Goal: Navigation & Orientation: Find specific page/section

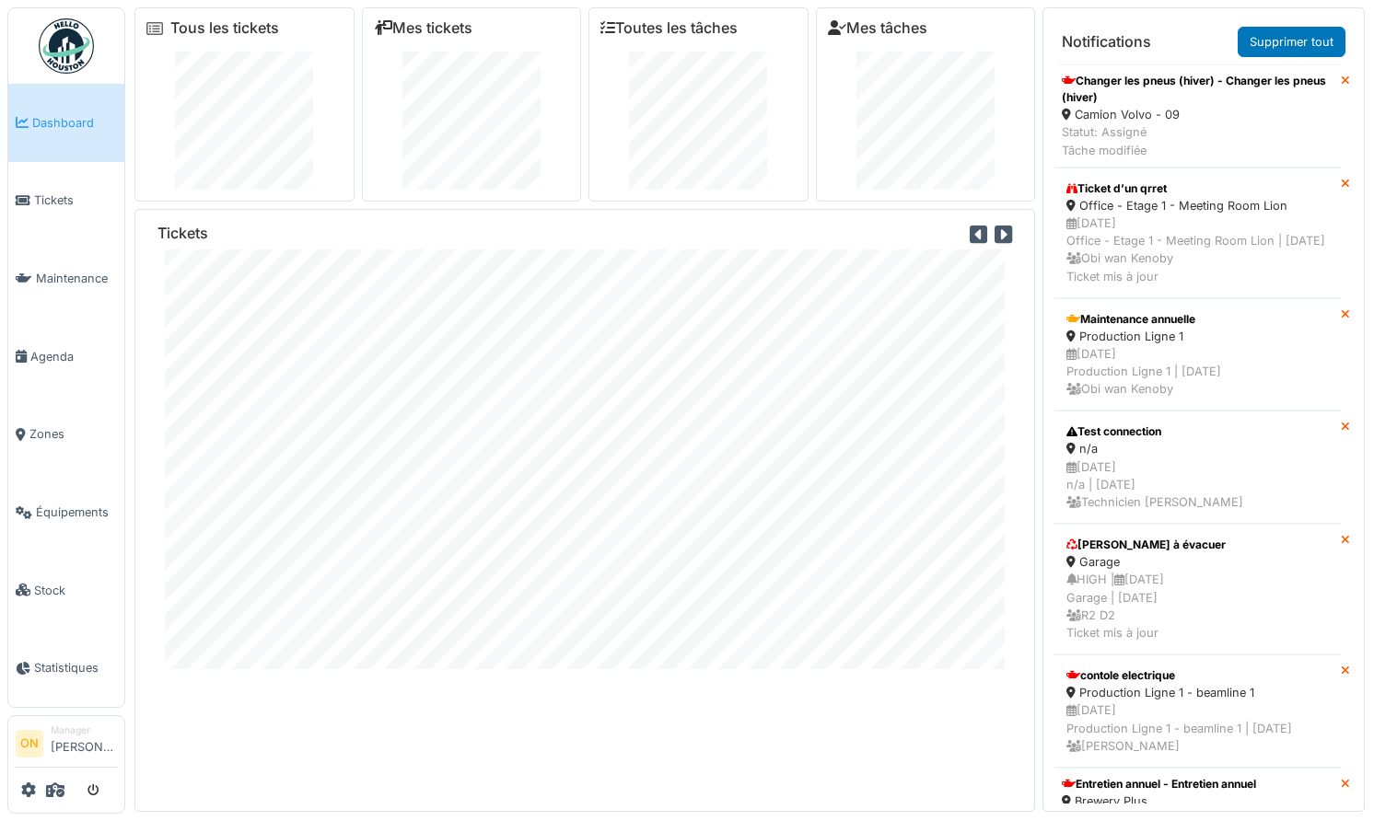
click at [64, 791] on div at bounding box center [66, 790] width 101 height 30
click at [57, 790] on icon at bounding box center [55, 790] width 18 height 15
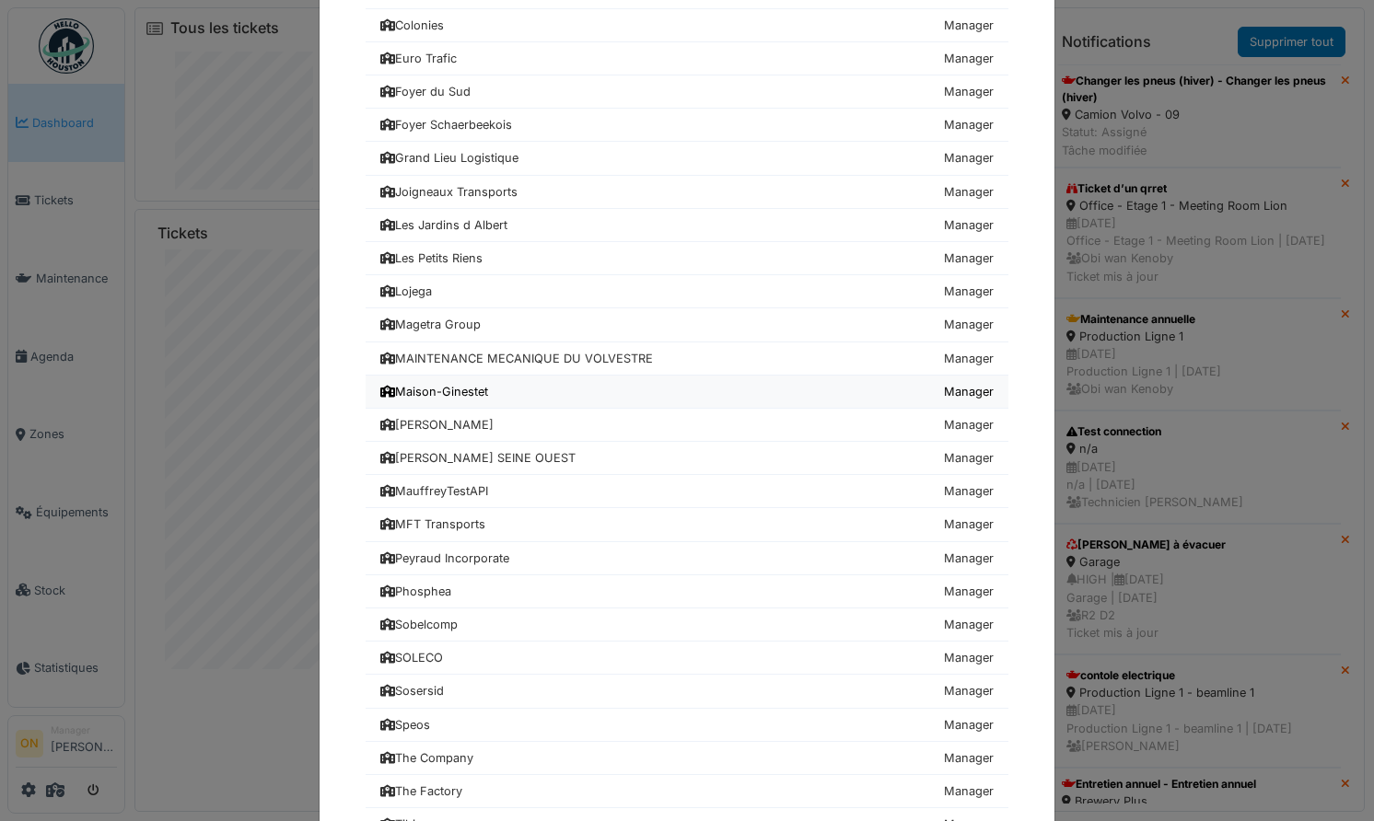
scroll to position [443, 0]
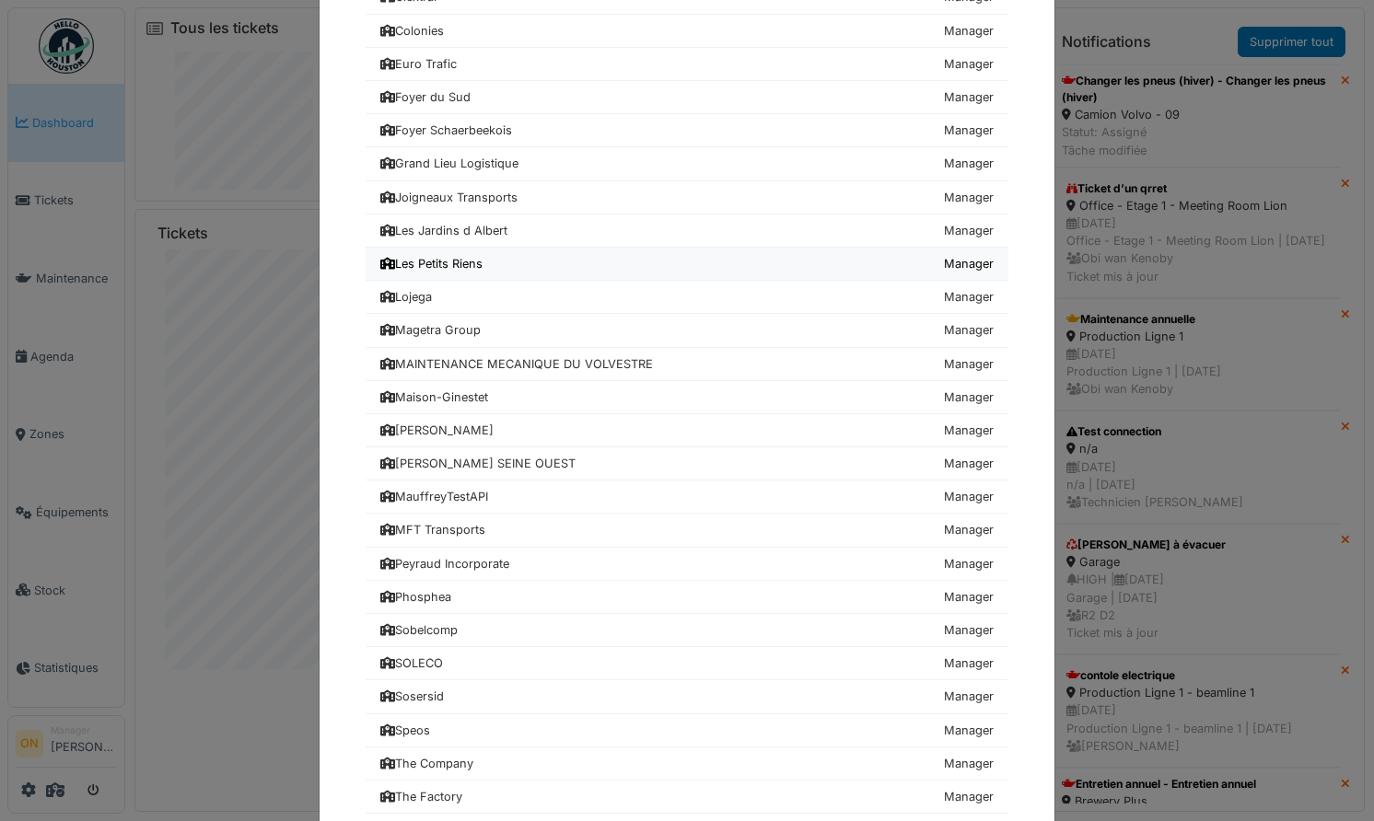
click at [440, 268] on div "Les Petits Riens" at bounding box center [431, 263] width 102 height 17
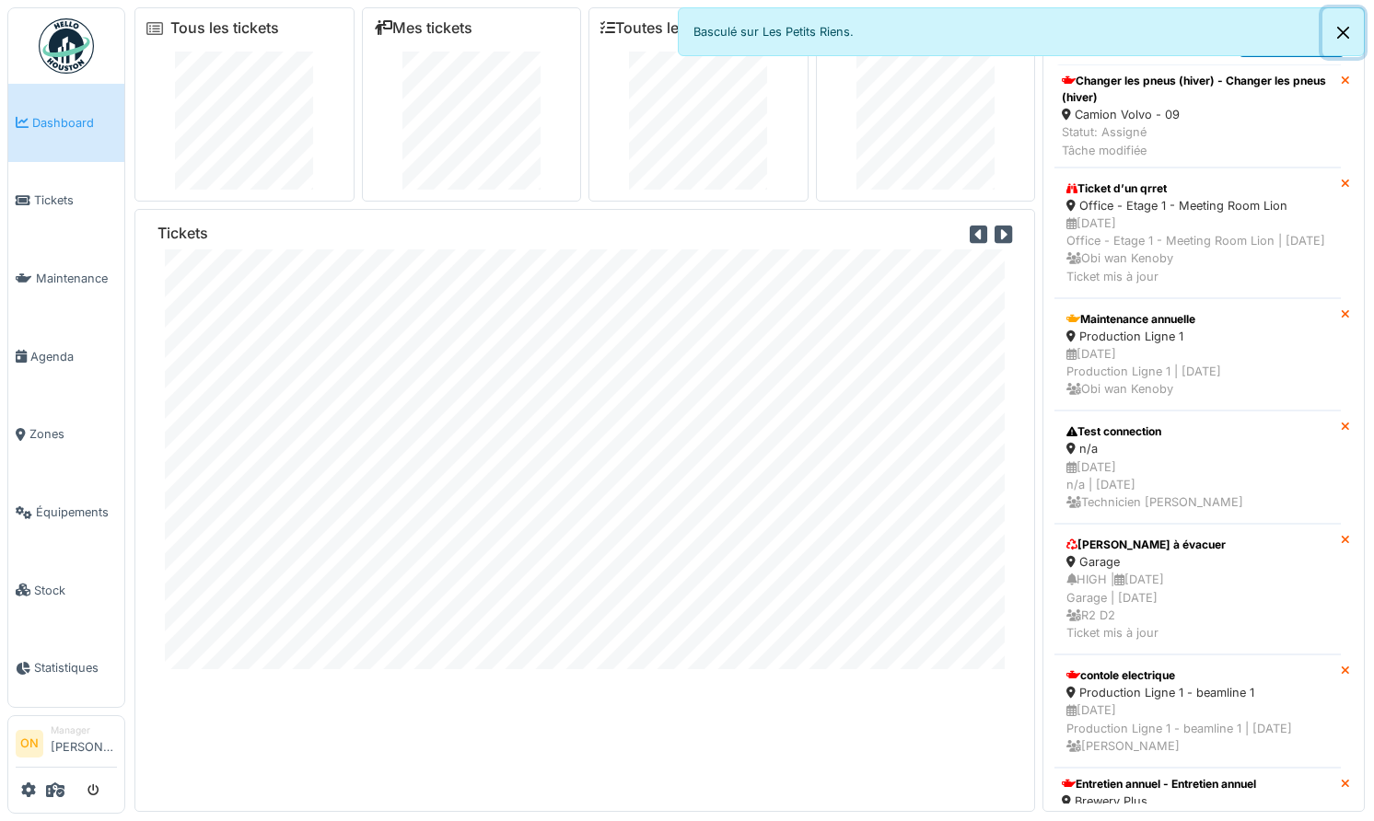
click at [1338, 23] on button "Close" at bounding box center [1342, 32] width 41 height 49
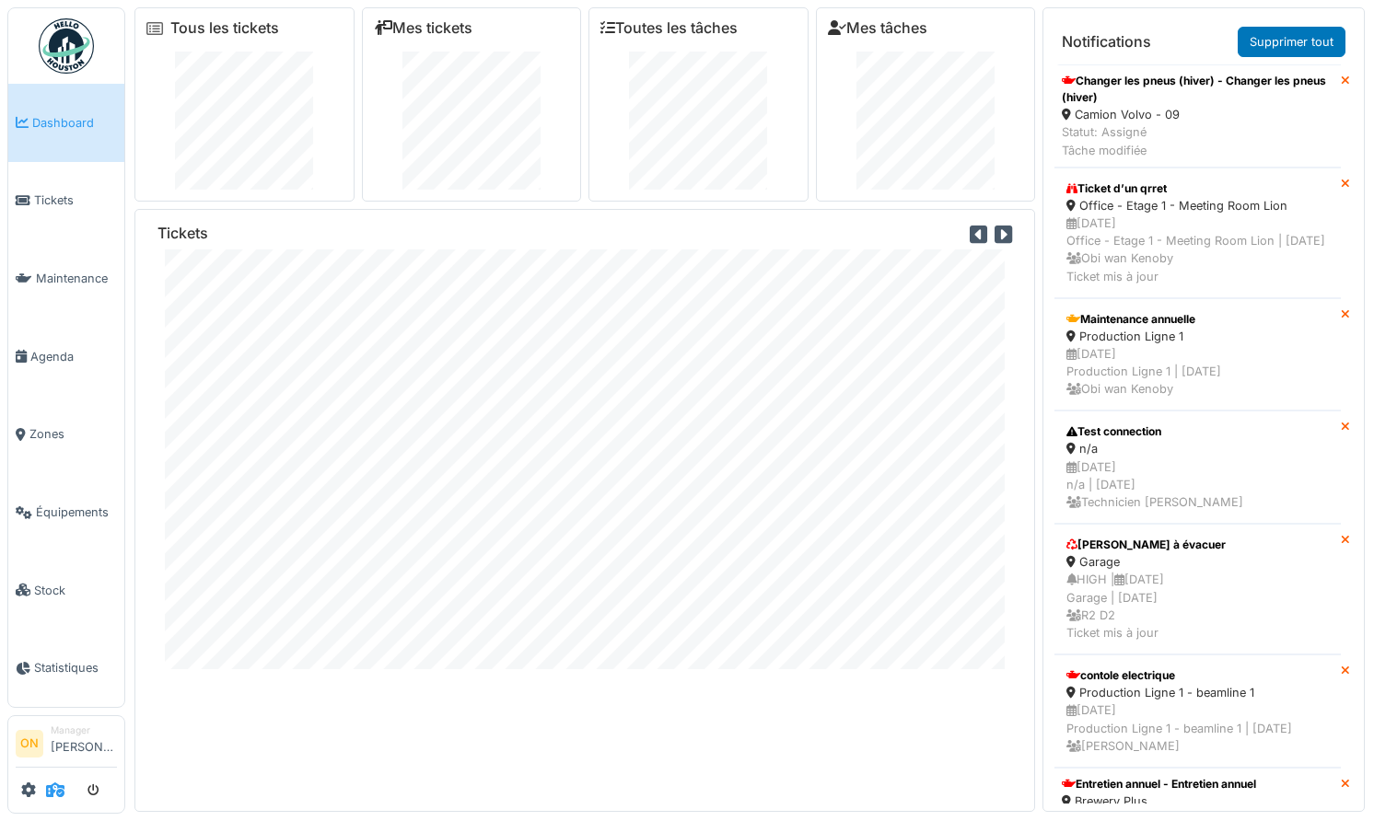
click at [61, 786] on icon at bounding box center [55, 790] width 18 height 15
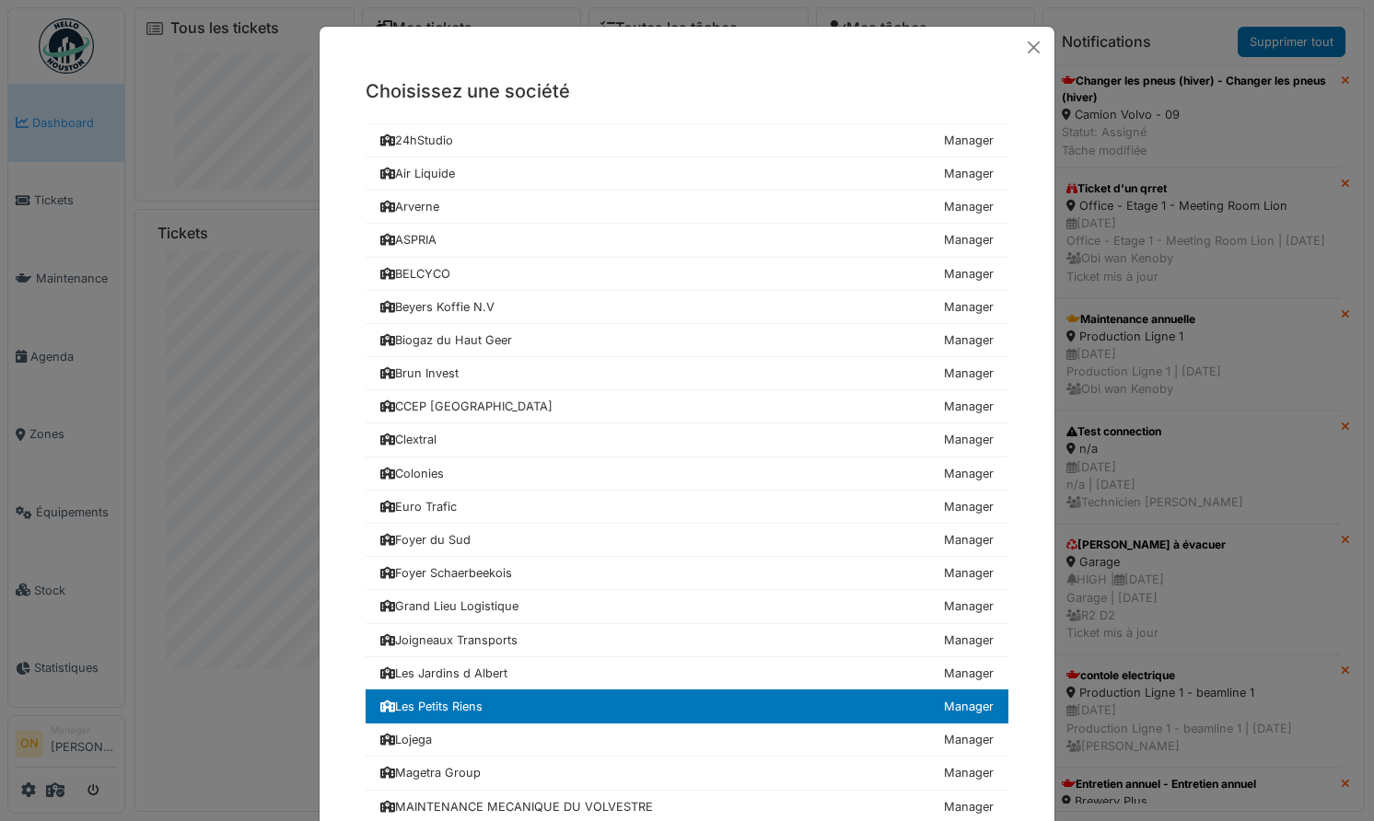
click at [207, 540] on div "Choisissez une société 24hStudio Manager Air Liquide Manager Arverne Manager AS…" at bounding box center [687, 410] width 1374 height 821
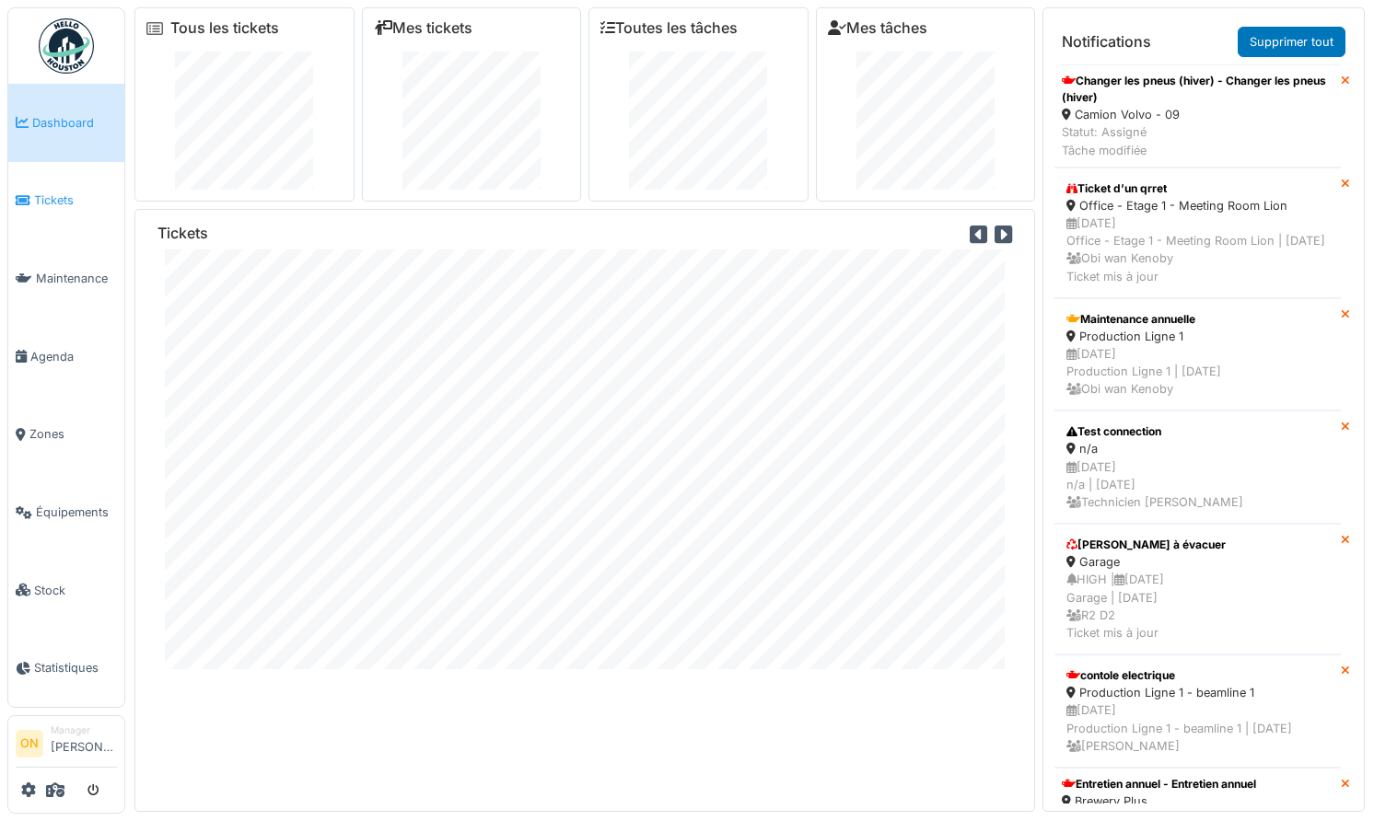
click at [43, 192] on span "Tickets" at bounding box center [75, 200] width 83 height 17
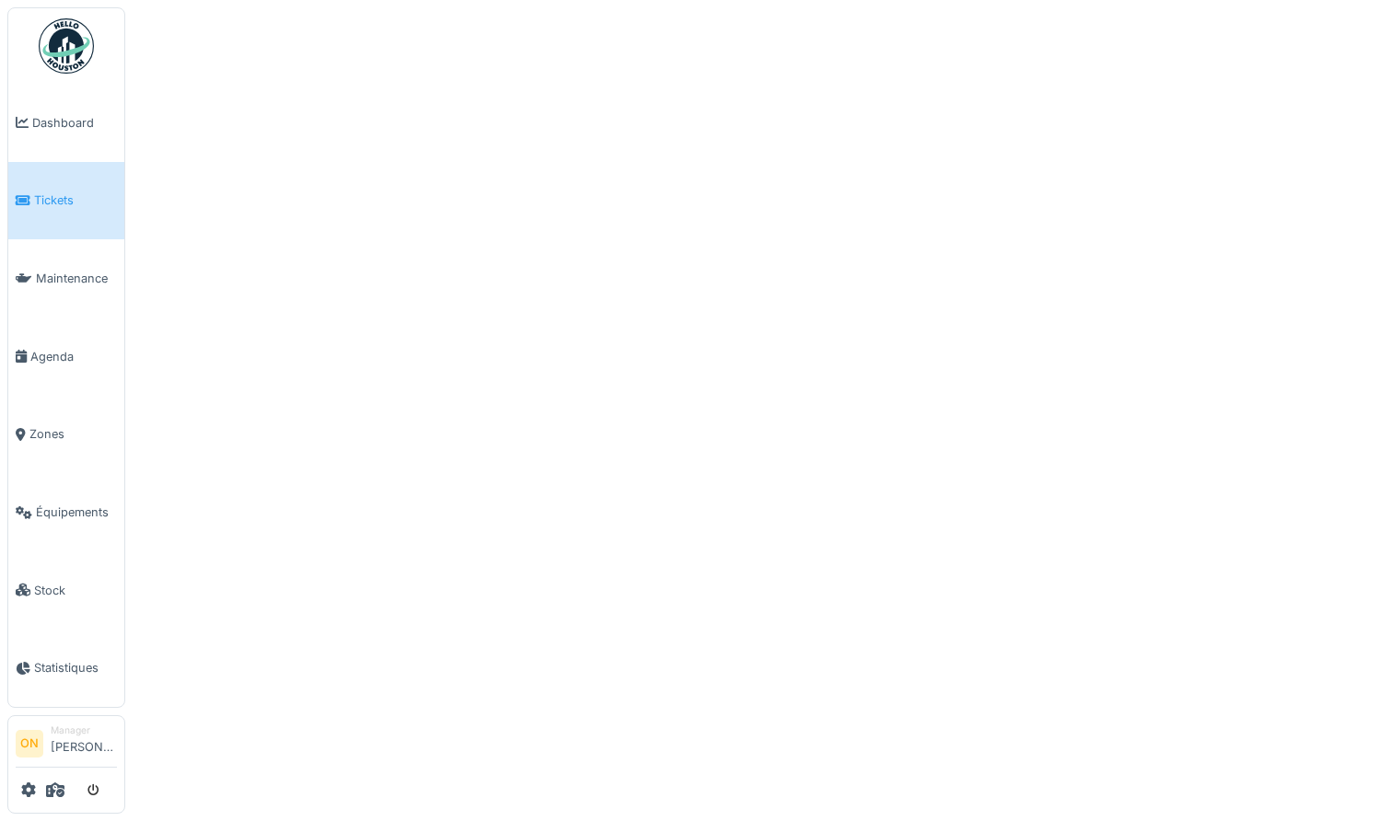
click at [611, 252] on div at bounding box center [687, 410] width 1374 height 821
click at [56, 351] on span "Agenda" at bounding box center [73, 356] width 87 height 17
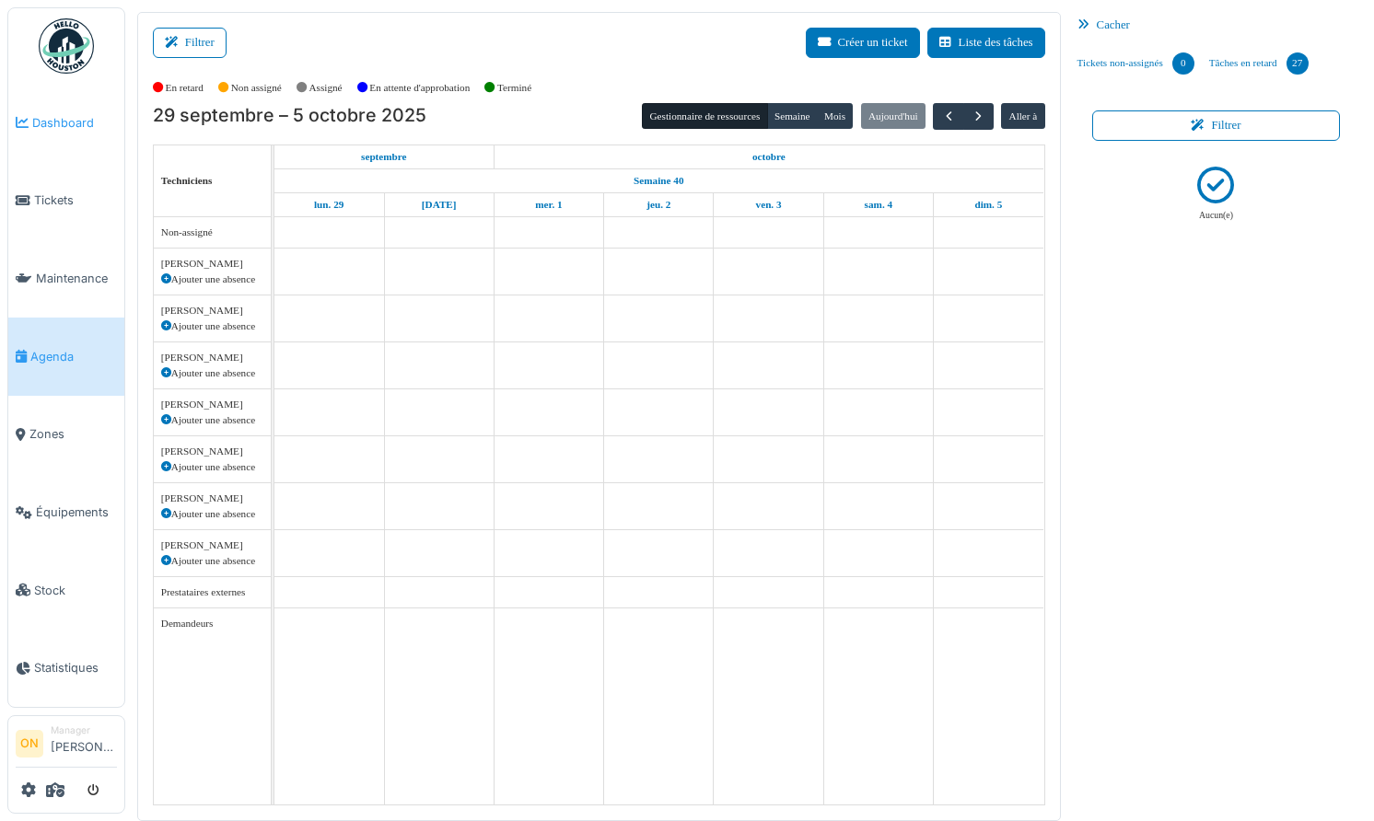
click at [26, 127] on icon at bounding box center [22, 122] width 13 height 13
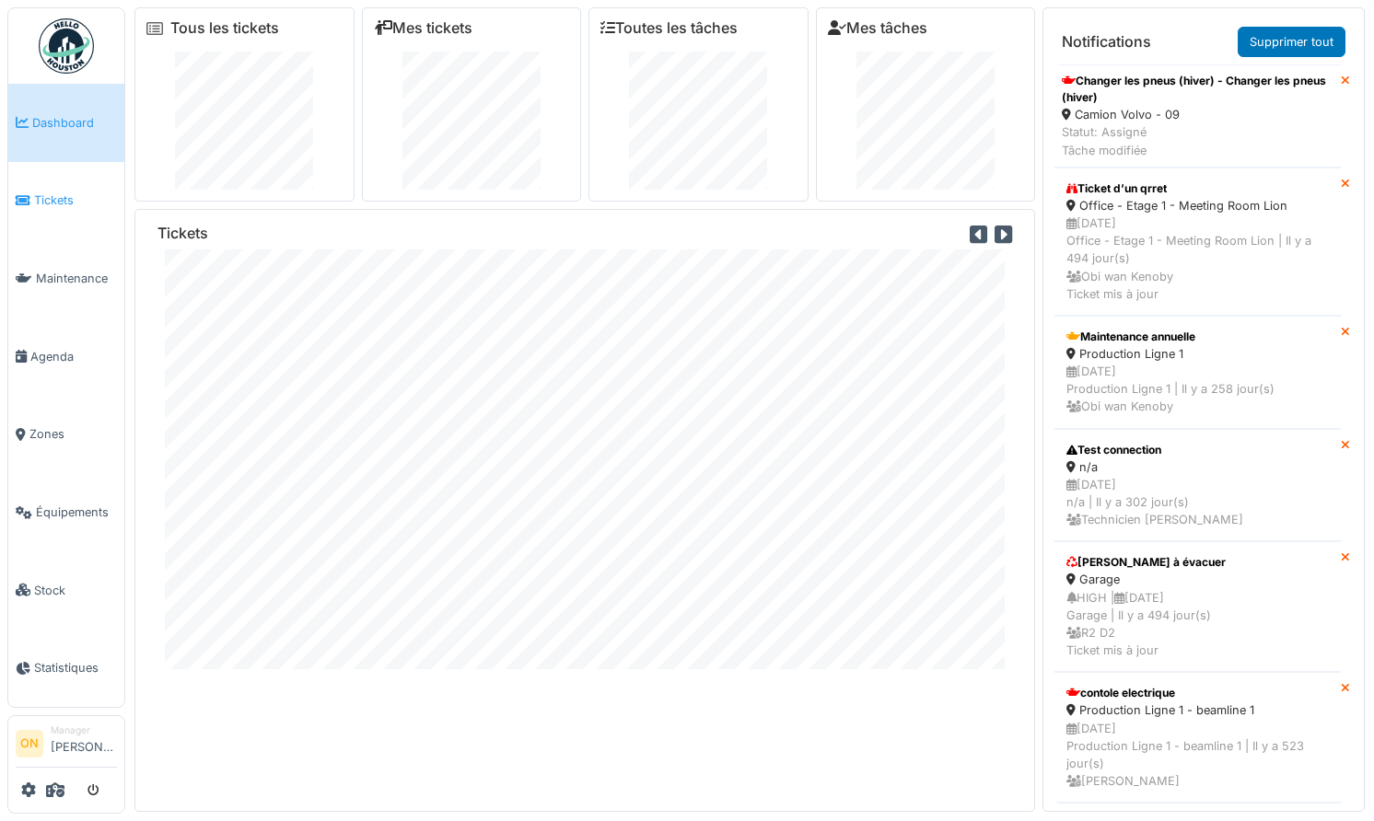
click at [52, 200] on span "Tickets" at bounding box center [75, 200] width 83 height 17
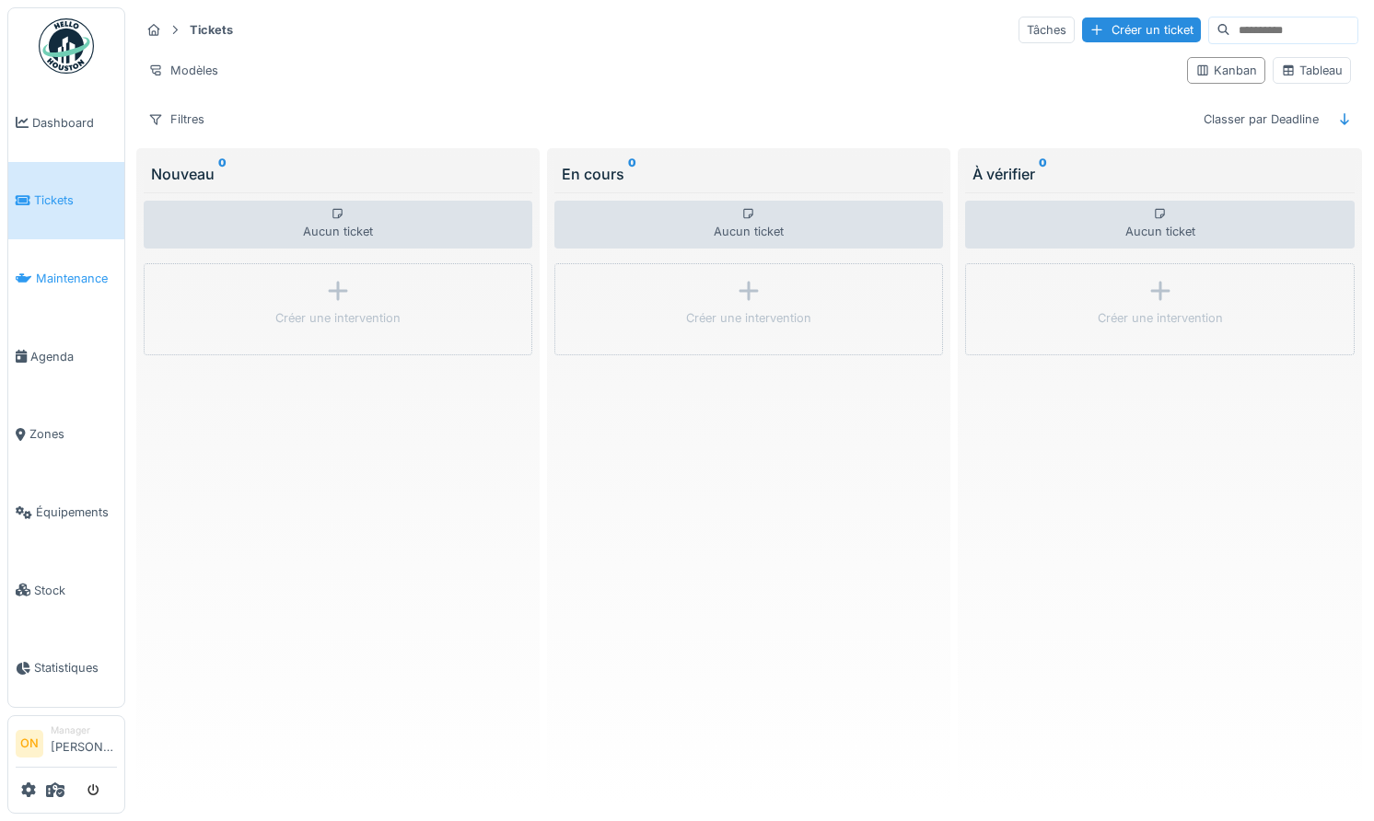
click at [75, 275] on span "Maintenance" at bounding box center [76, 278] width 81 height 17
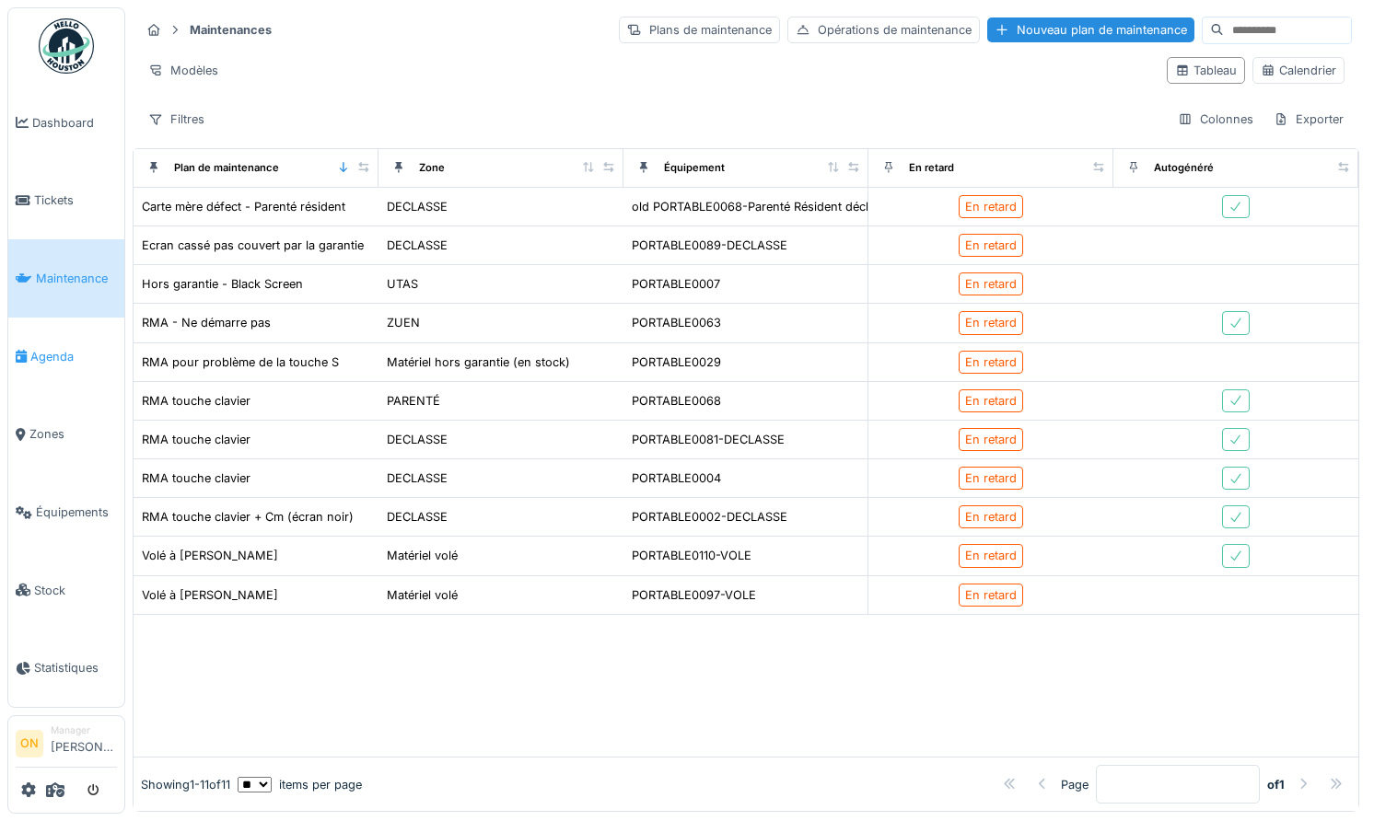
click at [59, 327] on link "Agenda" at bounding box center [66, 357] width 116 height 78
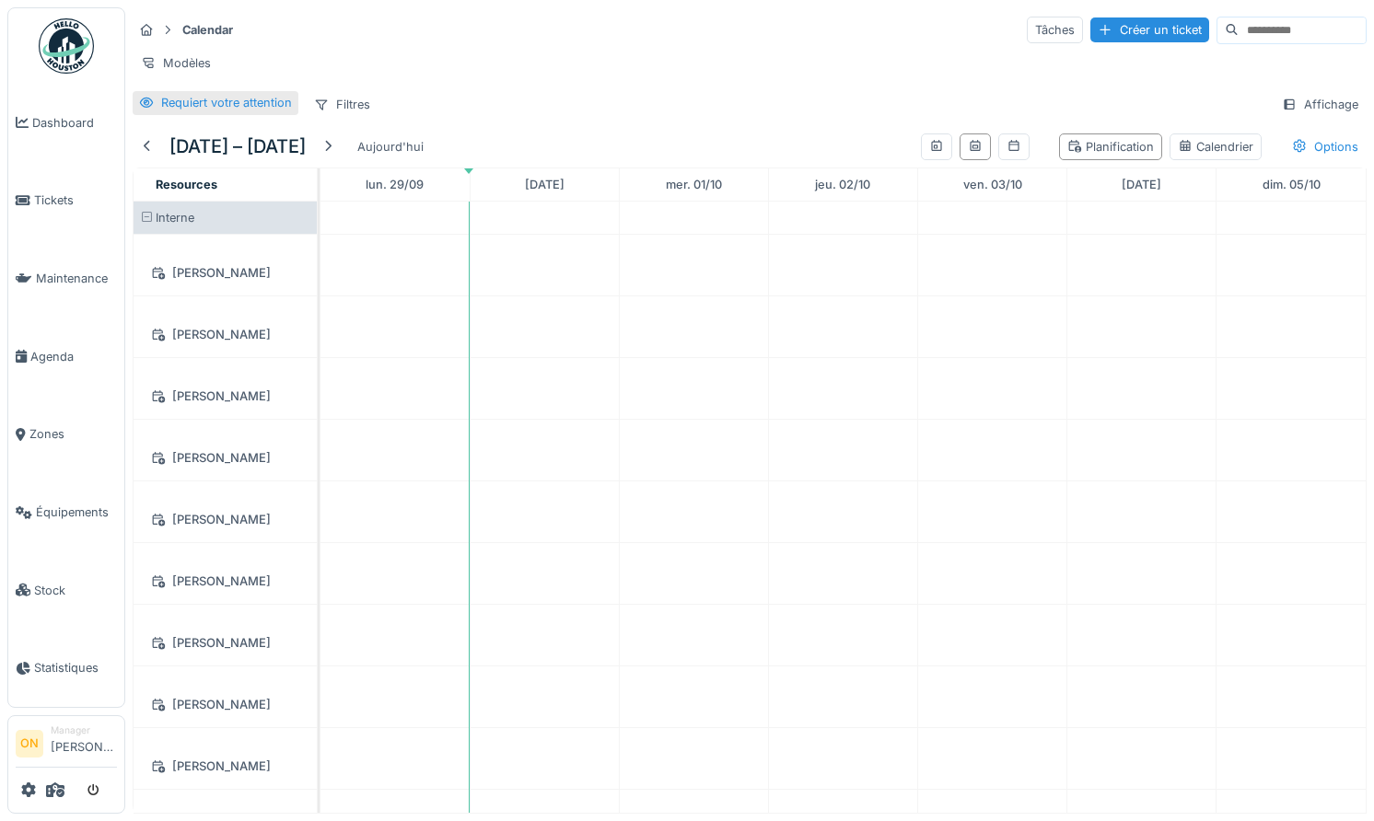
click at [238, 105] on div "Requiert votre attention" at bounding box center [226, 102] width 131 height 17
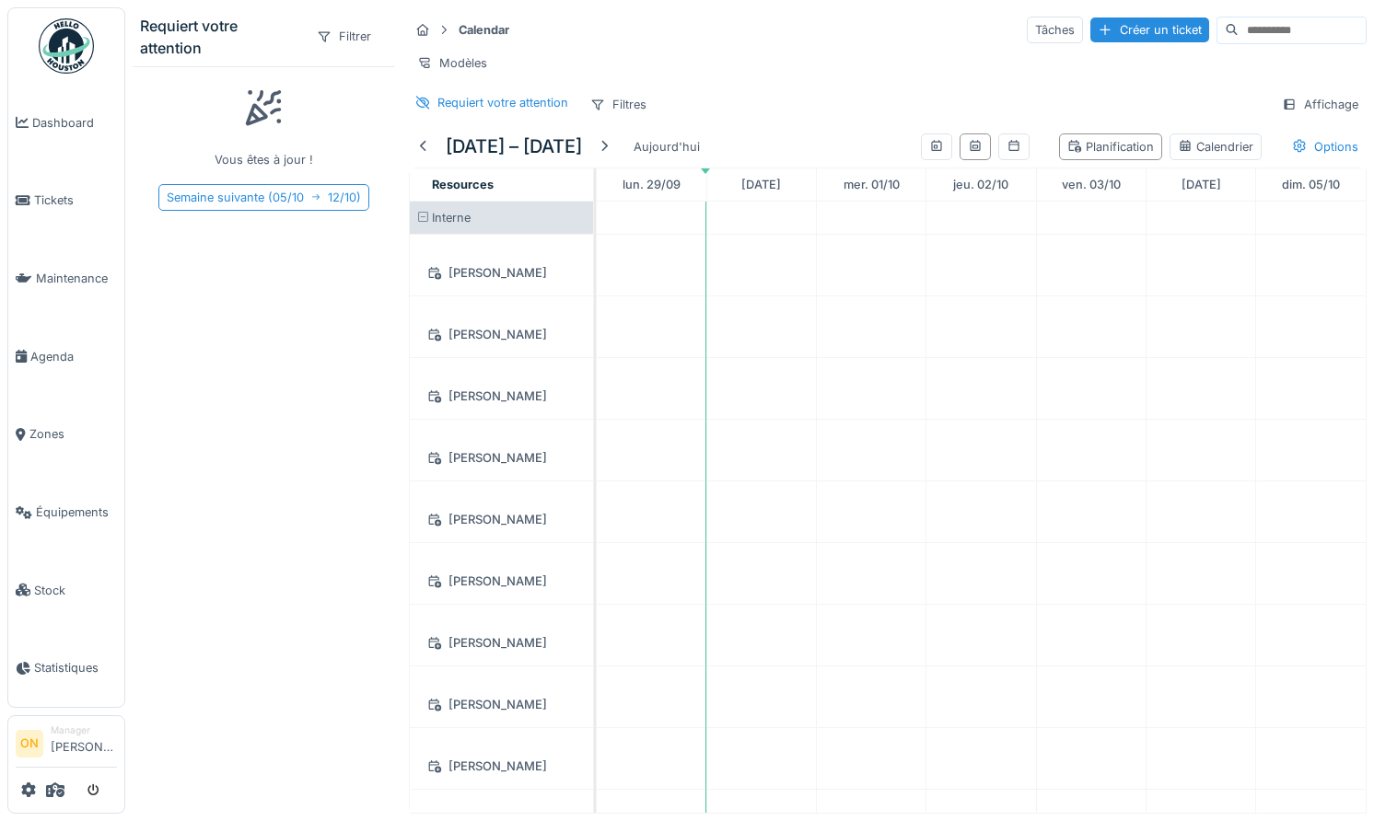
click at [243, 188] on div "Semaine suivante ( 05/10 12/10 )" at bounding box center [263, 197] width 211 height 27
click at [261, 195] on div "Semaine suivante ( 12/10 19/10 )" at bounding box center [263, 197] width 208 height 27
click at [240, 199] on div "Semaine suivante ( 19/10 26/10 )" at bounding box center [263, 197] width 211 height 27
drag, startPoint x: 289, startPoint y: 175, endPoint x: 286, endPoint y: 186, distance: 11.4
click at [287, 179] on div "Vous êtes à jour ! Semaine suivante ( 26/10 02/11 )" at bounding box center [263, 435] width 261 height 739
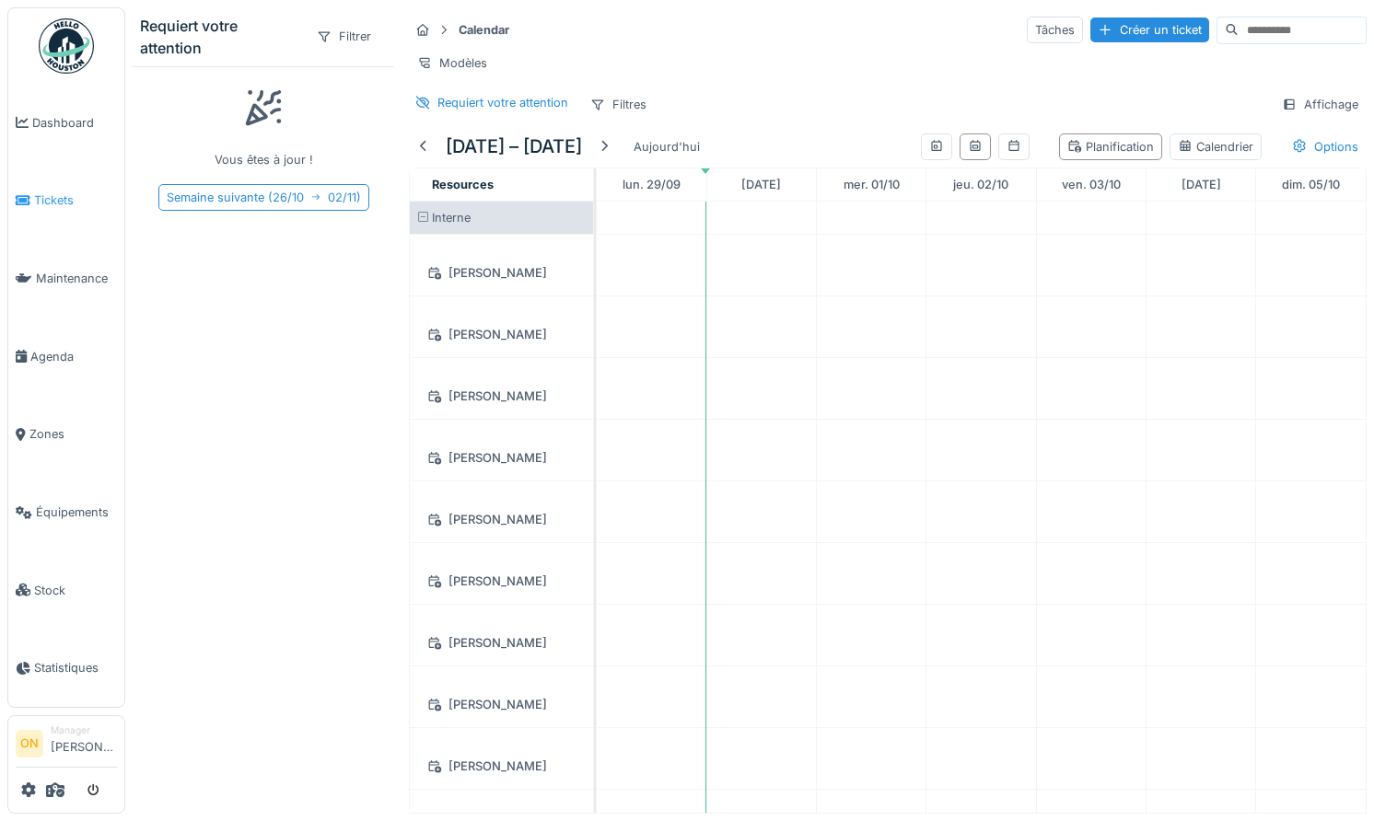
drag, startPoint x: 286, startPoint y: 195, endPoint x: 28, endPoint y: 202, distance: 258.8
click at [284, 195] on div "Semaine suivante ( 26/10 02/11 )" at bounding box center [263, 197] width 211 height 27
click at [24, 787] on icon at bounding box center [28, 790] width 15 height 15
click at [26, 789] on icon at bounding box center [28, 790] width 15 height 15
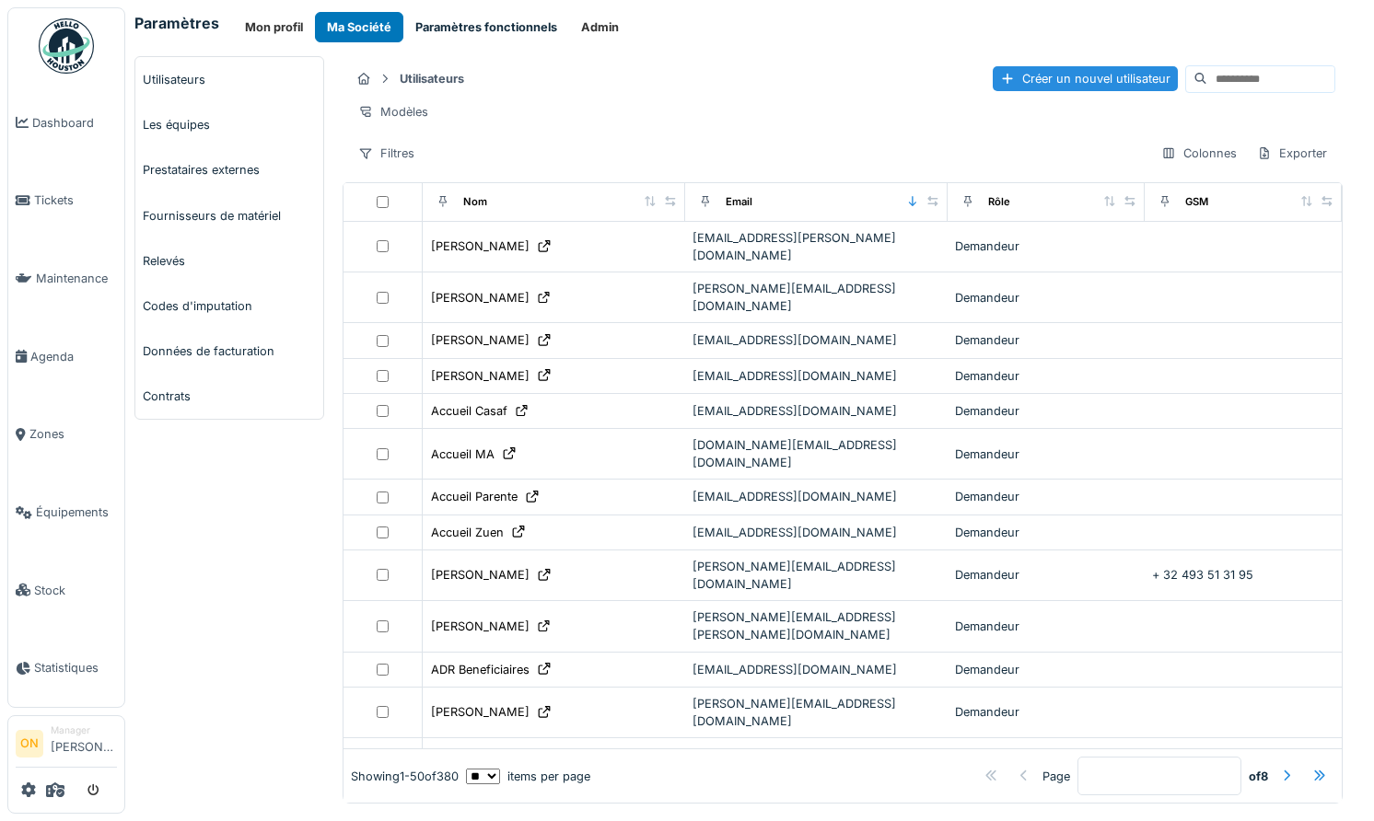
click at [480, 25] on button "Paramètres fonctionnels" at bounding box center [486, 27] width 166 height 30
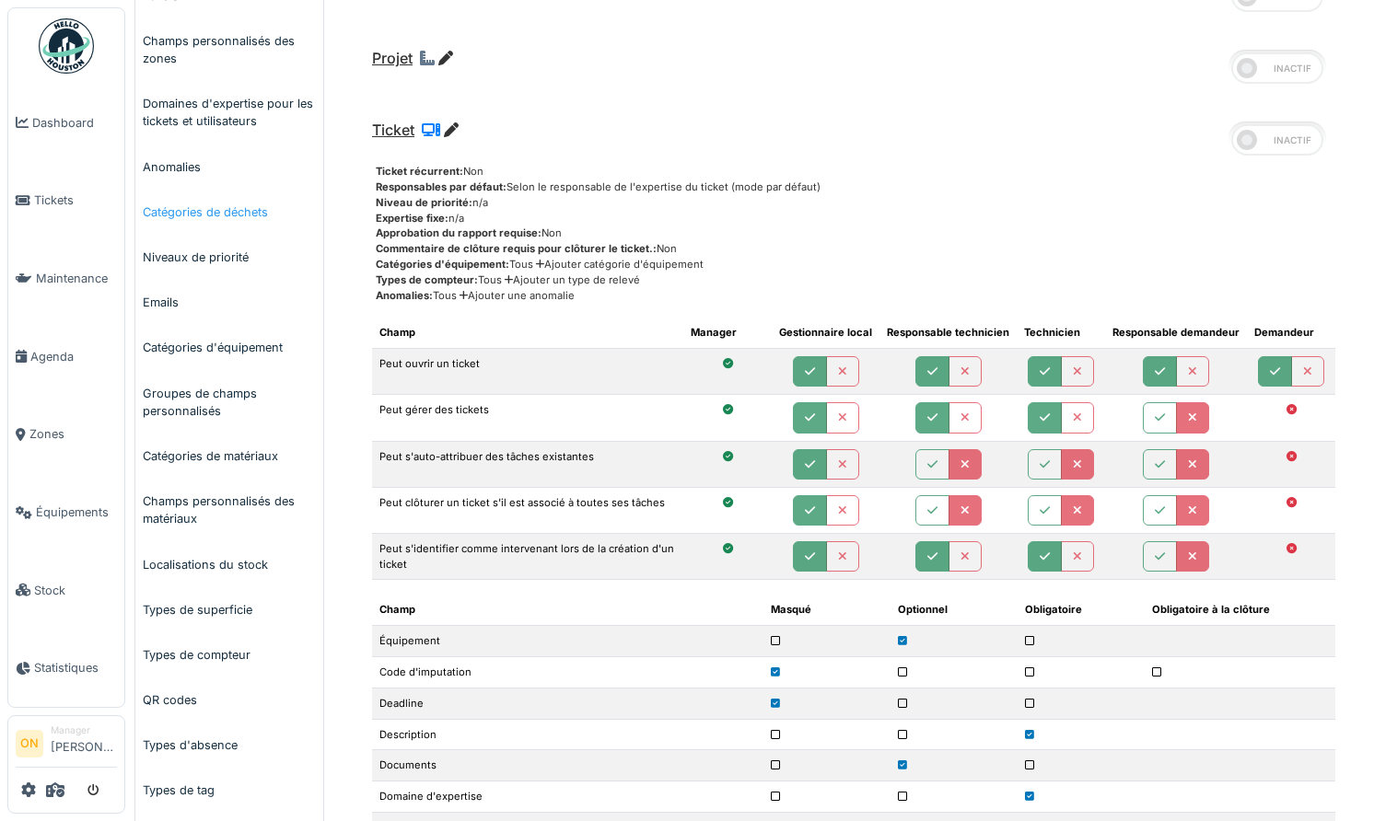
scroll to position [140, 0]
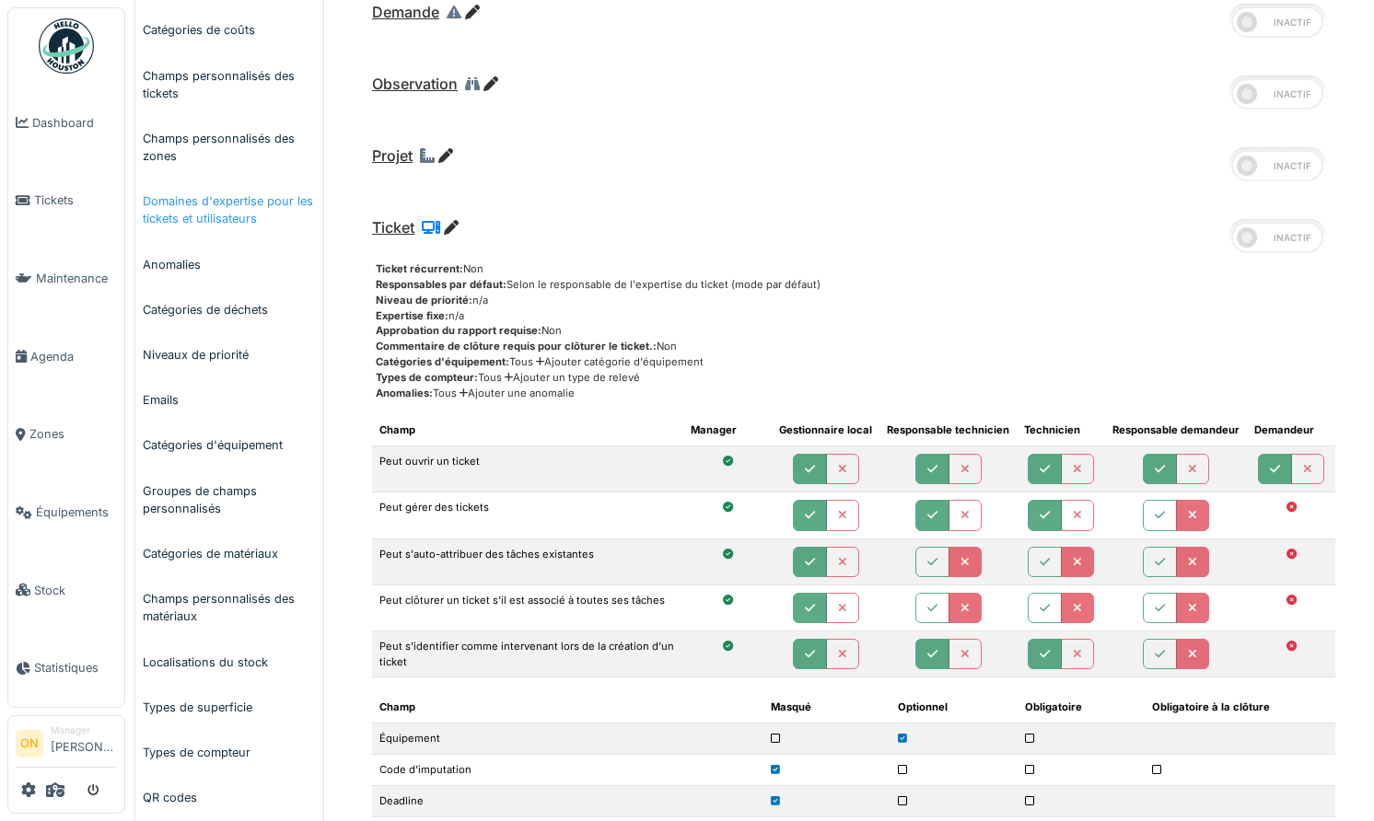
click at [226, 210] on link "Domaines d'expertise pour les tickets et utilisateurs" at bounding box center [229, 210] width 188 height 63
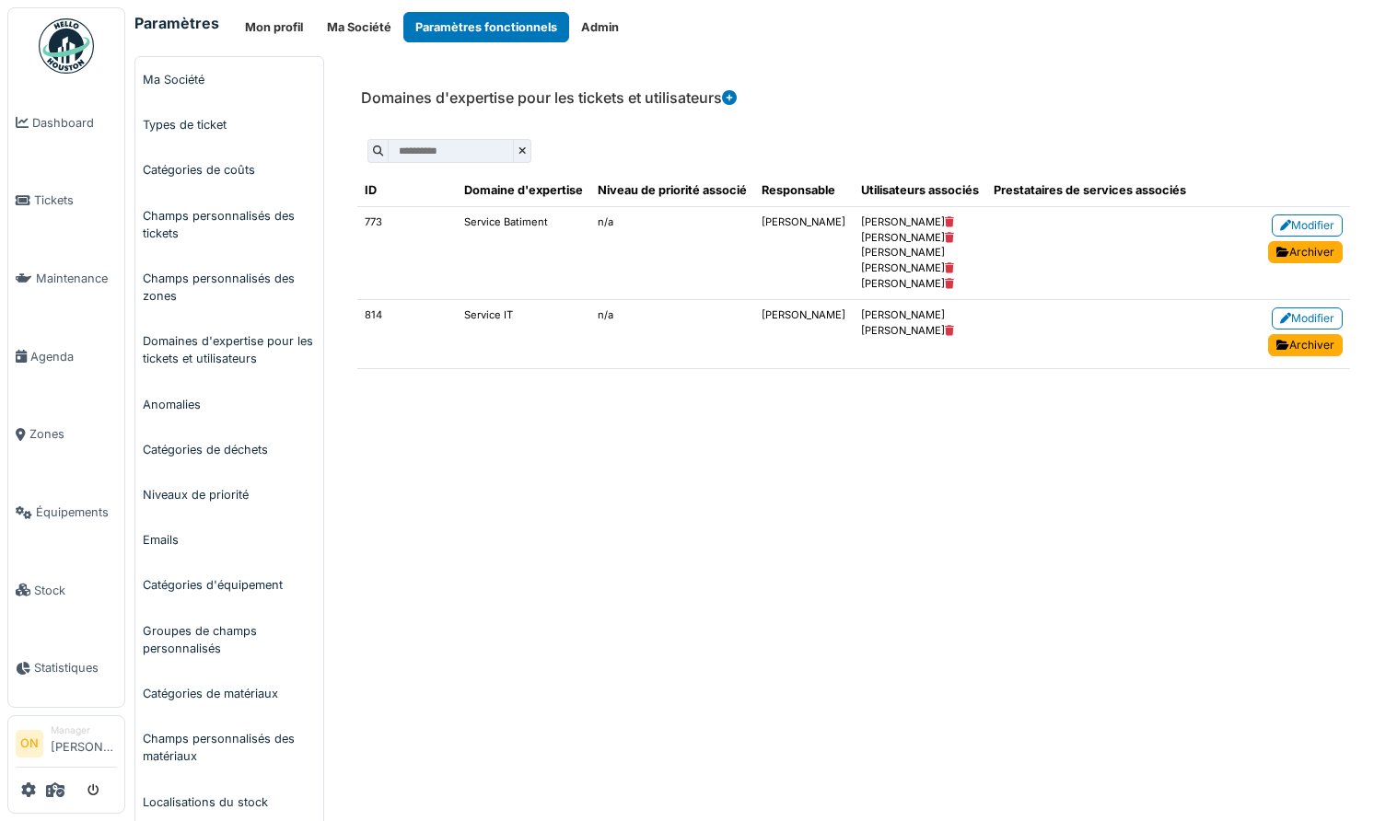
click at [366, 221] on td "773" at bounding box center [406, 252] width 99 height 93
click at [379, 315] on td "814" at bounding box center [406, 333] width 99 height 69
click at [377, 313] on td "814" at bounding box center [406, 333] width 99 height 69
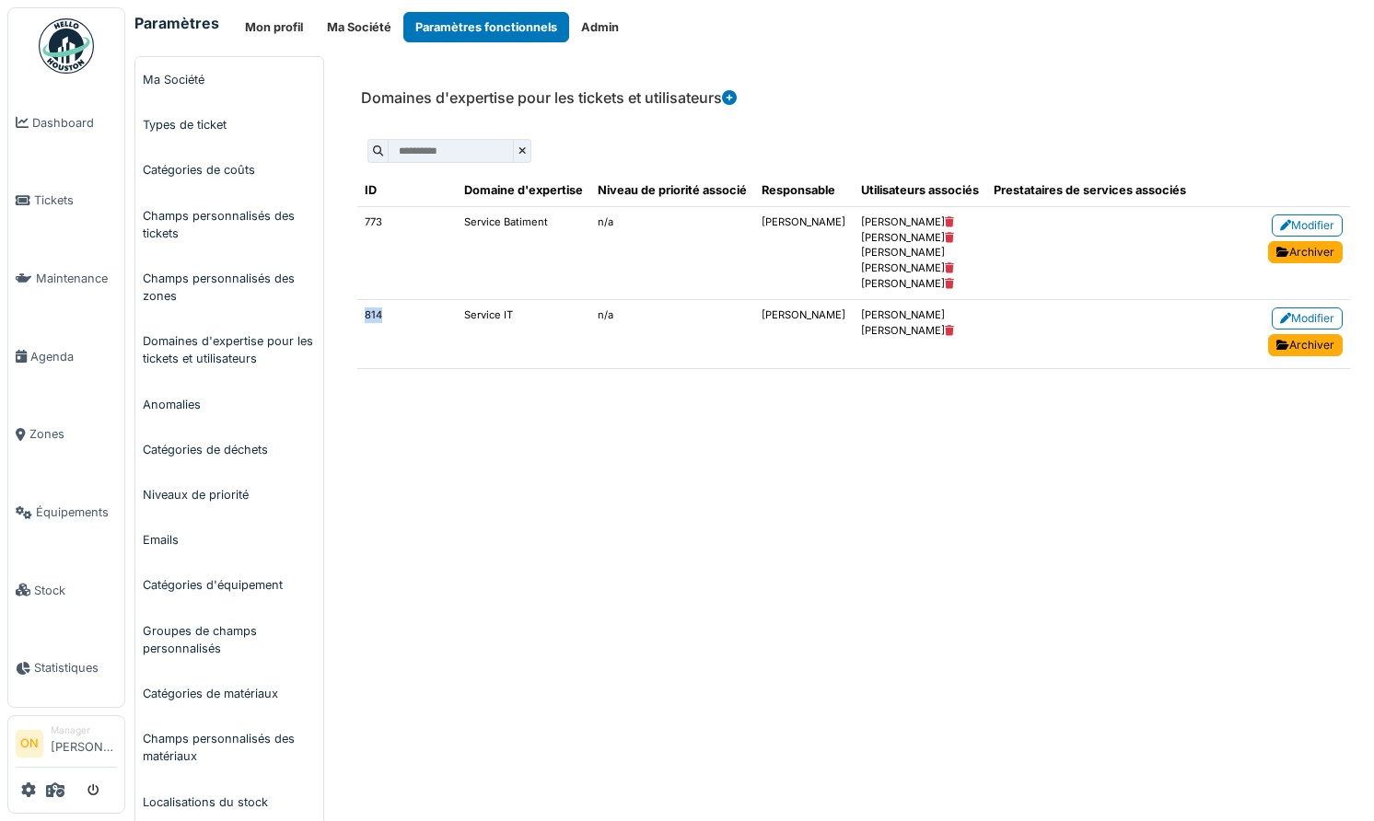
click at [377, 313] on td "814" at bounding box center [406, 333] width 99 height 69
click at [389, 316] on td "814" at bounding box center [406, 333] width 99 height 69
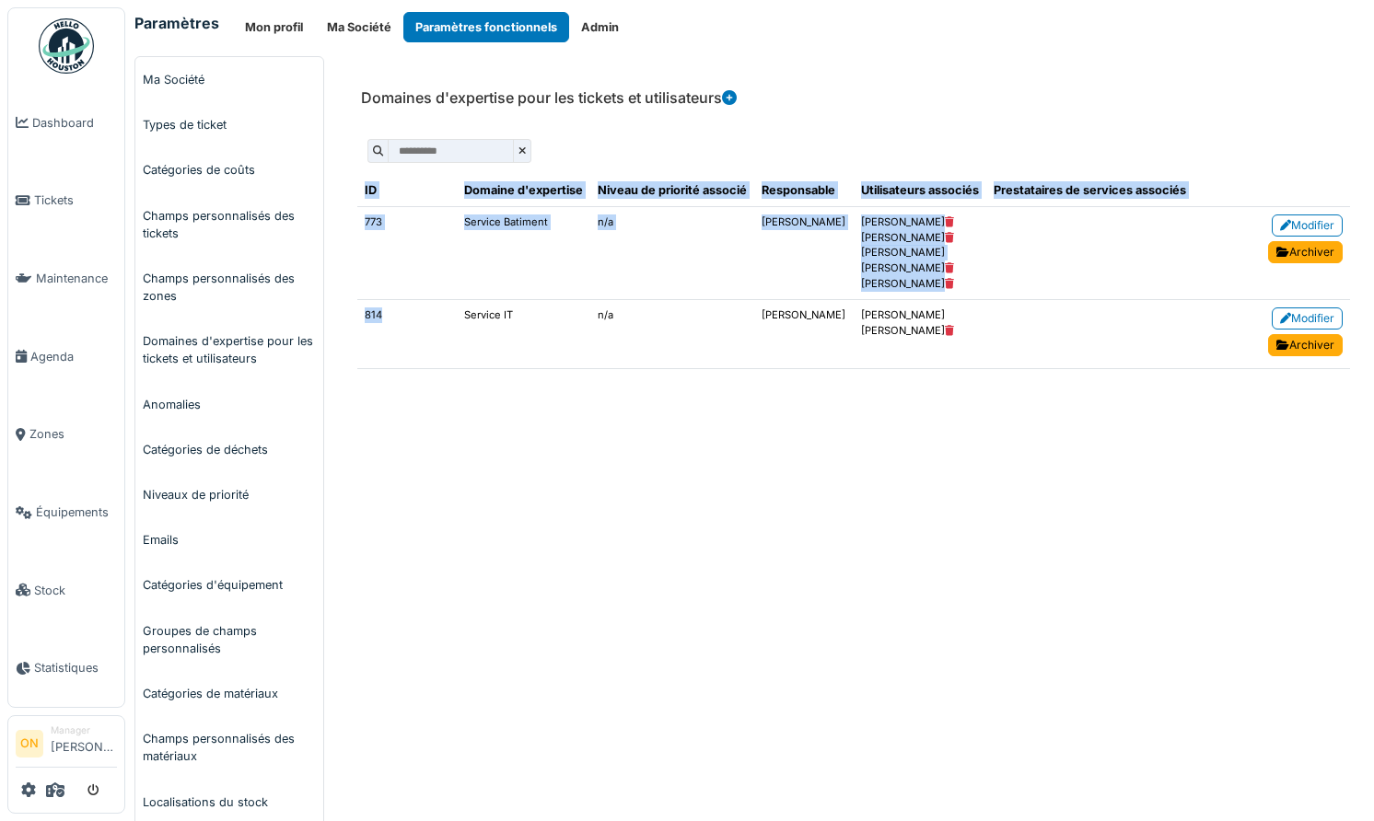
drag, startPoint x: 389, startPoint y: 313, endPoint x: 354, endPoint y: 315, distance: 36.0
click at [354, 315] on div "**********" at bounding box center [854, 256] width 1022 height 284
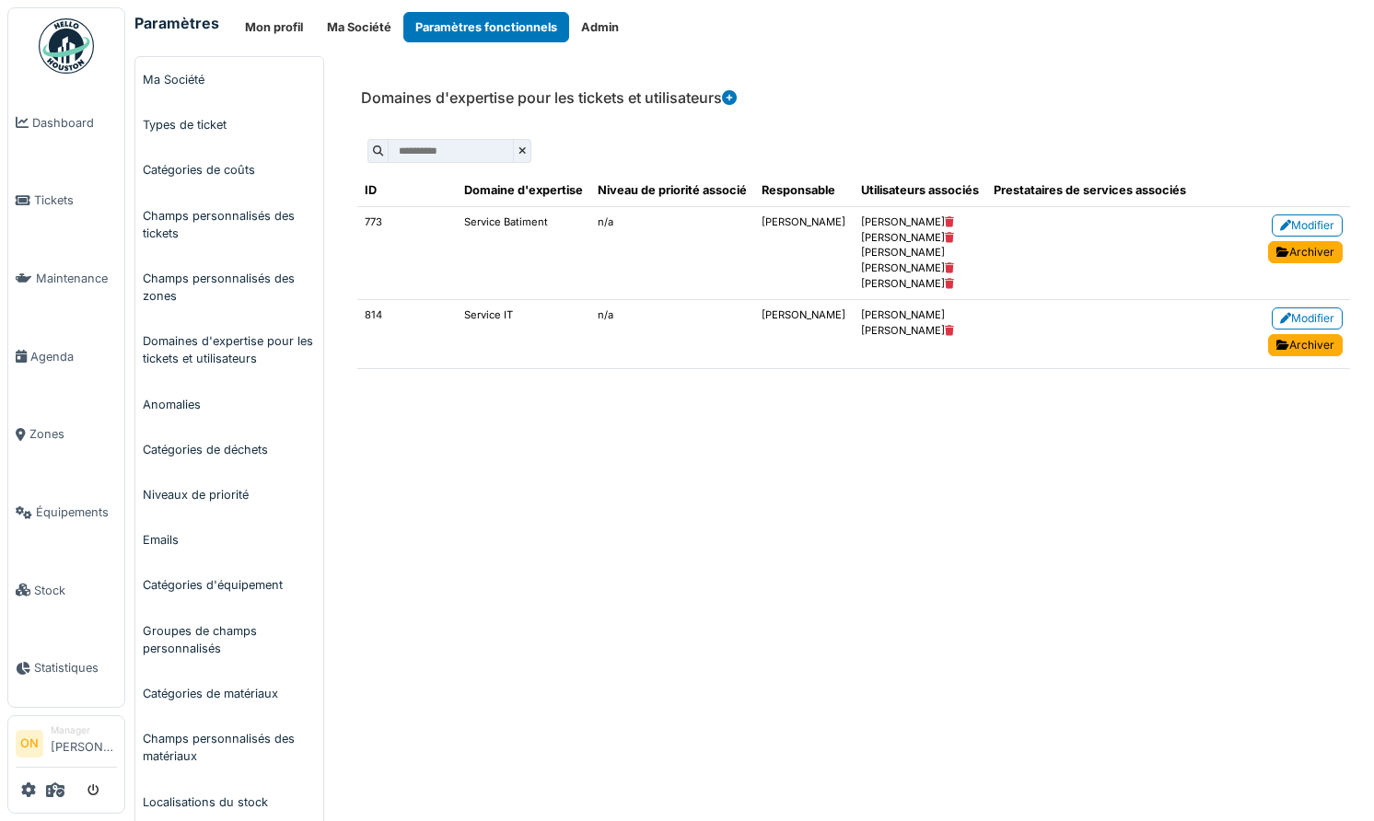
click at [376, 309] on td "814" at bounding box center [406, 333] width 99 height 69
click at [459, 322] on td "Service IT" at bounding box center [524, 333] width 134 height 69
click at [64, 198] on span "Tickets" at bounding box center [75, 200] width 83 height 17
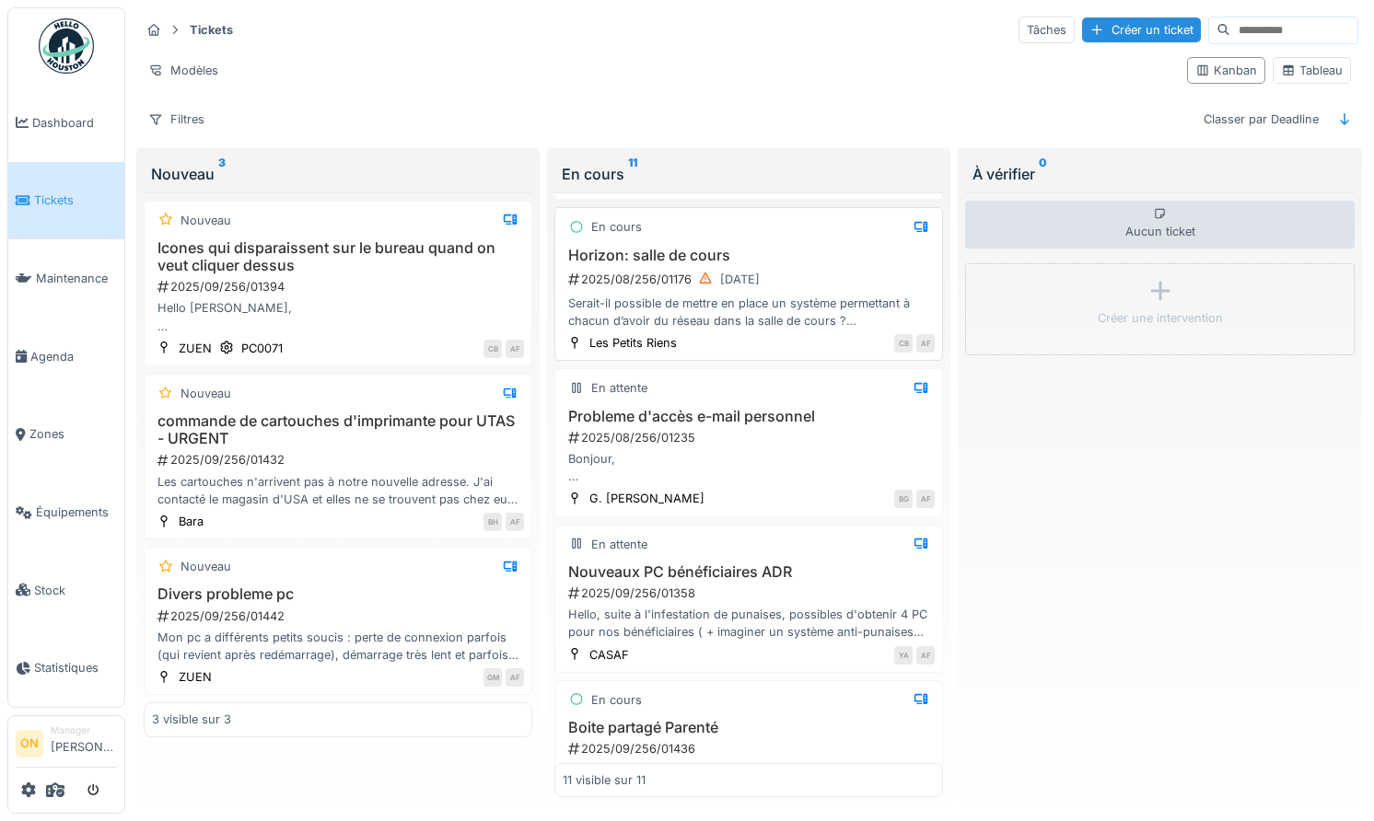
click at [660, 296] on div "Serait-il possible de mettre en place un système permettant à chacun d’avoir du…" at bounding box center [749, 312] width 372 height 35
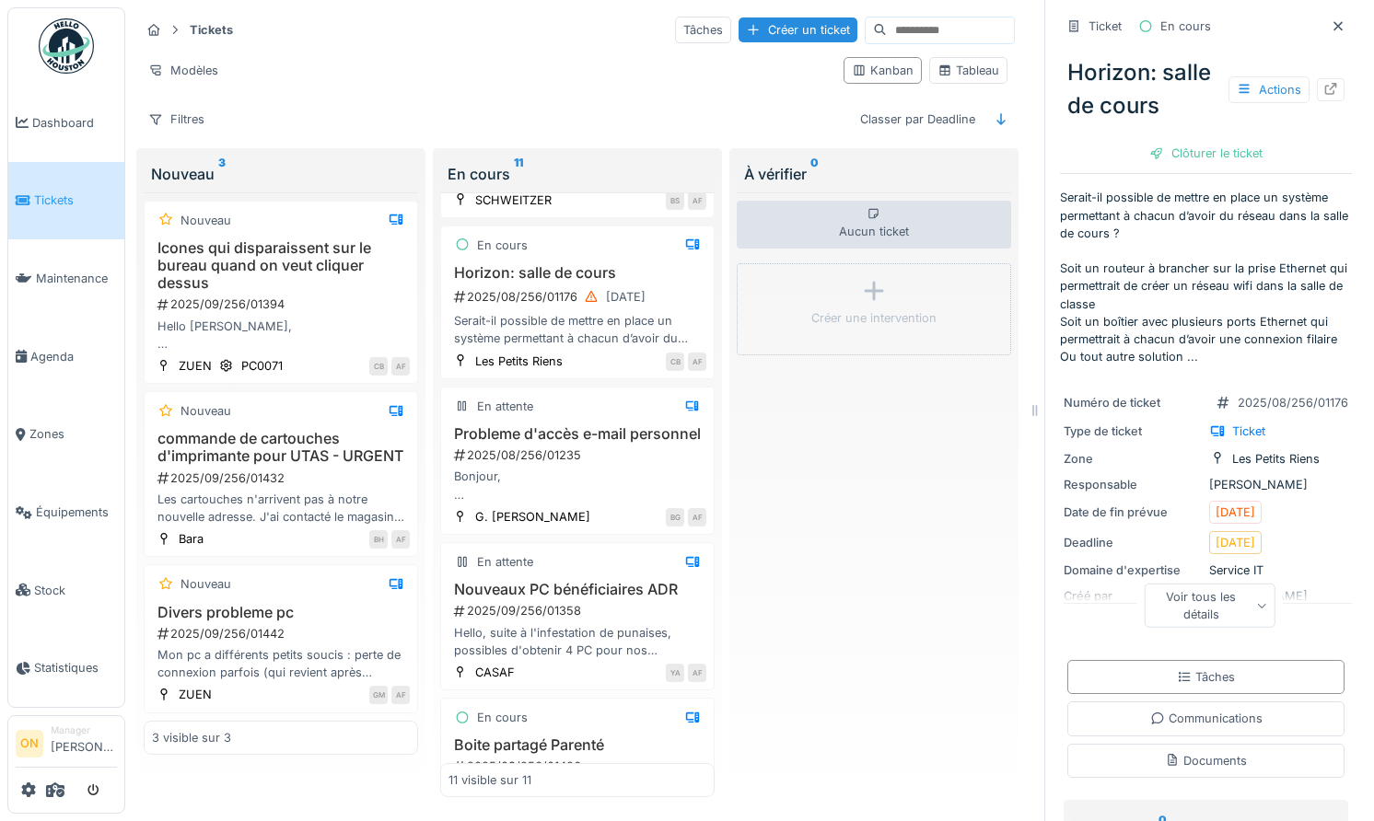
scroll to position [194, 0]
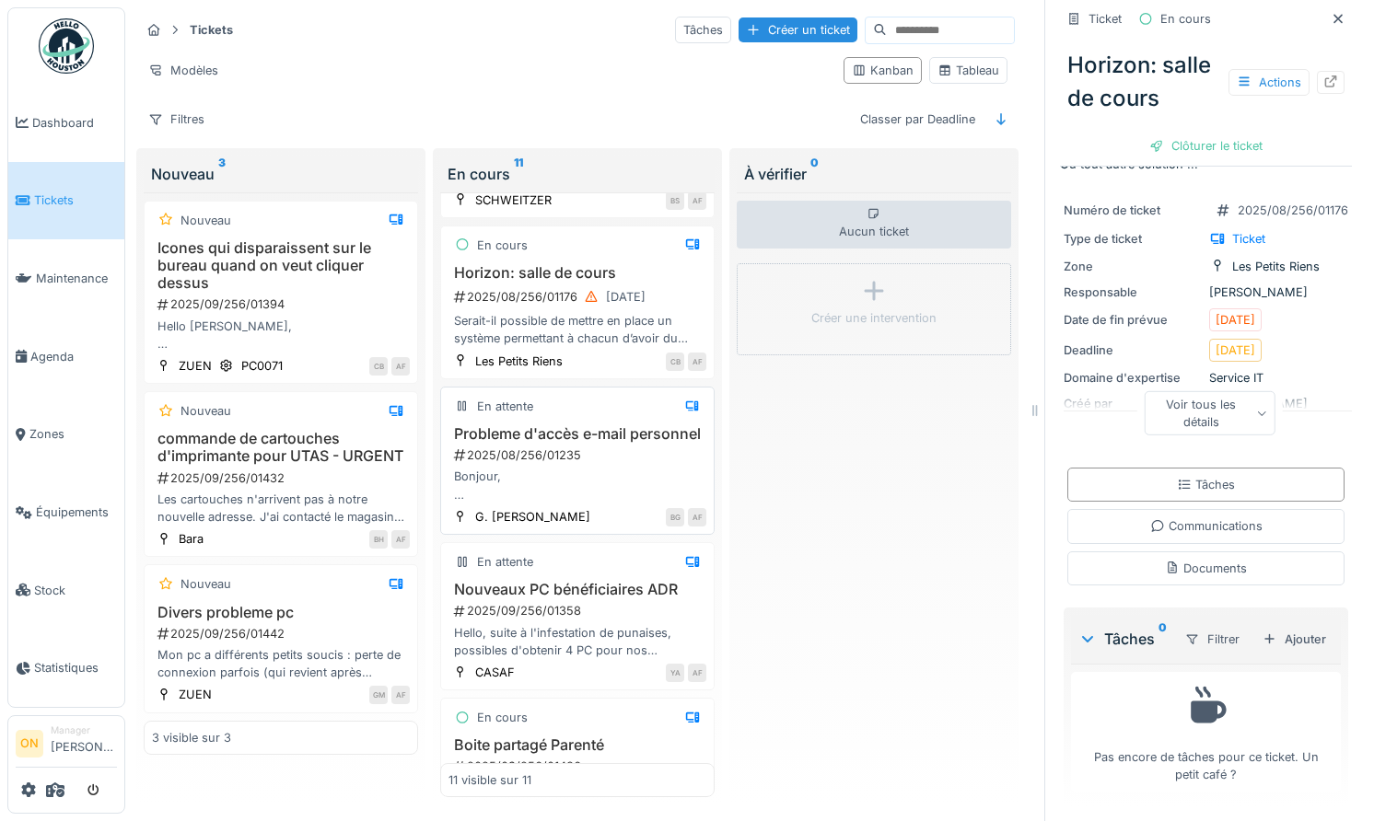
click at [604, 462] on div "Probleme d'accès e-mail personnel 2025/08/256/01235 Bonjour, Je n'arrive pas à …" at bounding box center [577, 464] width 258 height 78
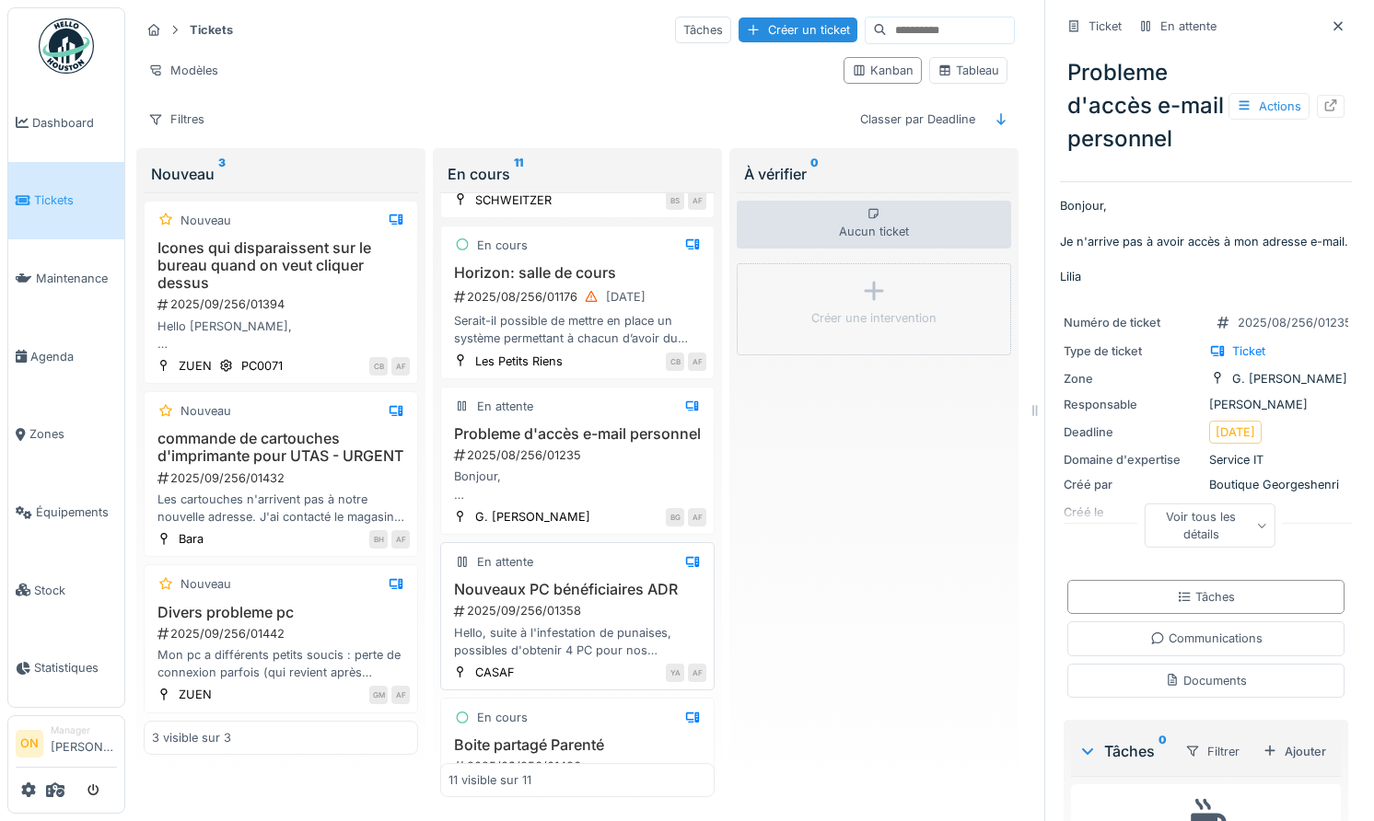
click at [601, 620] on div "2025/09/256/01358" at bounding box center [579, 610] width 254 height 17
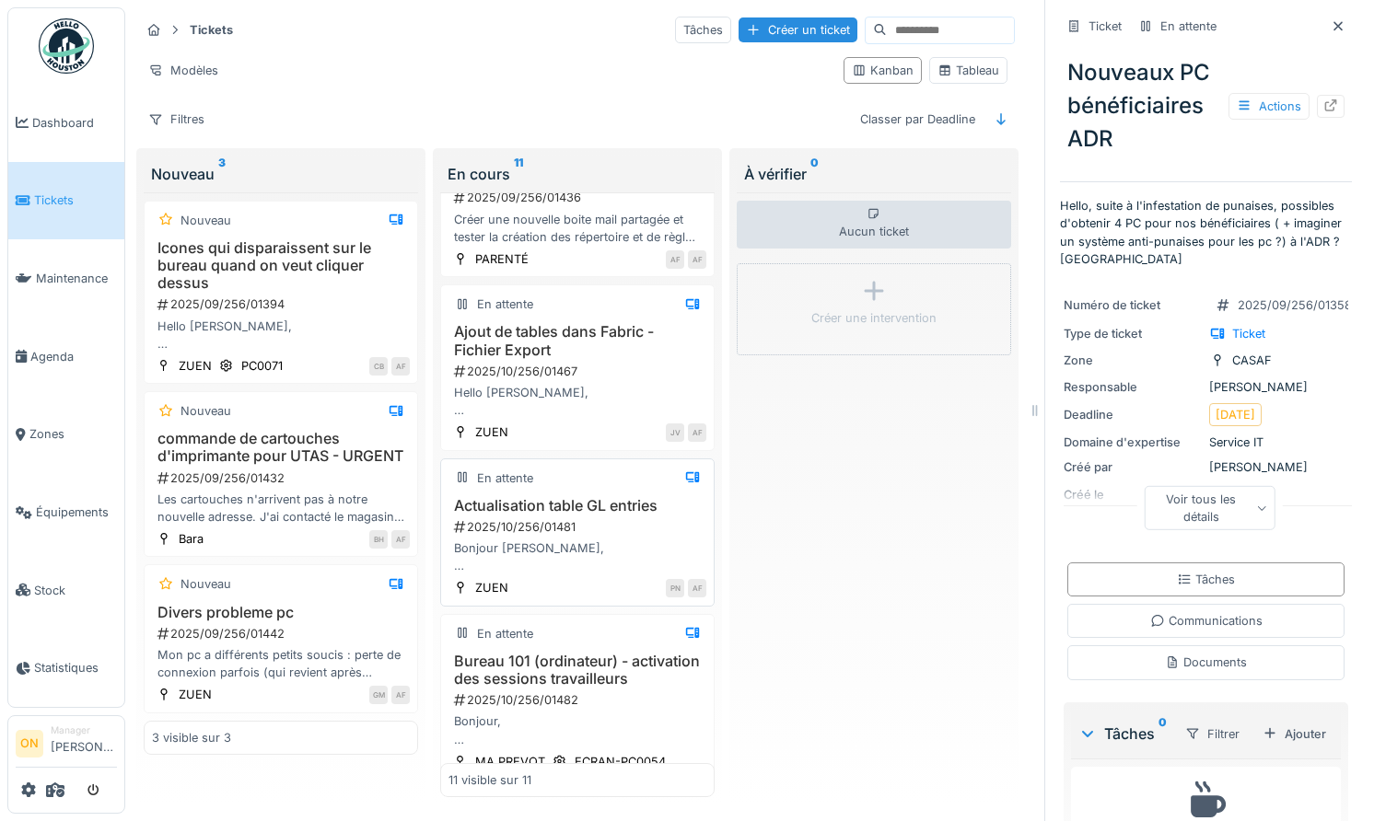
scroll to position [1353, 0]
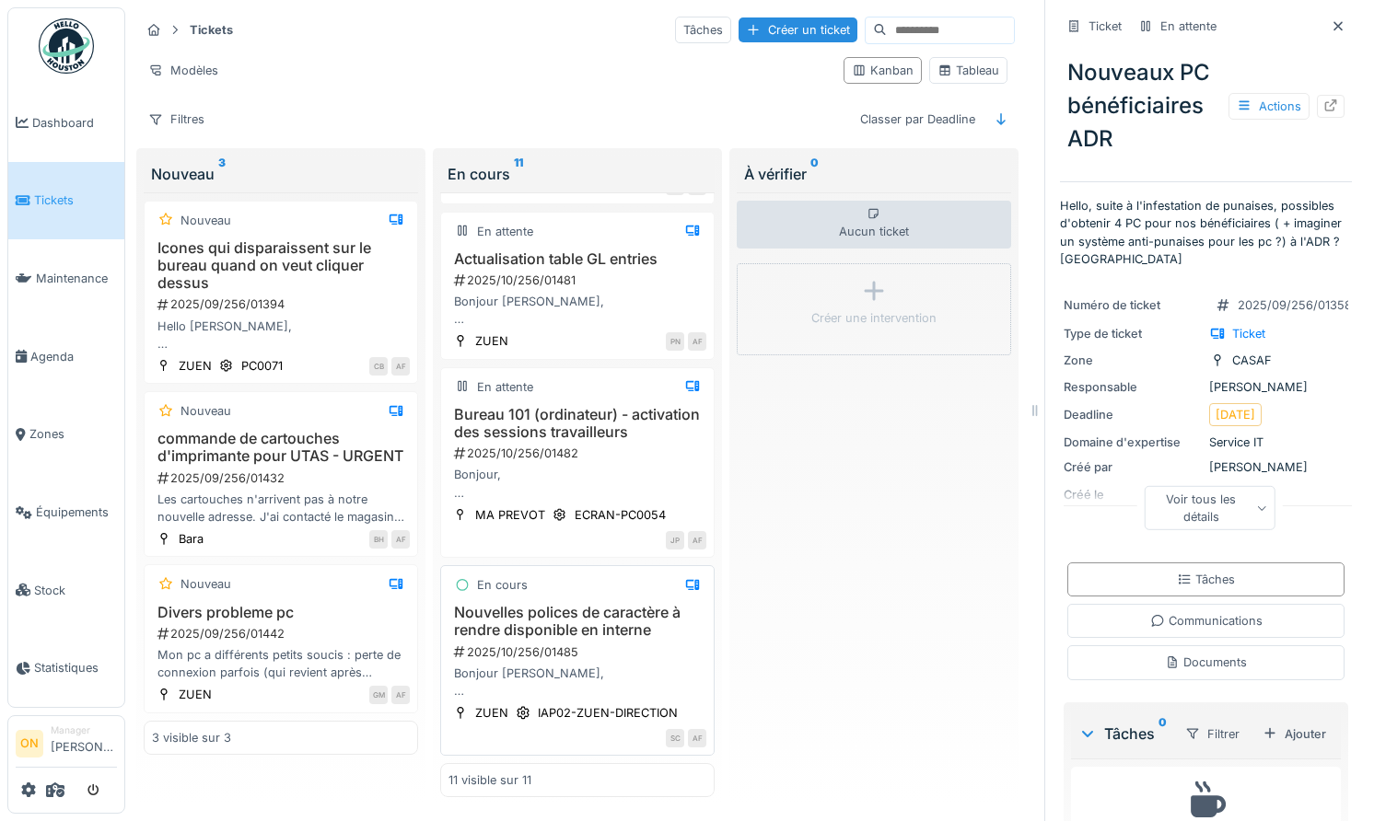
click at [572, 633] on h3 "Nouvelles polices de caractère à rendre disponible en interne" at bounding box center [577, 621] width 258 height 35
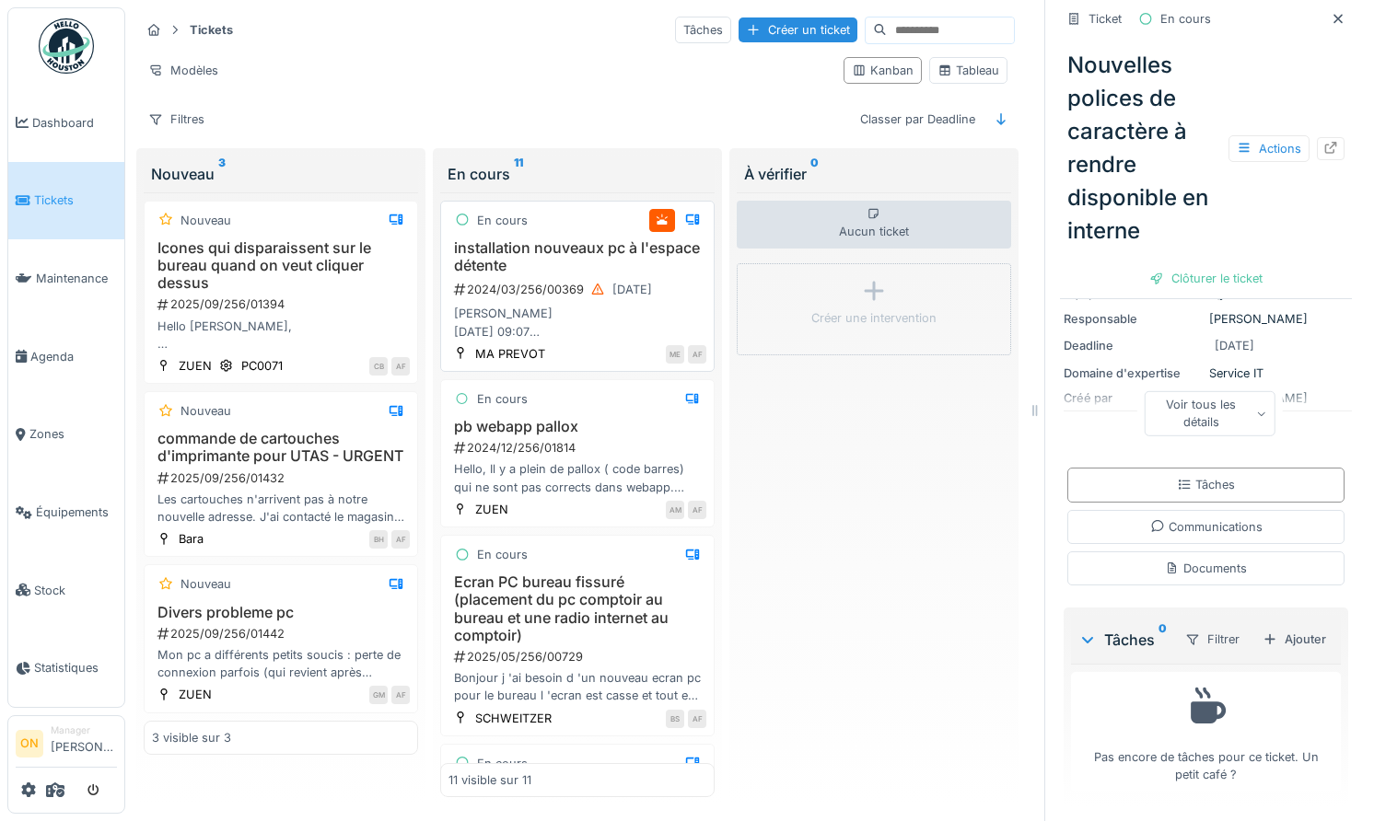
click at [563, 257] on h3 "installation nouveaux pc à l'espace détente" at bounding box center [577, 256] width 258 height 35
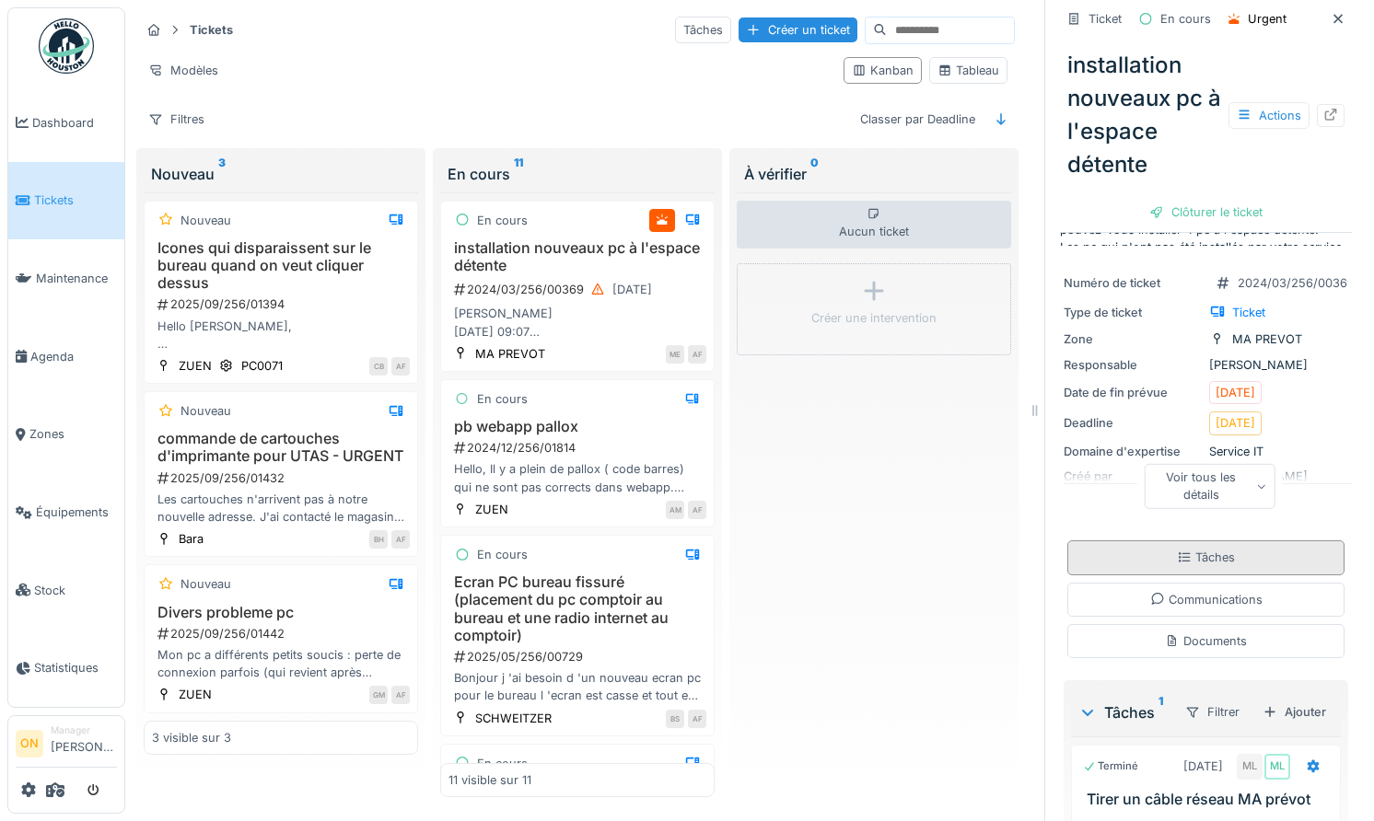
scroll to position [289, 0]
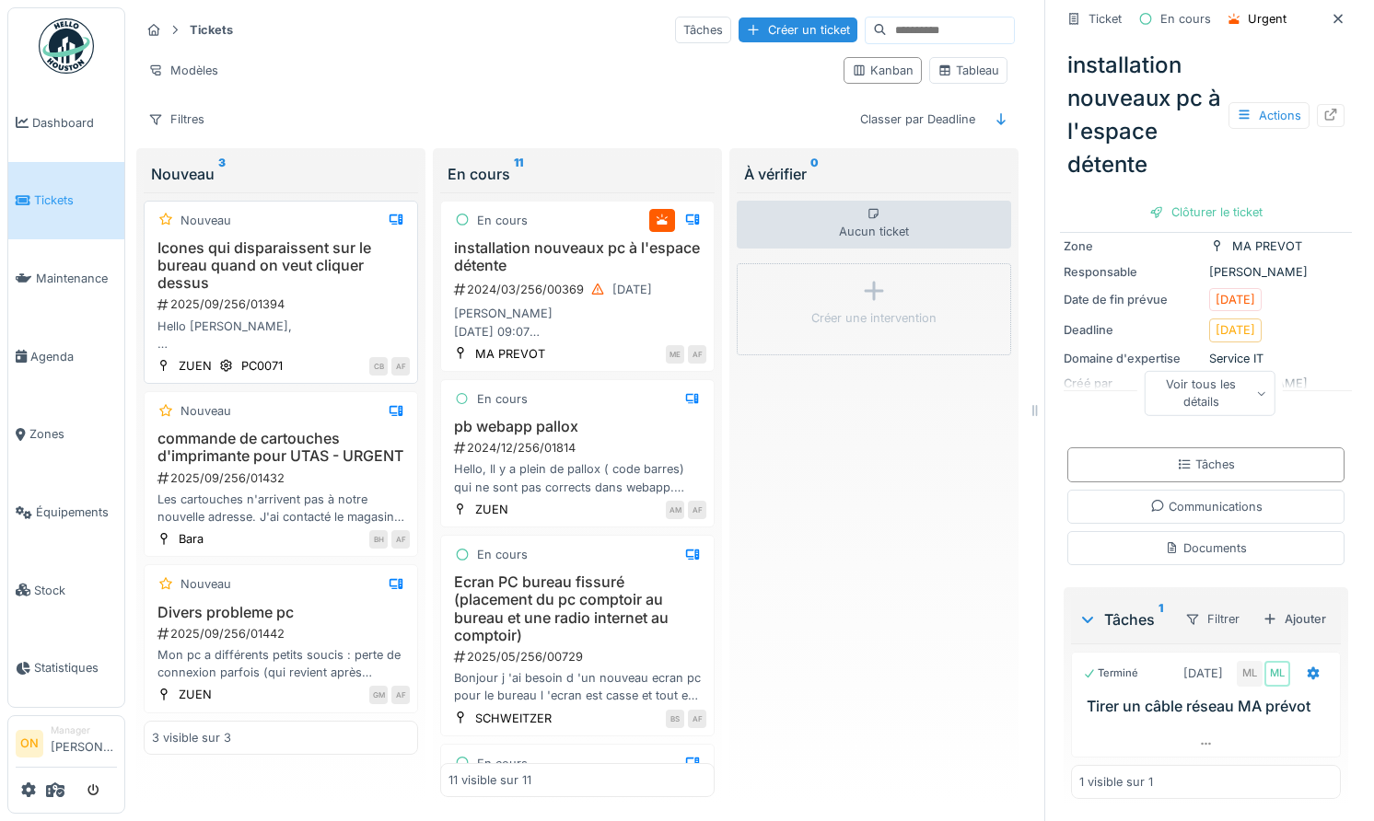
click at [290, 266] on h3 "Icones qui disparaissent sur le bureau quand on veut cliquer dessus" at bounding box center [281, 265] width 258 height 53
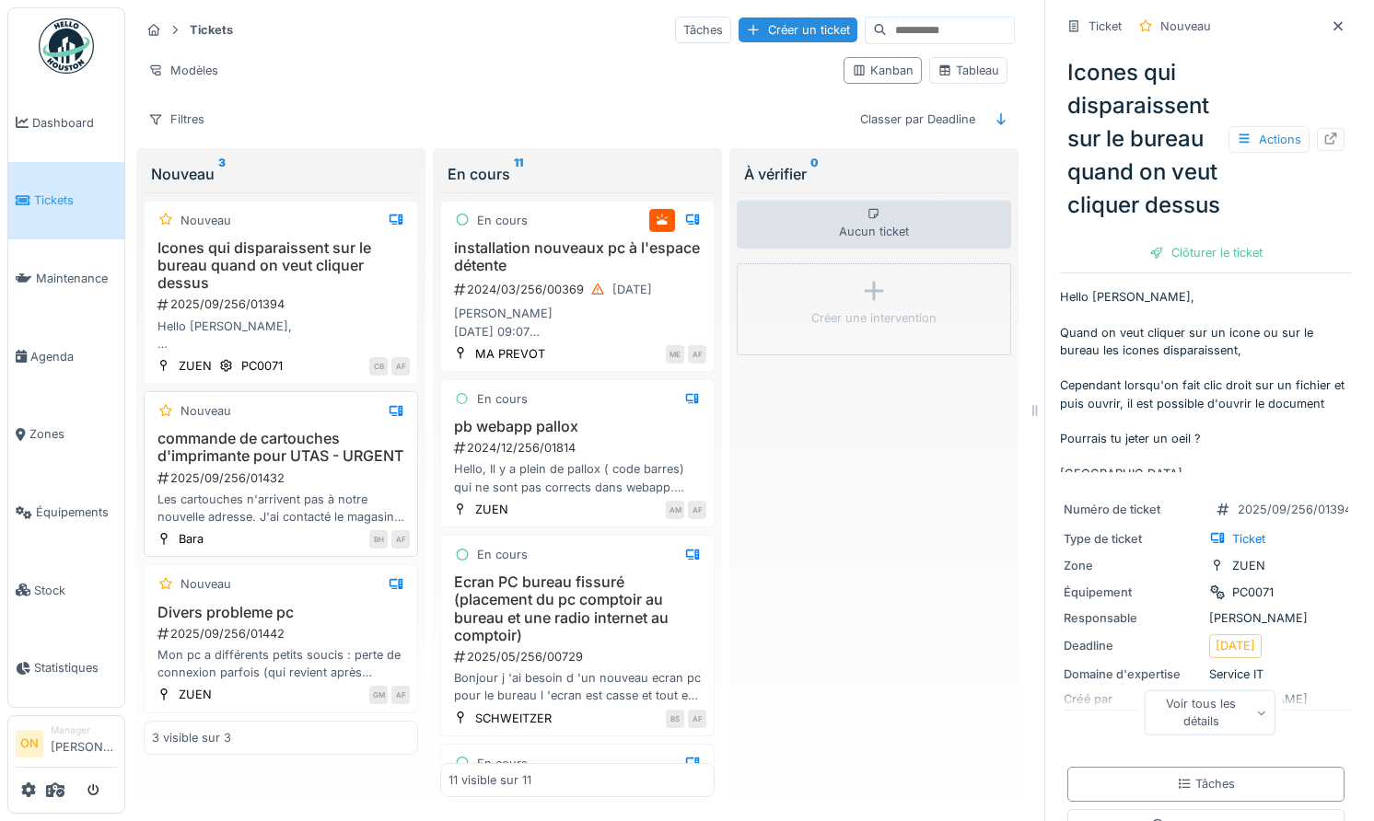
click at [243, 453] on h3 "commande de cartouches d'imprimante pour UTAS - URGENT" at bounding box center [281, 447] width 258 height 35
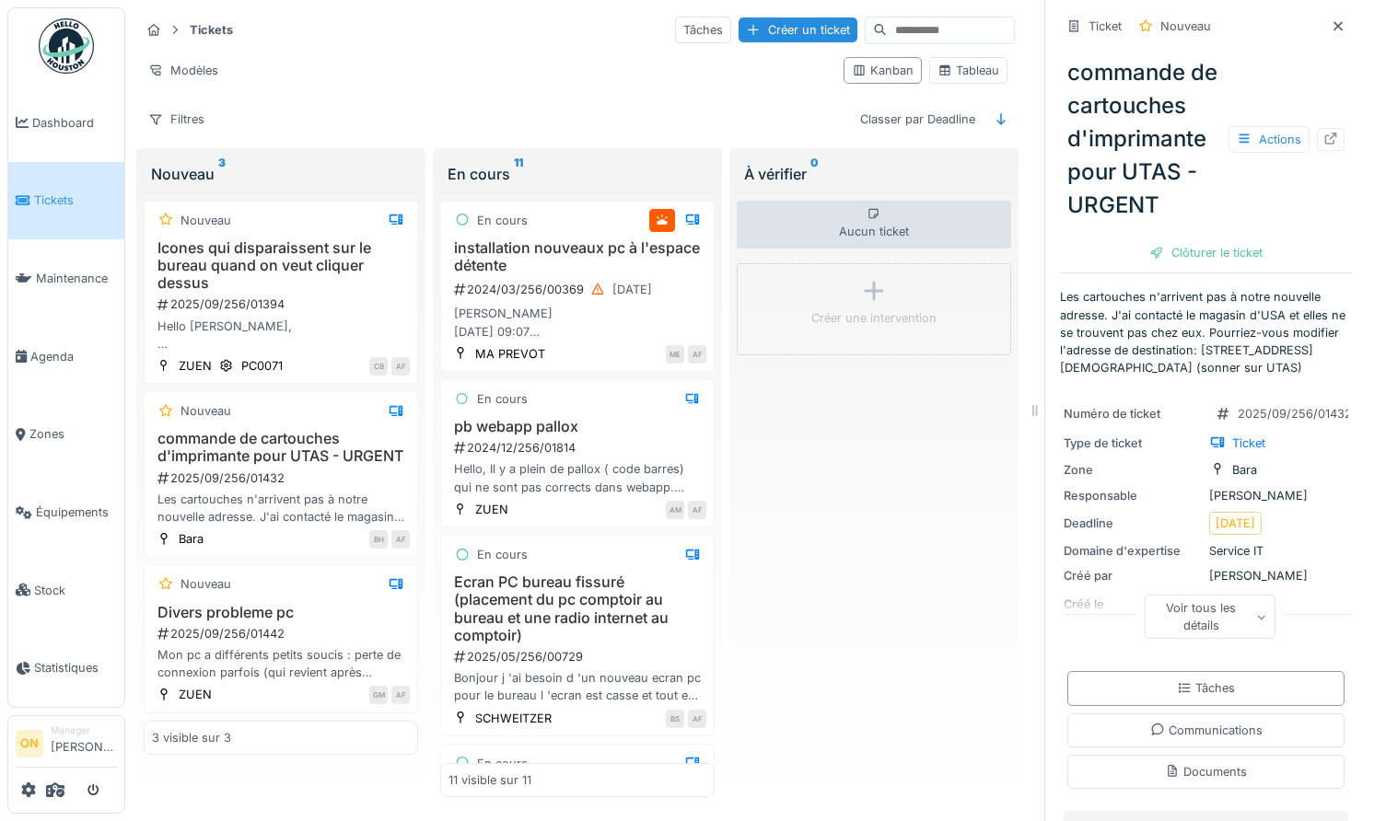
scroll to position [206, 0]
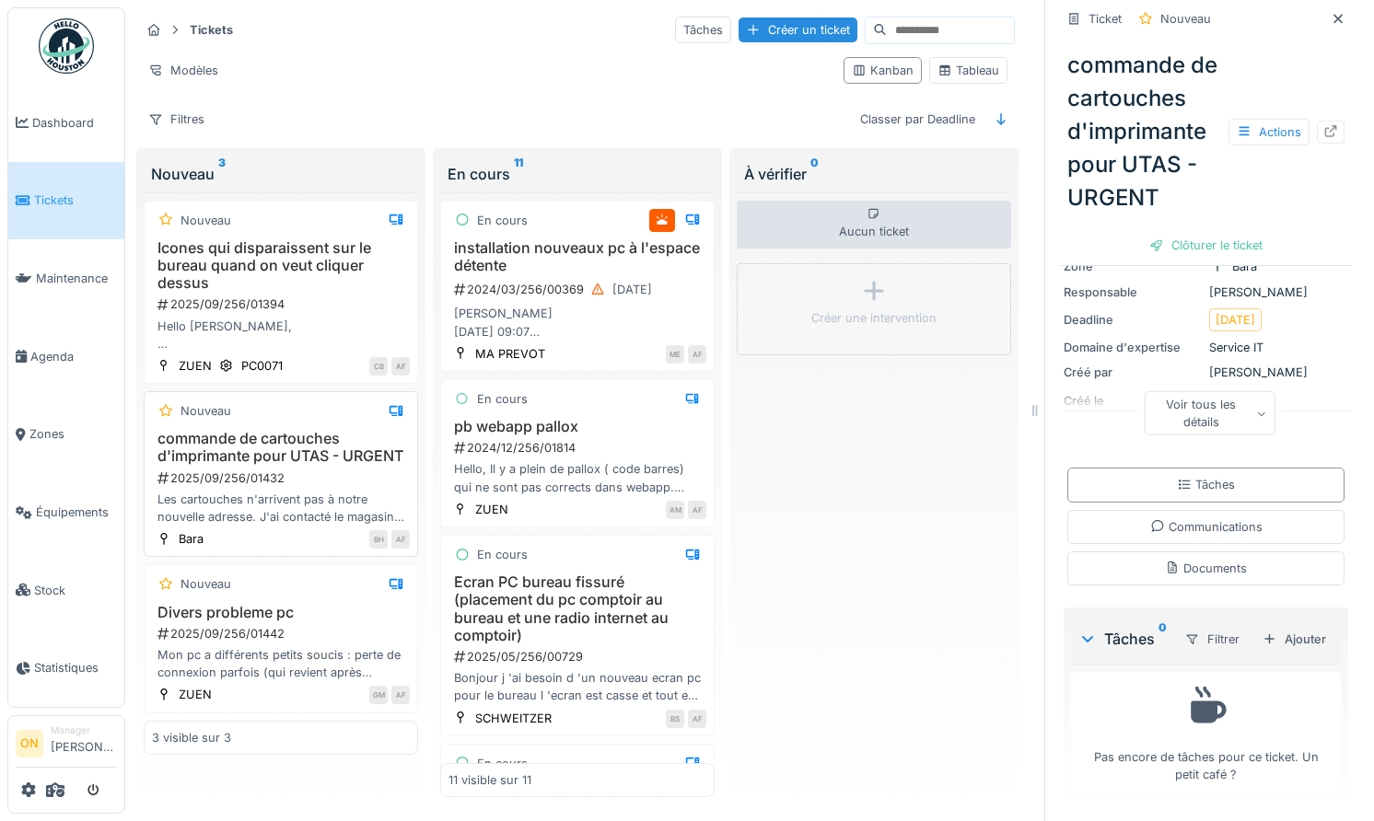
click at [236, 462] on h3 "commande de cartouches d'imprimante pour UTAS - URGENT" at bounding box center [281, 447] width 258 height 35
click at [237, 639] on div "Divers probleme pc 2025/09/256/01442 Mon pc a différents petits soucis : perte …" at bounding box center [281, 643] width 258 height 78
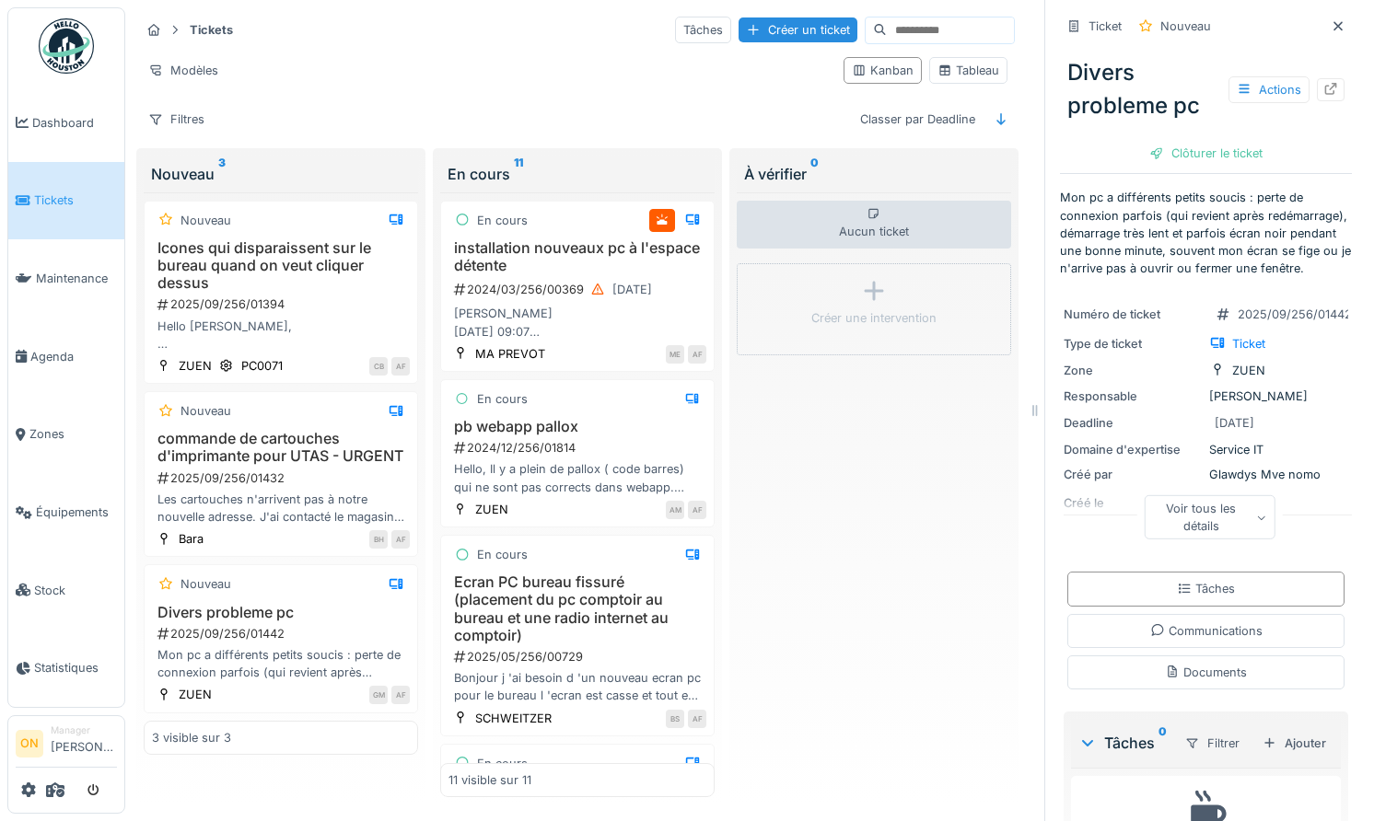
scroll to position [107, 0]
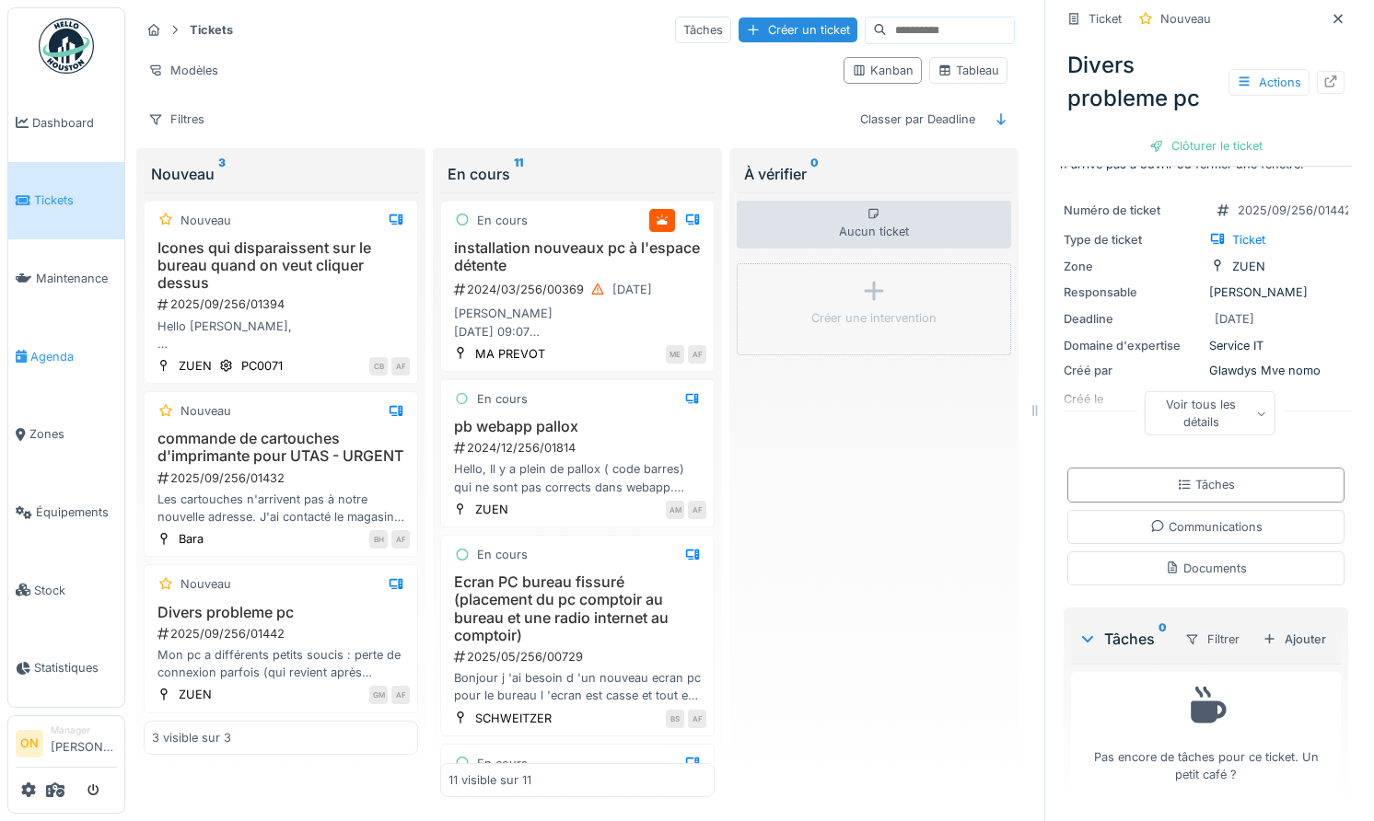
click at [55, 348] on span "Agenda" at bounding box center [73, 356] width 87 height 17
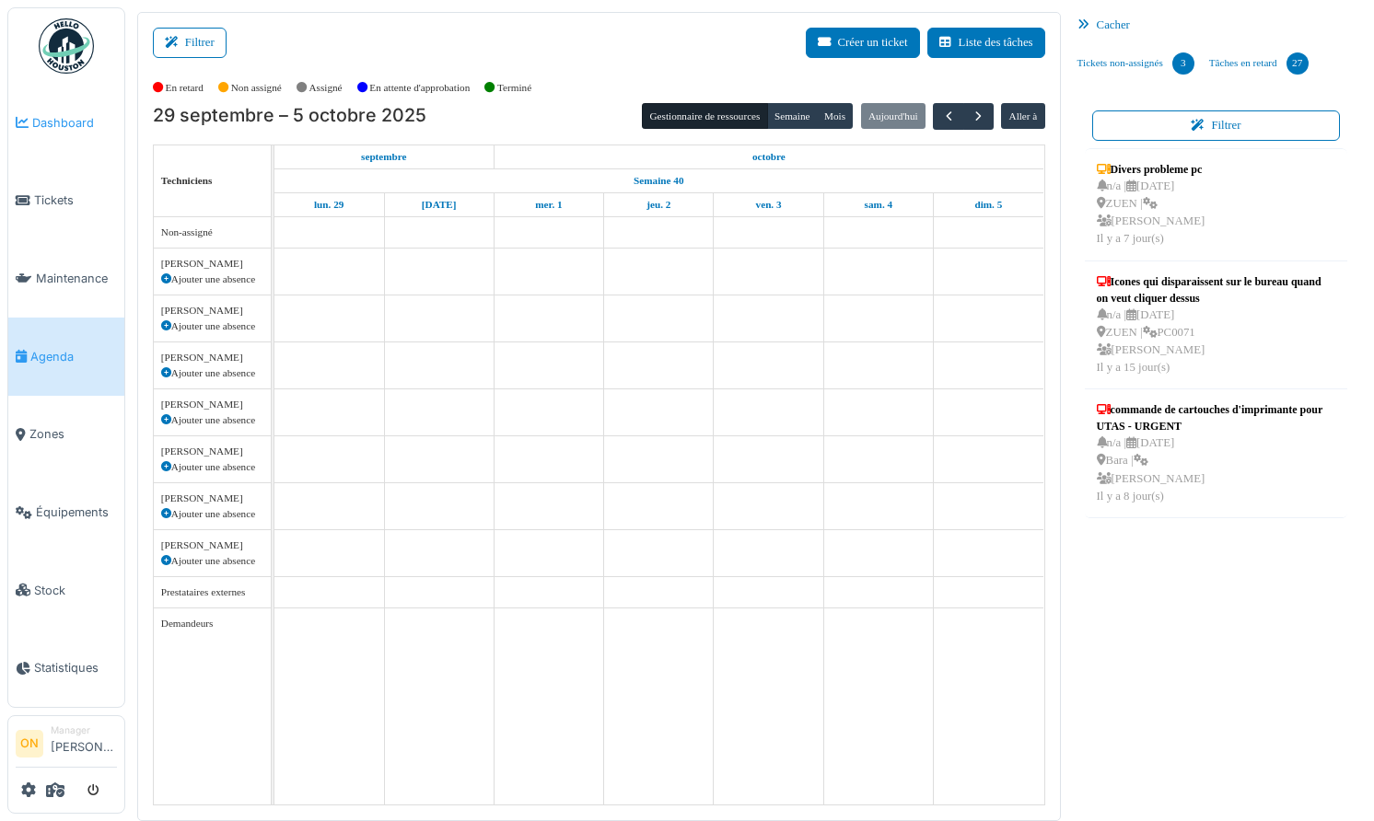
click at [37, 124] on span "Dashboard" at bounding box center [74, 122] width 85 height 17
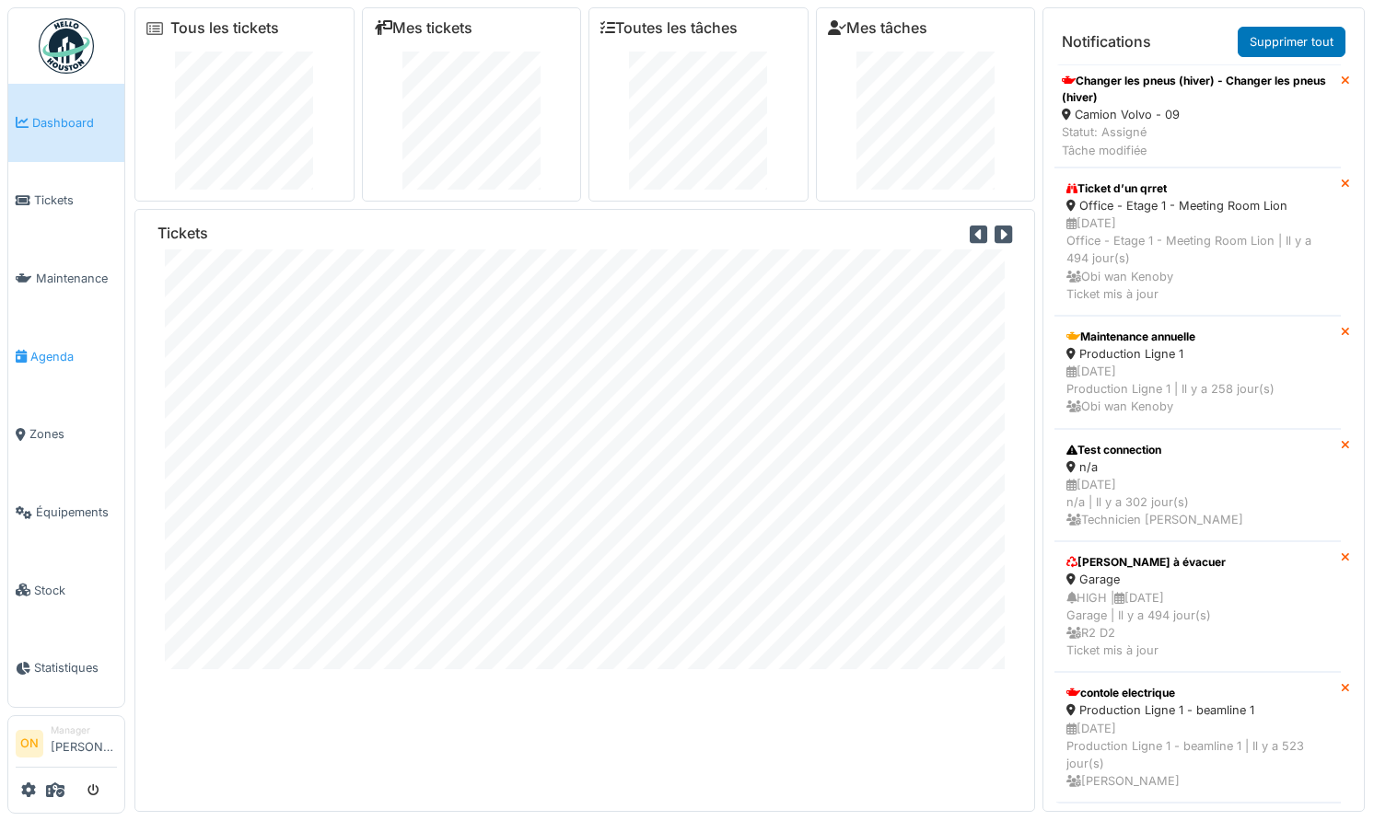
click at [57, 357] on span "Agenda" at bounding box center [73, 356] width 87 height 17
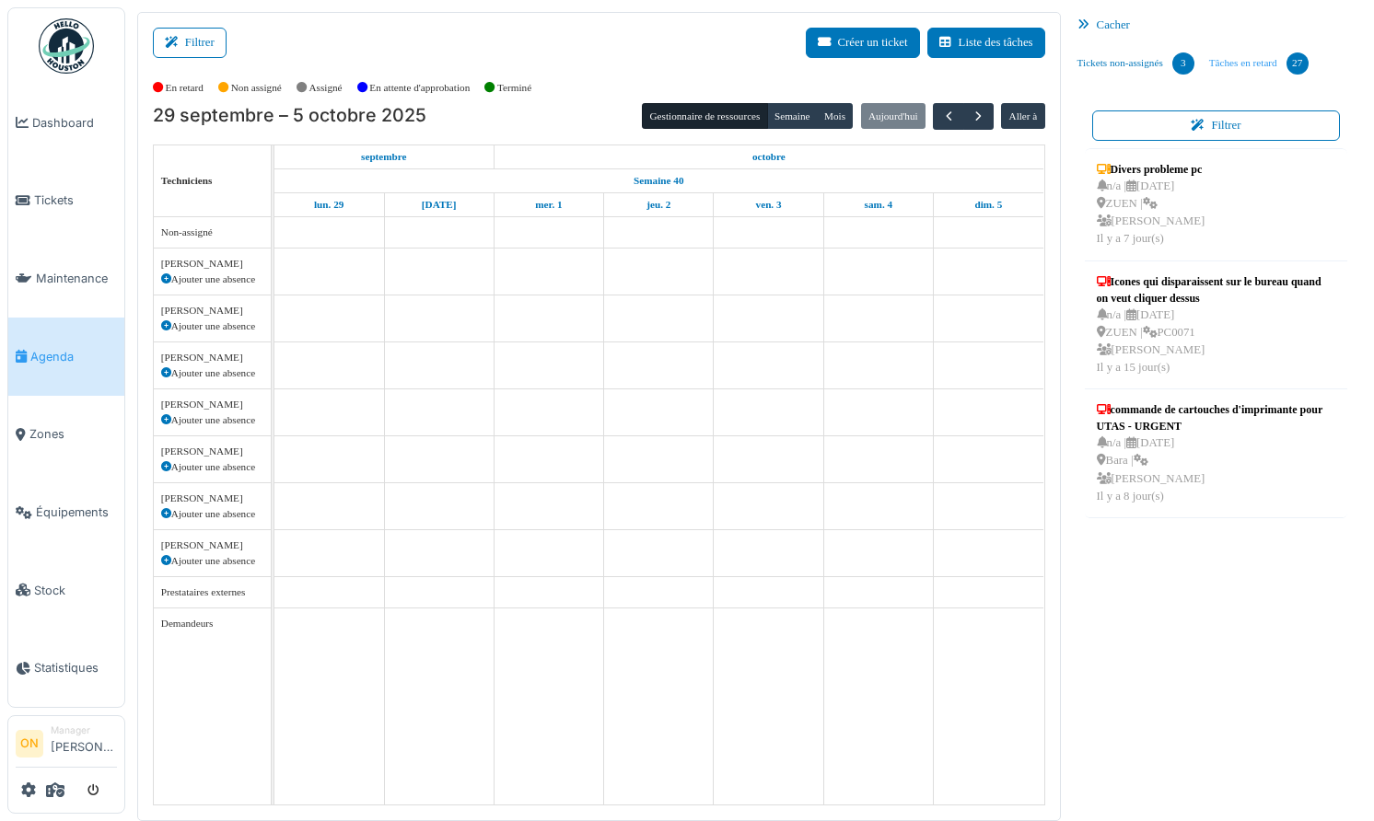
click at [1273, 60] on link "Tâches en retard 27" at bounding box center [1259, 64] width 114 height 50
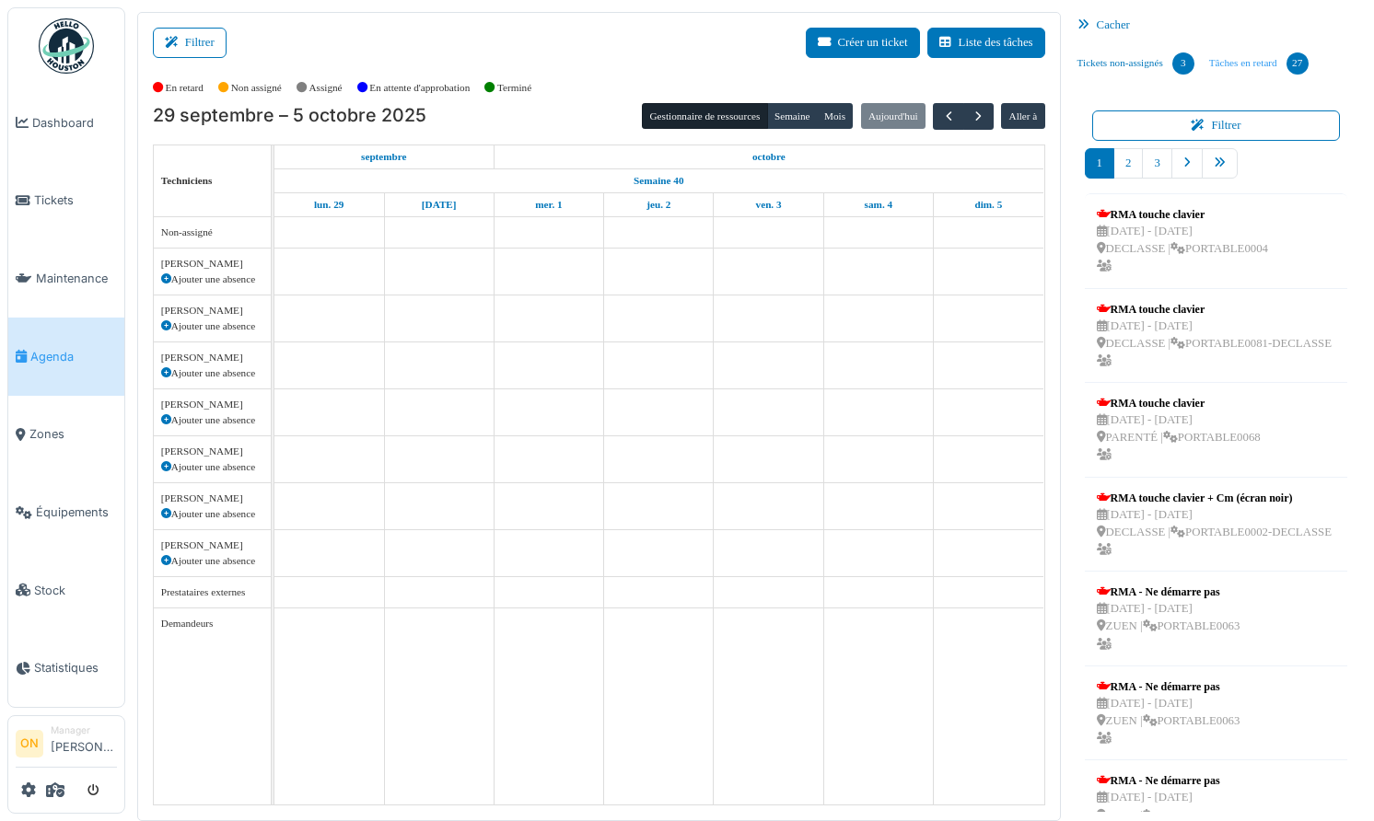
click at [1260, 66] on link "Tâches en retard 27" at bounding box center [1259, 64] width 114 height 50
click at [1101, 64] on link "Tickets non-assignés 3" at bounding box center [1136, 64] width 132 height 50
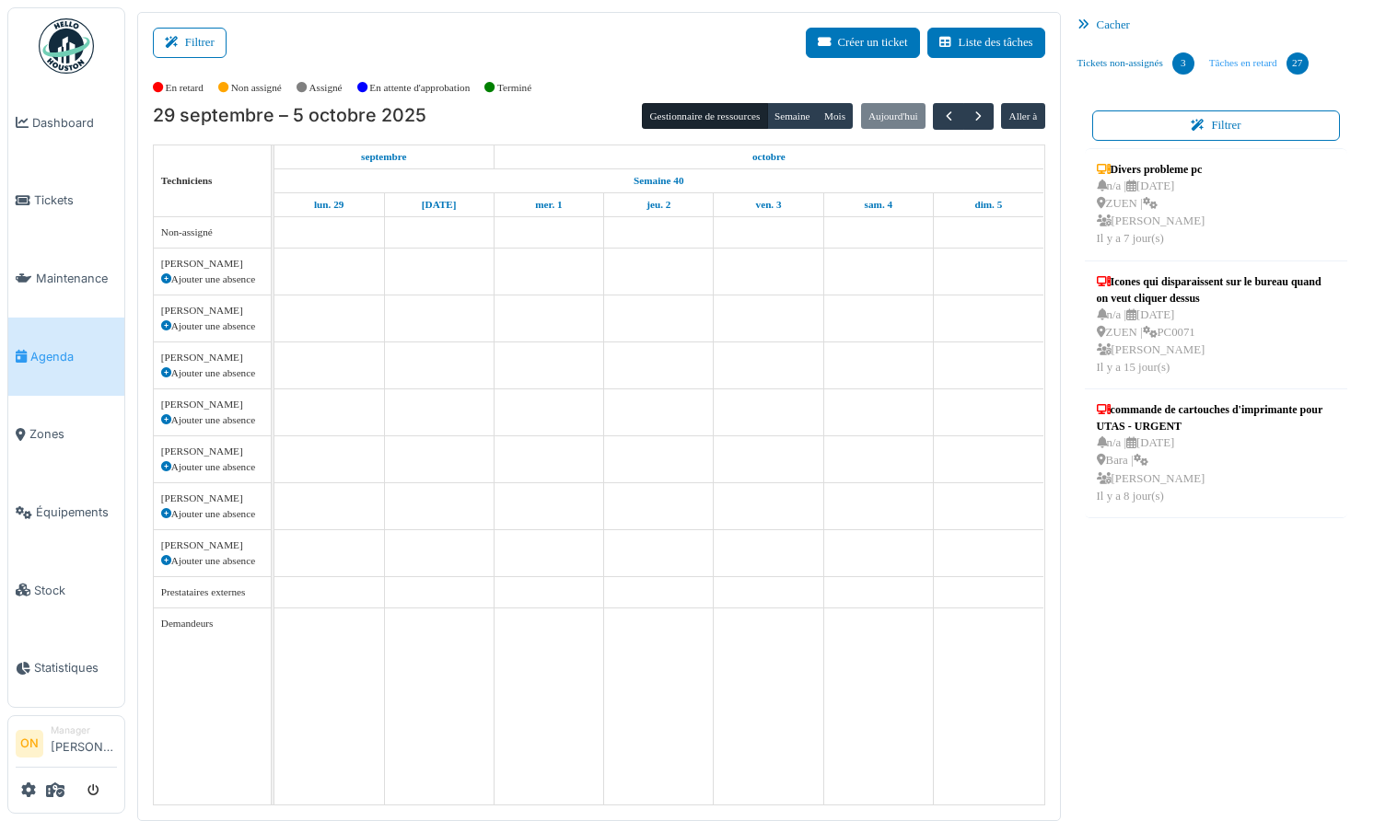
click at [1267, 62] on link "Tâches en retard 27" at bounding box center [1259, 64] width 114 height 50
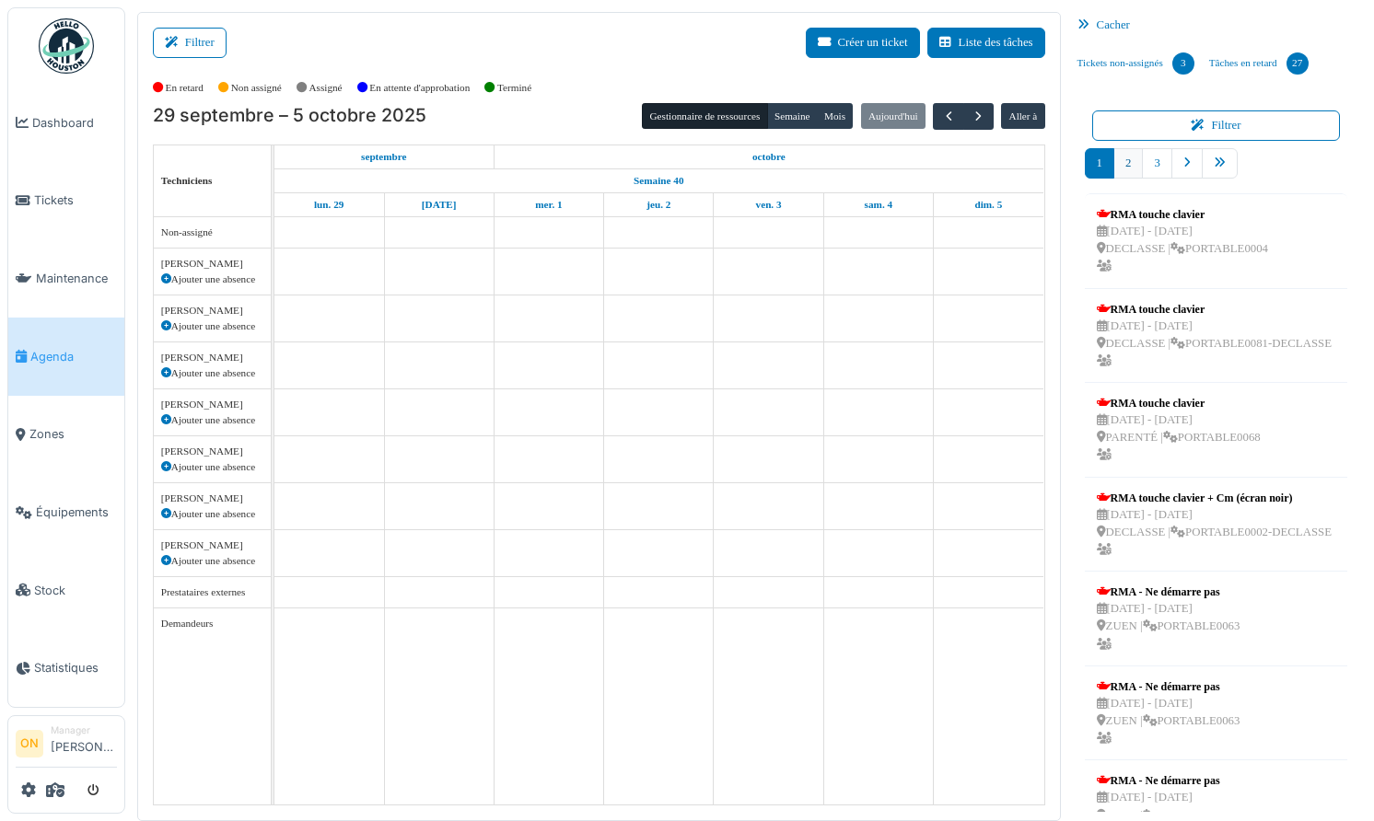
click at [1137, 160] on link "2" at bounding box center [1127, 163] width 29 height 30
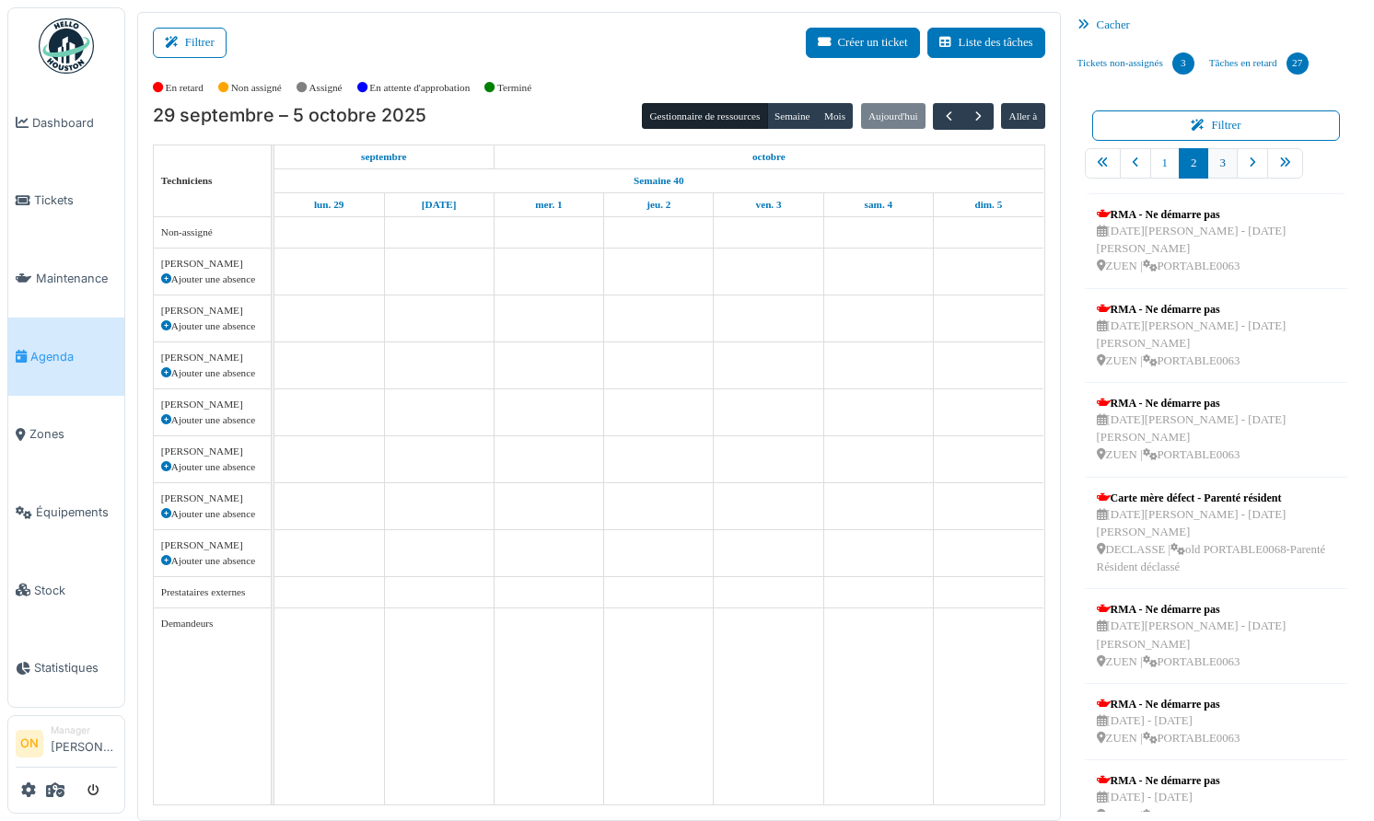
click at [1227, 167] on link "3" at bounding box center [1221, 163] width 29 height 30
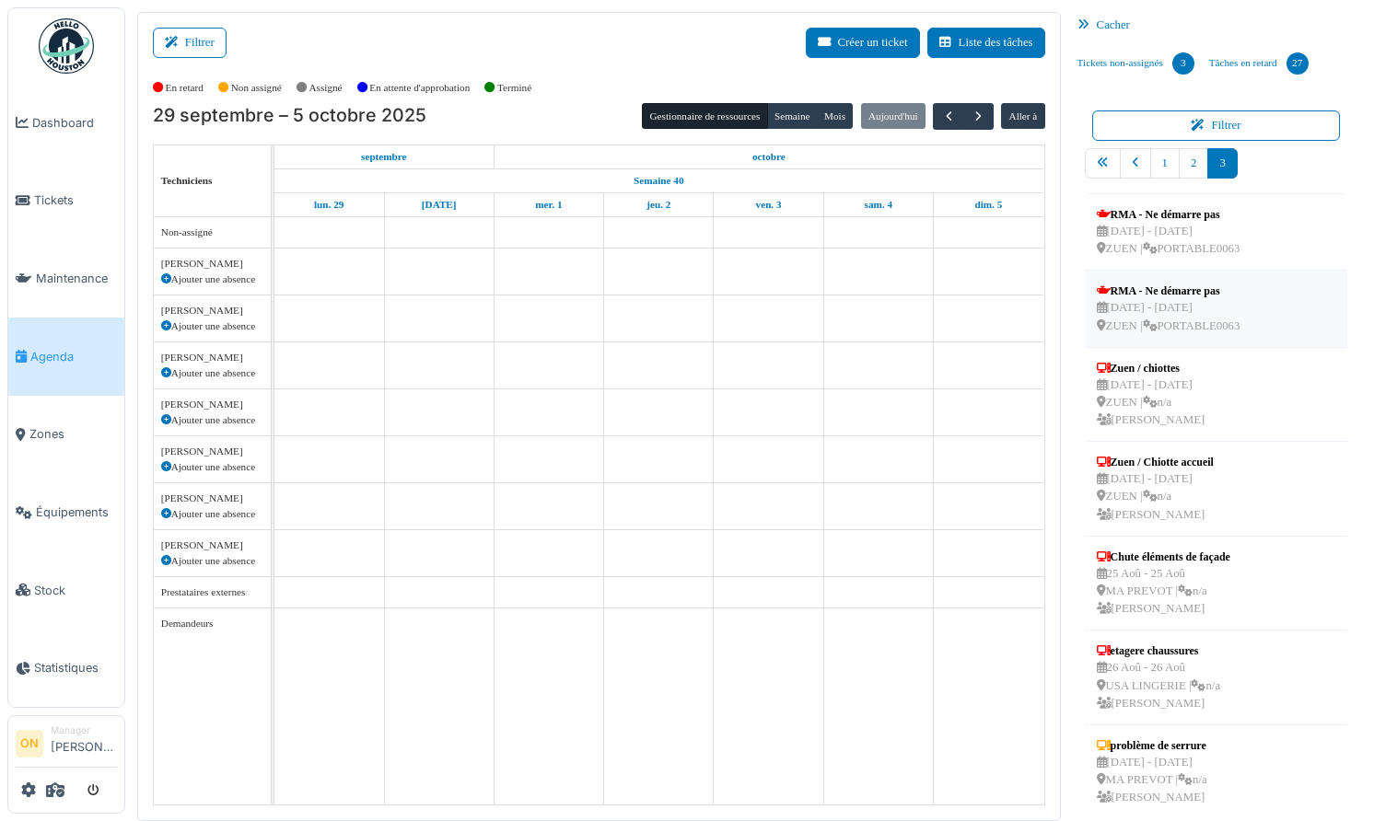
scroll to position [7, 0]
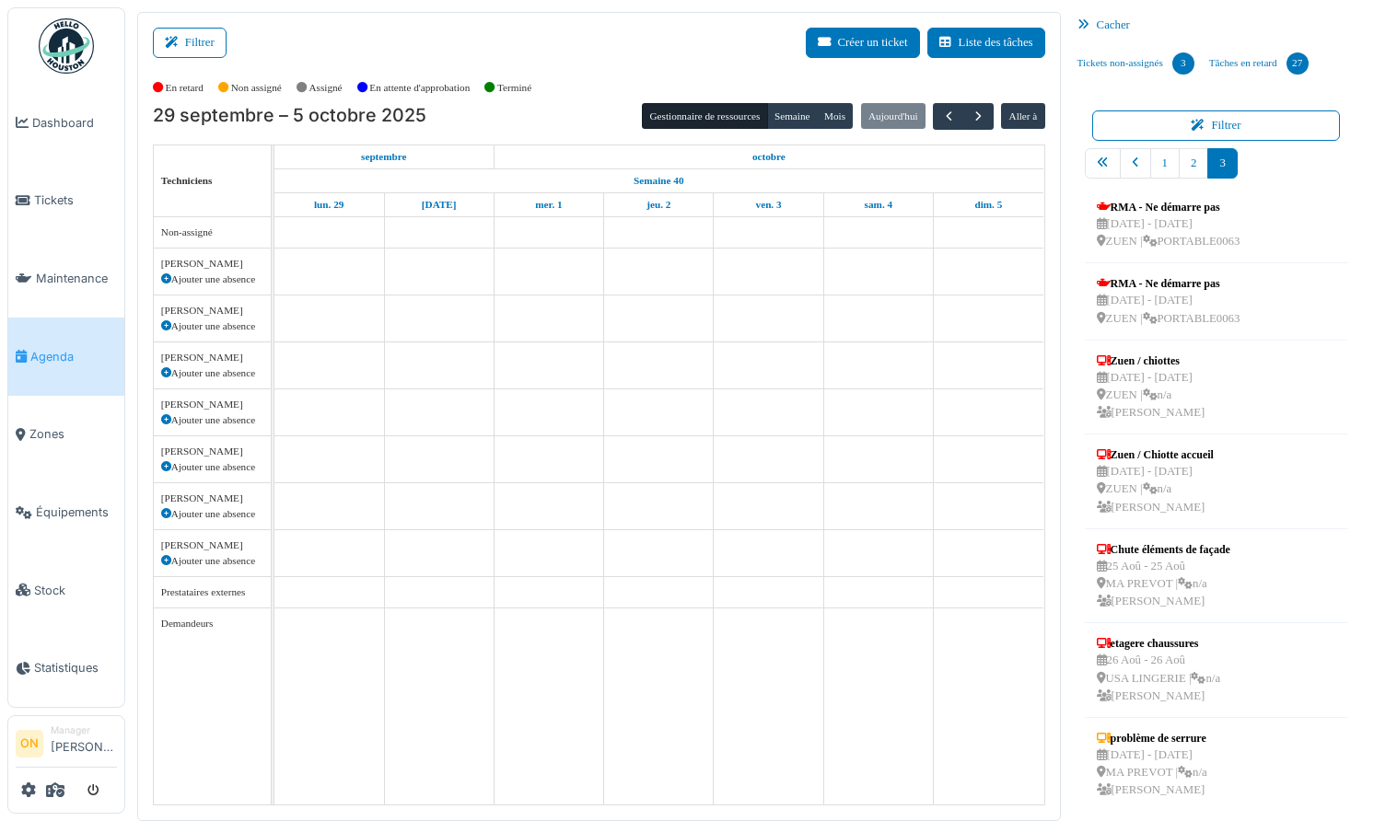
click at [495, 44] on div "Filtrer Créer un ticket Liste des tâches" at bounding box center [599, 50] width 892 height 45
click at [950, 119] on span "button" at bounding box center [949, 117] width 16 height 16
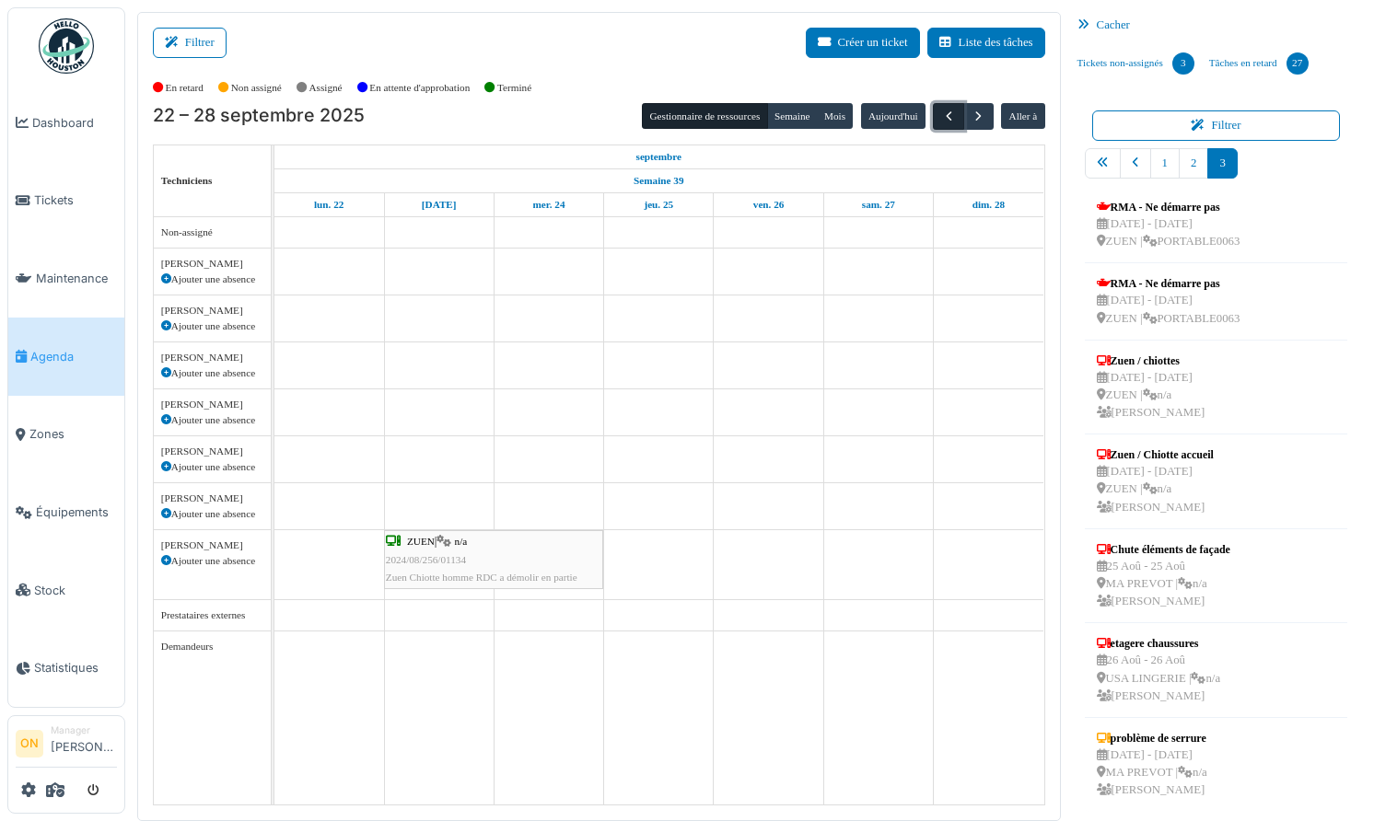
click at [948, 114] on span "button" at bounding box center [949, 117] width 16 height 16
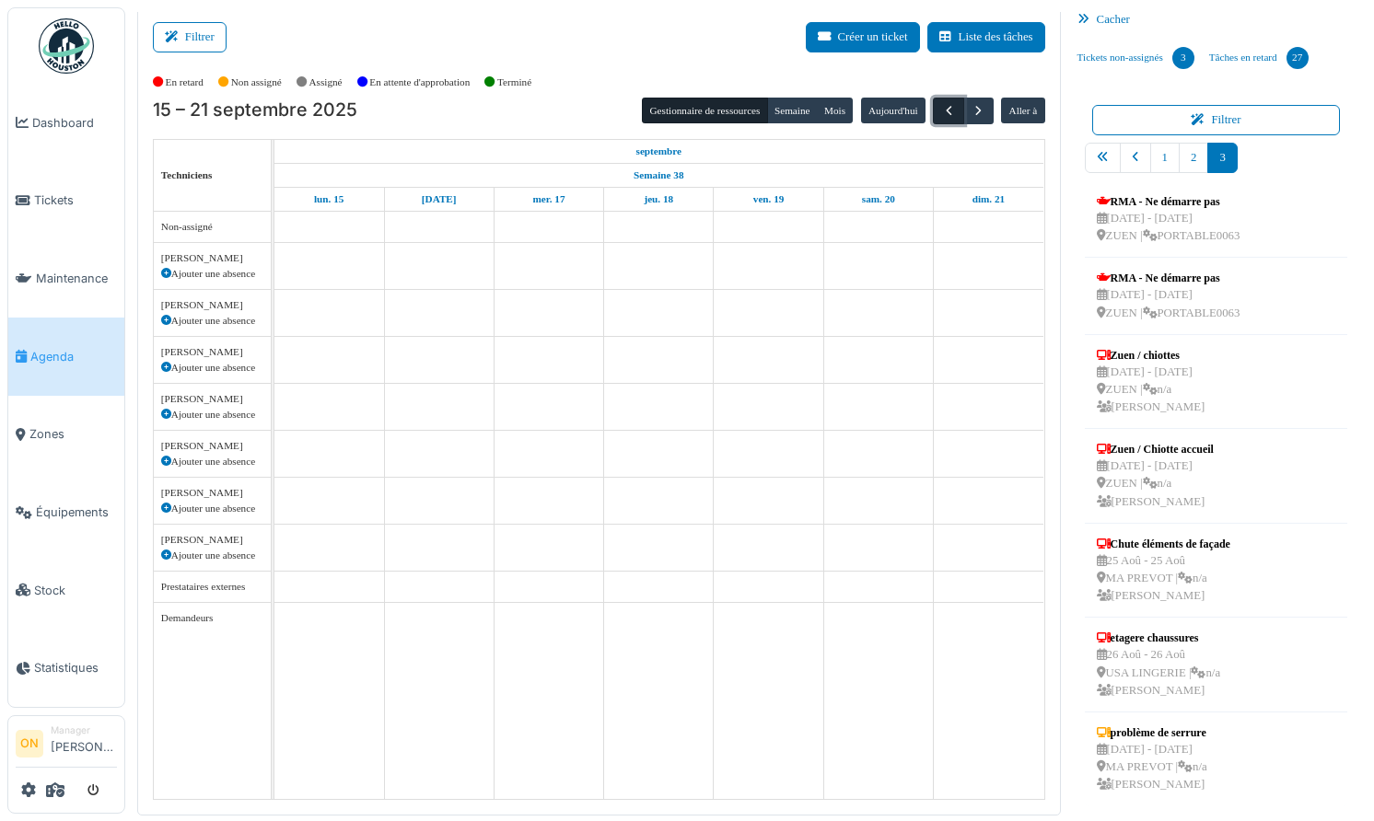
click at [941, 108] on span "button" at bounding box center [949, 111] width 16 height 16
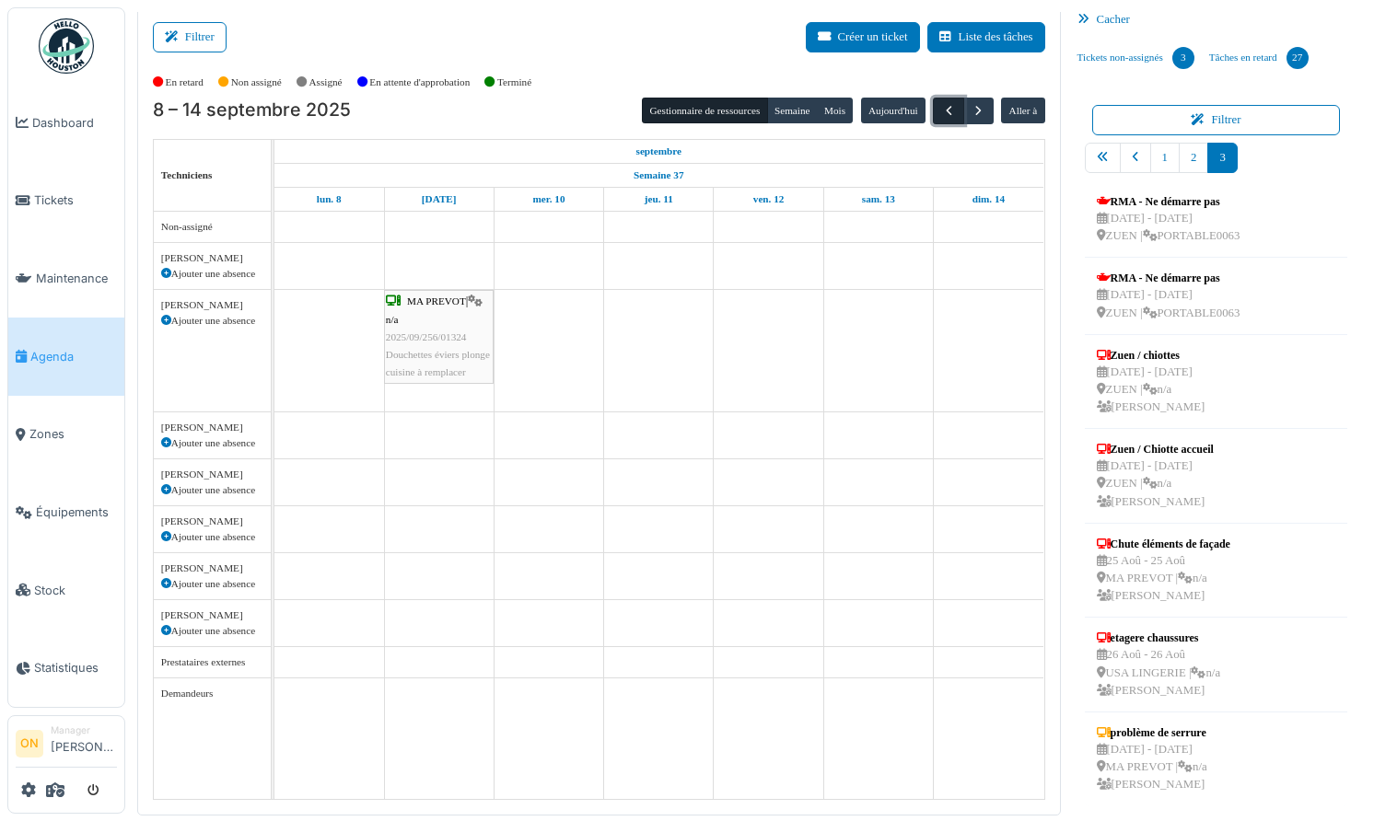
click at [941, 108] on span "button" at bounding box center [949, 111] width 16 height 16
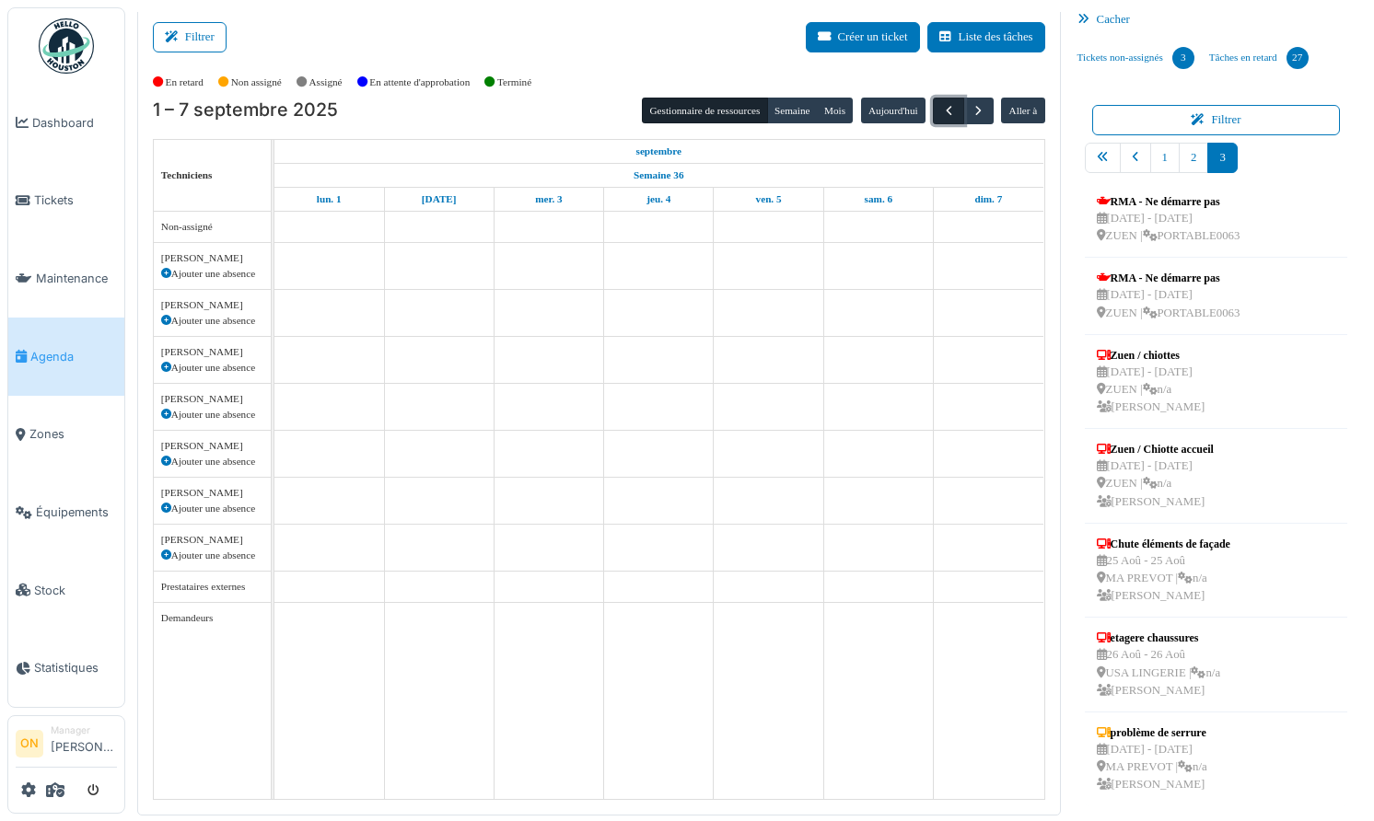
click at [941, 108] on span "button" at bounding box center [949, 111] width 16 height 16
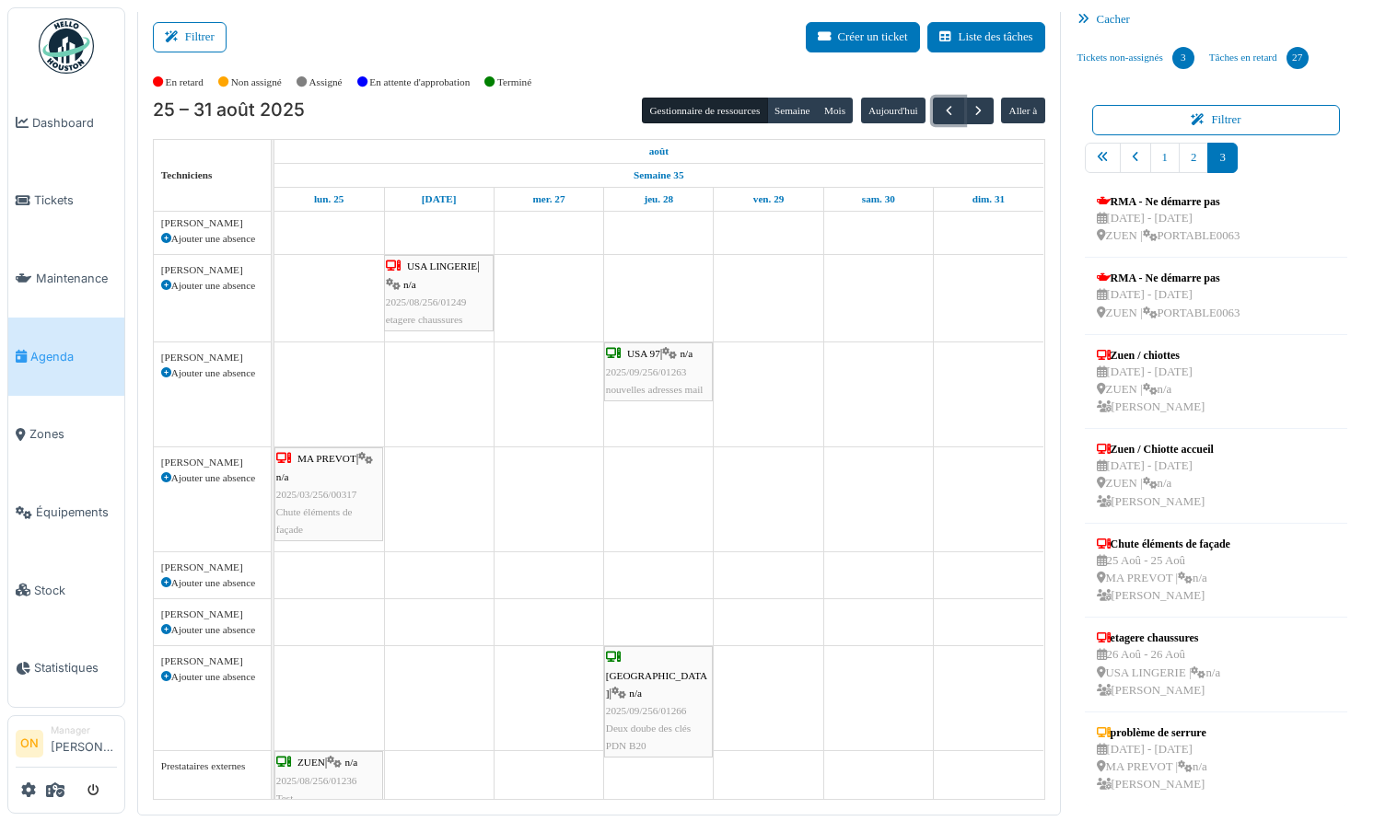
scroll to position [0, 0]
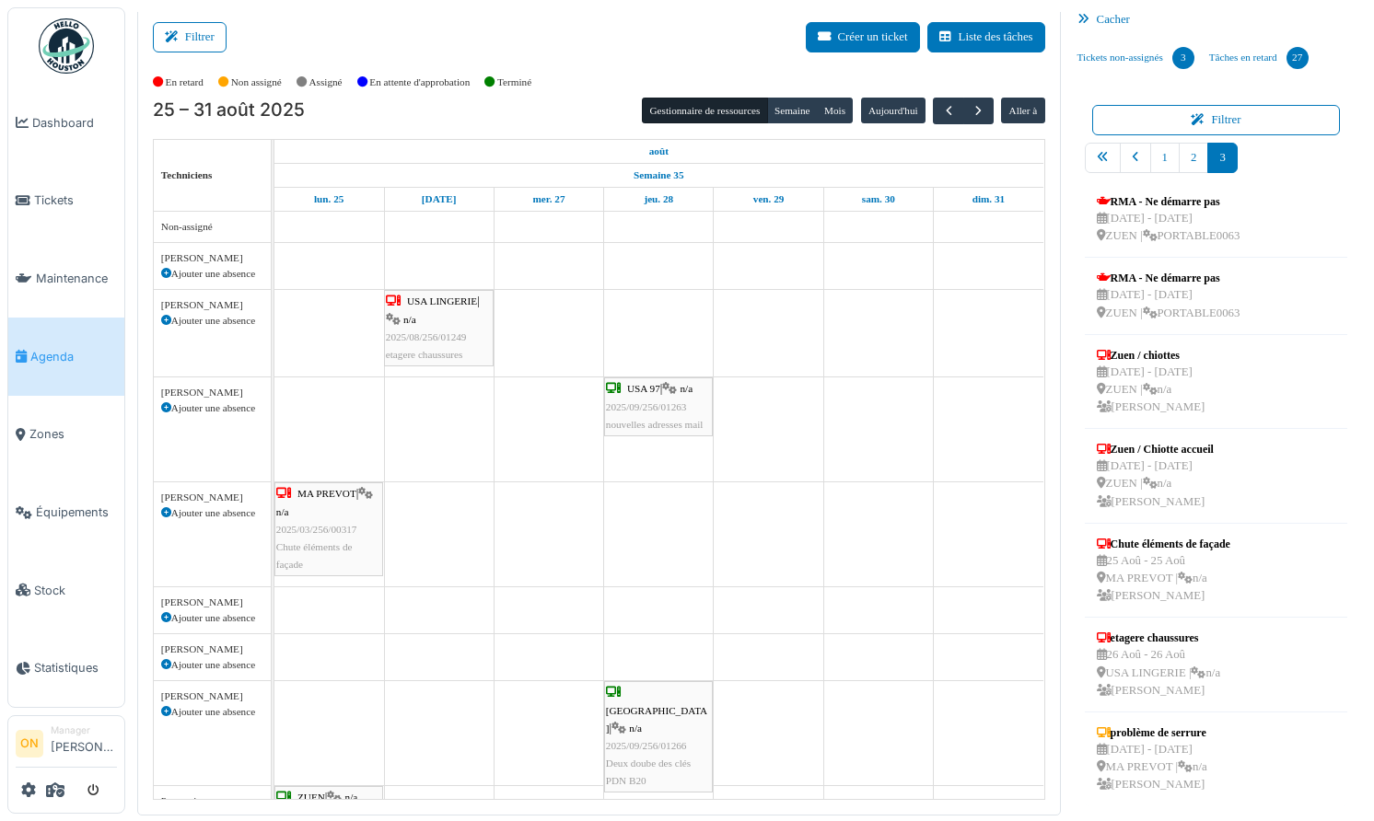
click at [424, 40] on div "Filtrer Créer un ticket Liste des tâches" at bounding box center [599, 44] width 892 height 45
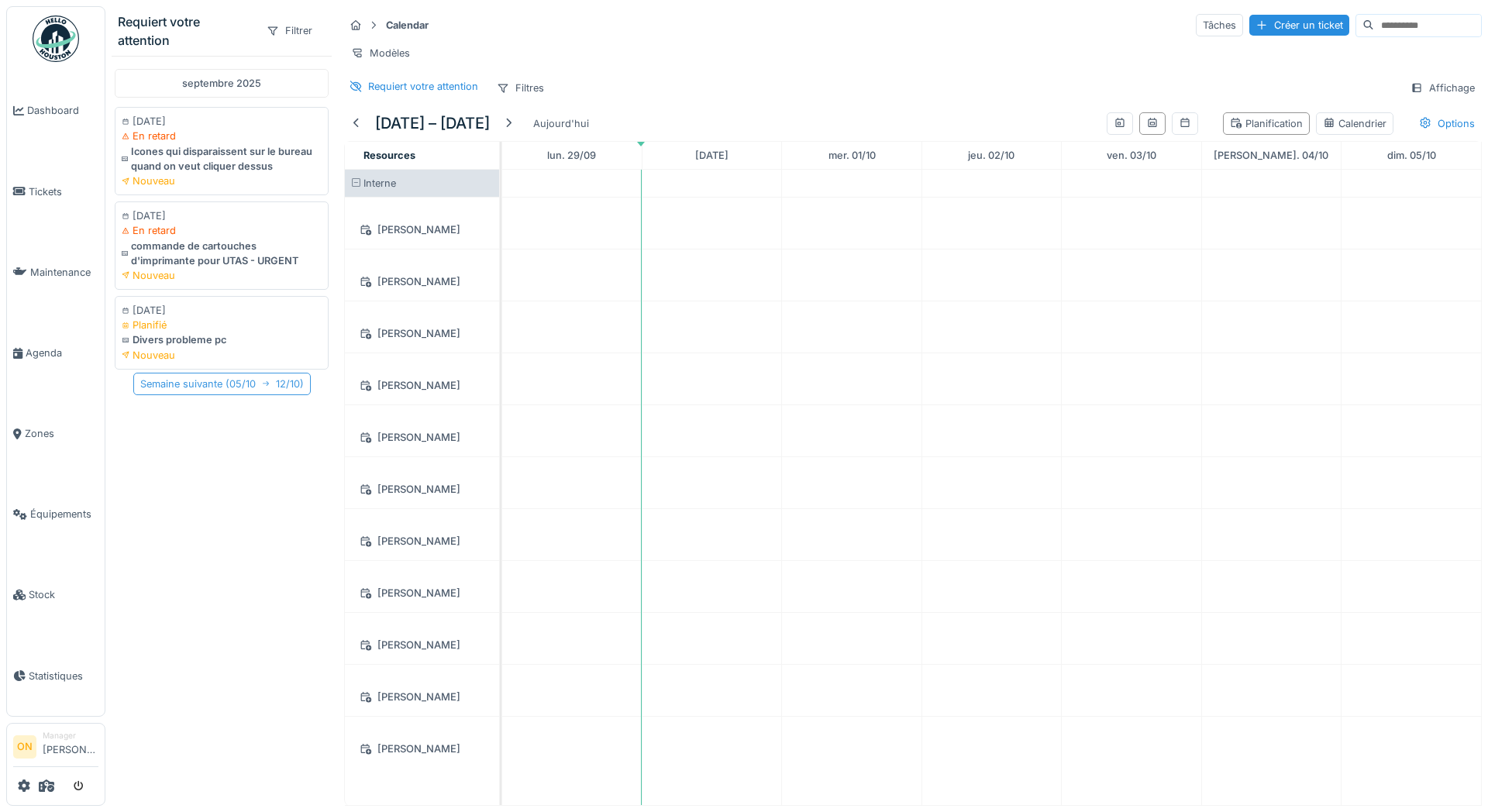
click at [201, 386] on div "Semaine suivante ( 05/10 12/10 )" at bounding box center [221, 384] width 178 height 23
click at [201, 386] on div "Semaine suivante ( 12/10 19/10 )" at bounding box center [221, 384] width 175 height 23
click at [201, 386] on div "Semaine suivante ( 19/10 26/10 )" at bounding box center [221, 384] width 178 height 23
click at [348, 122] on div at bounding box center [356, 123] width 24 height 21
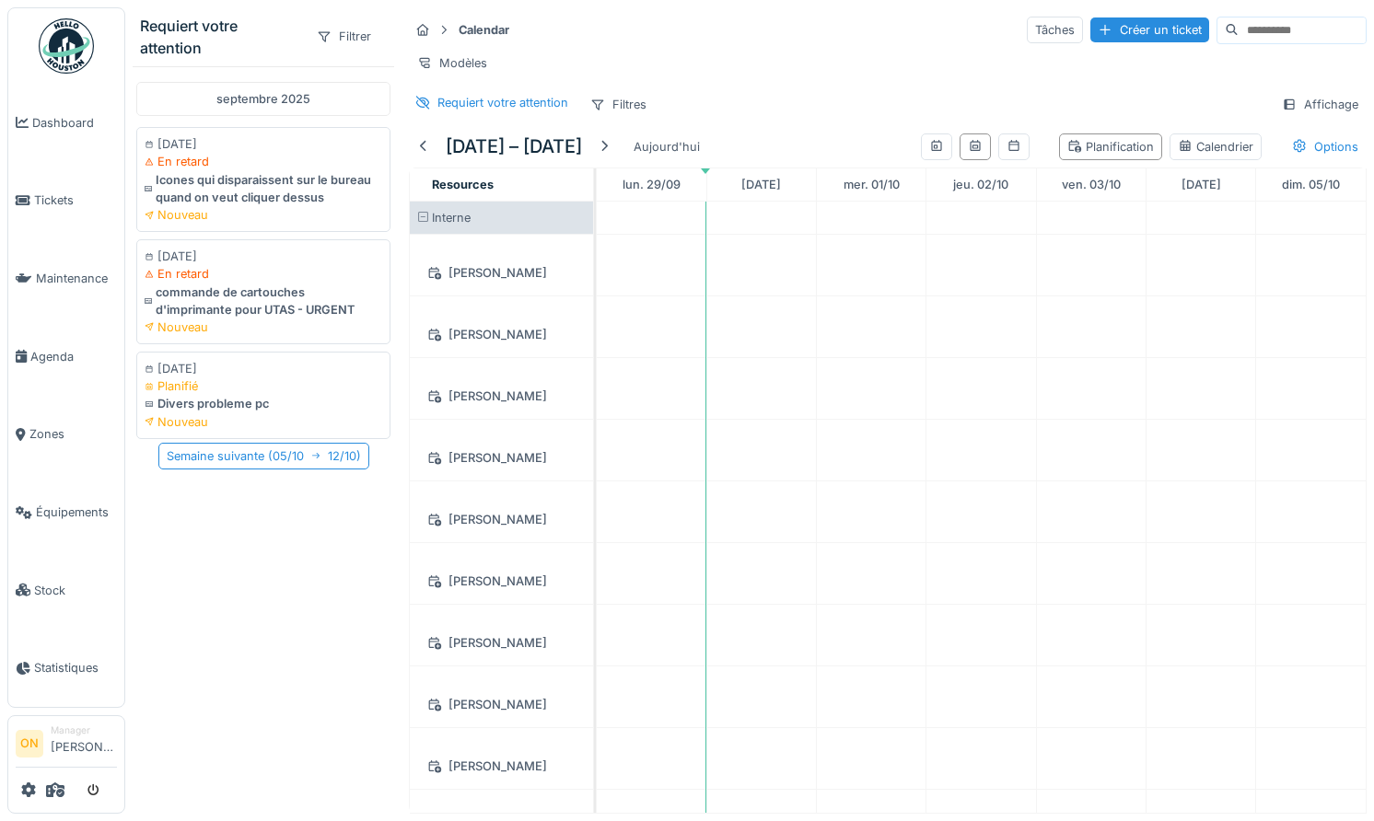
click at [325, 564] on div "septembre 2025 22/09/2025 En retard Icones qui disparaissent sur le bureau quan…" at bounding box center [263, 435] width 261 height 739
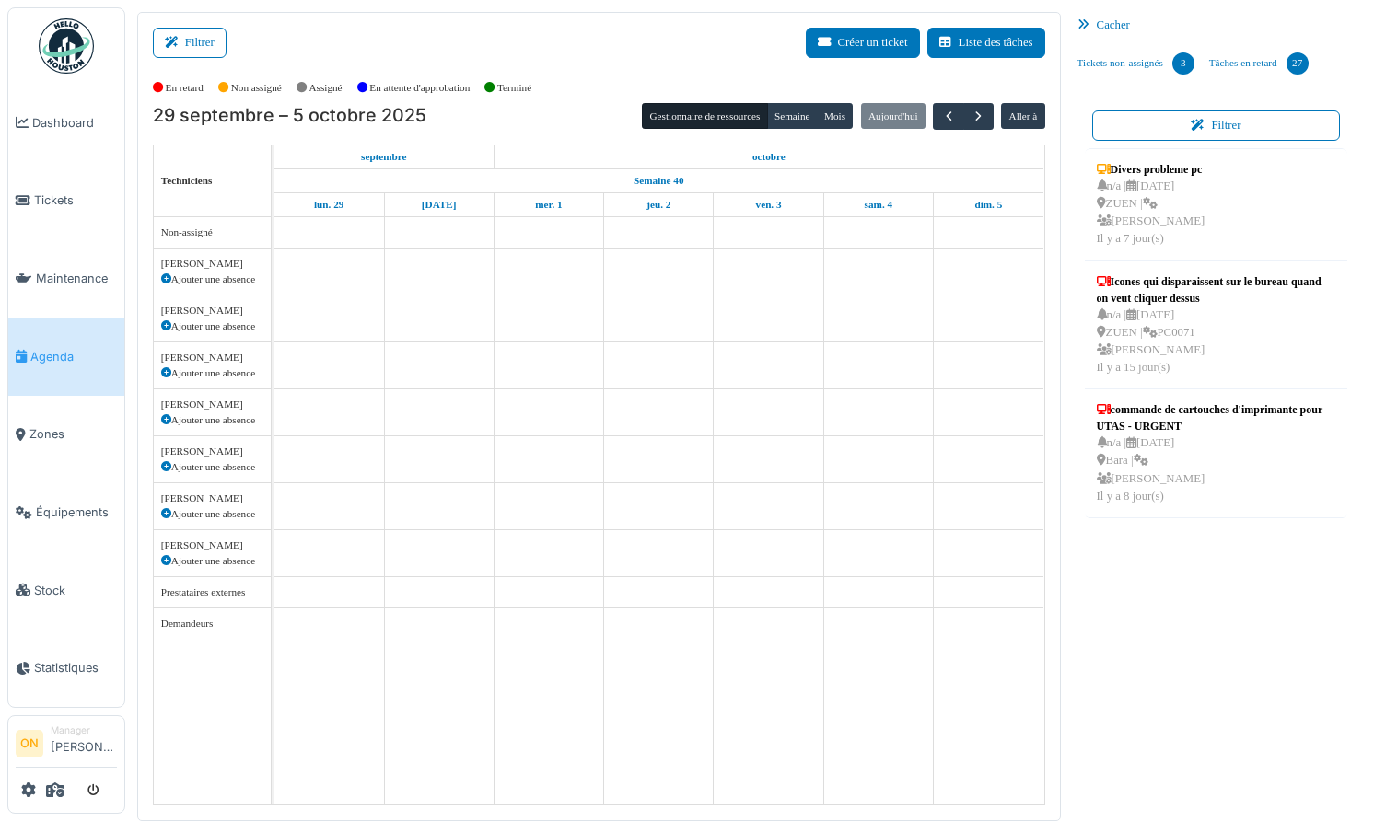
click at [452, 57] on div "Filtrer Créer un ticket Liste des tâches" at bounding box center [599, 50] width 892 height 45
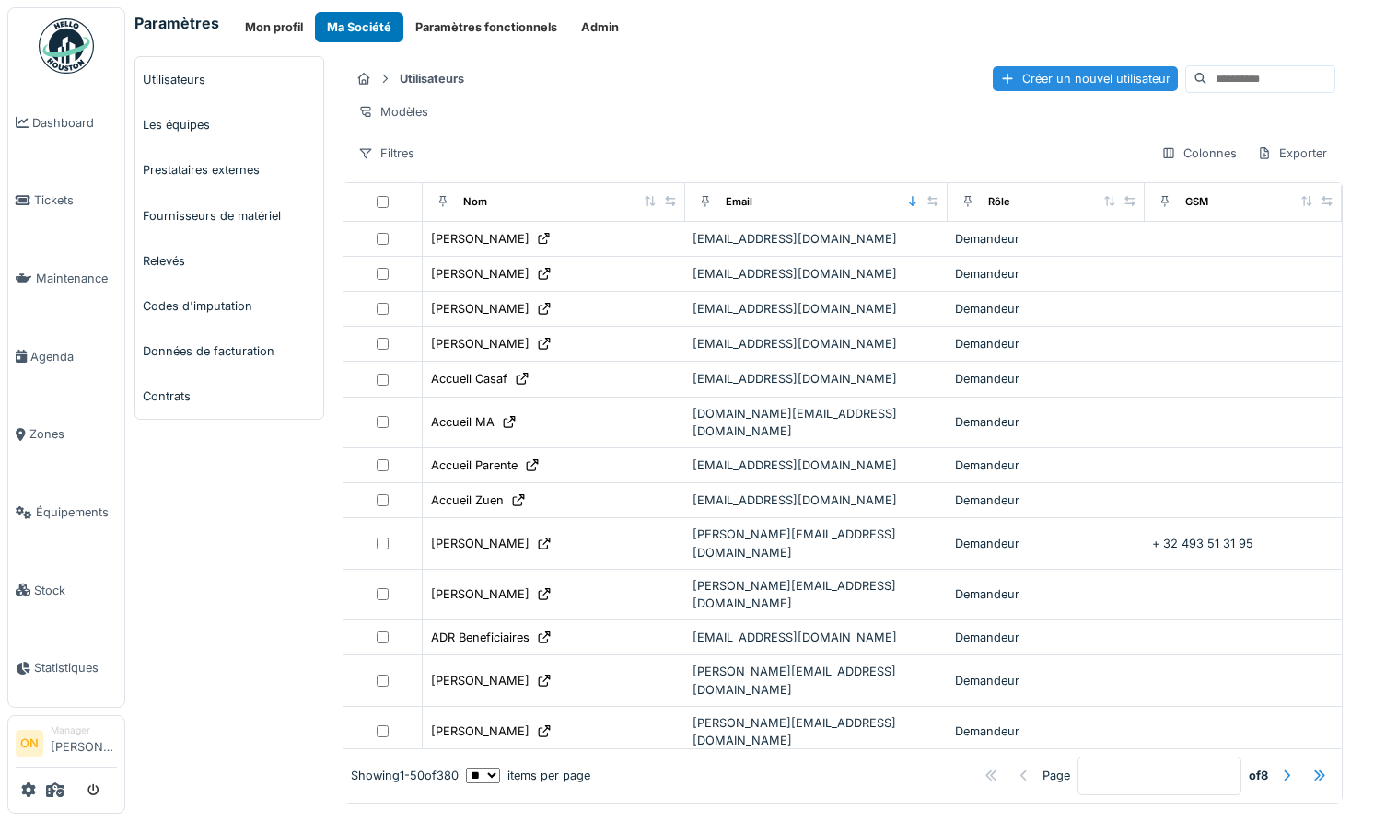
click at [493, 17] on button "Paramètres fonctionnels" at bounding box center [486, 27] width 166 height 30
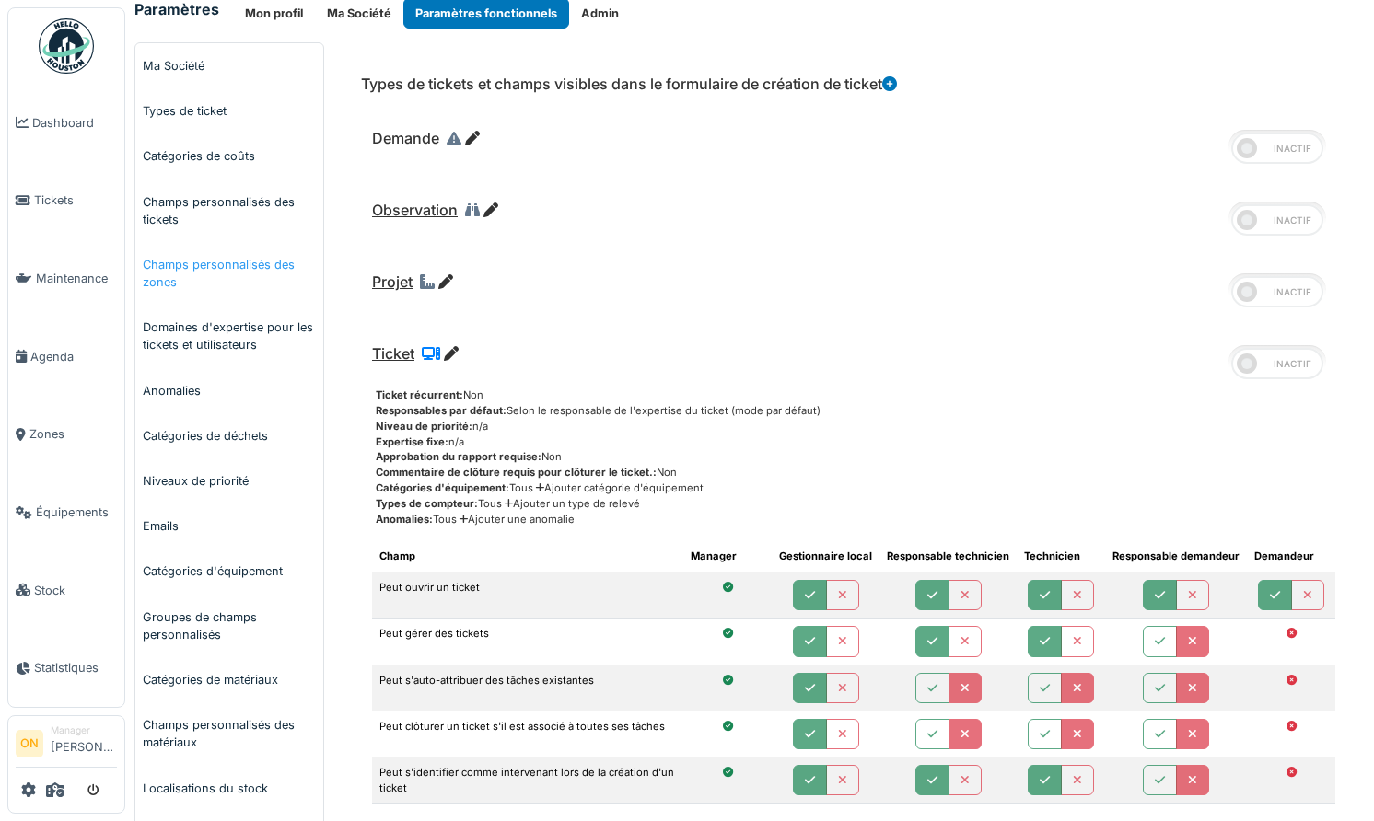
scroll to position [12, 0]
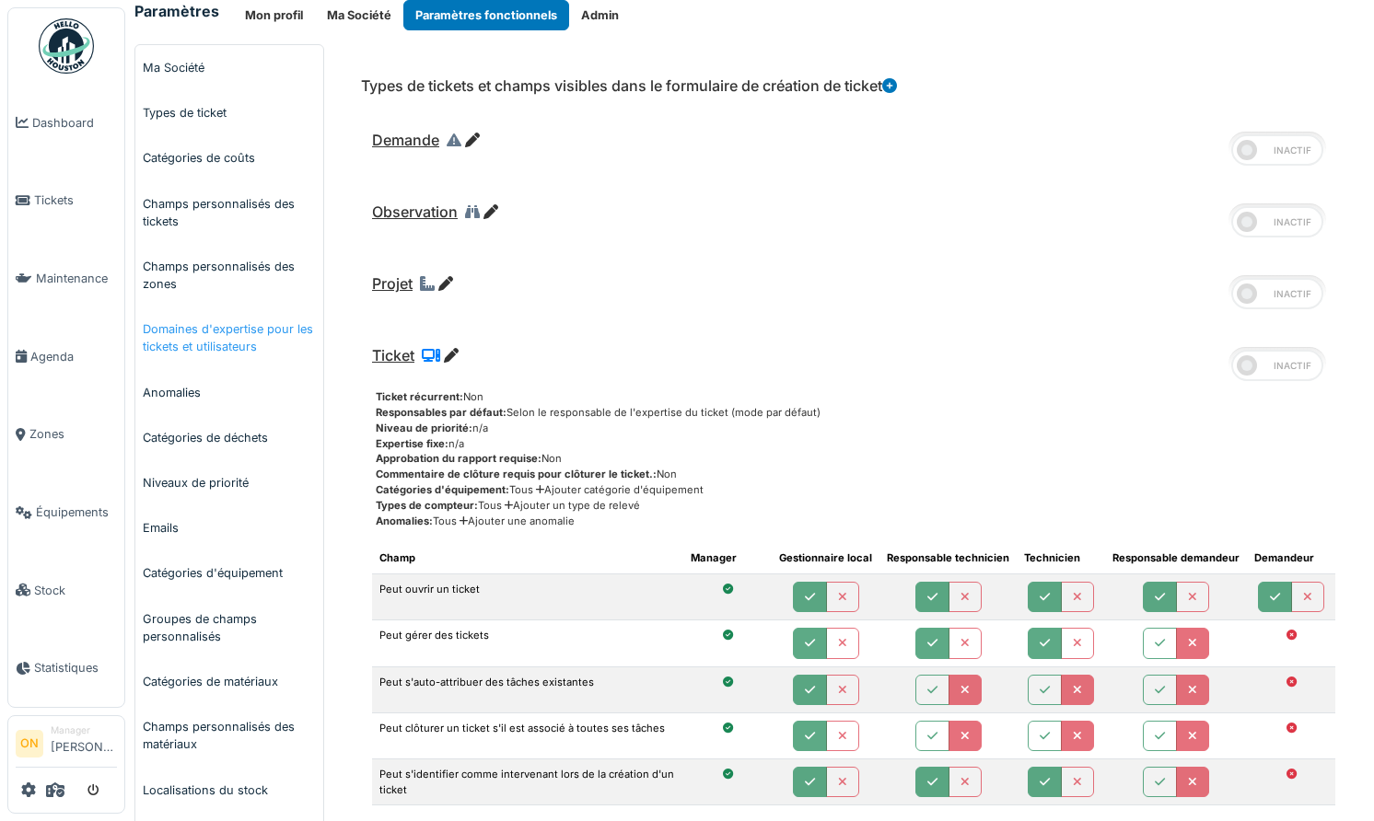
click at [270, 329] on link "Domaines d'expertise pour les tickets et utilisateurs" at bounding box center [229, 338] width 188 height 63
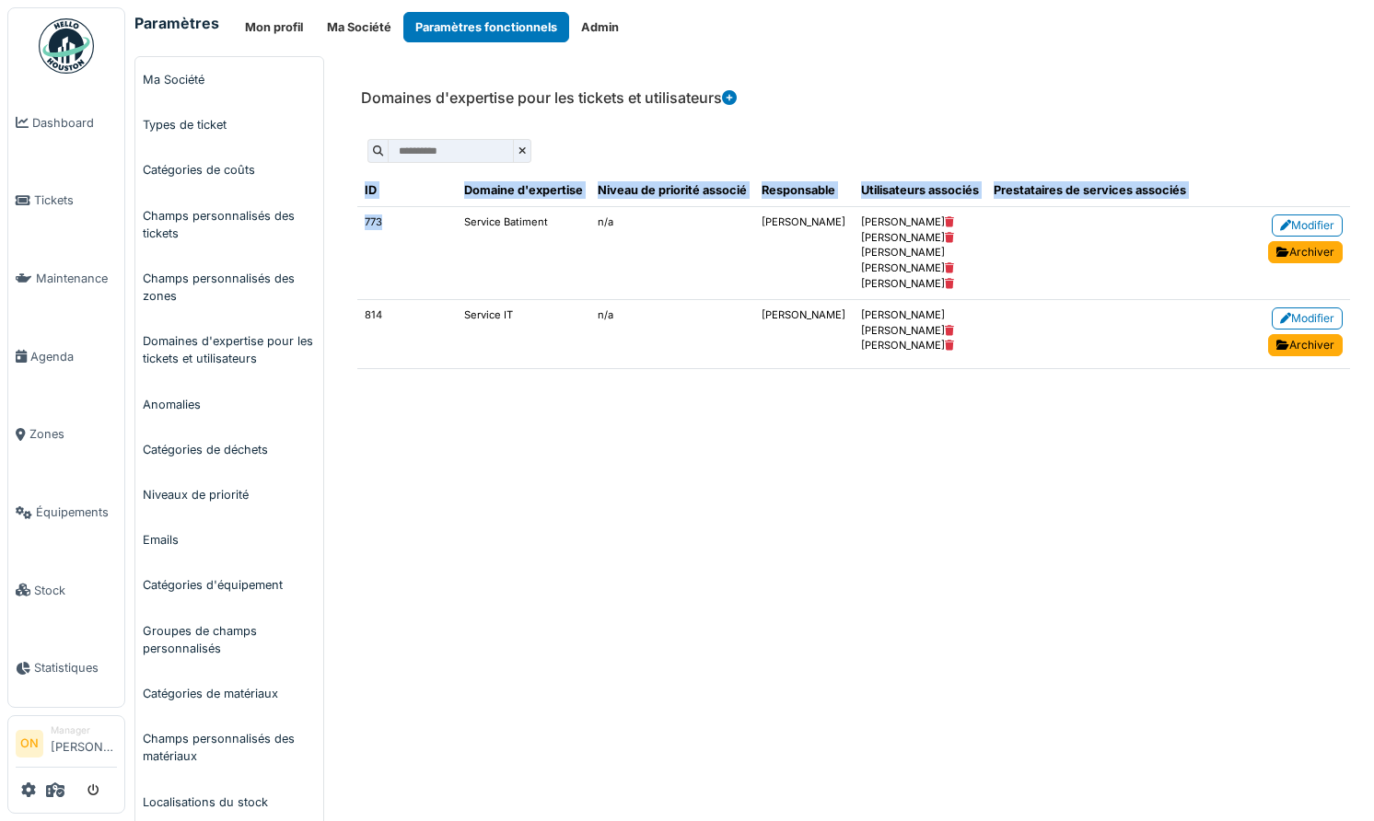
click at [348, 221] on div "**********" at bounding box center [854, 256] width 1022 height 284
drag, startPoint x: 380, startPoint y: 221, endPoint x: 390, endPoint y: 225, distance: 10.8
click at [380, 222] on td "773" at bounding box center [406, 252] width 99 height 93
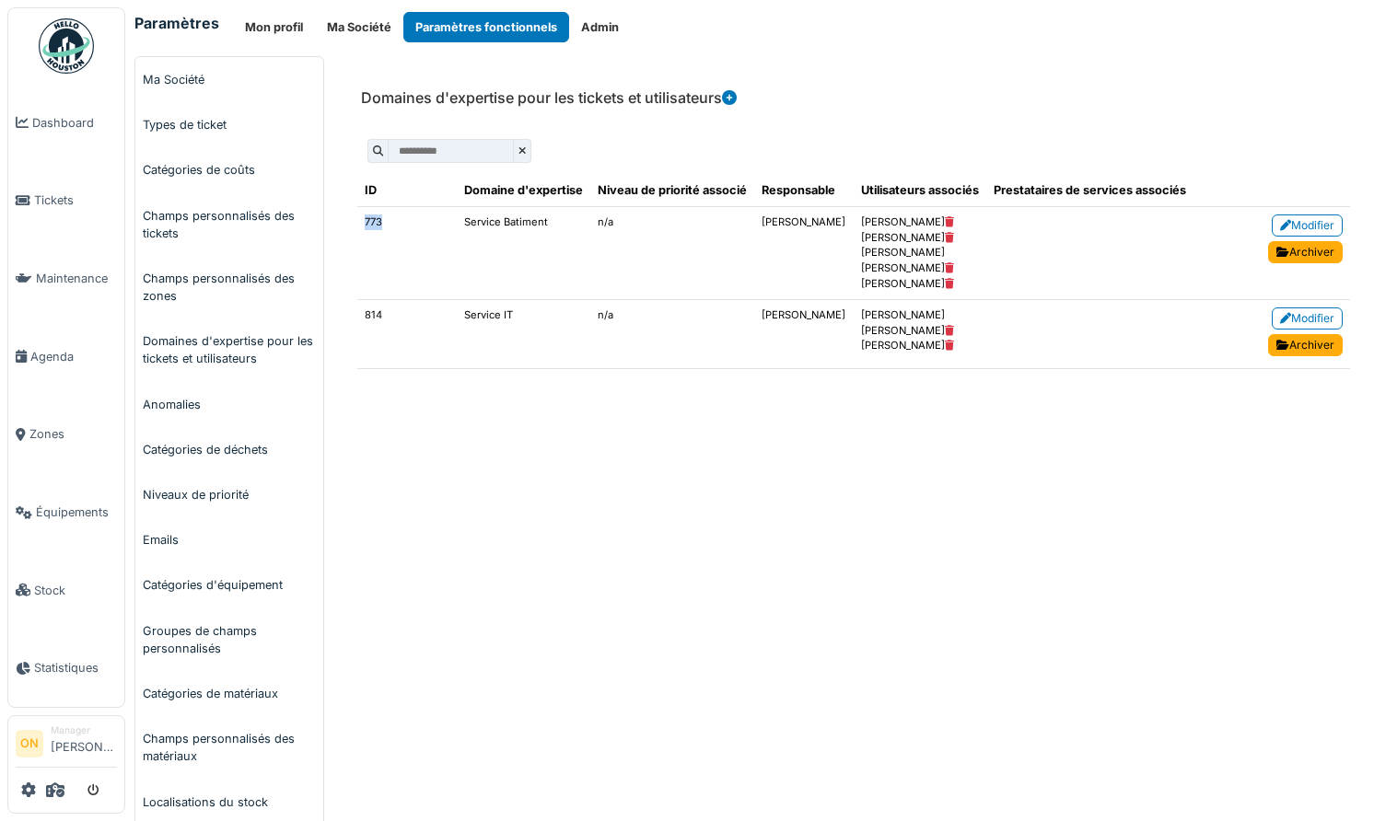
drag, startPoint x: 390, startPoint y: 225, endPoint x: 365, endPoint y: 226, distance: 25.8
click at [365, 226] on td "773" at bounding box center [406, 252] width 99 height 93
click at [916, 492] on div "Domaines d'expertise pour les tickets et utilisateurs Ajouter une expertise Des…" at bounding box center [853, 651] width 1040 height 1191
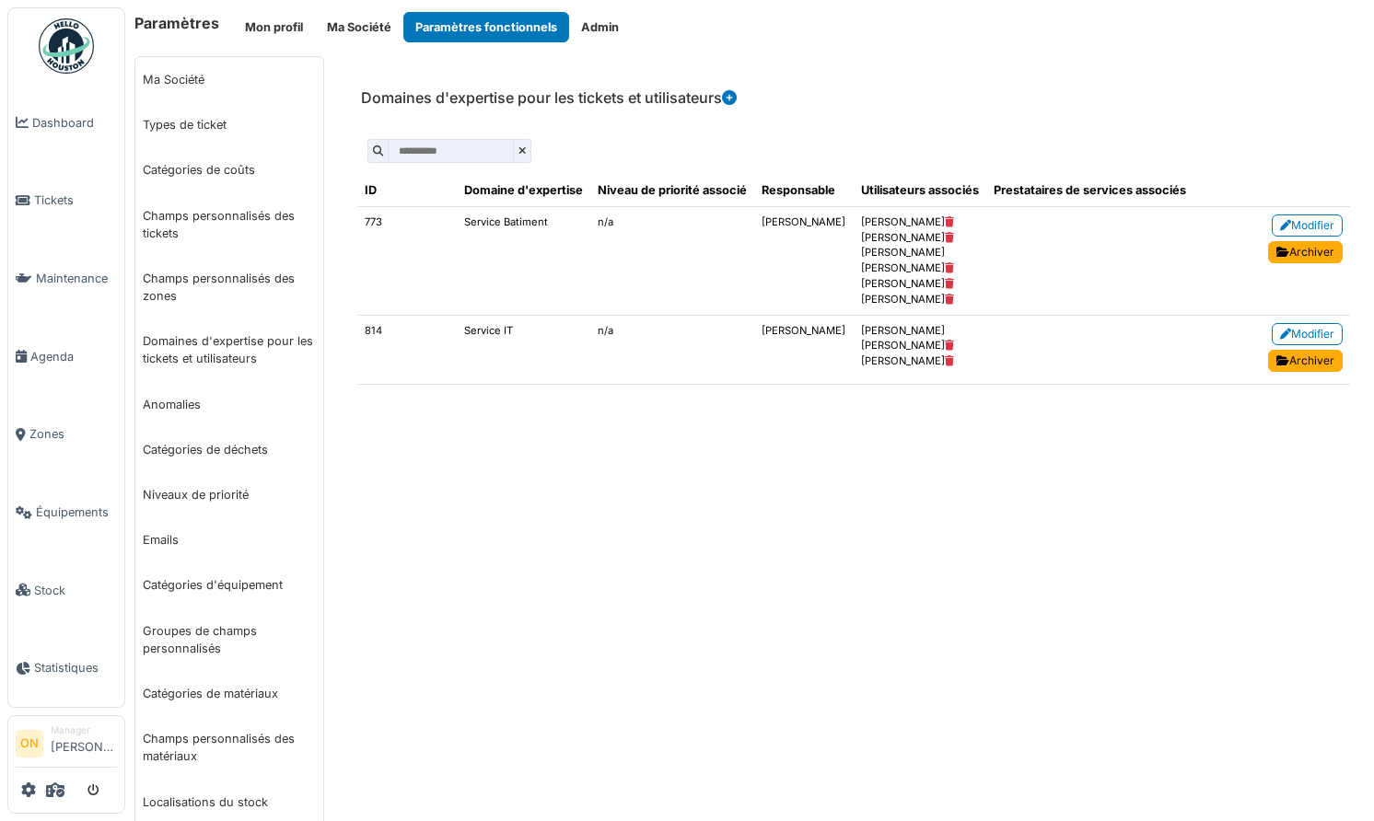
drag, startPoint x: 505, startPoint y: 517, endPoint x: 444, endPoint y: 494, distance: 65.0
click at [504, 517] on div "Domaines d'expertise pour les tickets et utilisateurs Ajouter une expertise Des…" at bounding box center [853, 651] width 1040 height 1191
drag, startPoint x: 489, startPoint y: 515, endPoint x: 135, endPoint y: 299, distance: 414.0
click at [460, 499] on div "Domaines d'expertise pour les tickets et utilisateurs Ajouter une expertise Des…" at bounding box center [853, 651] width 1040 height 1191
drag, startPoint x: 40, startPoint y: 354, endPoint x: 3, endPoint y: 326, distance: 46.0
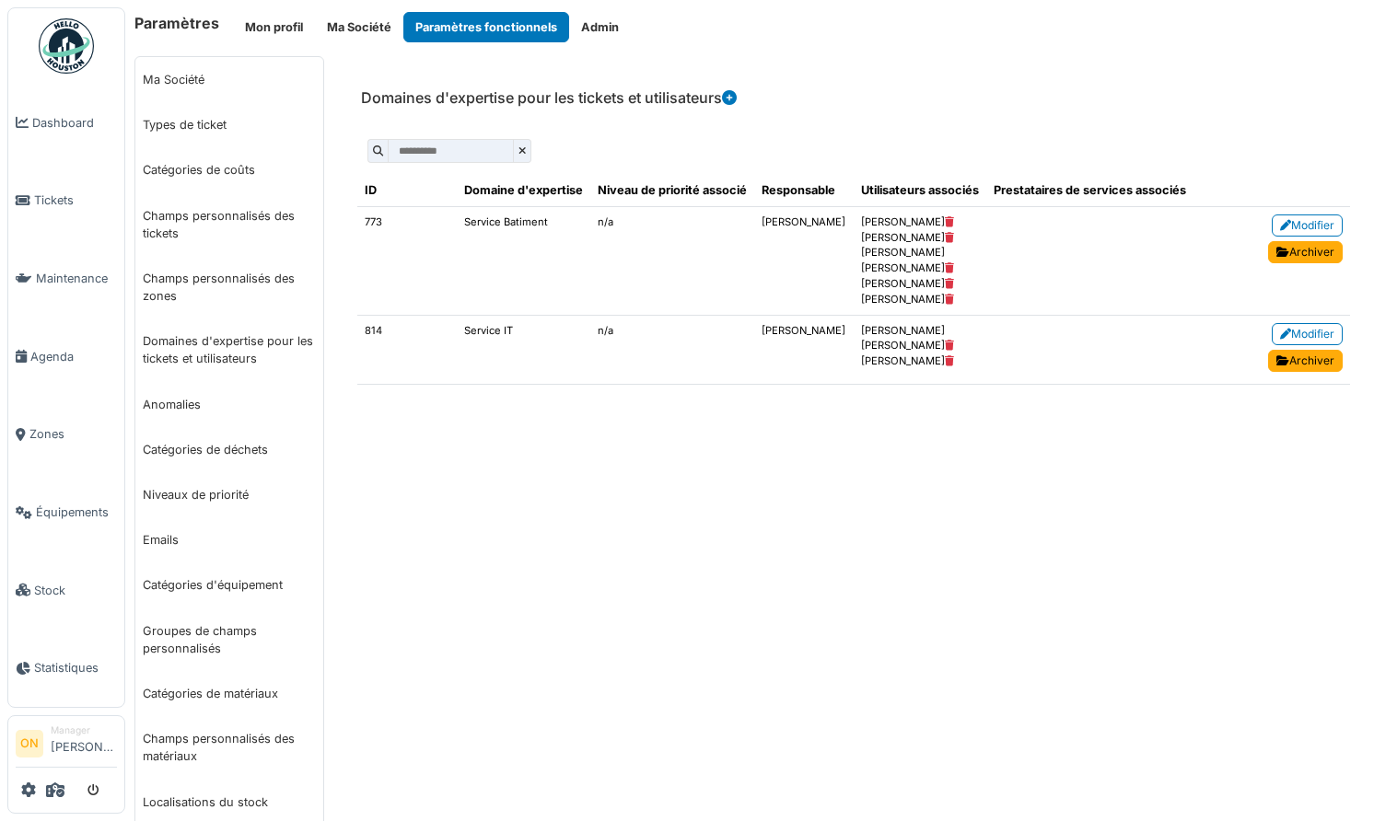
click at [41, 354] on span "Agenda" at bounding box center [73, 356] width 87 height 17
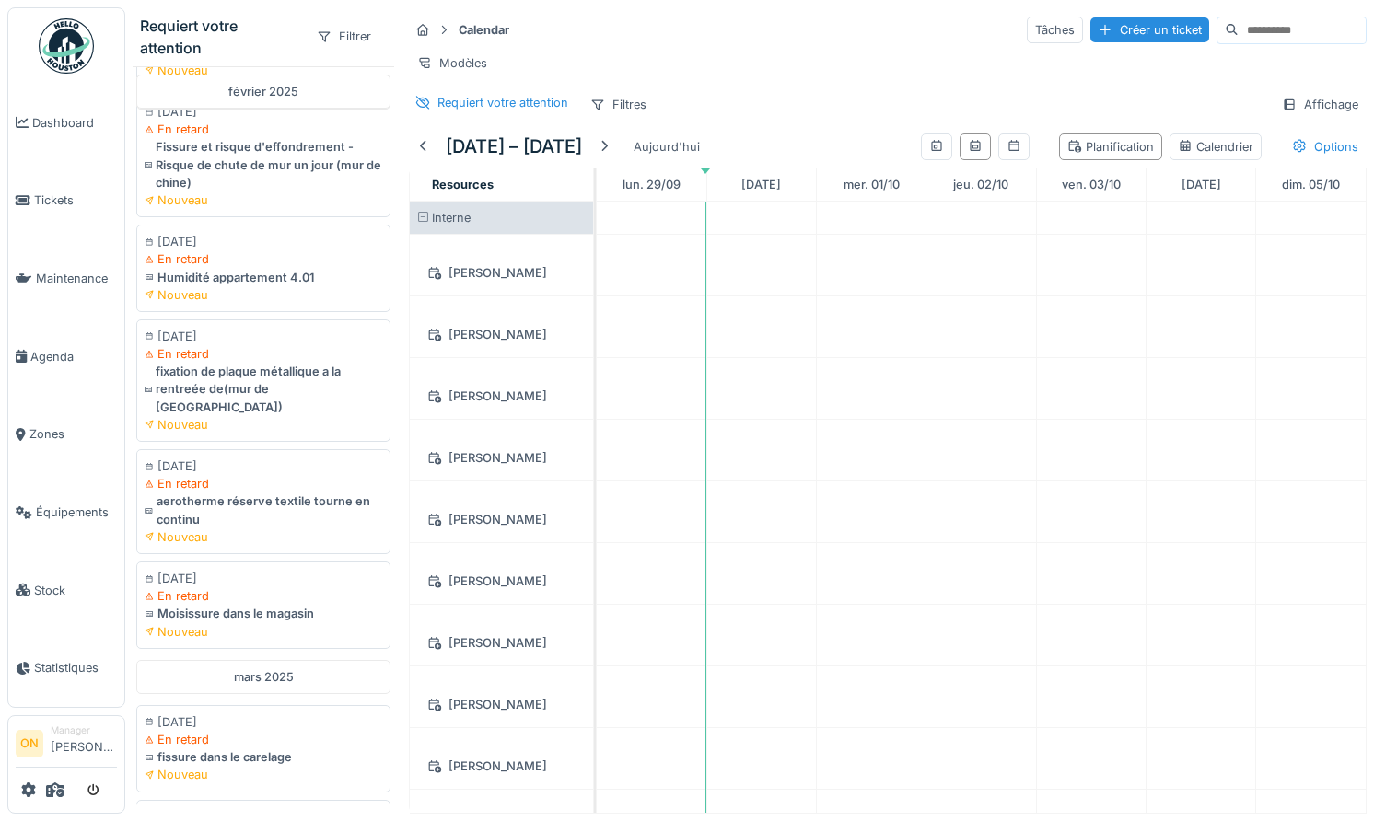
scroll to position [1659, 0]
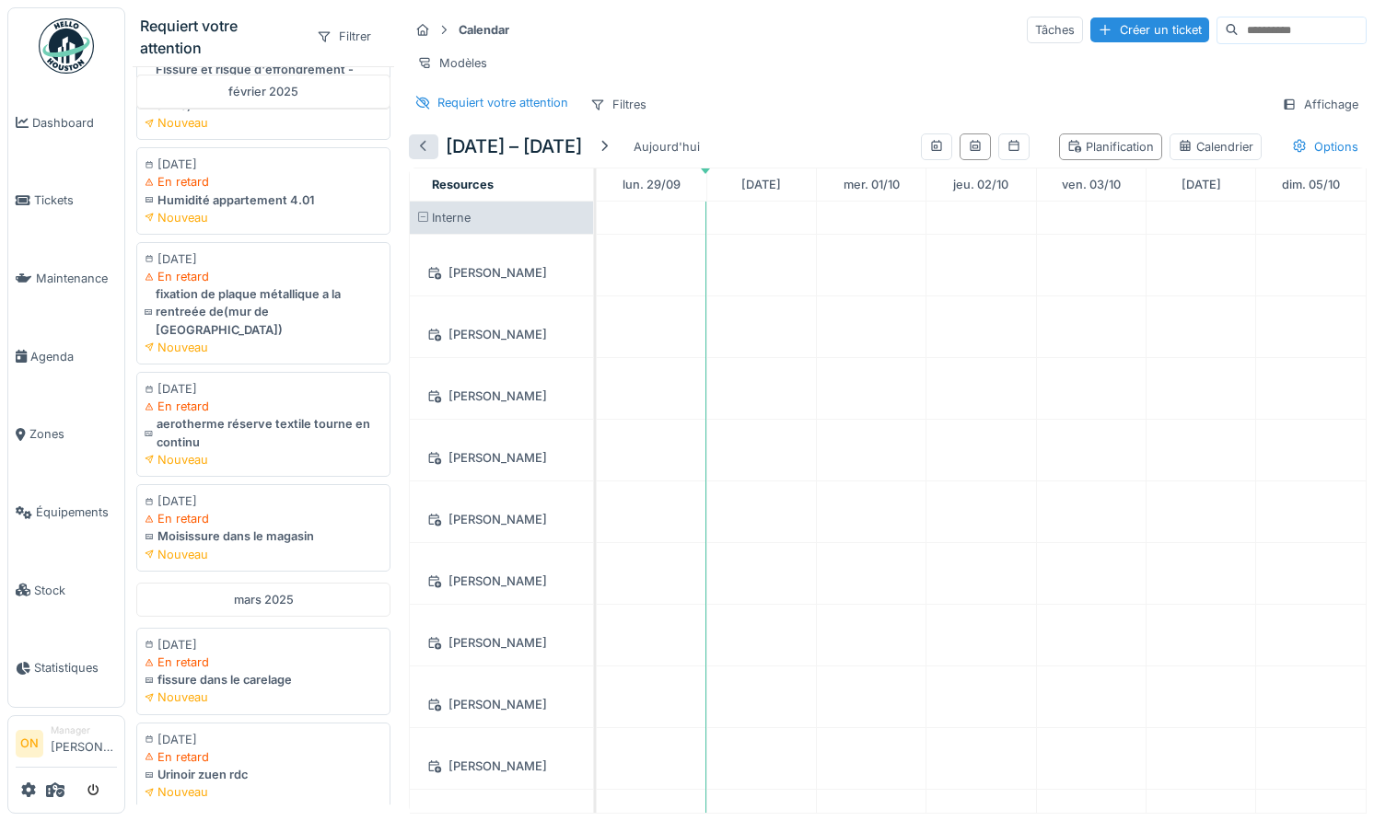
click at [426, 154] on div at bounding box center [423, 146] width 15 height 17
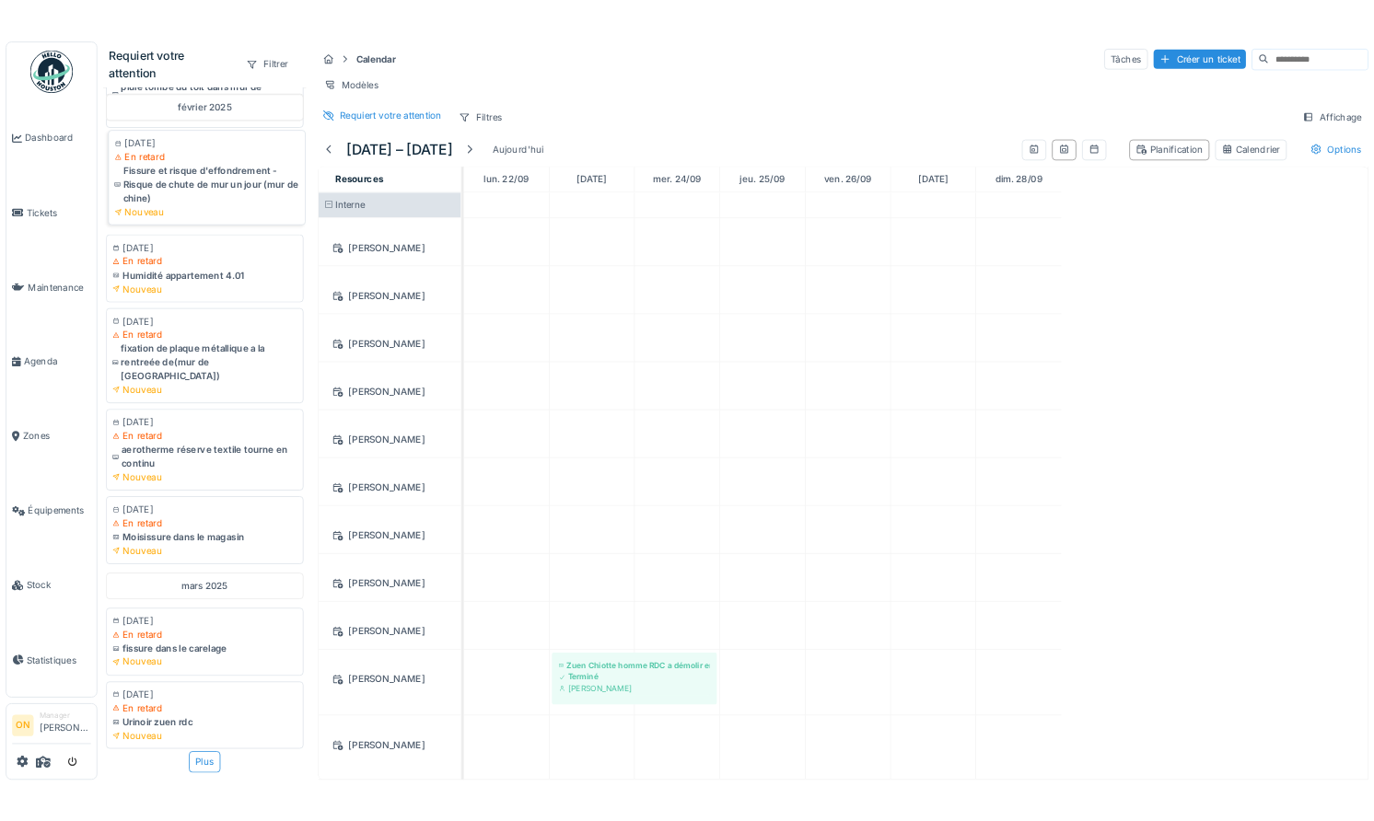
scroll to position [0, 0]
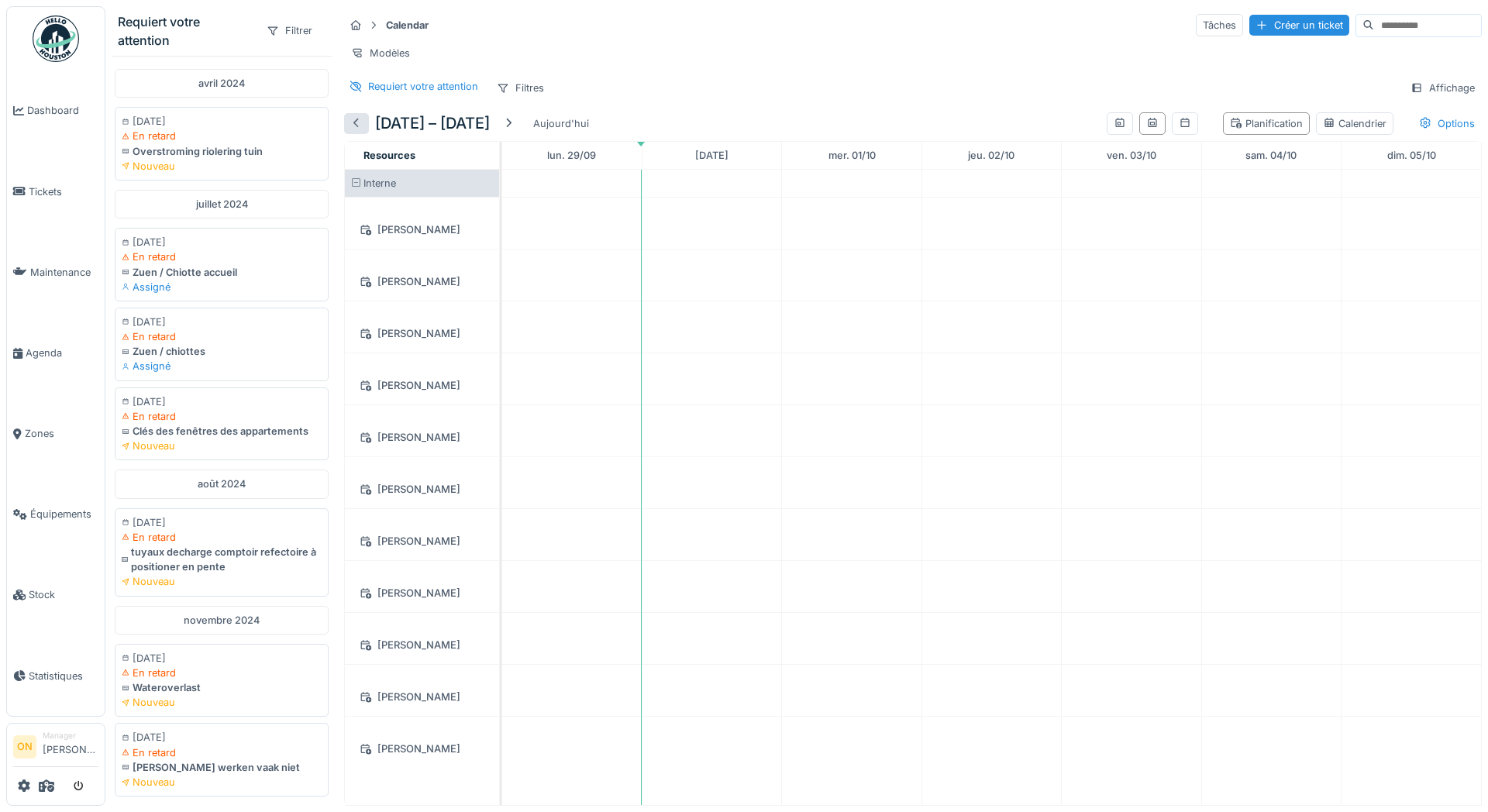
click at [356, 123] on div at bounding box center [356, 123] width 13 height 14
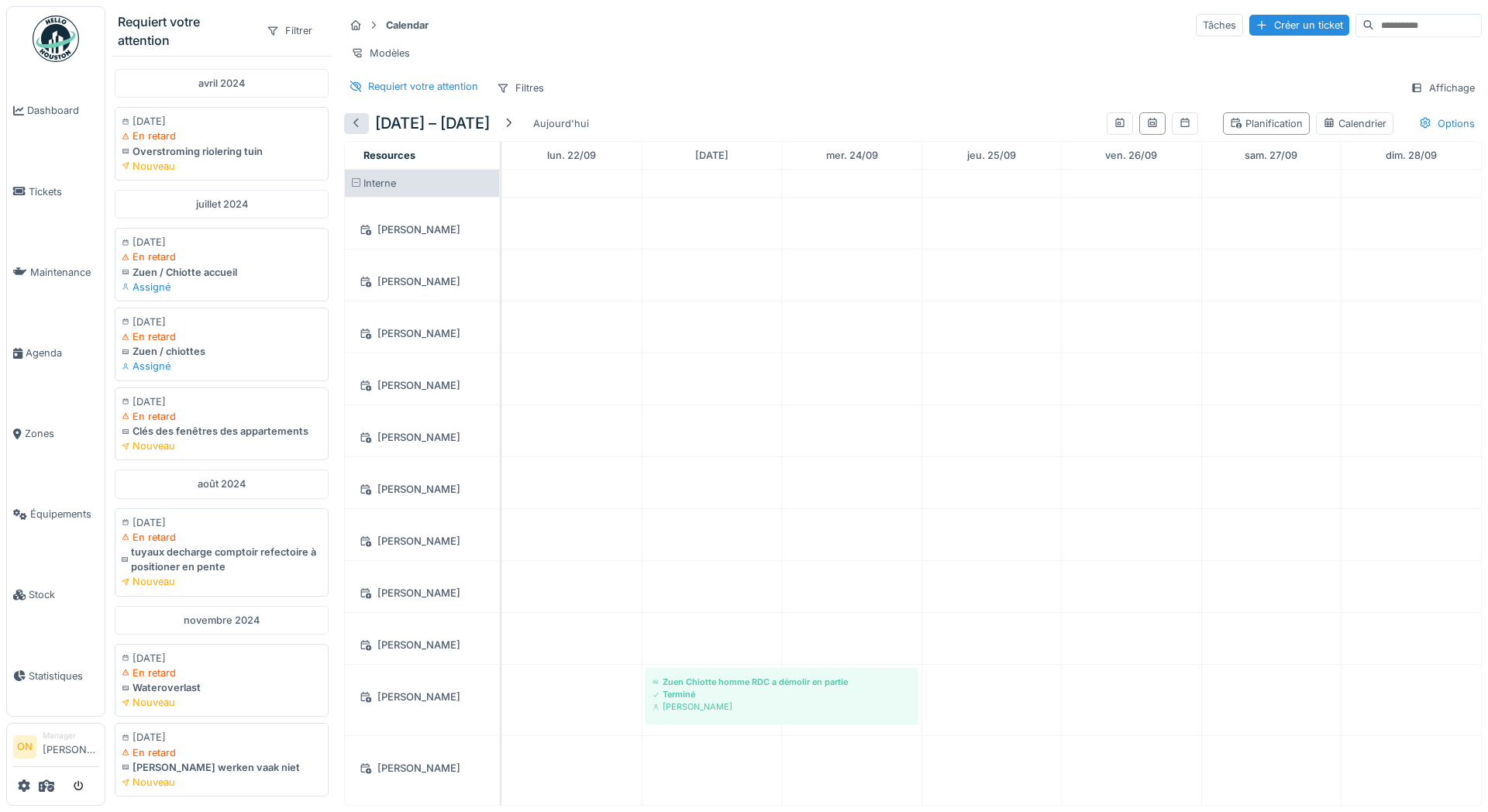
click at [355, 126] on div at bounding box center [356, 123] width 13 height 14
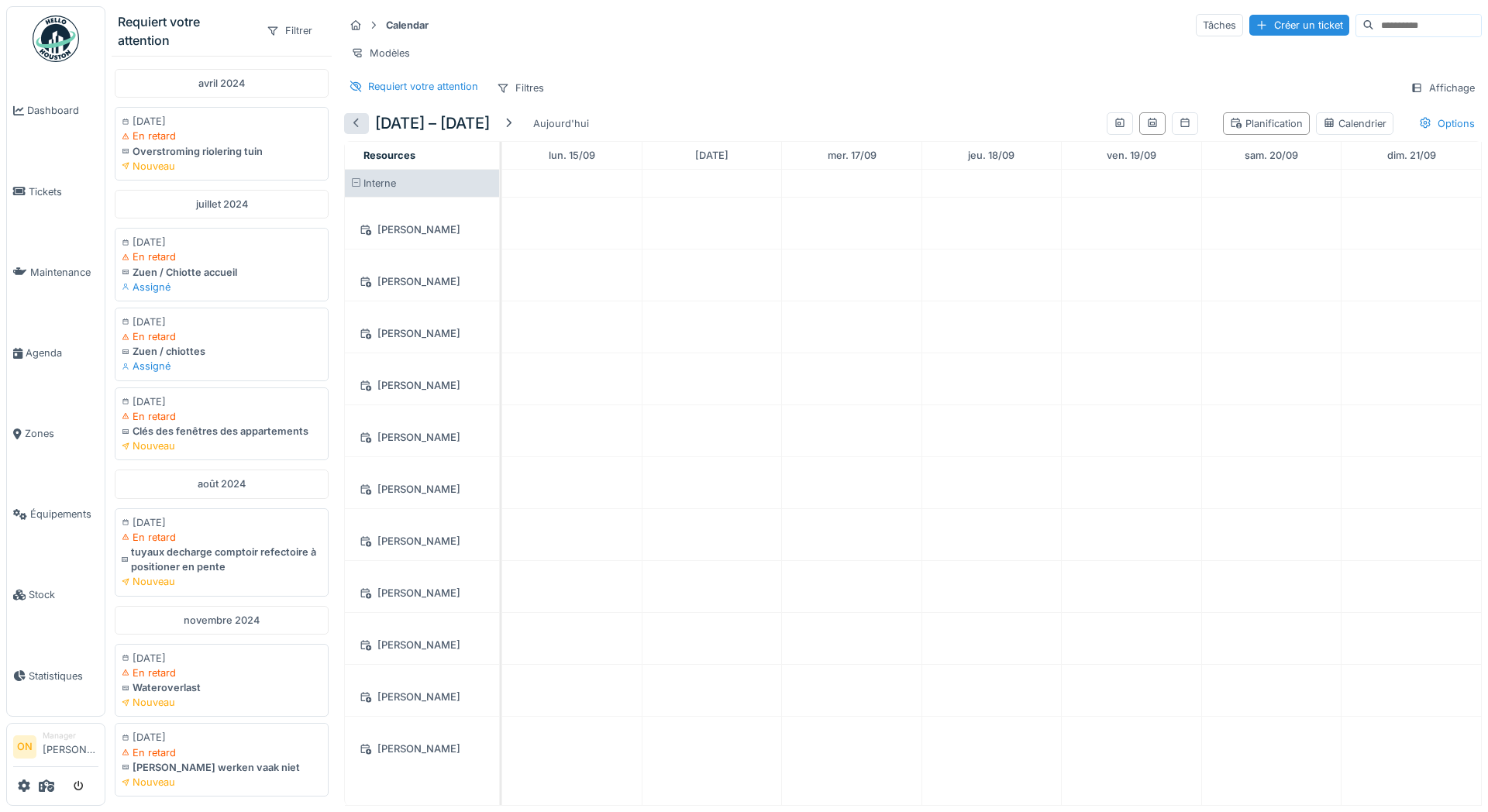
click at [356, 124] on div at bounding box center [356, 123] width 13 height 14
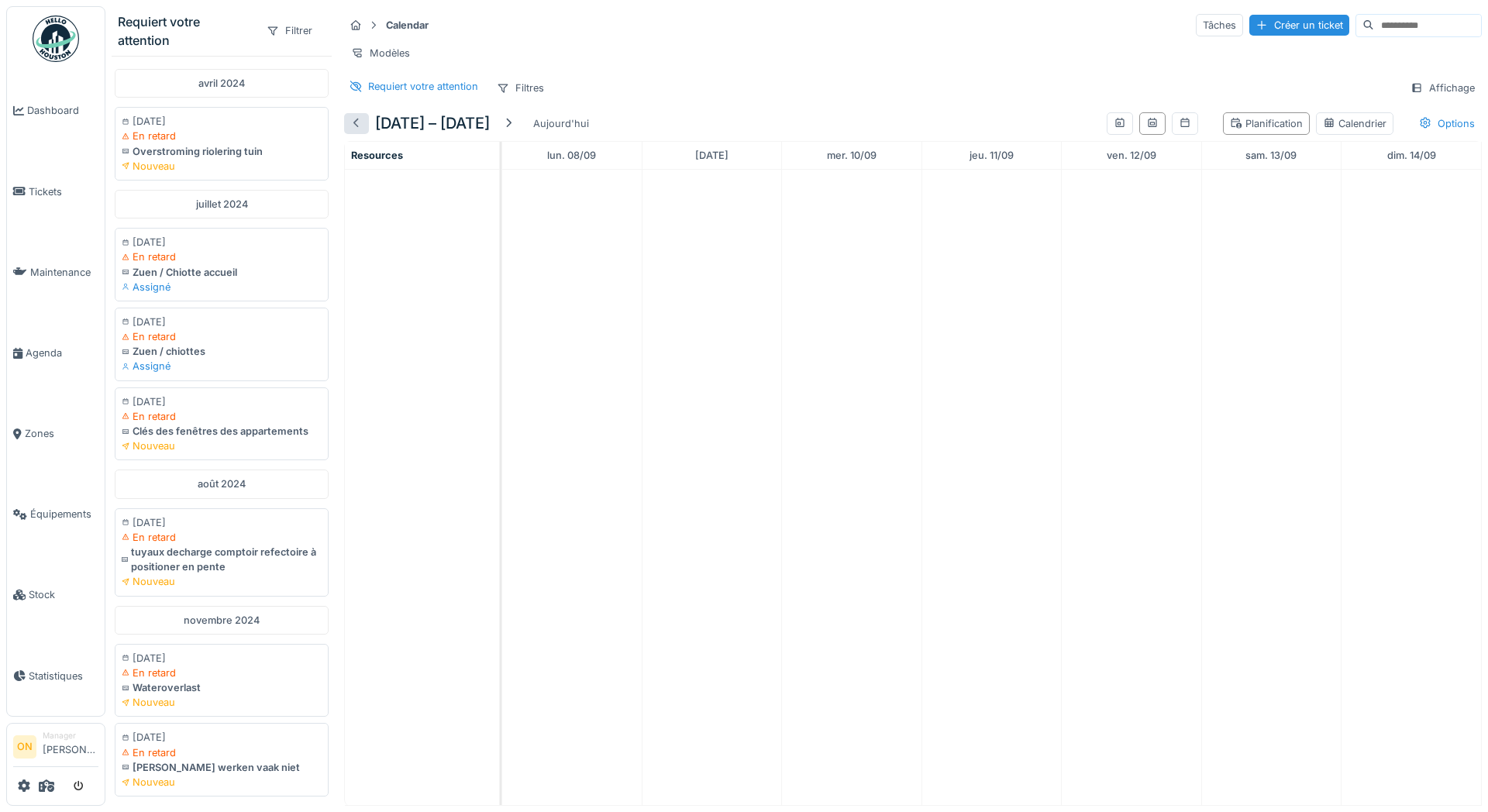
click at [356, 124] on div at bounding box center [356, 123] width 13 height 14
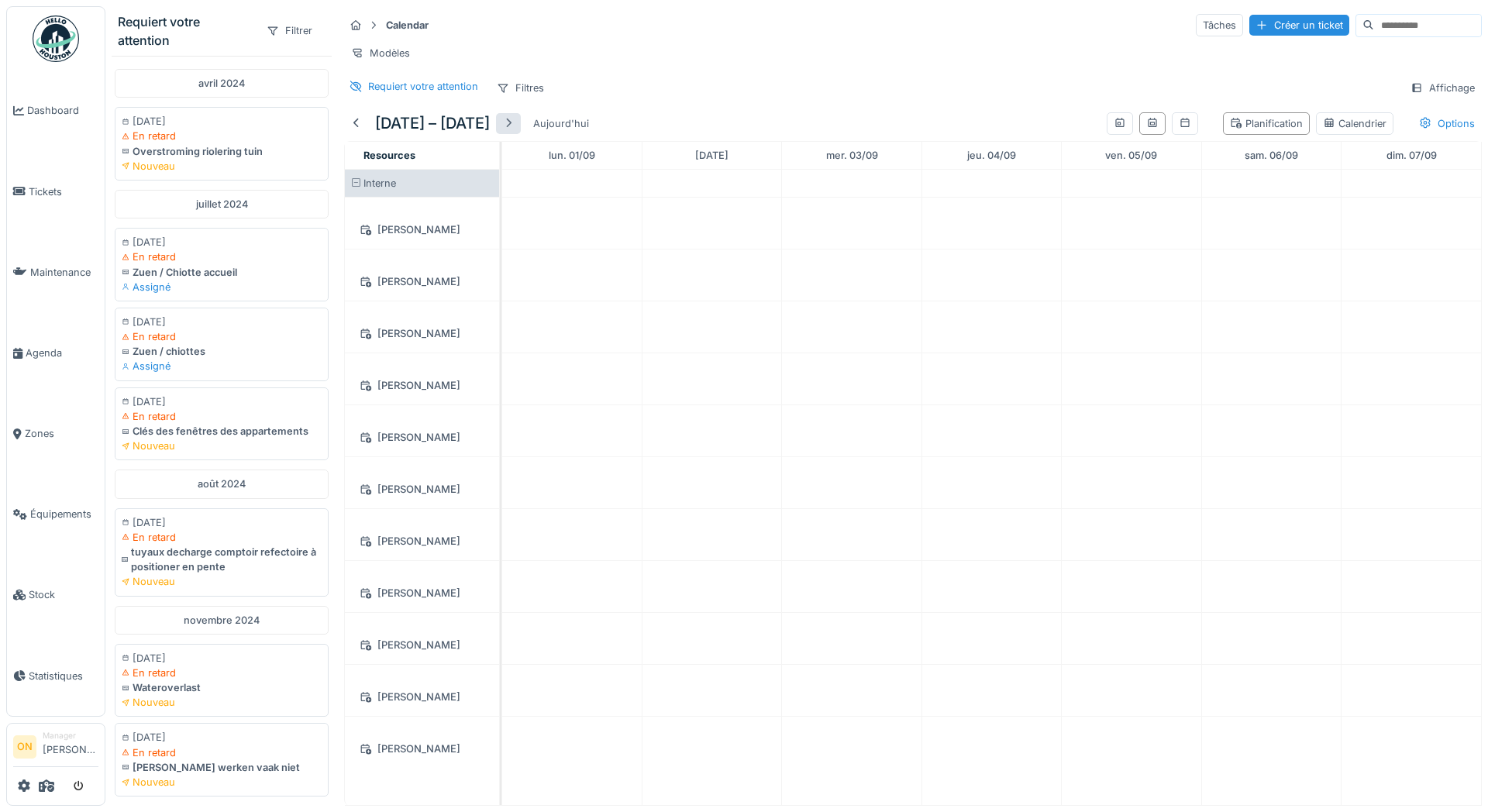
click at [513, 127] on div at bounding box center [508, 123] width 13 height 14
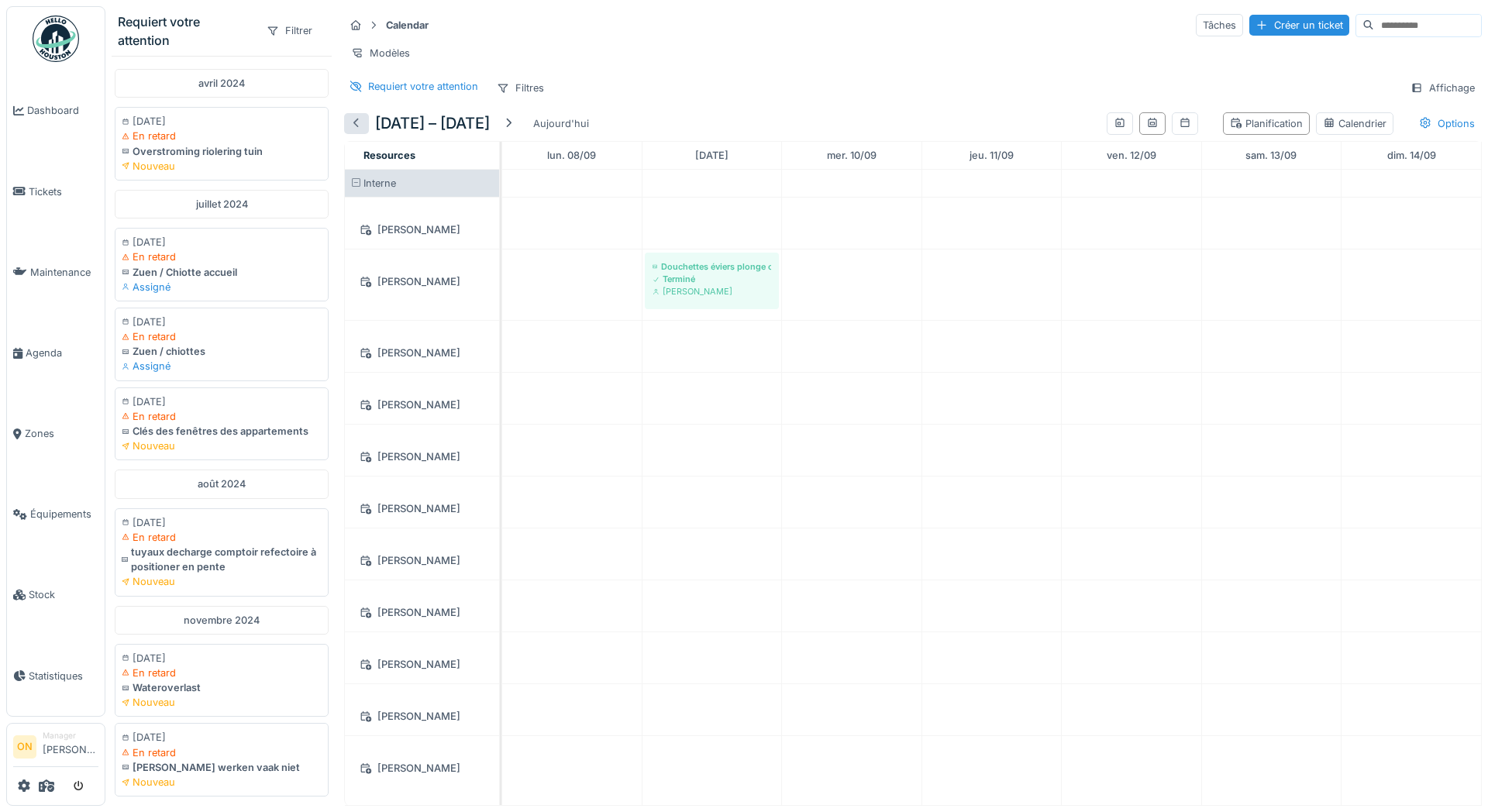
click at [355, 122] on div at bounding box center [356, 123] width 13 height 14
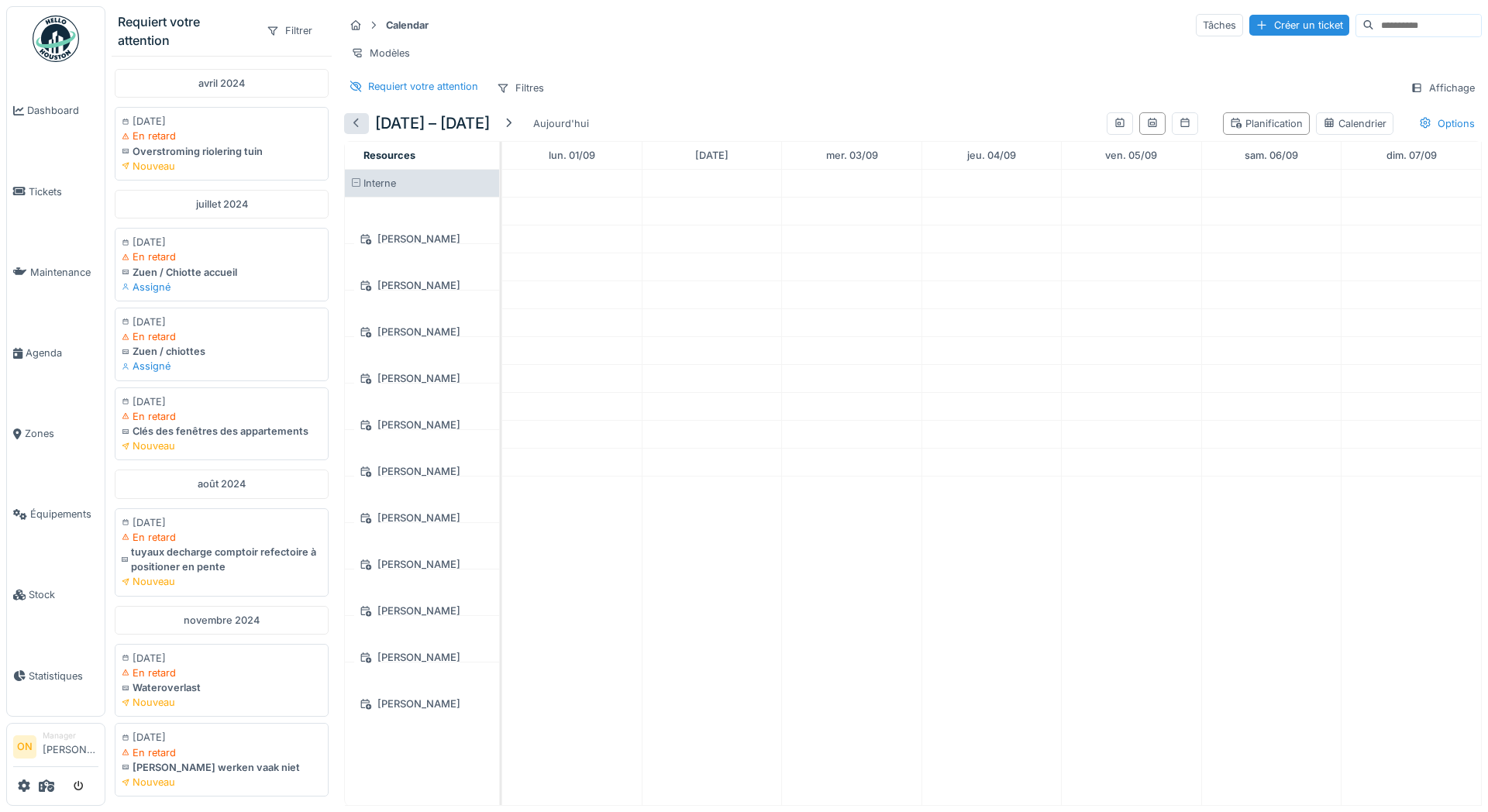
click at [355, 122] on div at bounding box center [356, 123] width 13 height 14
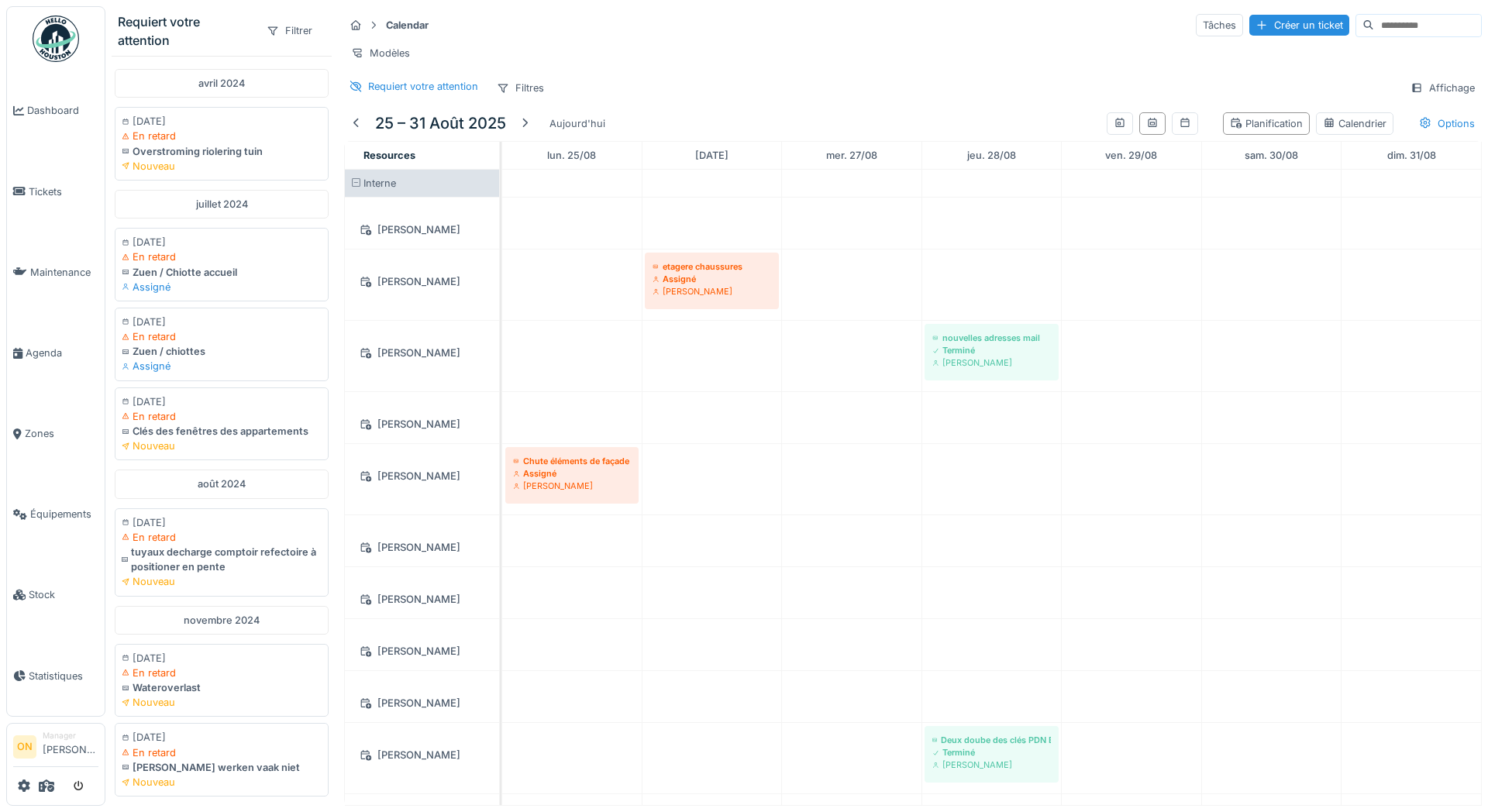
scroll to position [140, 0]
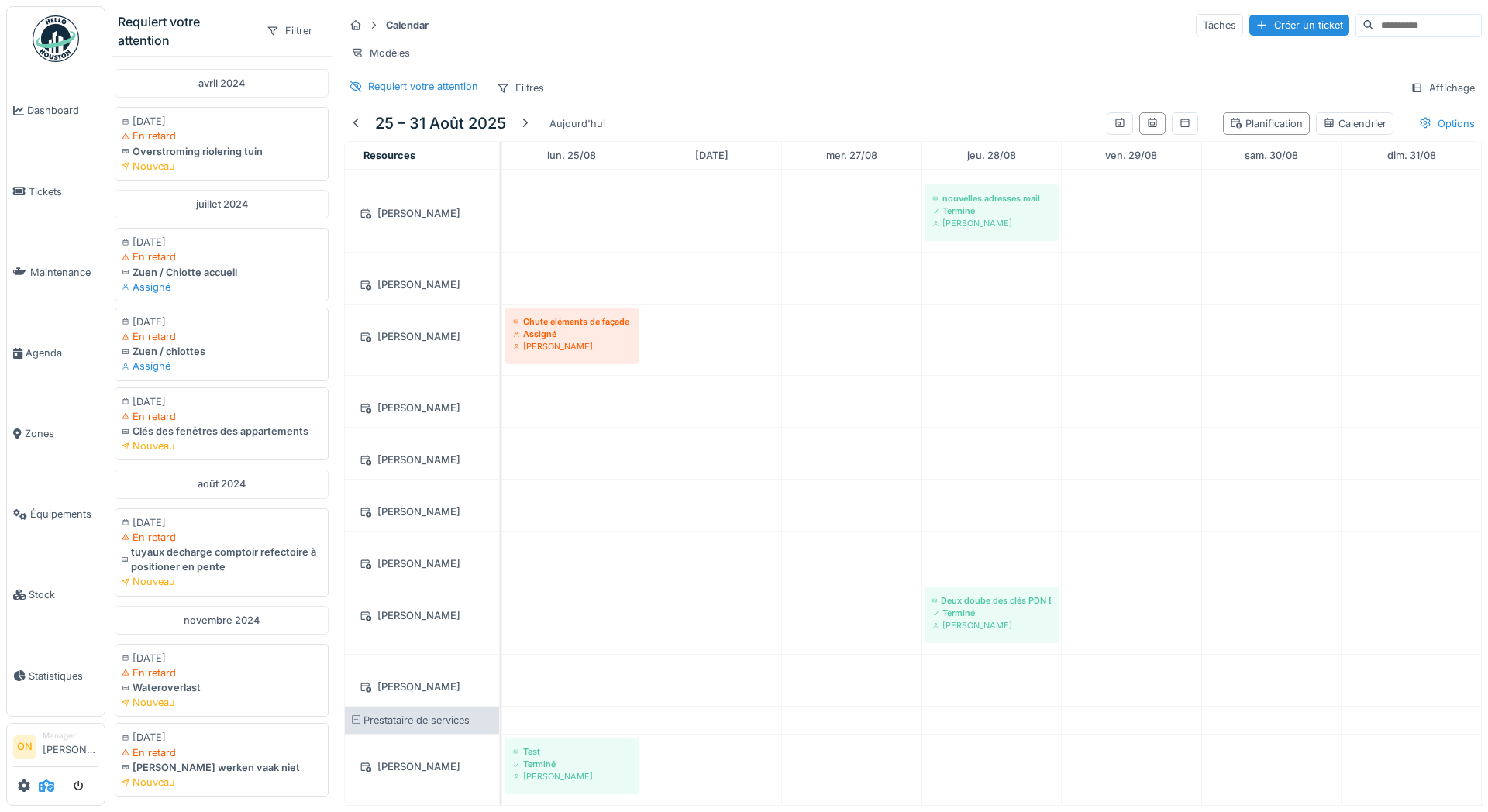
click at [52, 793] on span at bounding box center [46, 786] width 15 height 25
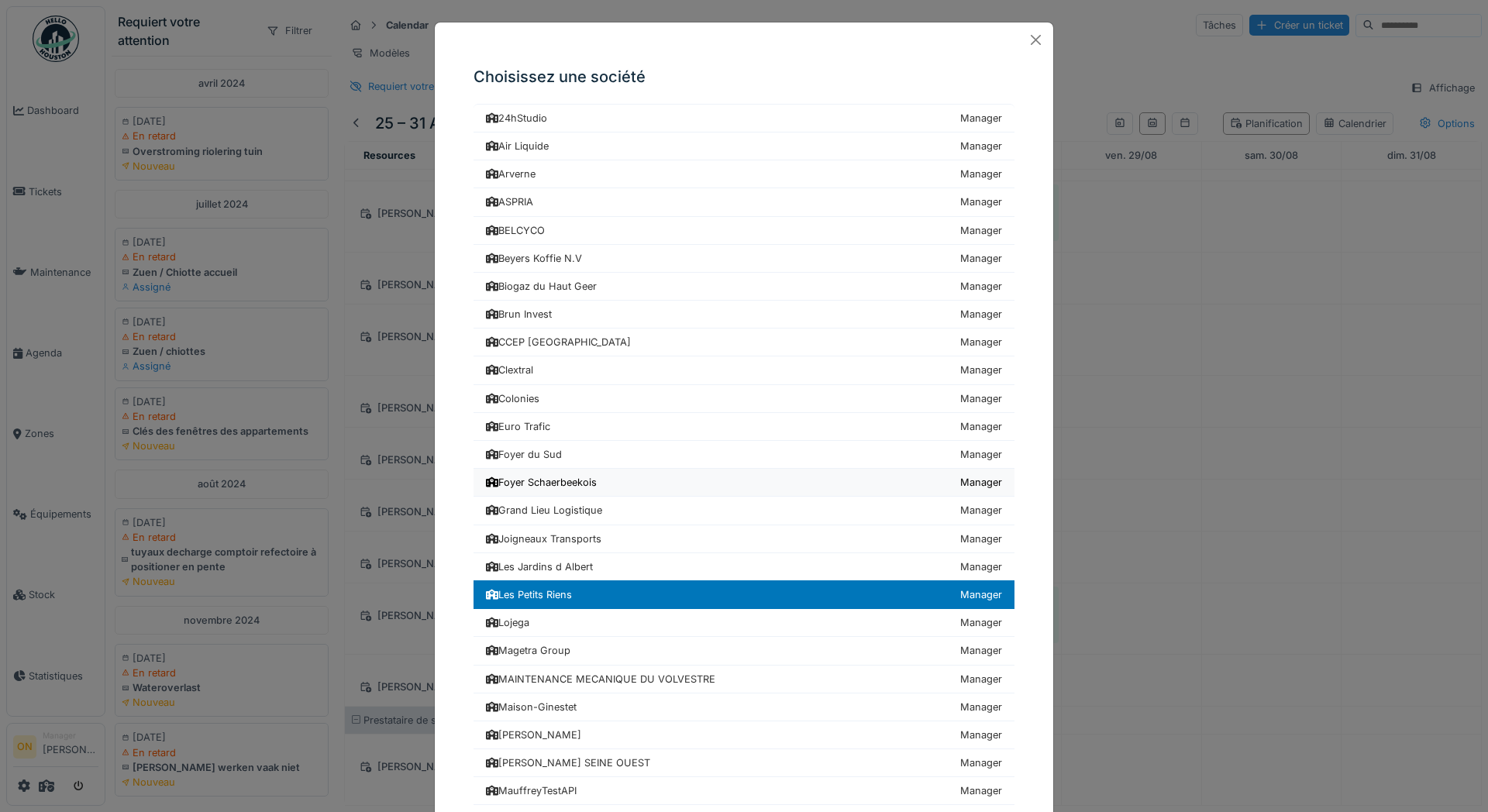
click at [615, 492] on link "Foyer Schaerbeekois Manager" at bounding box center [744, 482] width 541 height 28
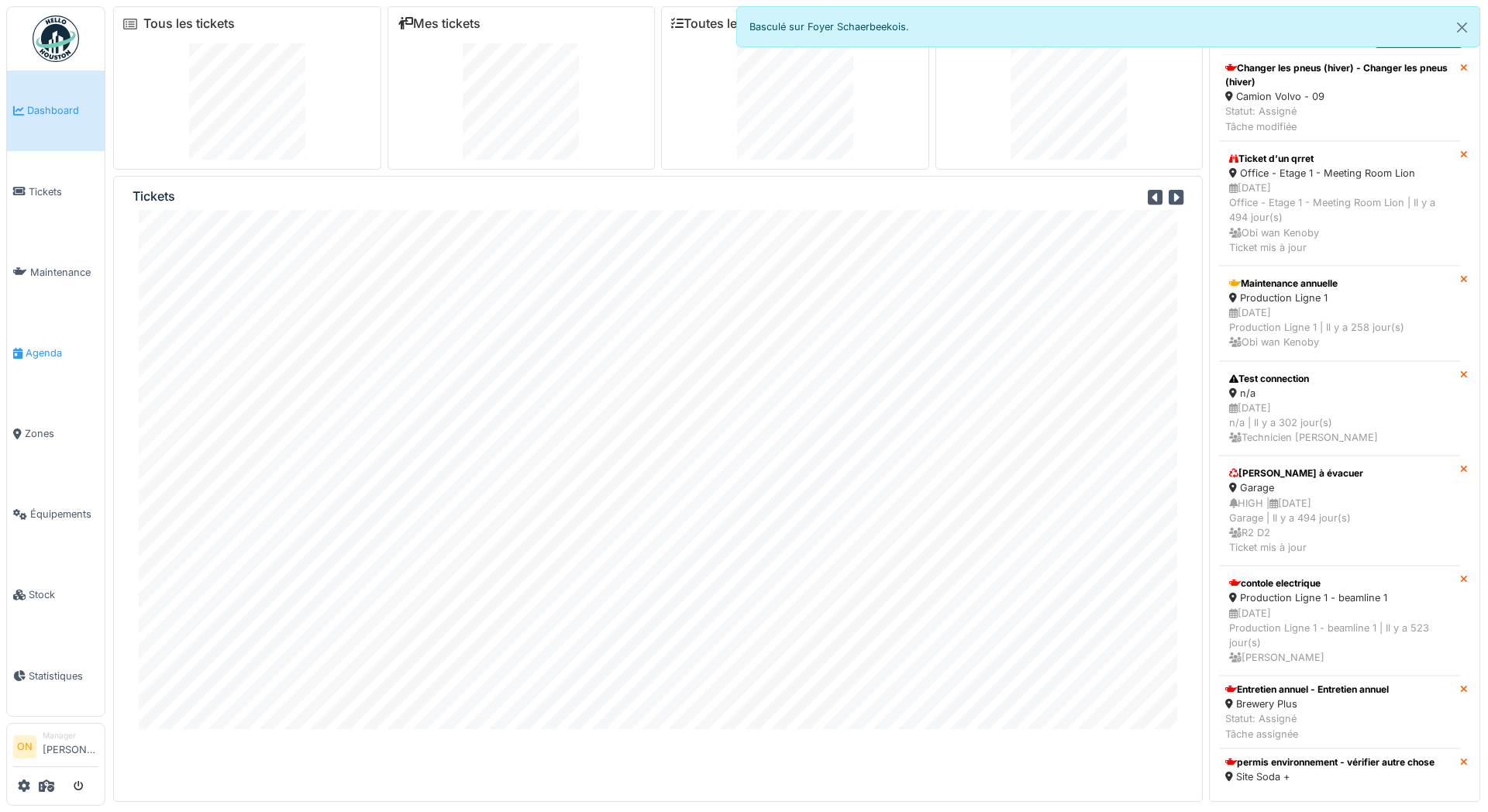
click at [54, 337] on link "Agenda" at bounding box center [56, 353] width 98 height 81
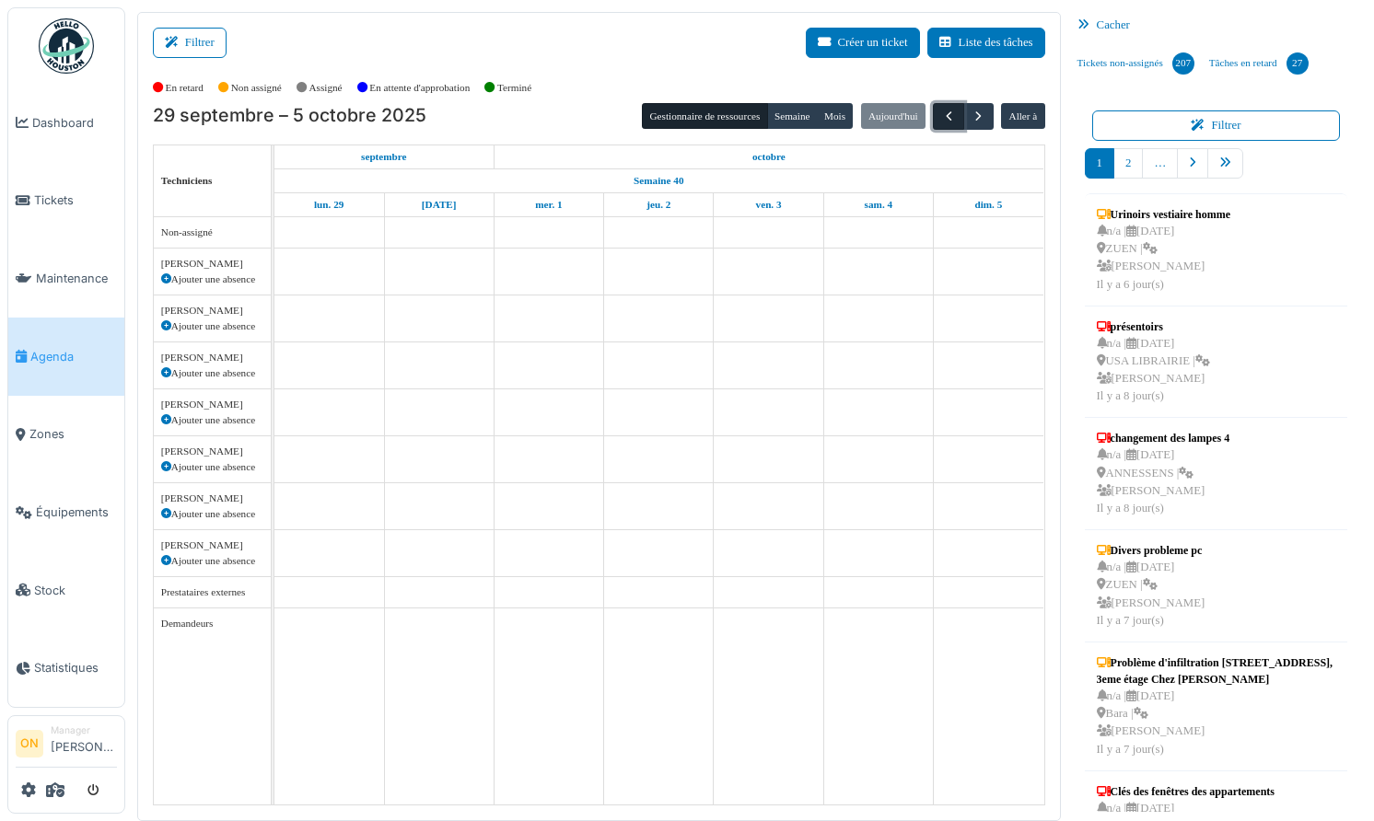
click at [950, 118] on span "button" at bounding box center [949, 117] width 16 height 16
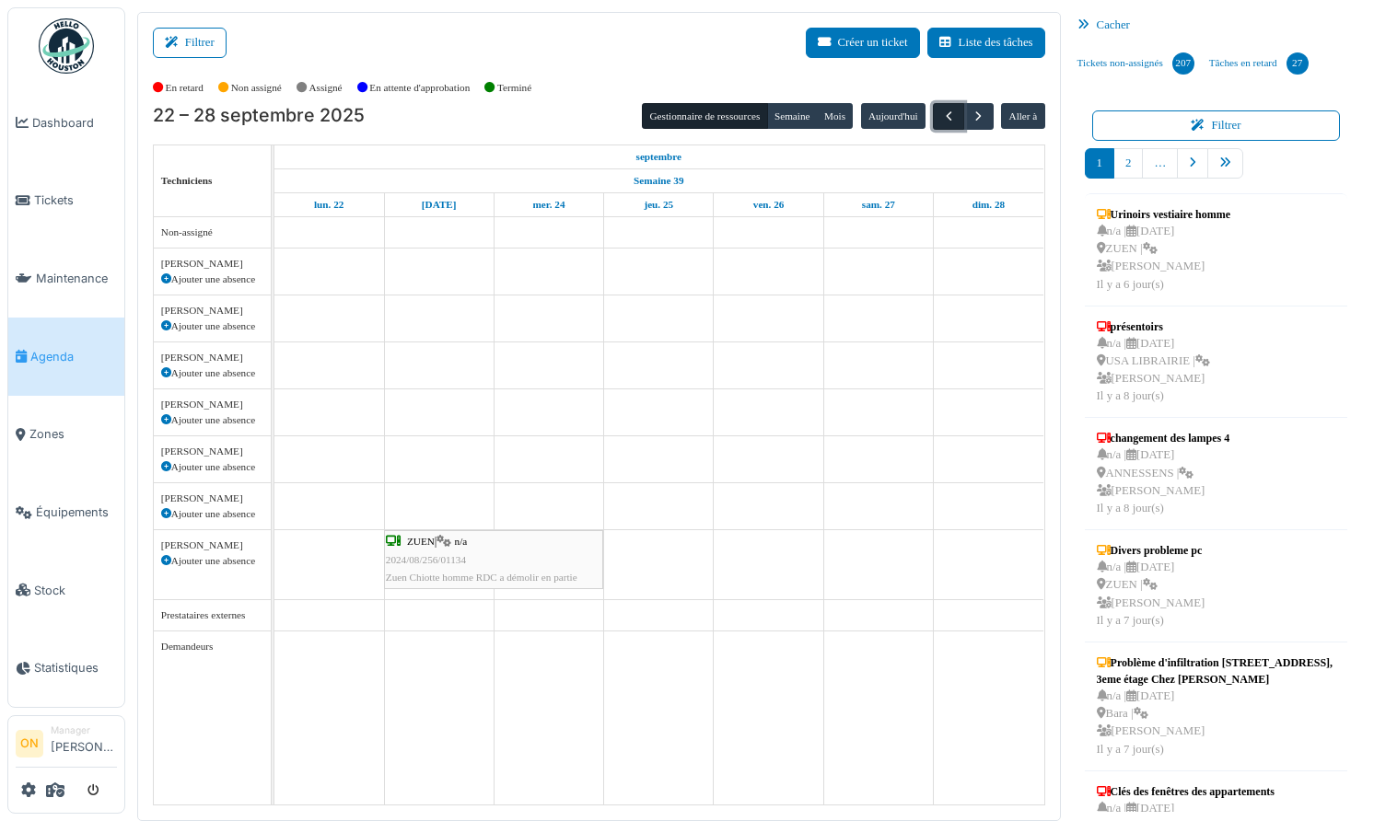
click at [944, 117] on span "button" at bounding box center [949, 117] width 16 height 16
click at [952, 118] on span "button" at bounding box center [949, 117] width 16 height 16
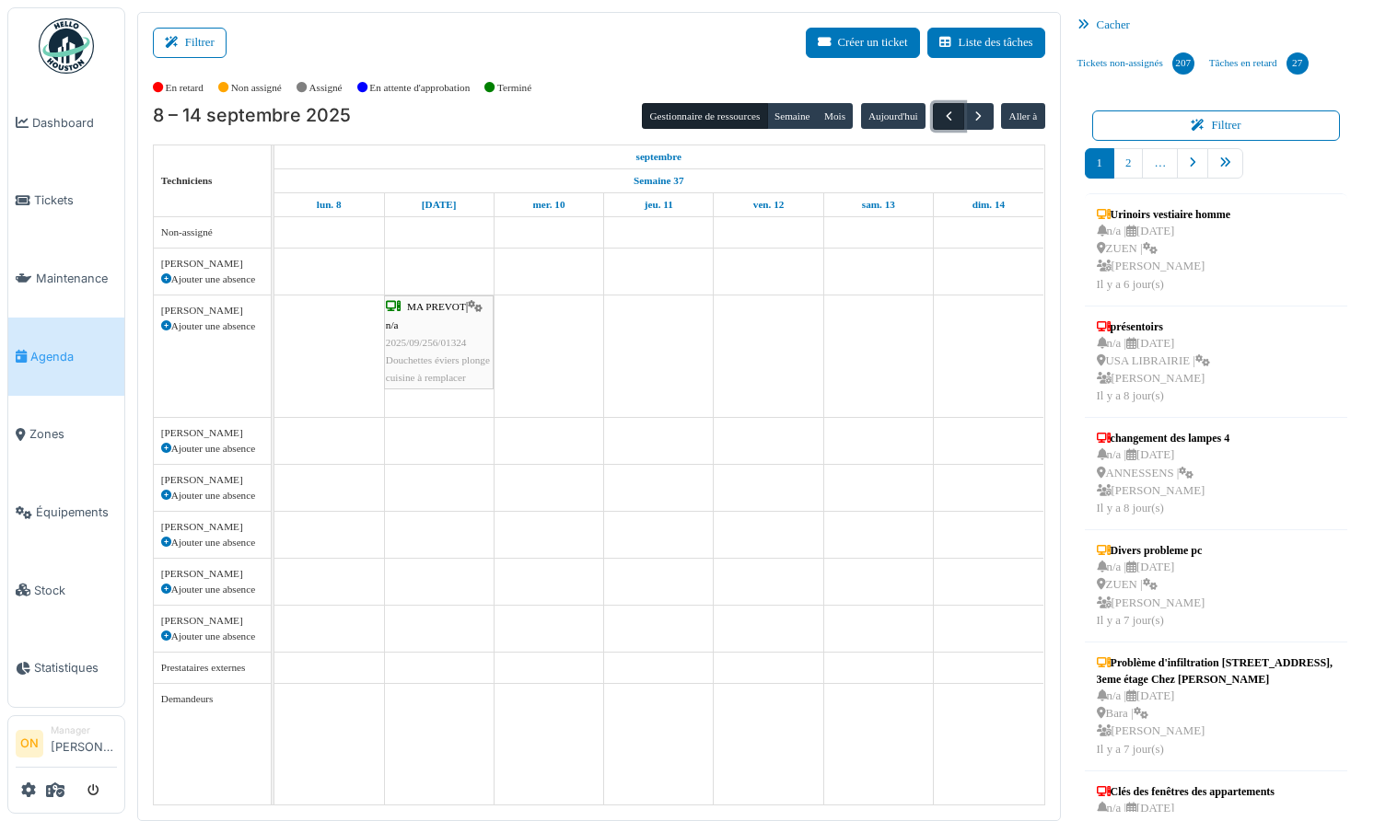
click at [952, 120] on button "button" at bounding box center [948, 116] width 30 height 27
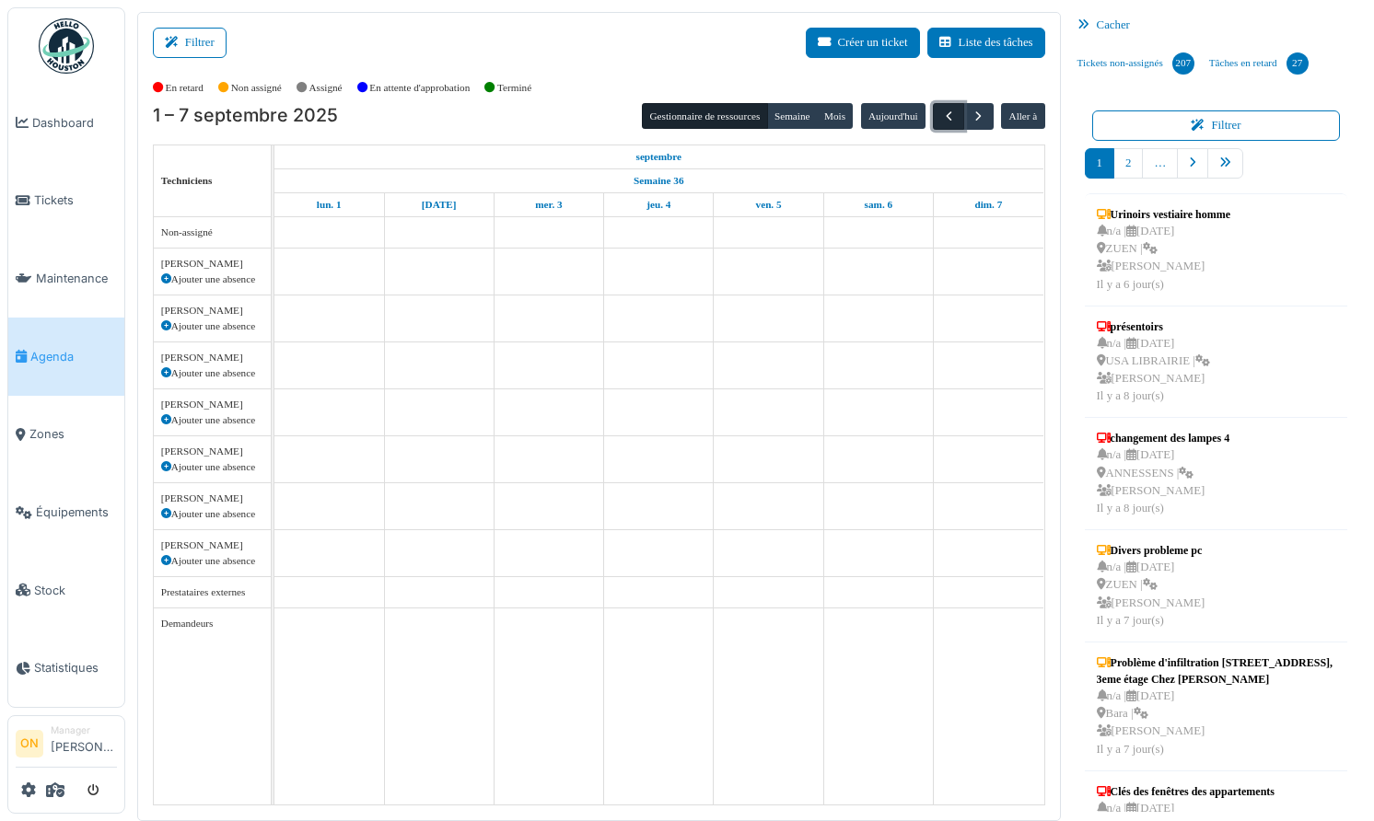
click at [952, 120] on span "button" at bounding box center [949, 117] width 16 height 16
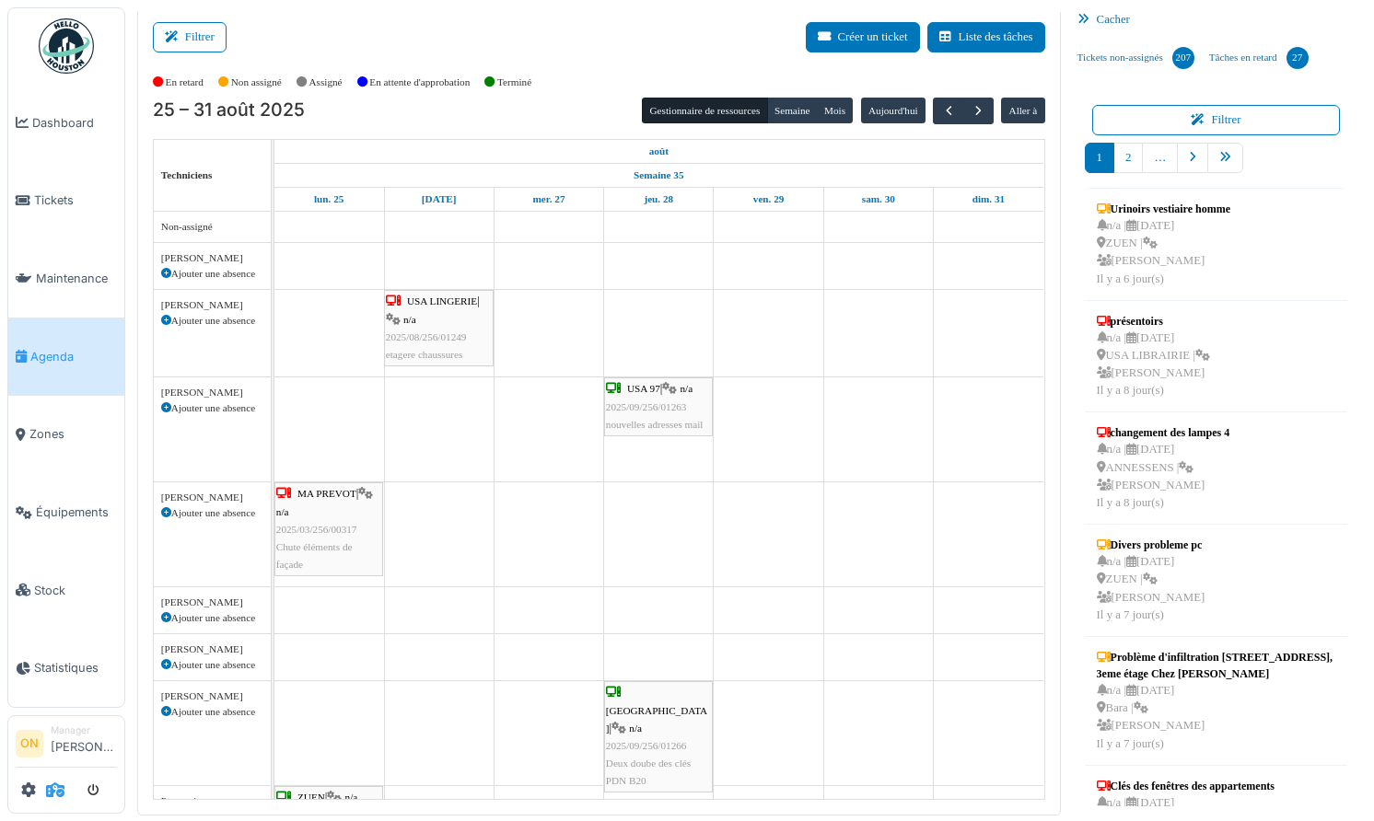
click at [58, 785] on icon at bounding box center [55, 790] width 18 height 15
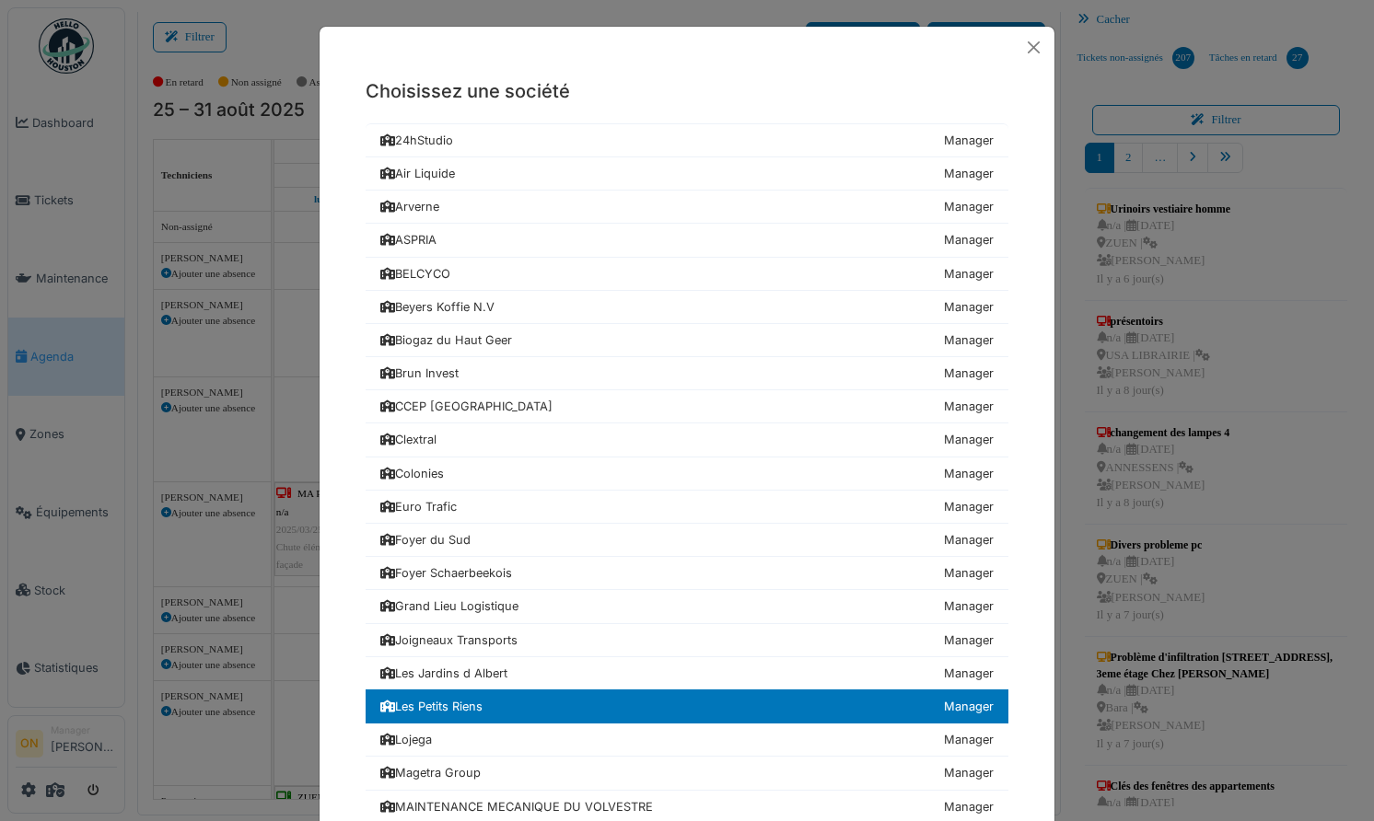
click at [257, 69] on div "Choisissez une société 24hStudio Manager Air Liquide Manager Arverne Manager AS…" at bounding box center [687, 410] width 1374 height 821
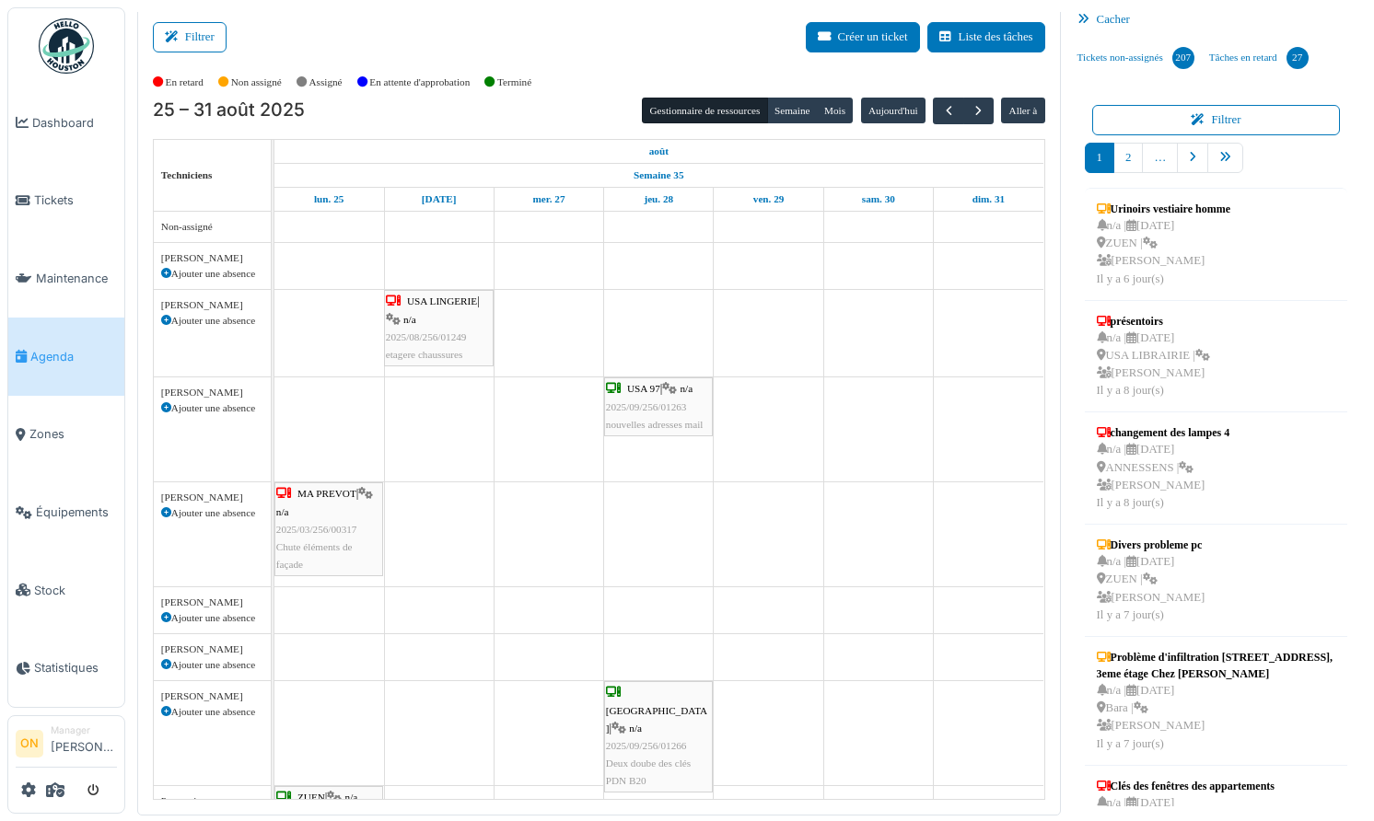
click at [312, 67] on div "Assigné" at bounding box center [326, 82] width 61 height 30
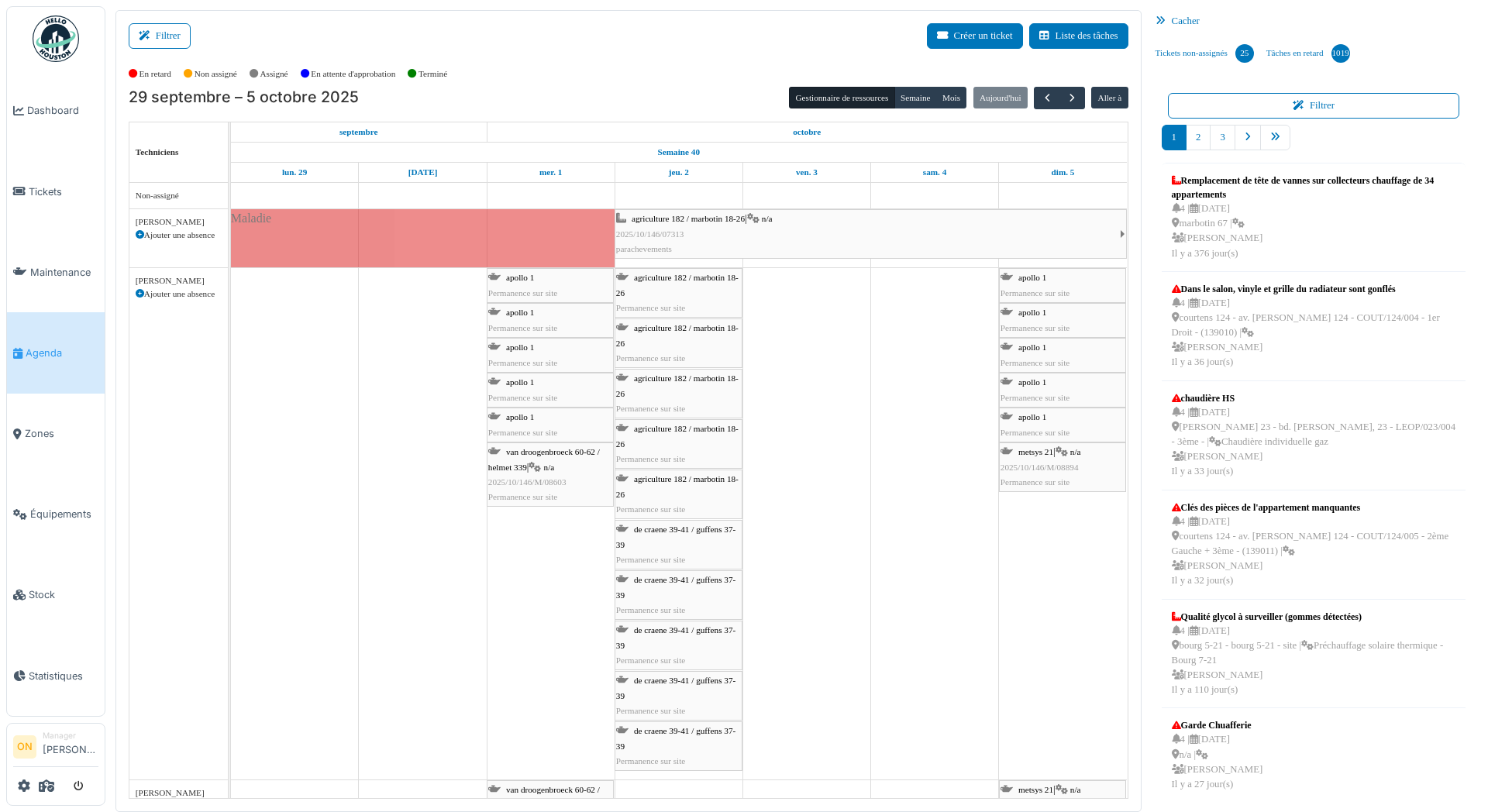
click at [26, 346] on span "Agenda" at bounding box center [61, 353] width 73 height 14
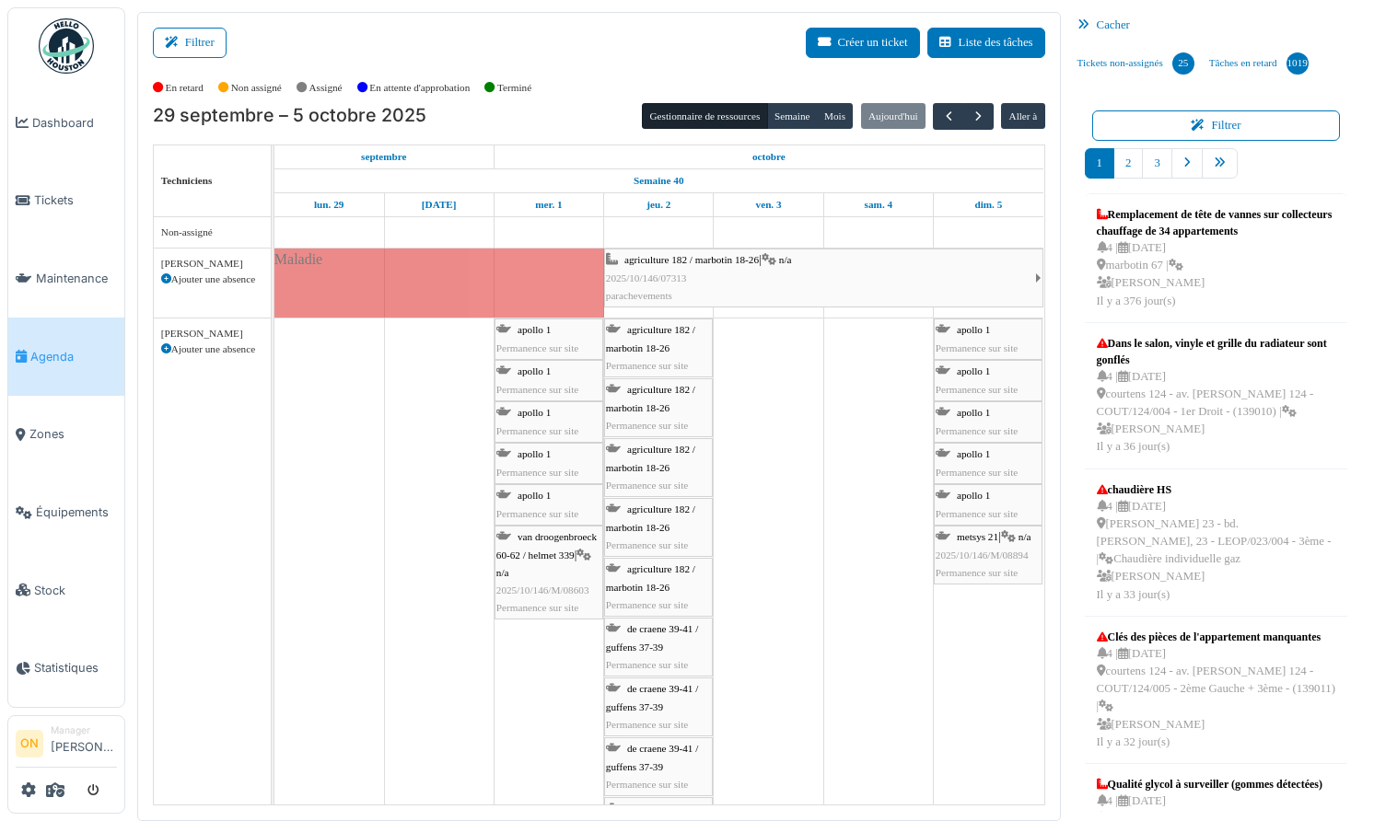
click at [292, 113] on h2 "29 septembre – 5 octobre 2025" at bounding box center [289, 116] width 273 height 22
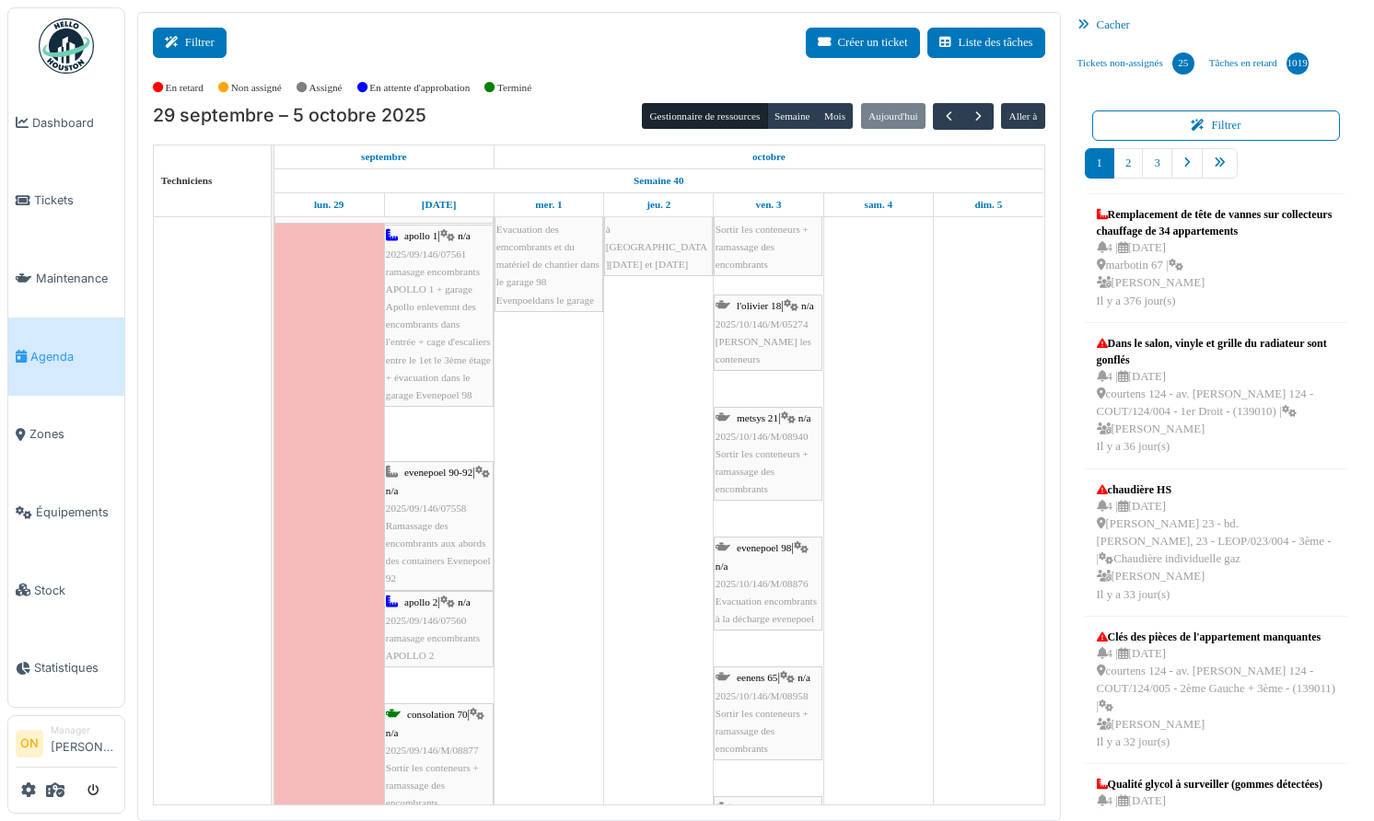
click at [204, 42] on button "Filtrer" at bounding box center [190, 43] width 74 height 30
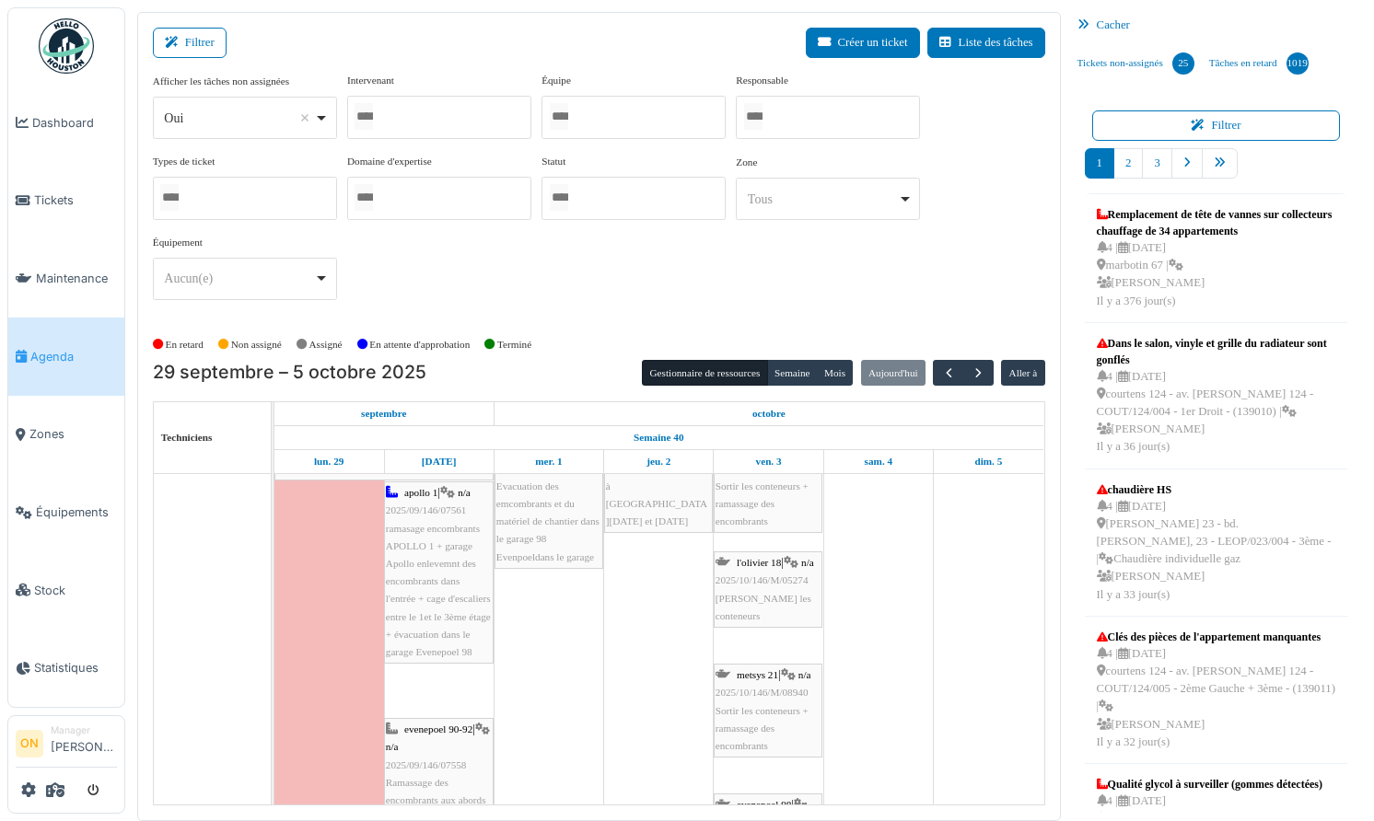
click at [636, 119] on div at bounding box center [633, 117] width 184 height 43
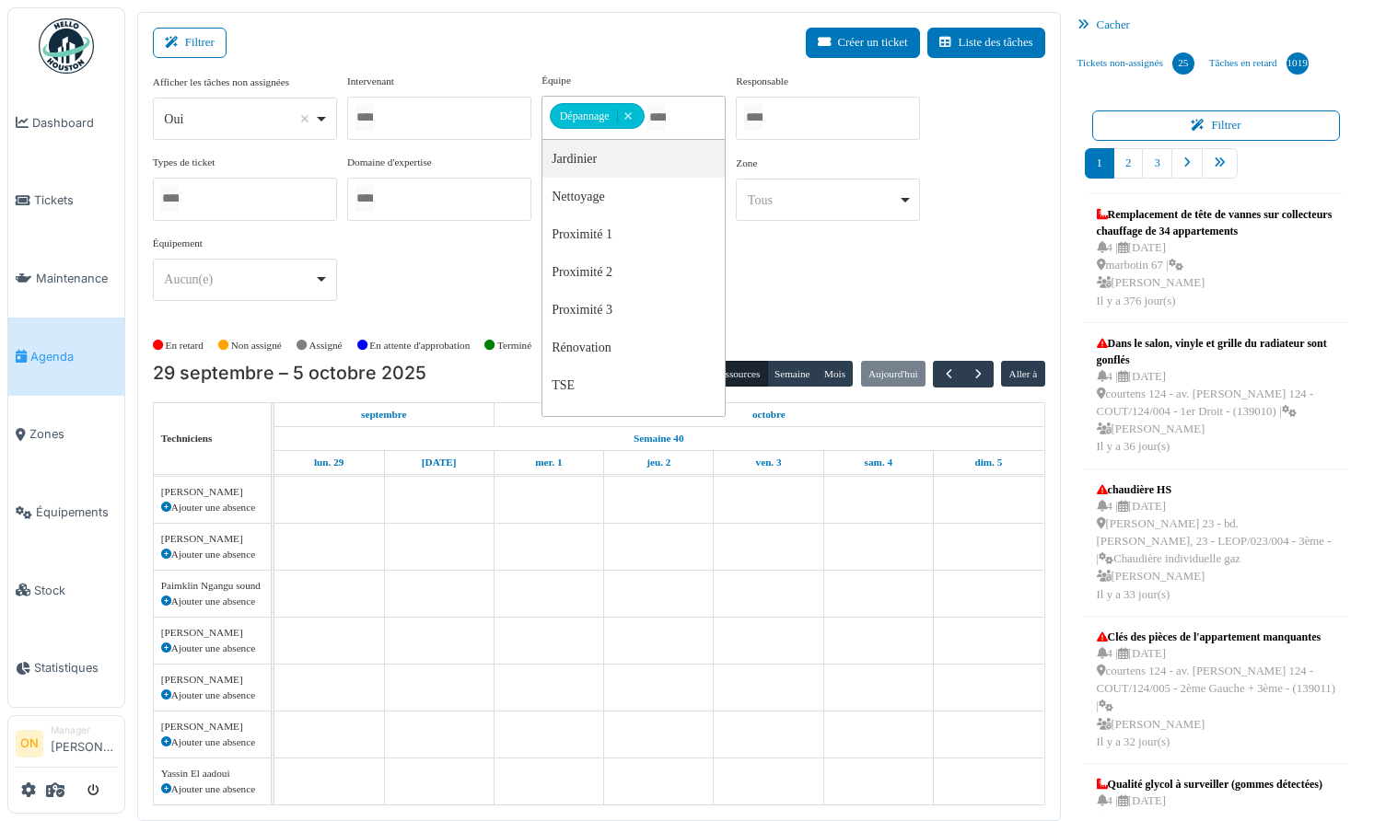
click at [478, 41] on div "Filtrer Créer un ticket Liste des tâches" at bounding box center [599, 50] width 892 height 45
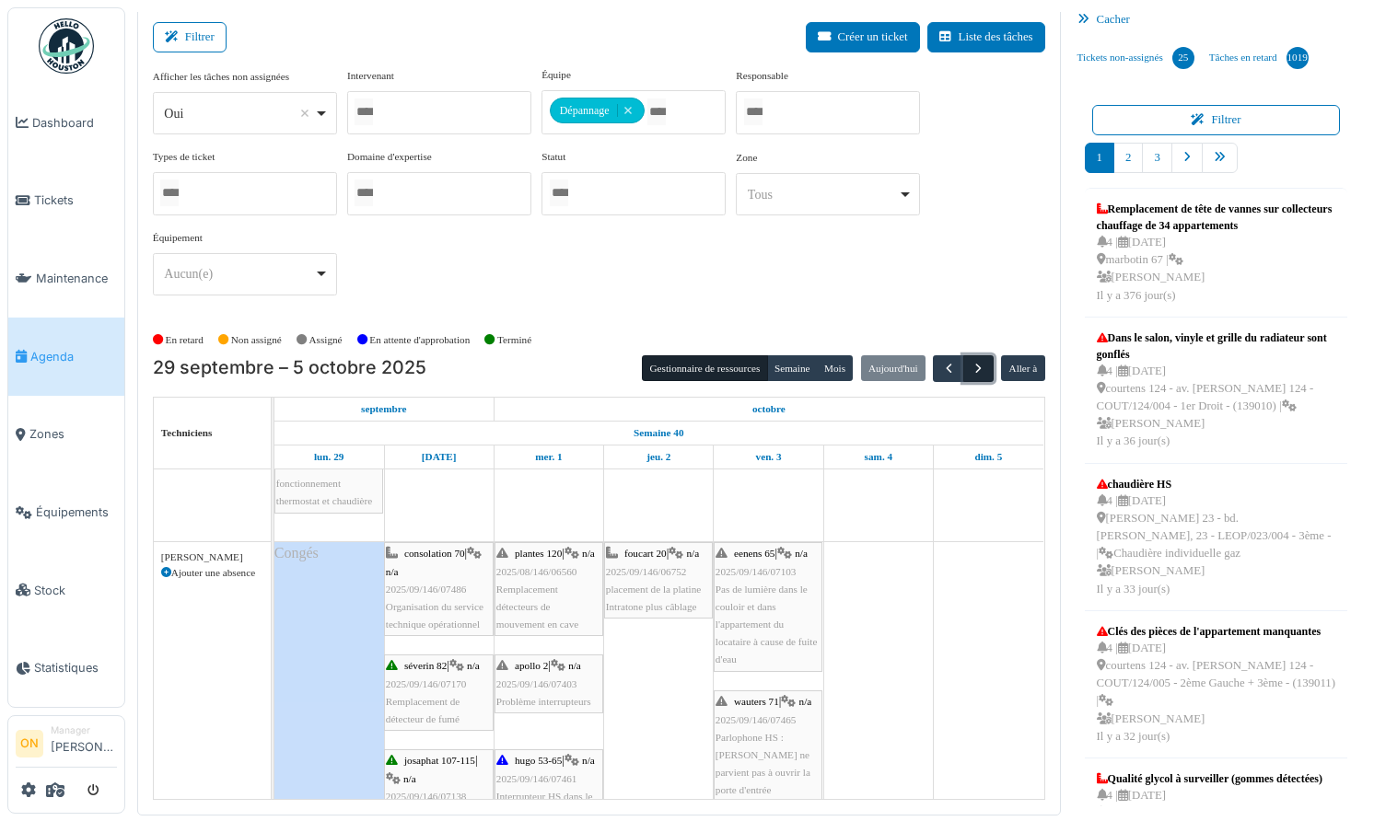
click at [975, 369] on span "button" at bounding box center [978, 369] width 16 height 16
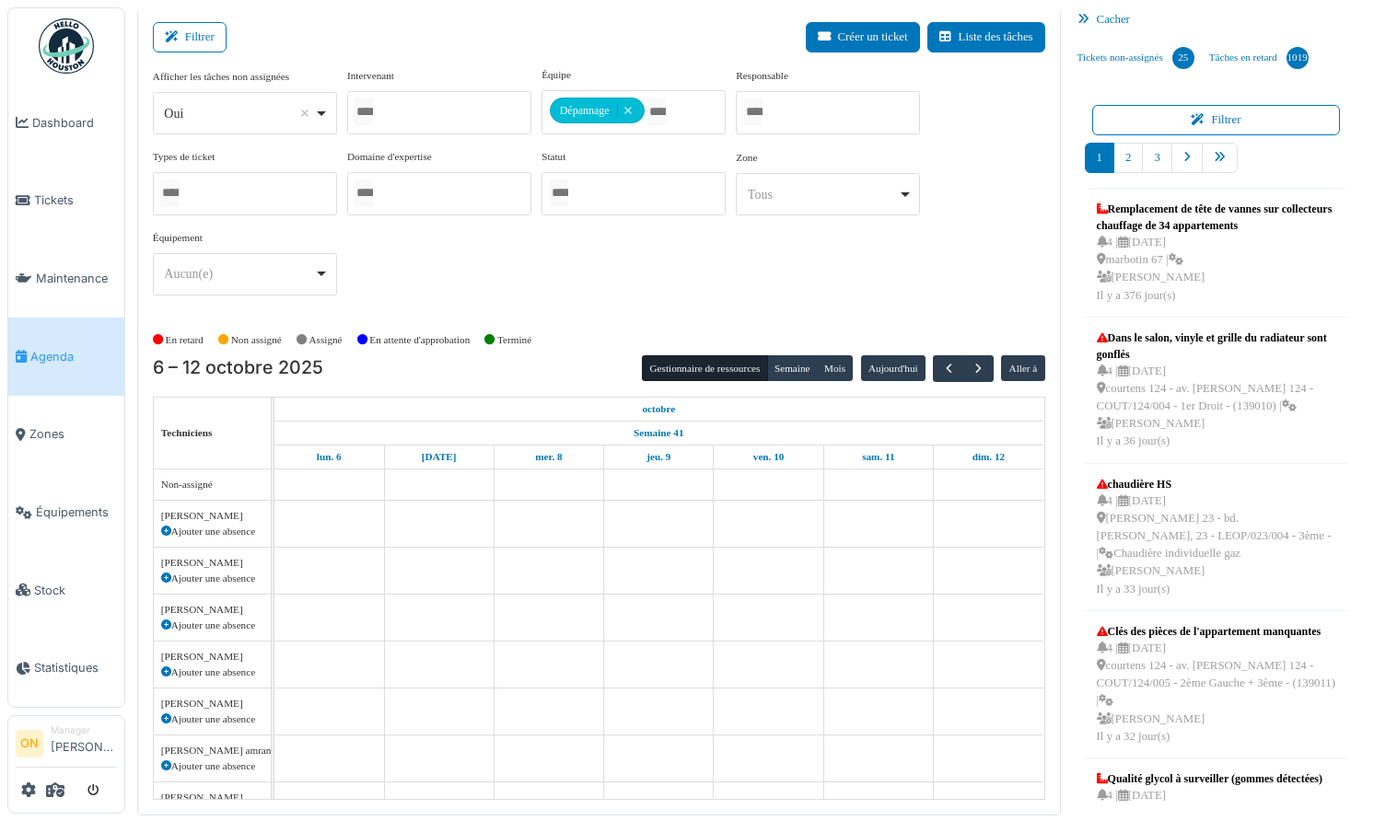
click at [823, 287] on div "Afficher les tâches non assignées *** Oui Remove item Oui Non Intervenant Abdel…" at bounding box center [599, 188] width 892 height 243
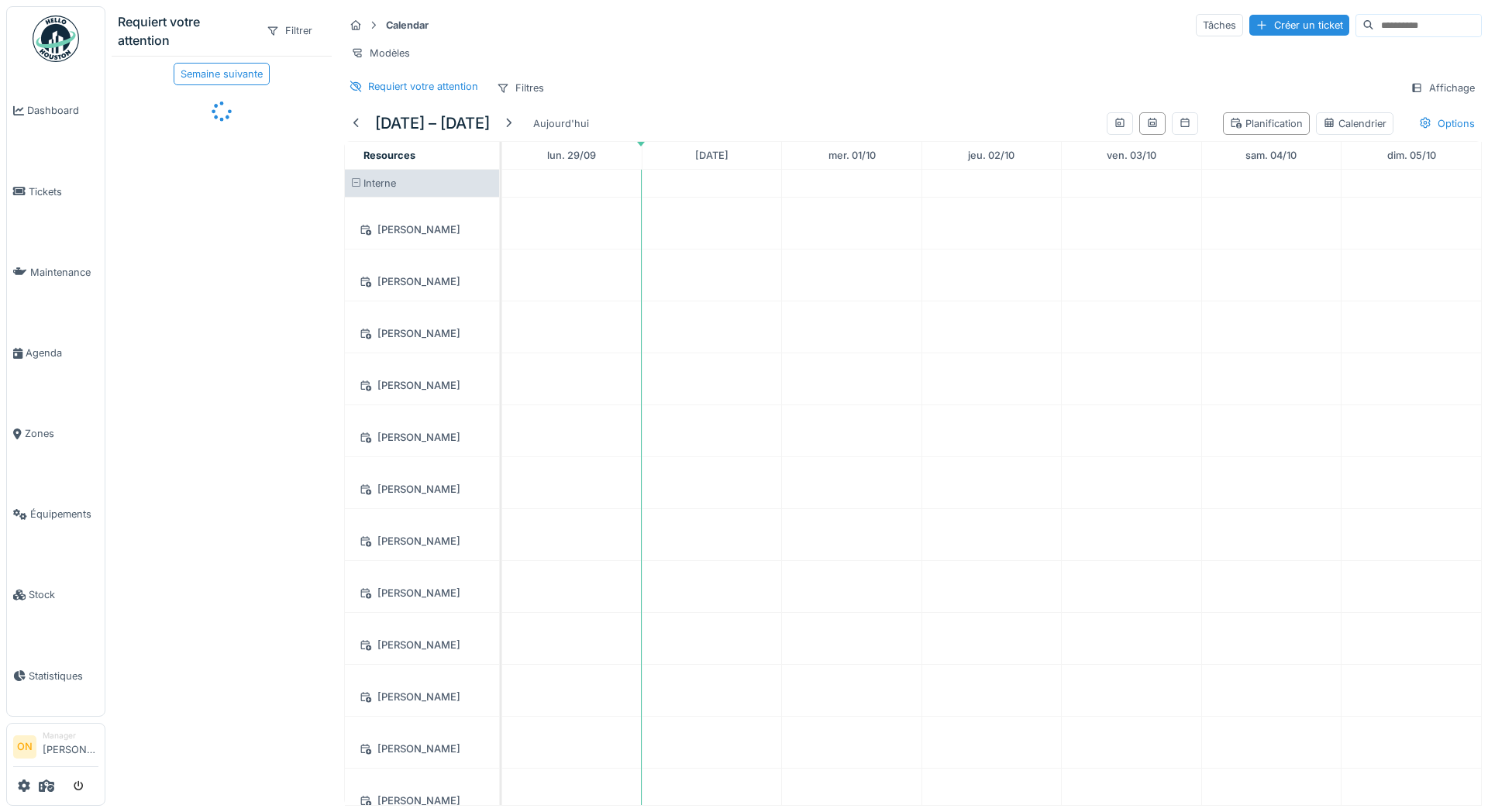
click at [743, 45] on div "Modèles" at bounding box center [913, 53] width 1138 height 23
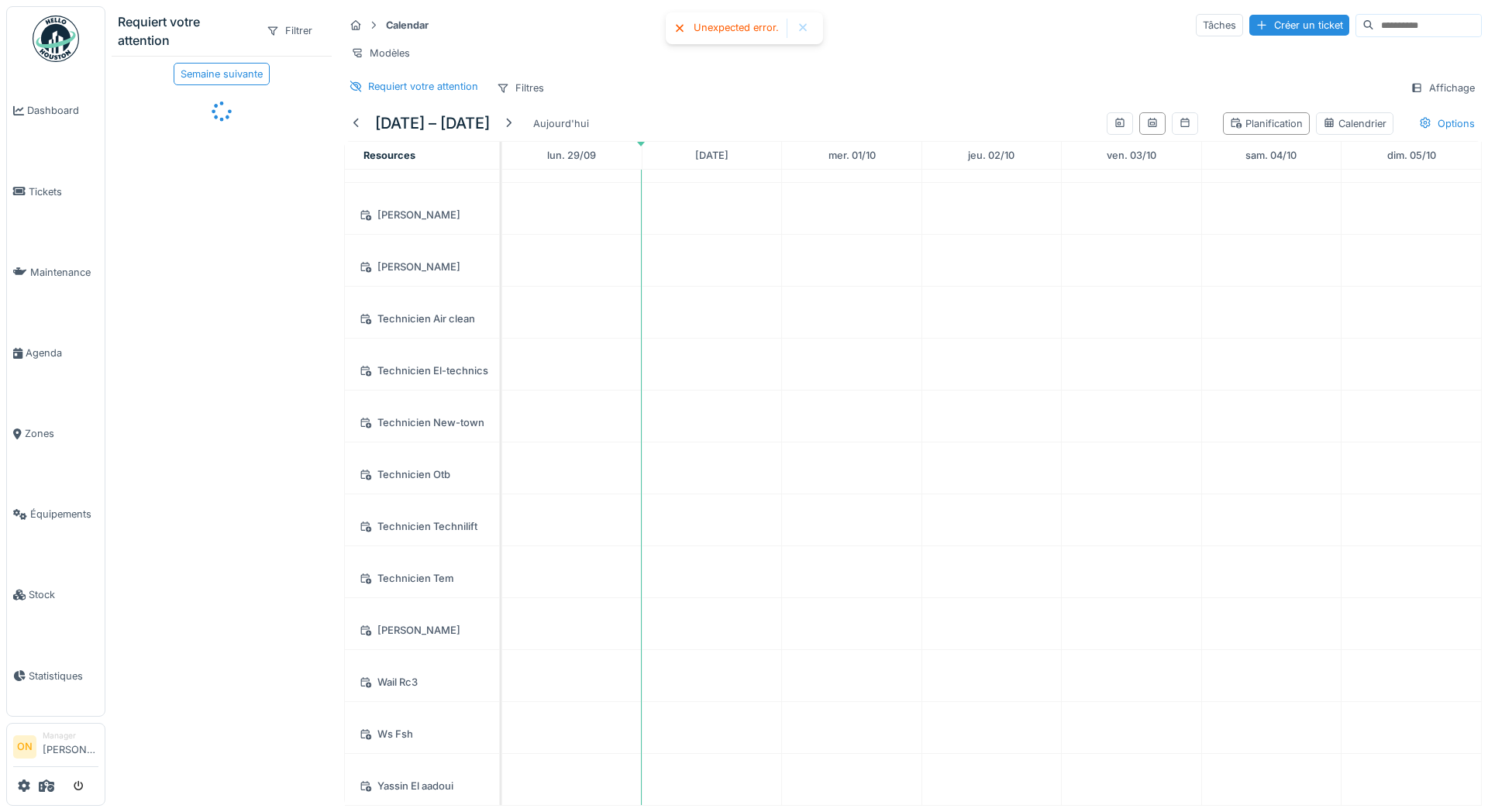
scroll to position [2426, 0]
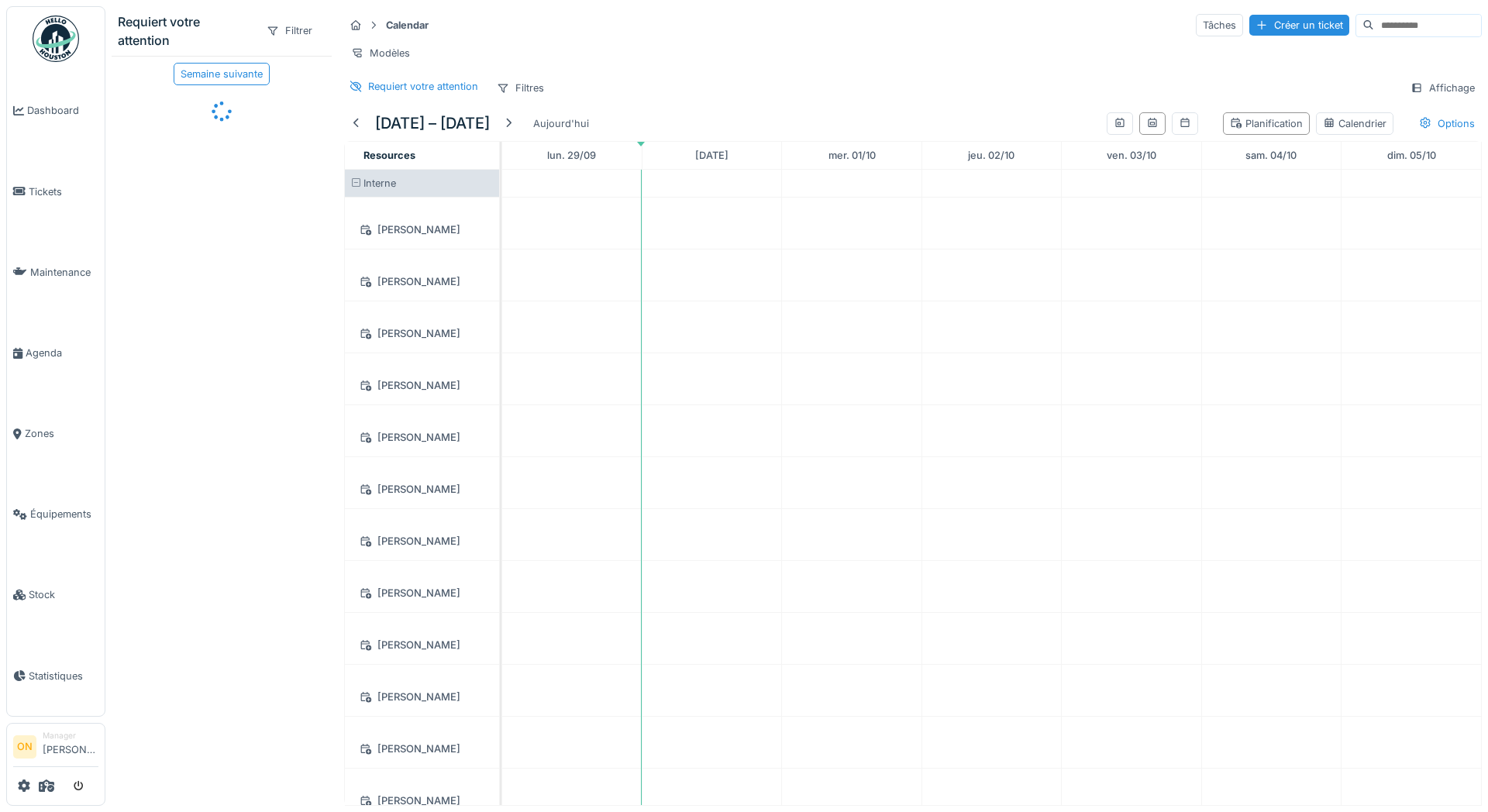
click at [667, 77] on div "Requiert votre attention Filtres Affichage" at bounding box center [913, 88] width 1138 height 23
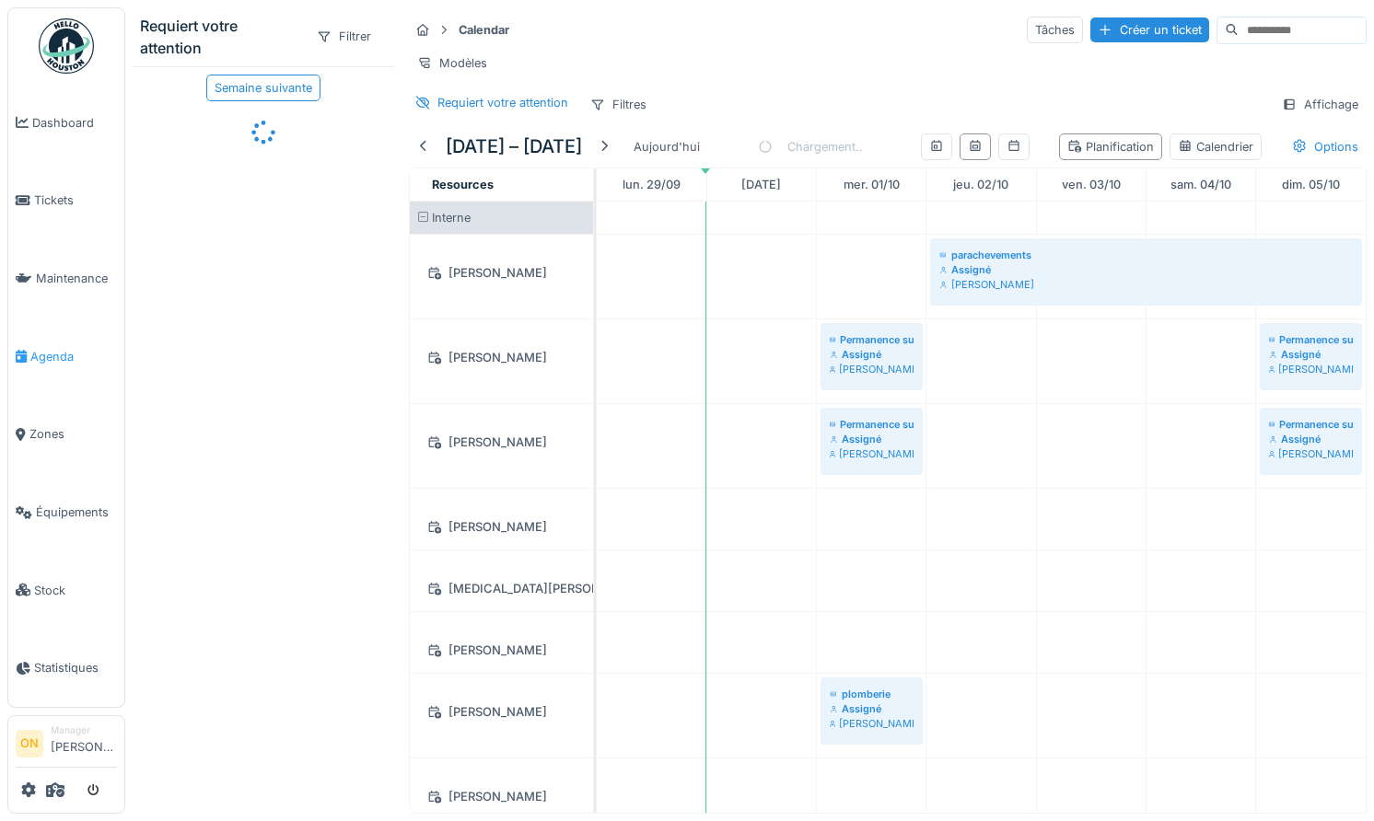
click at [61, 350] on span "Agenda" at bounding box center [73, 356] width 87 height 17
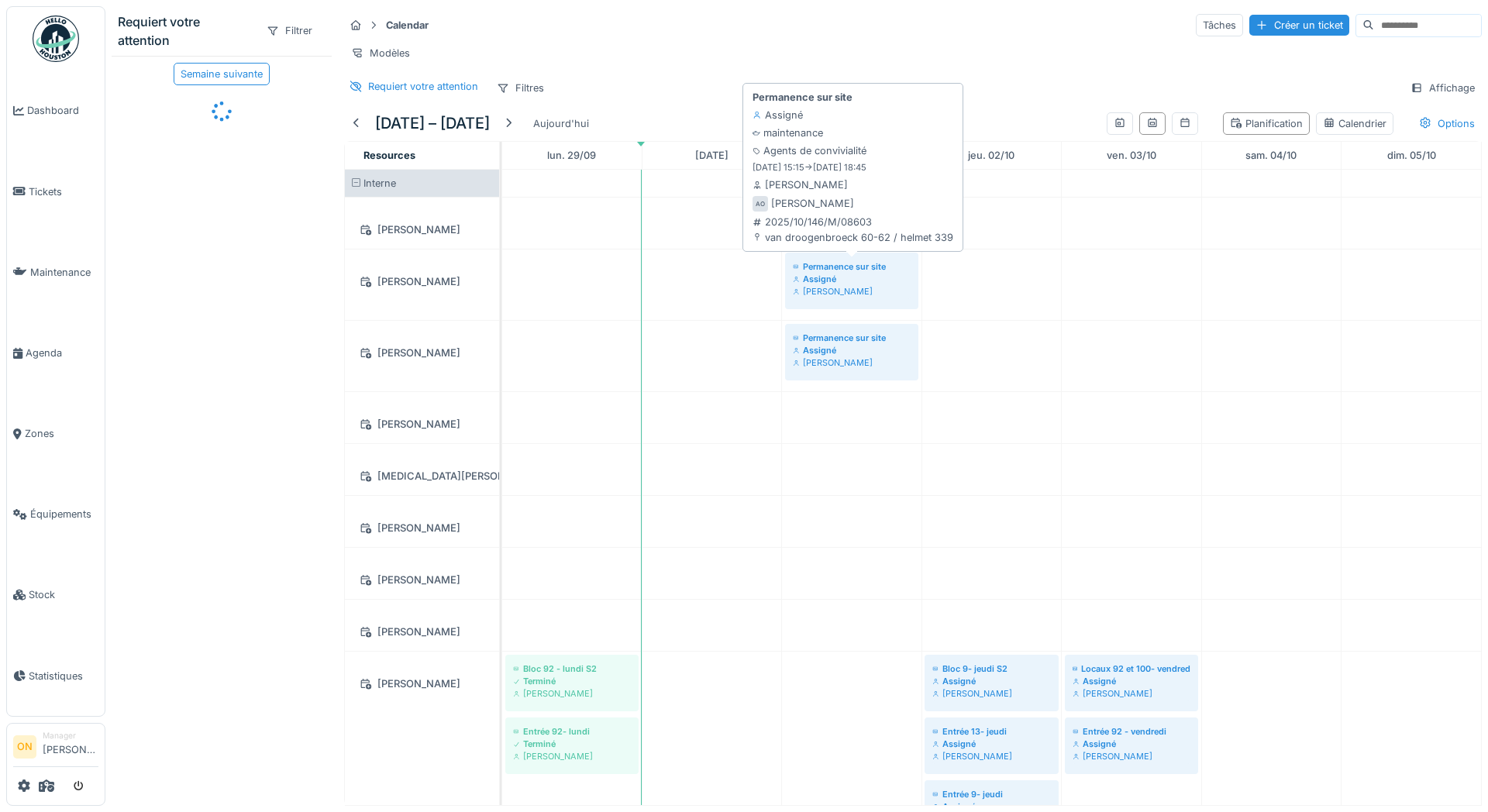
click at [845, 275] on div "Assigné" at bounding box center [852, 279] width 118 height 13
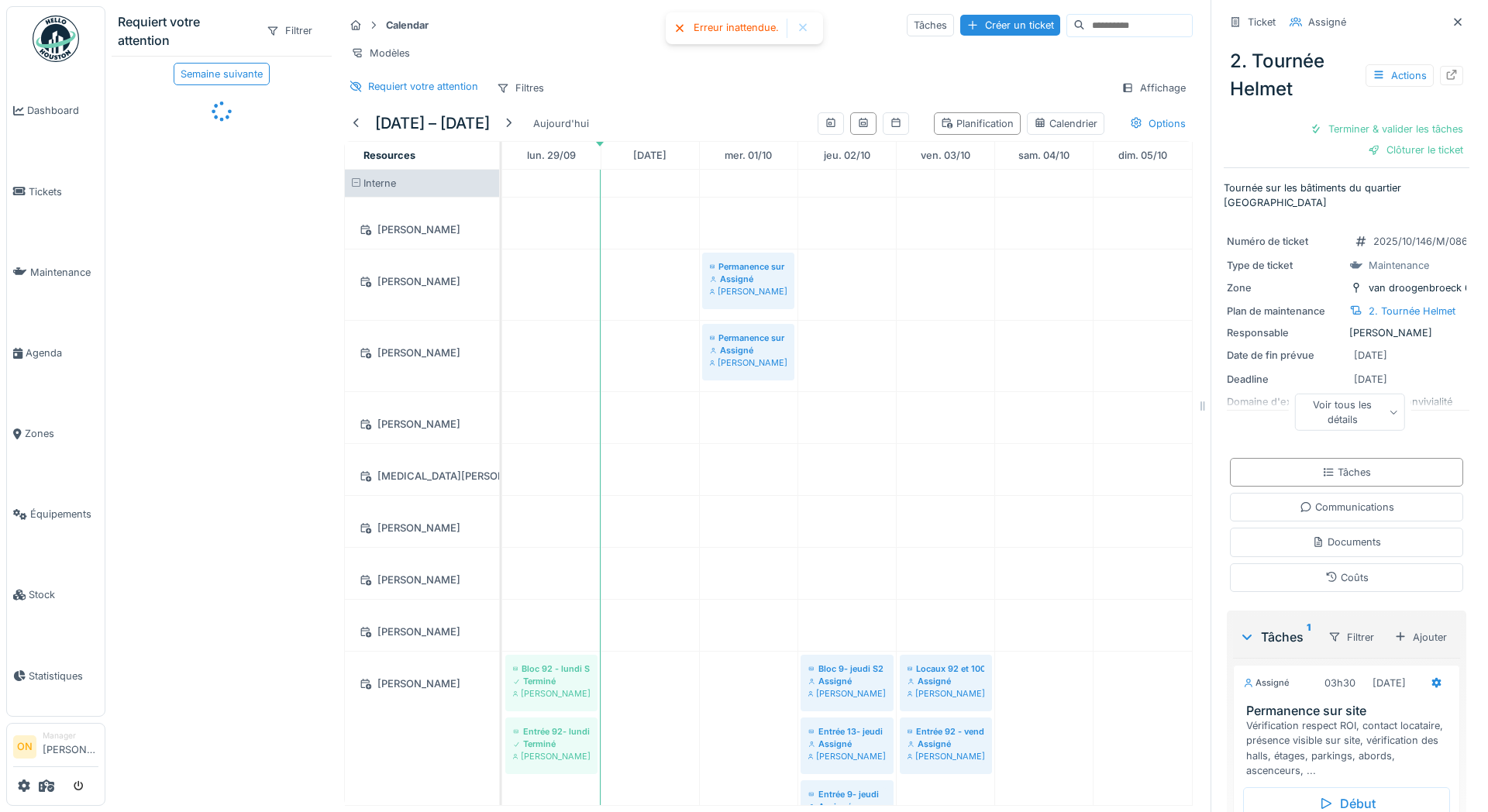
scroll to position [156, 0]
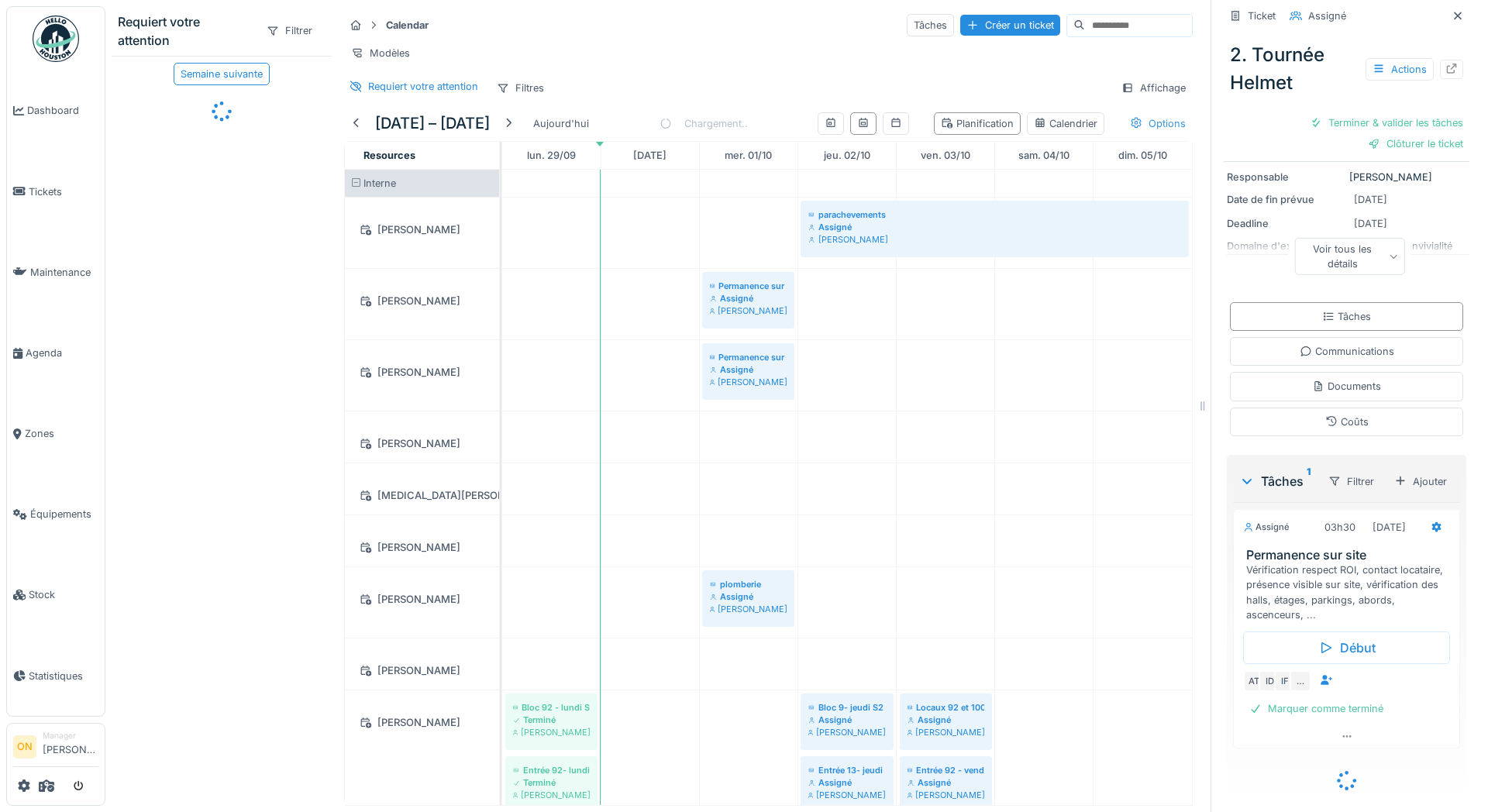
click at [1153, 124] on div "Options" at bounding box center [1157, 124] width 70 height 23
click at [1180, 181] on div "Afficher les absences" at bounding box center [1209, 180] width 125 height 19
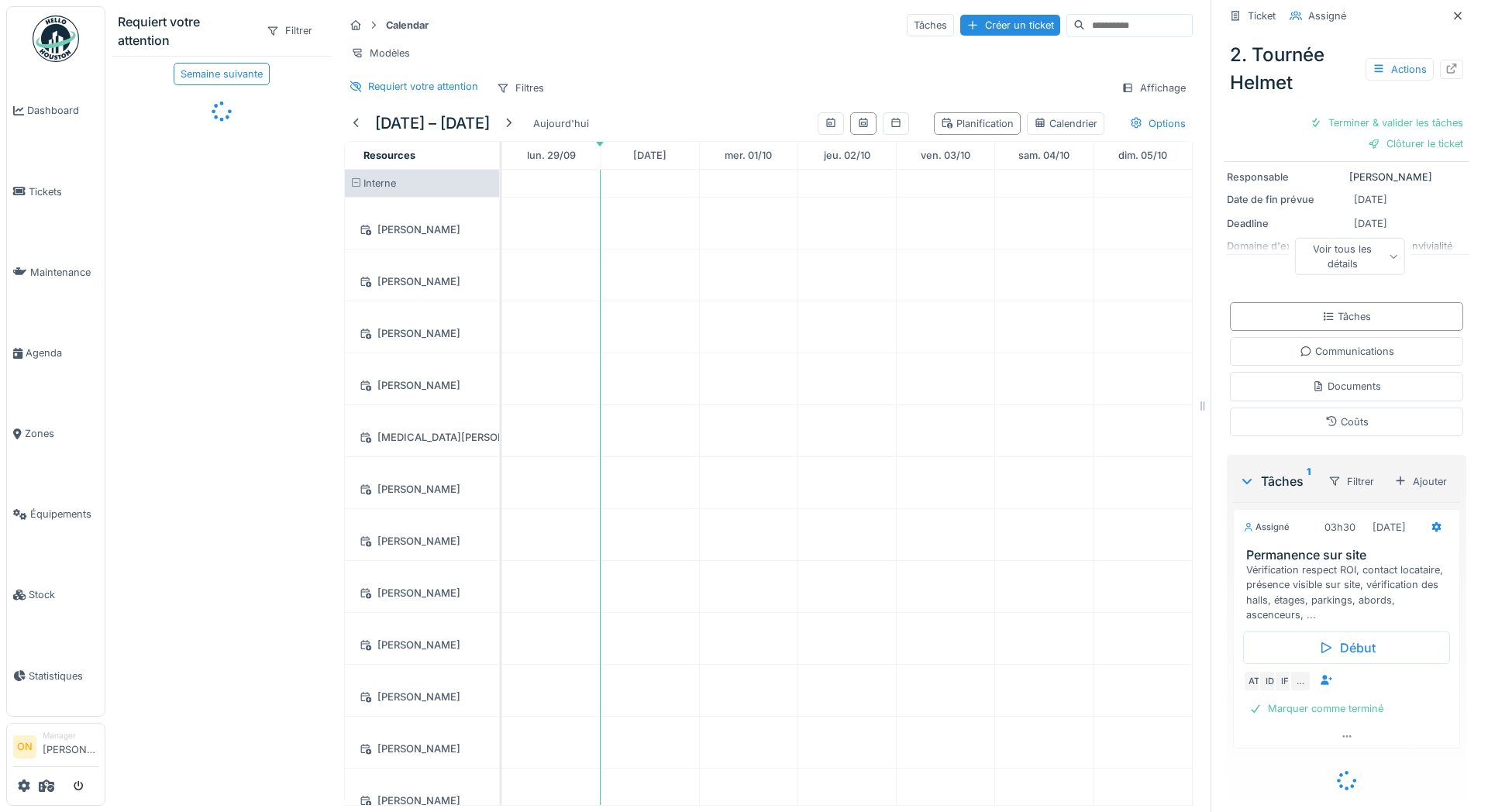
click at [980, 93] on div "Requiert votre attention Filtres Affichage" at bounding box center [768, 88] width 848 height 23
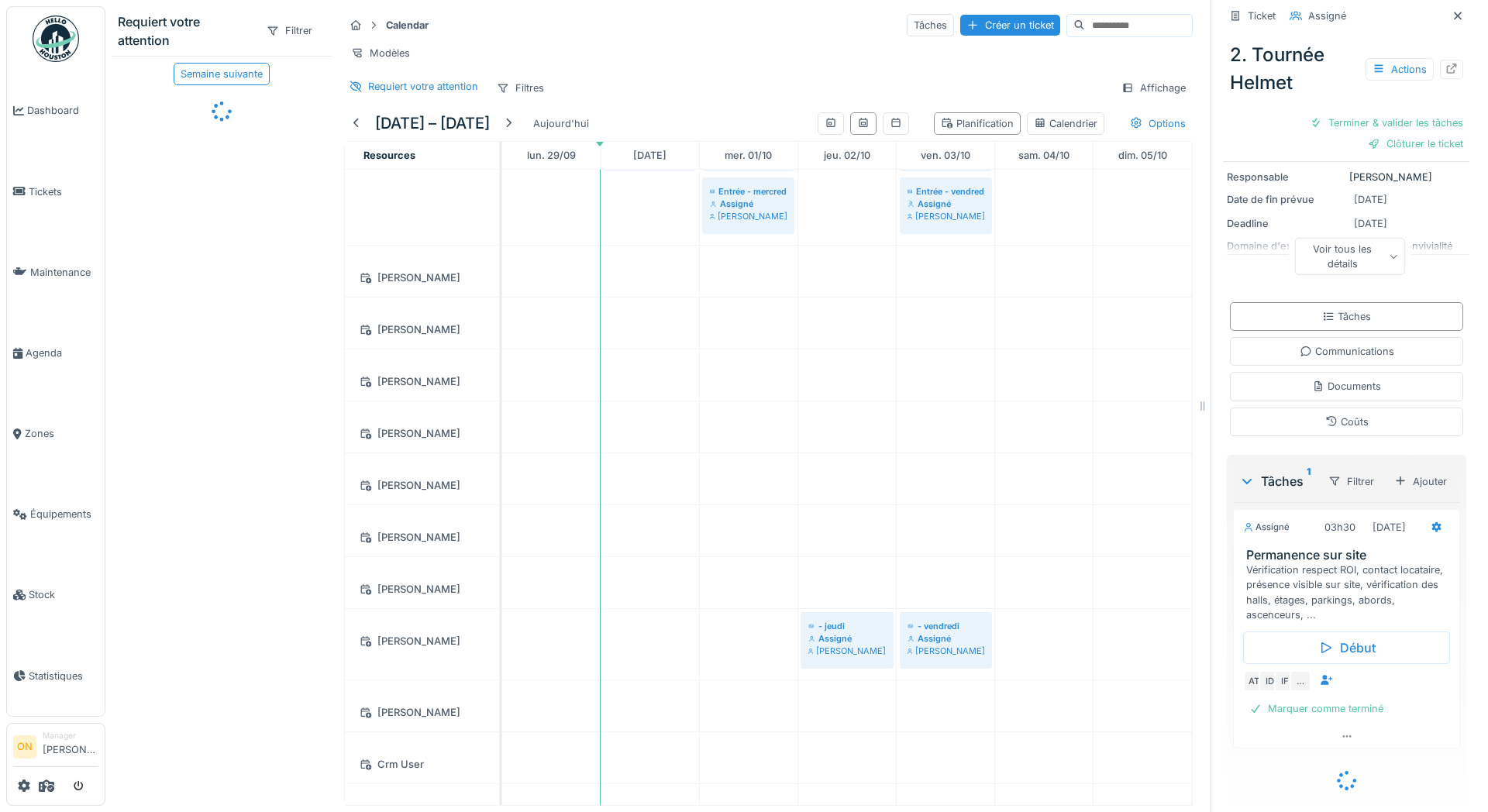
scroll to position [0, 0]
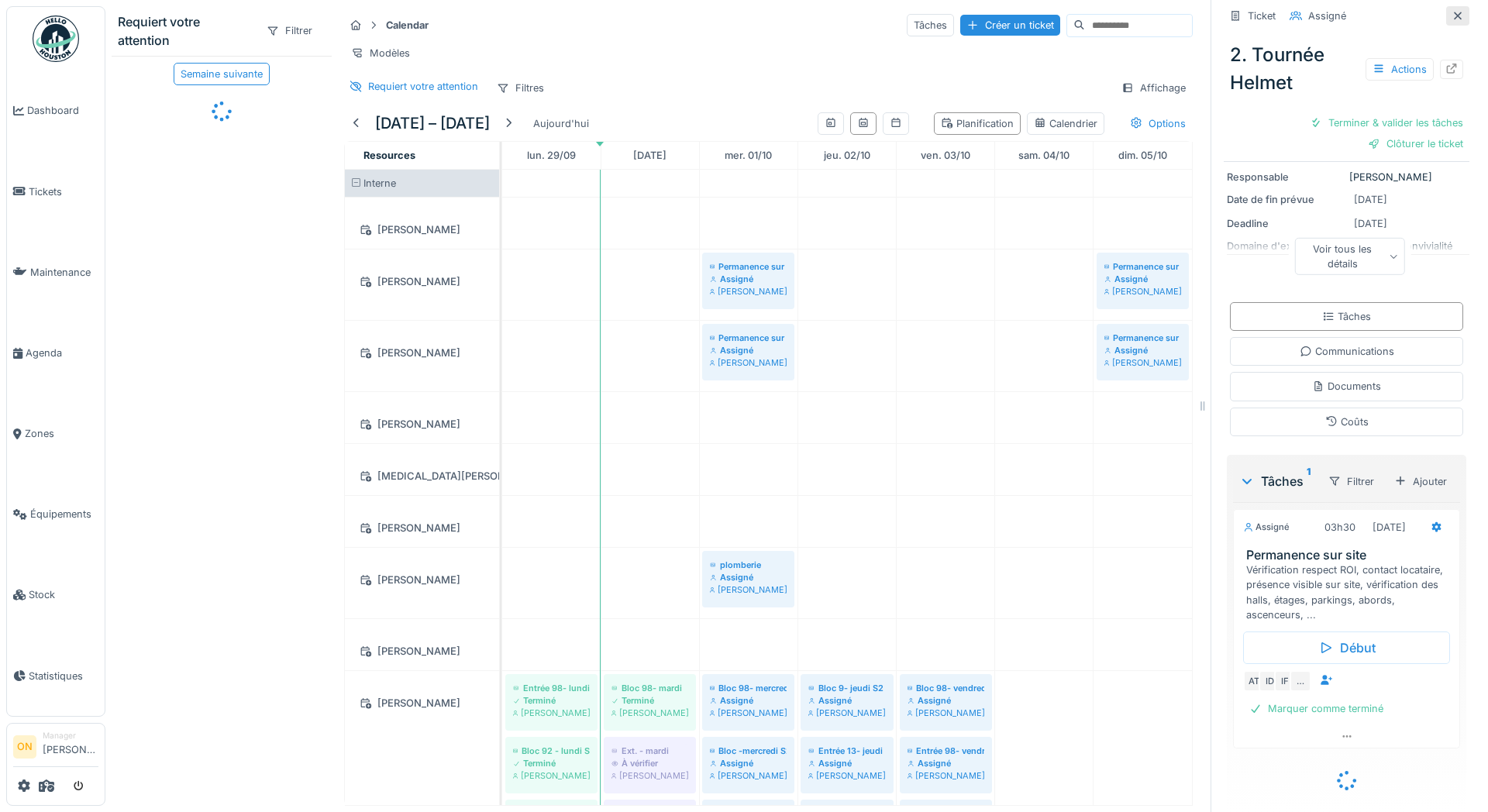
click at [1456, 14] on icon at bounding box center [1457, 15] width 8 height 8
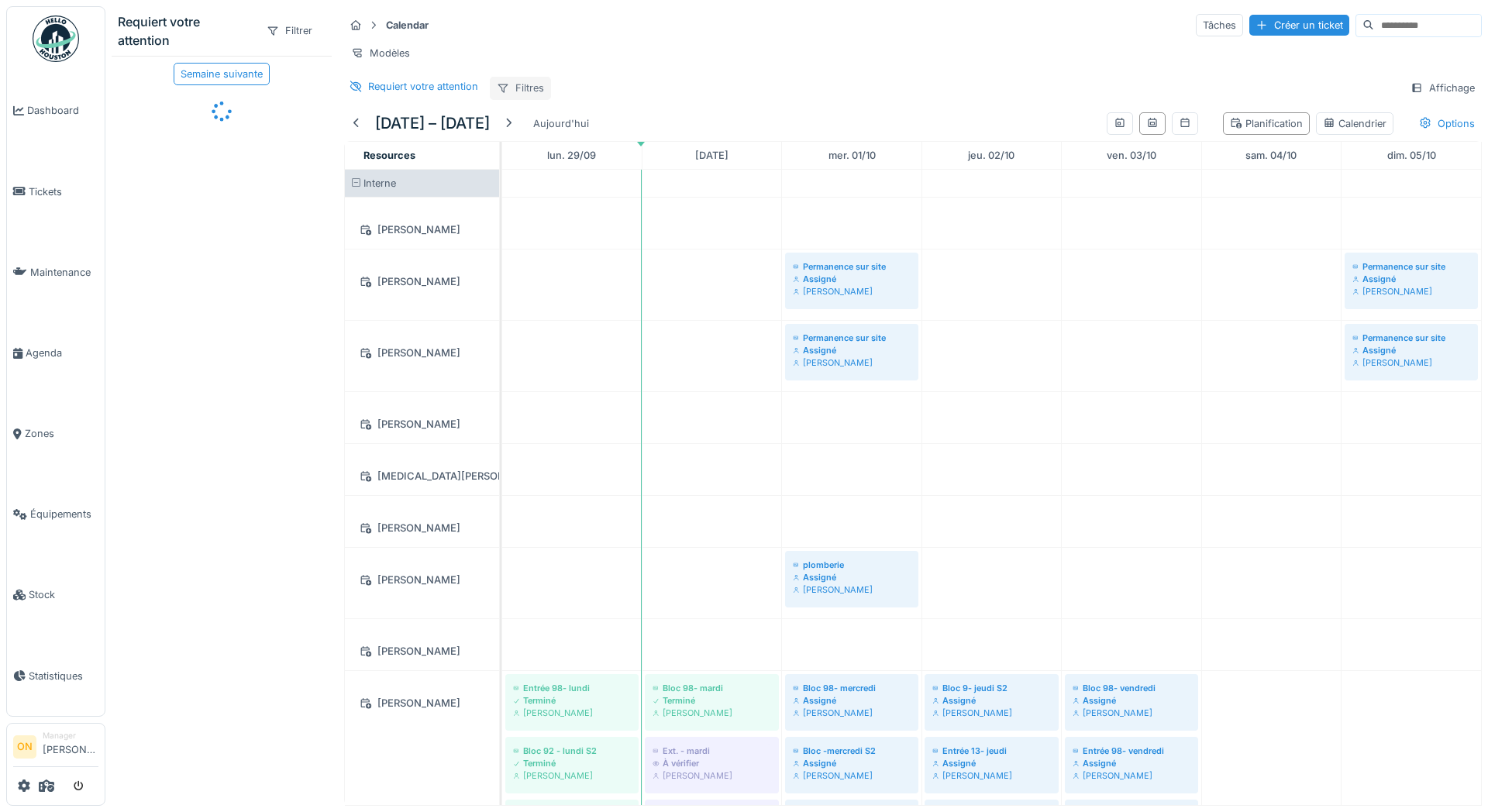
click at [518, 89] on div "Filtres" at bounding box center [520, 88] width 61 height 23
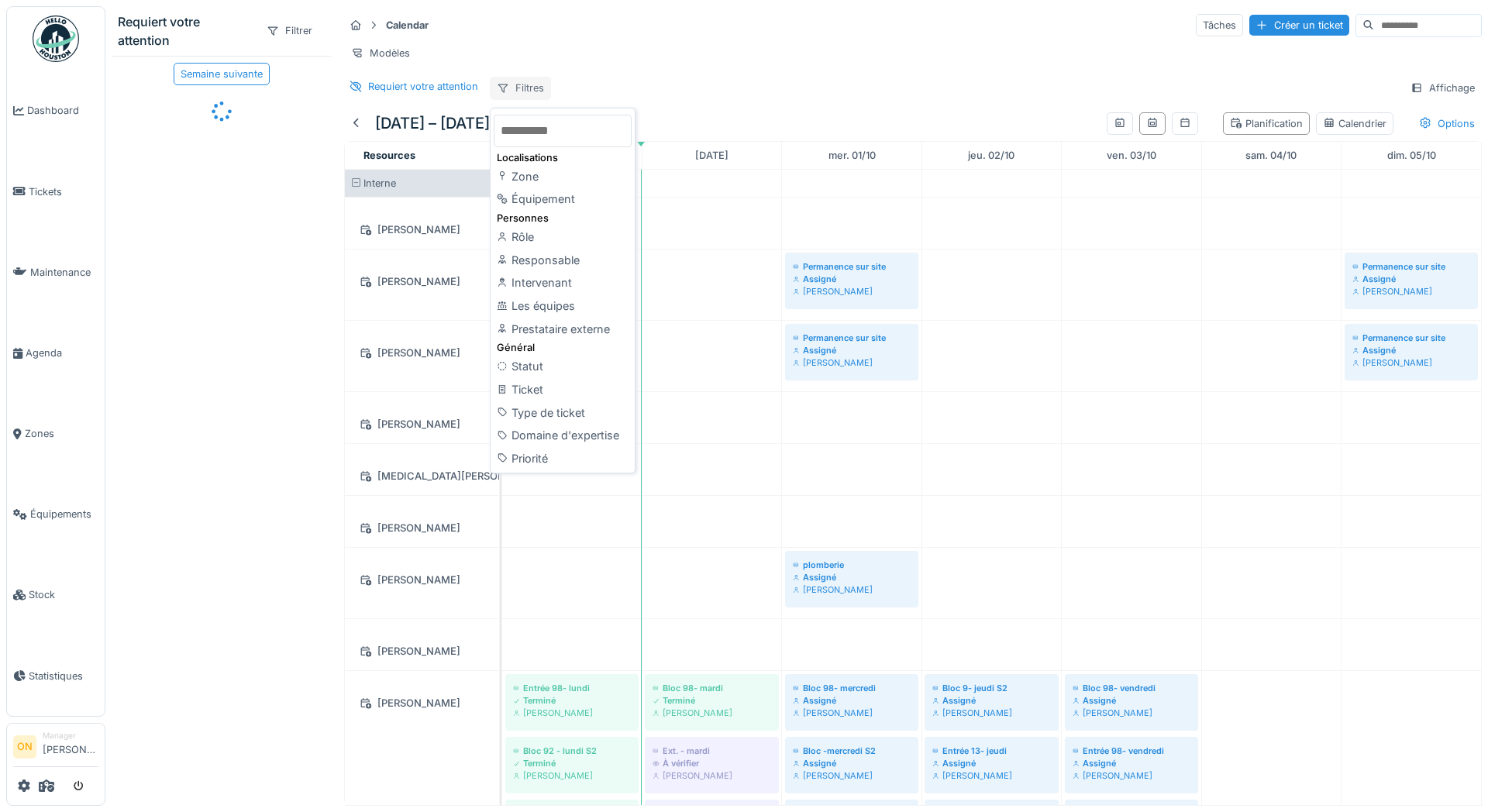
click at [519, 89] on div "Filtres" at bounding box center [520, 88] width 61 height 23
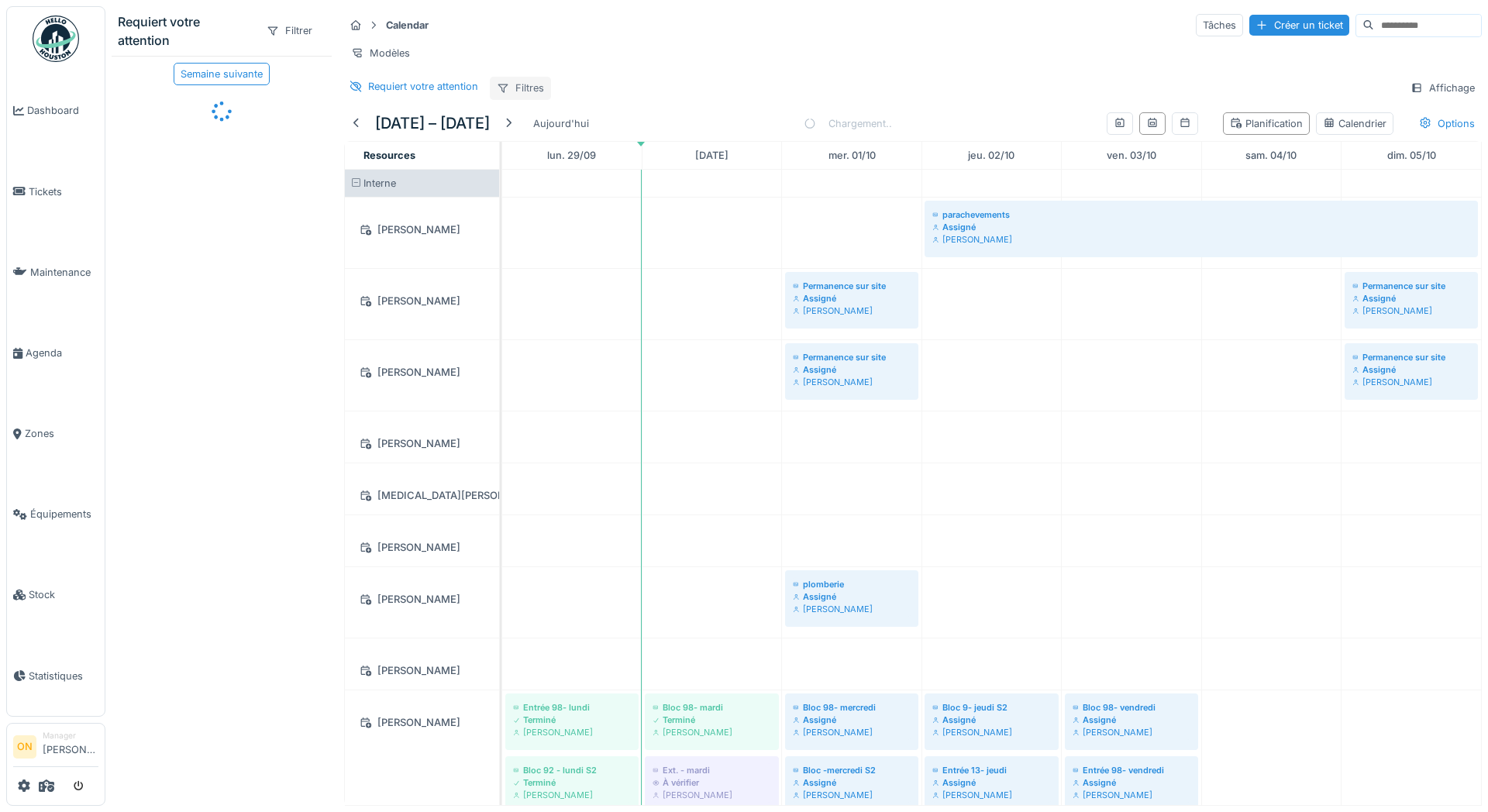
click at [501, 88] on icon at bounding box center [503, 88] width 10 height 8
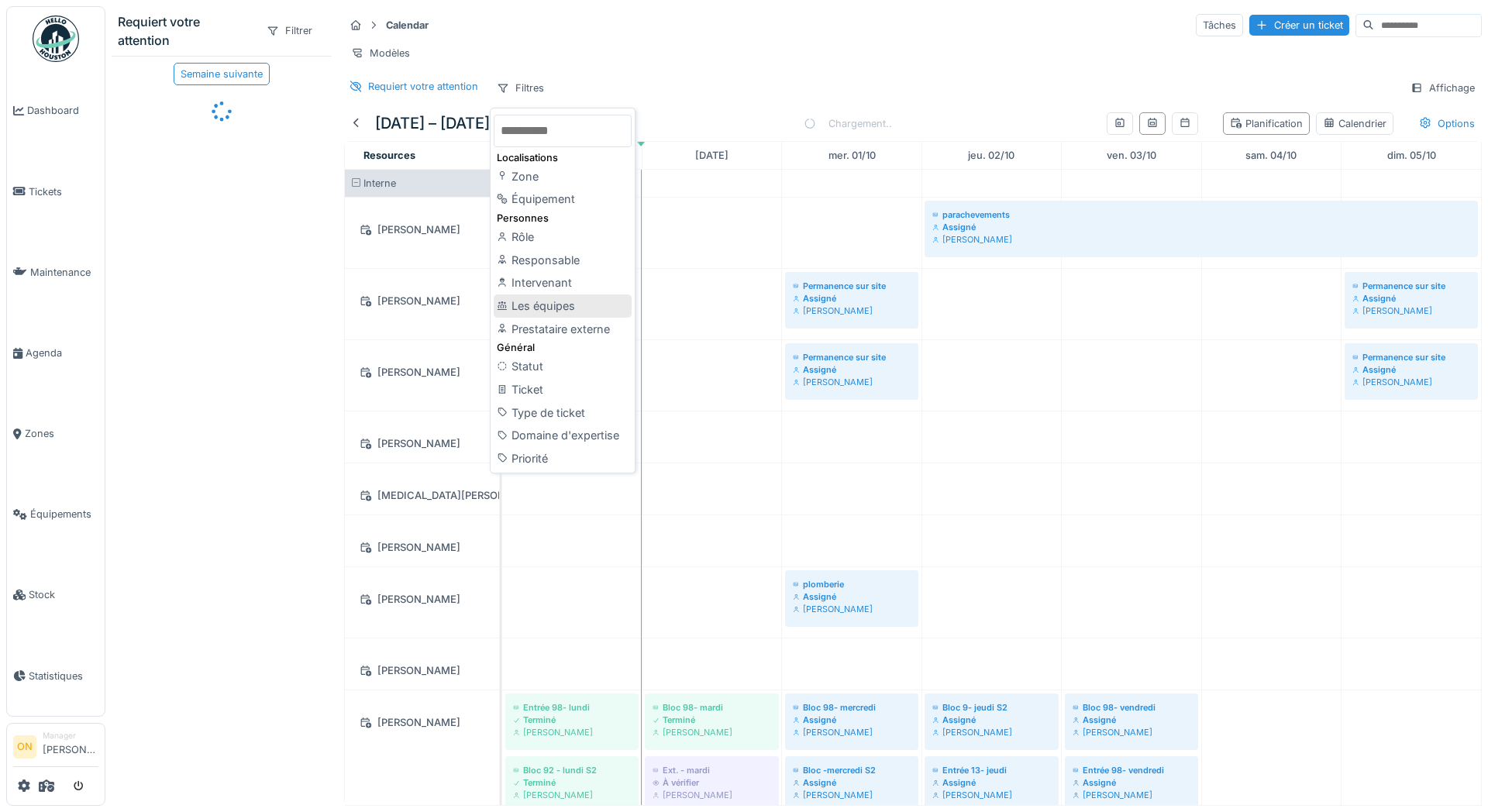
click at [560, 299] on div "Les équipes" at bounding box center [562, 306] width 138 height 24
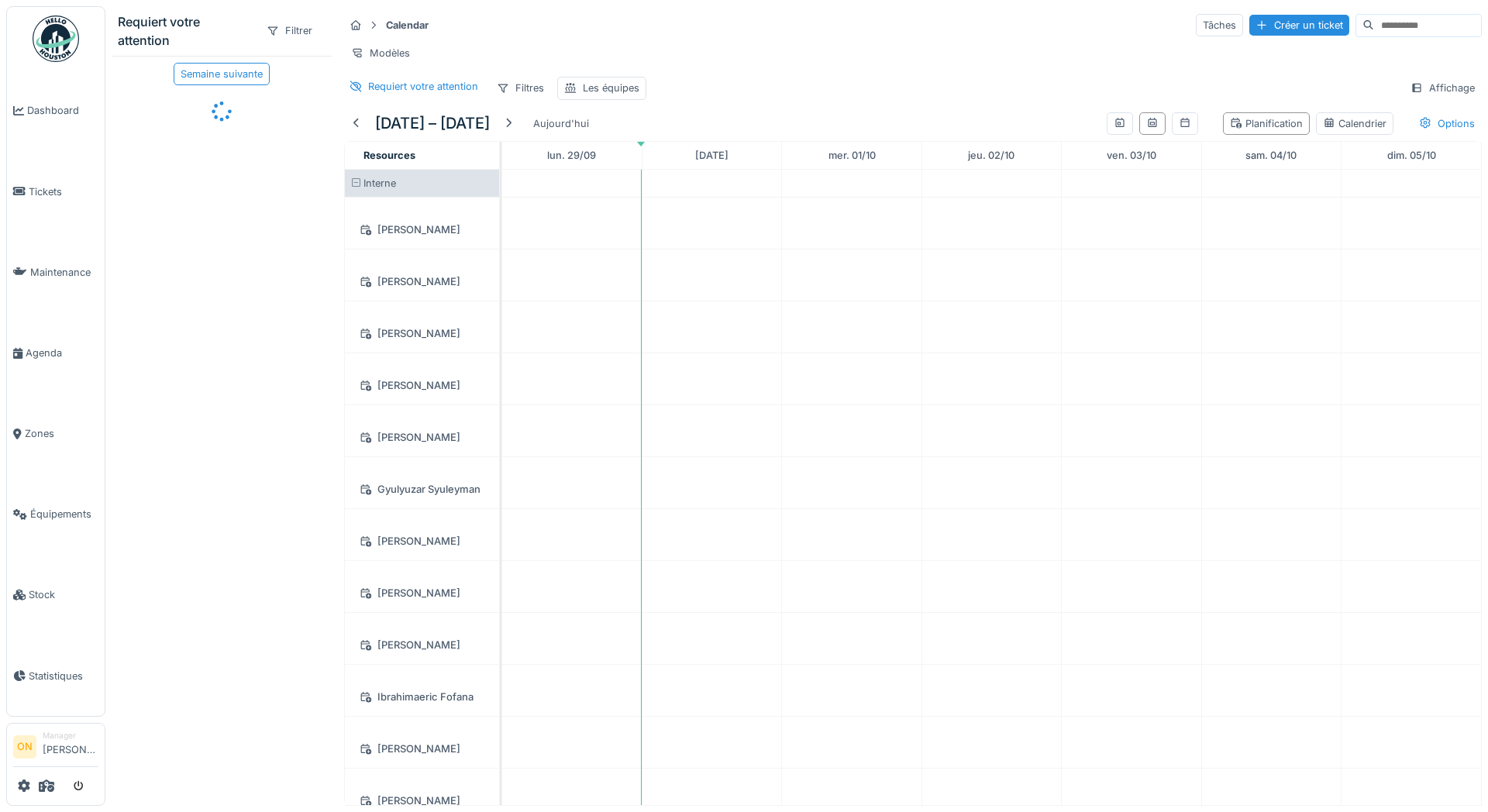
drag, startPoint x: 726, startPoint y: 66, endPoint x: 646, endPoint y: 82, distance: 81.6
click at [724, 66] on div "Calendar Tâches Créer un ticket Modèles Requiert votre attention Filtres Les éq…" at bounding box center [912, 56] width 1150 height 100
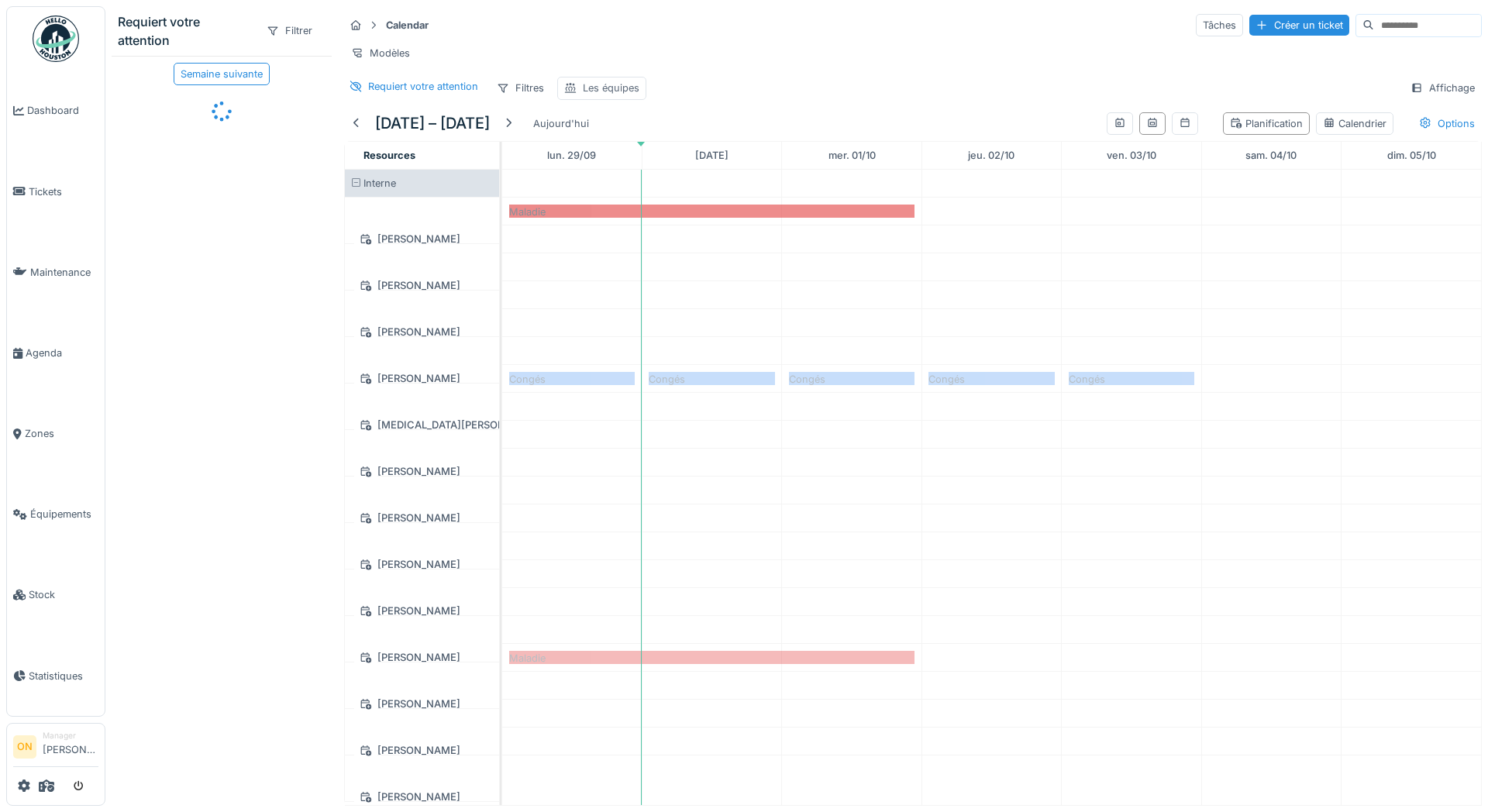
click at [611, 85] on div "Les équipes" at bounding box center [610, 88] width 56 height 14
click at [631, 162] on div "Les équipes" at bounding box center [614, 162] width 85 height 17
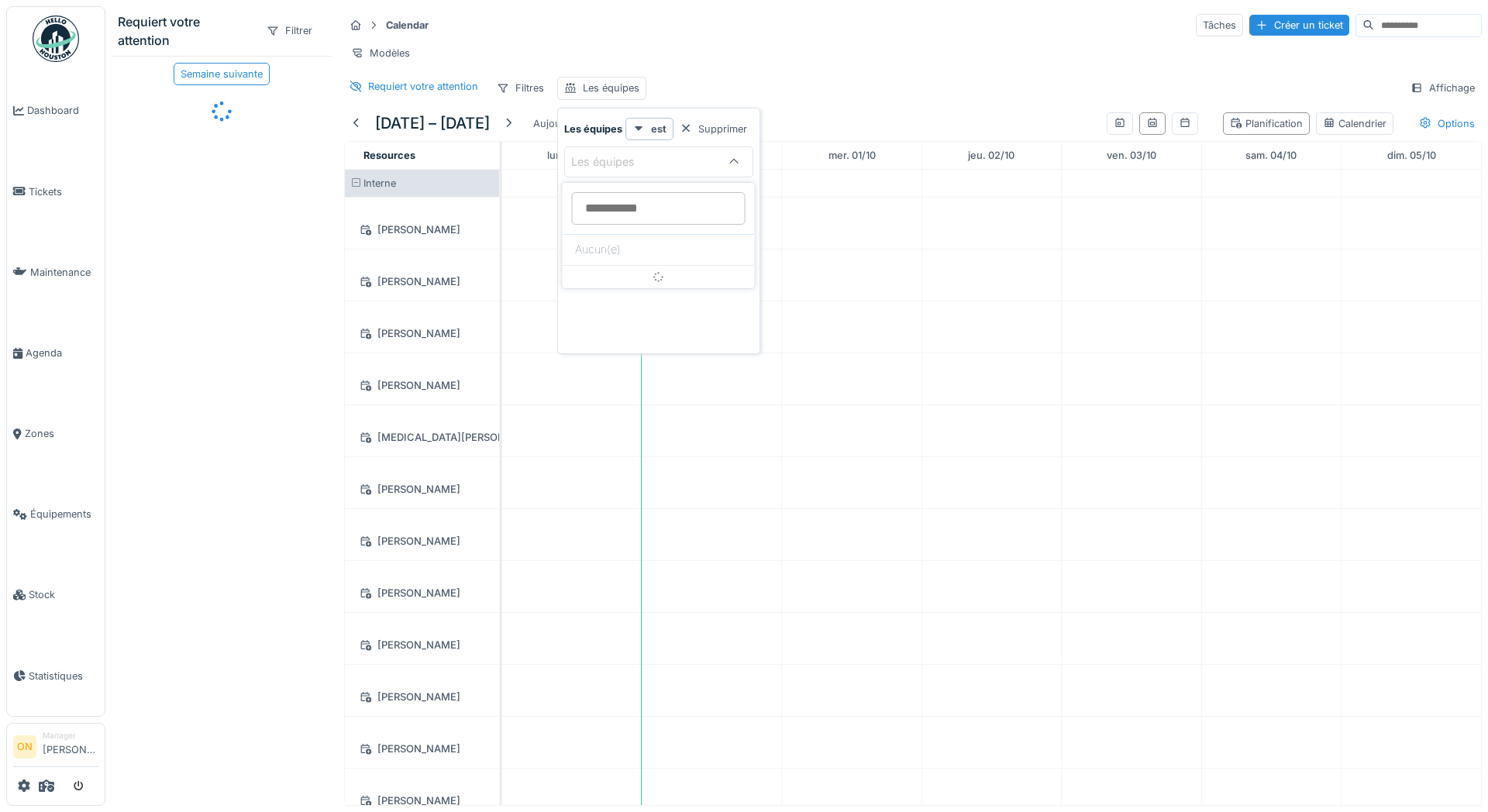
click at [660, 316] on div "Les équipes est Supprimer Les équipes Ajouter une condition" at bounding box center [659, 234] width 195 height 232
click at [661, 167] on div "Les équipes" at bounding box center [644, 162] width 145 height 17
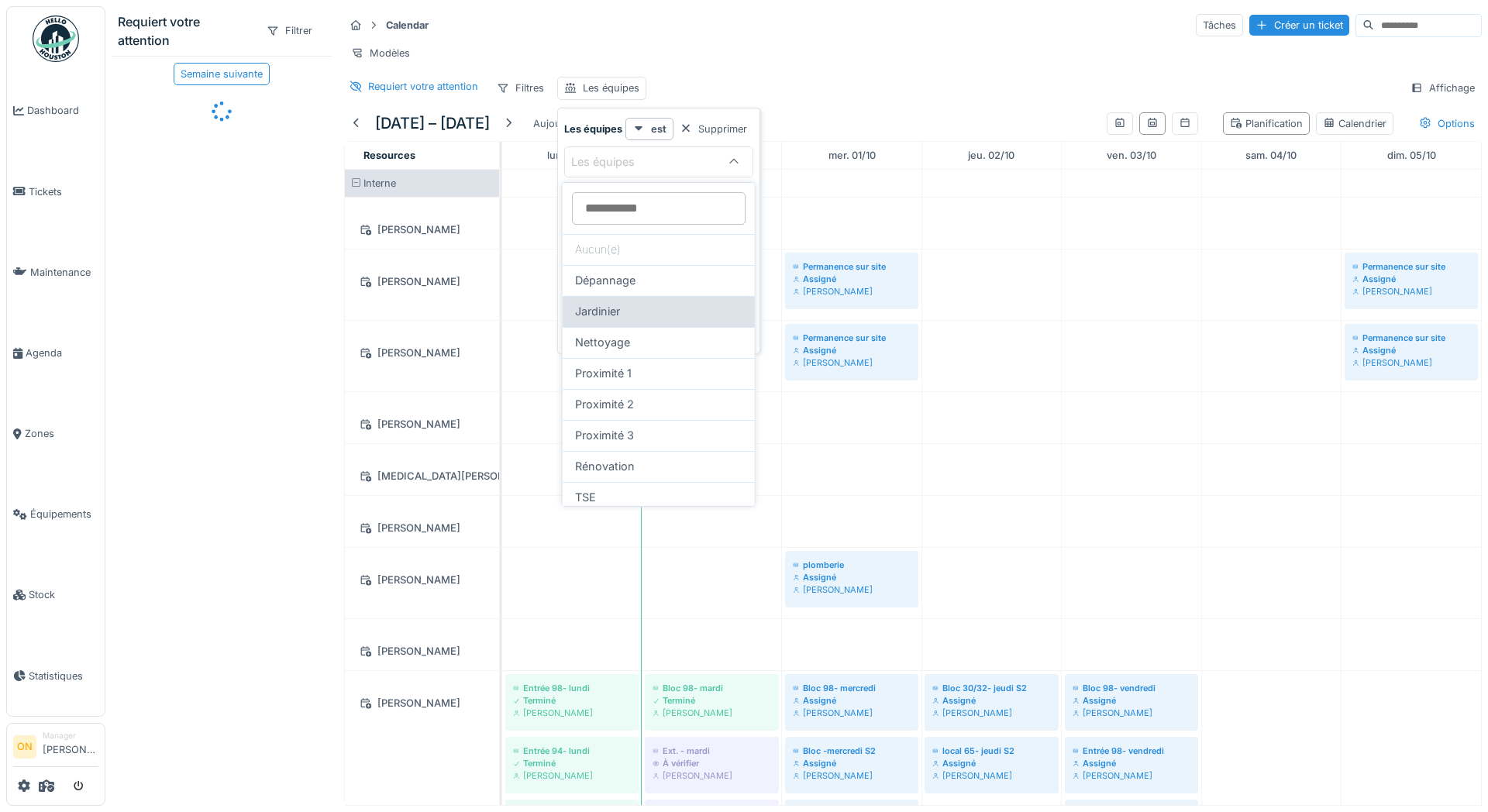
click at [631, 313] on div "Jardinier" at bounding box center [658, 311] width 167 height 17
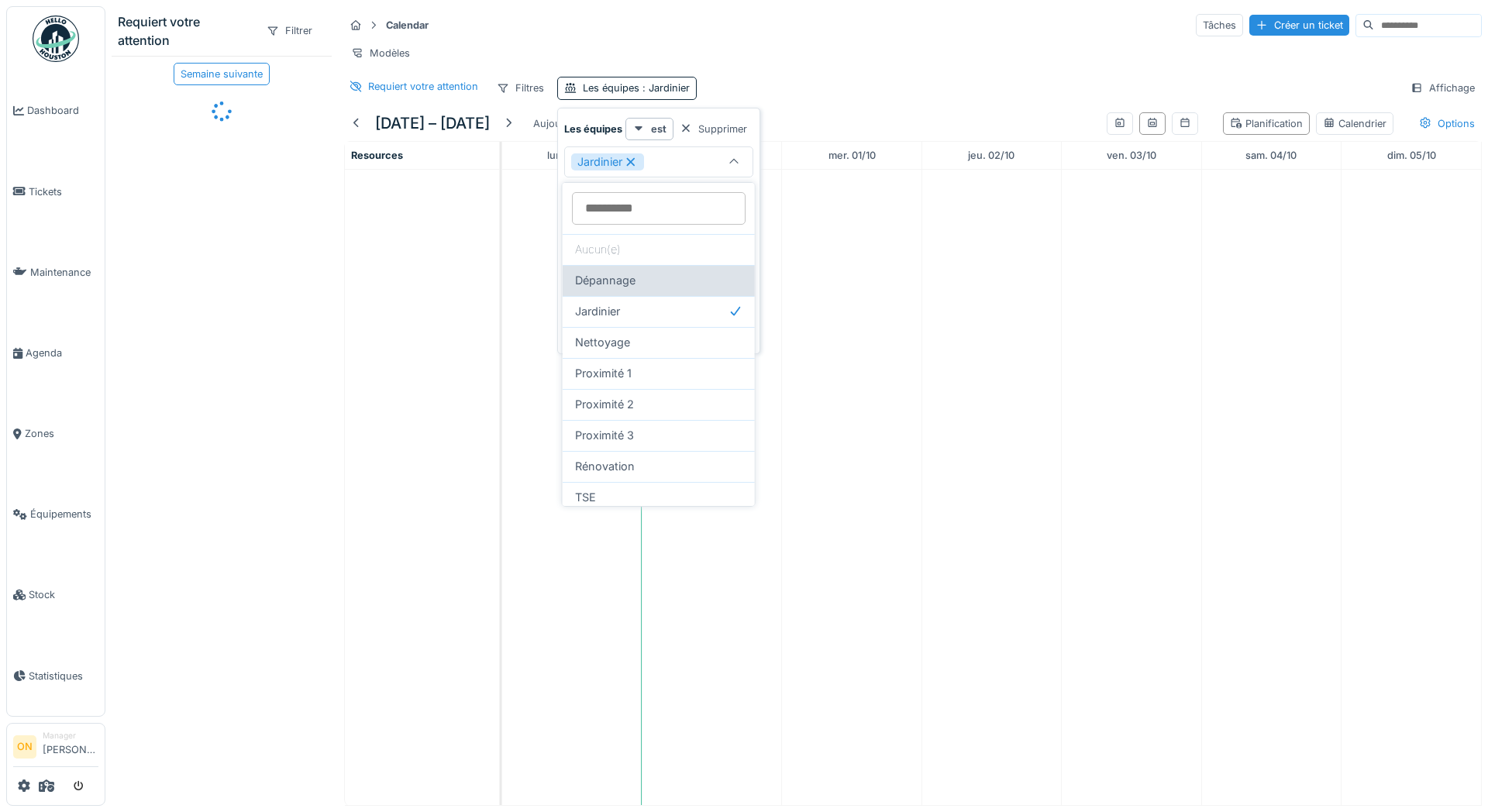
click at [640, 280] on div "Dépannage" at bounding box center [658, 280] width 167 height 17
type input "*******"
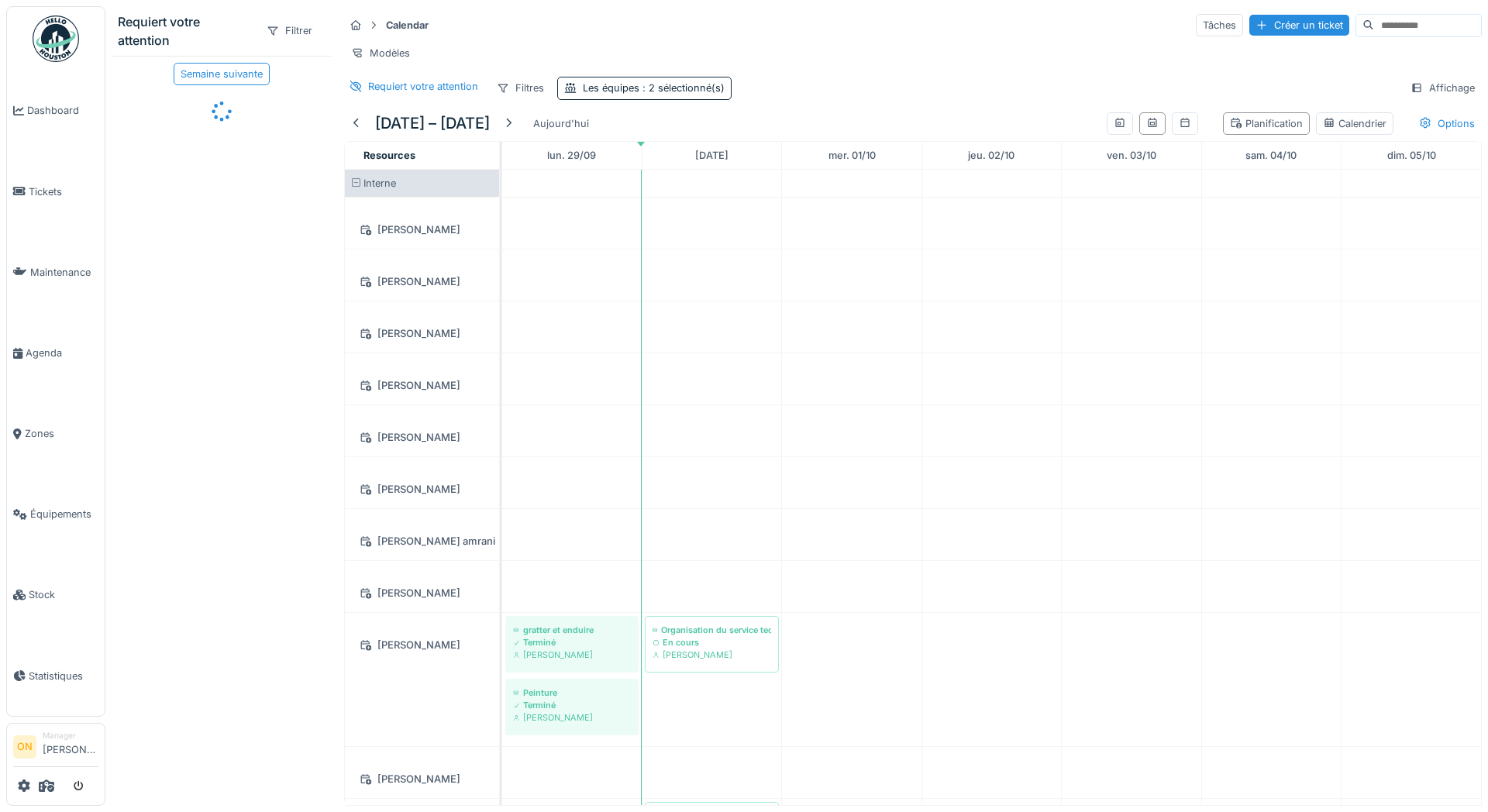
click at [837, 93] on div "Requiert votre attention Filtres Les équipes : 2 sélectionné(s) Affichage" at bounding box center [913, 88] width 1138 height 23
click at [696, 93] on span ": 2 sélectionné(s)" at bounding box center [682, 88] width 85 height 12
click at [630, 161] on icon at bounding box center [630, 162] width 8 height 8
type input "***"
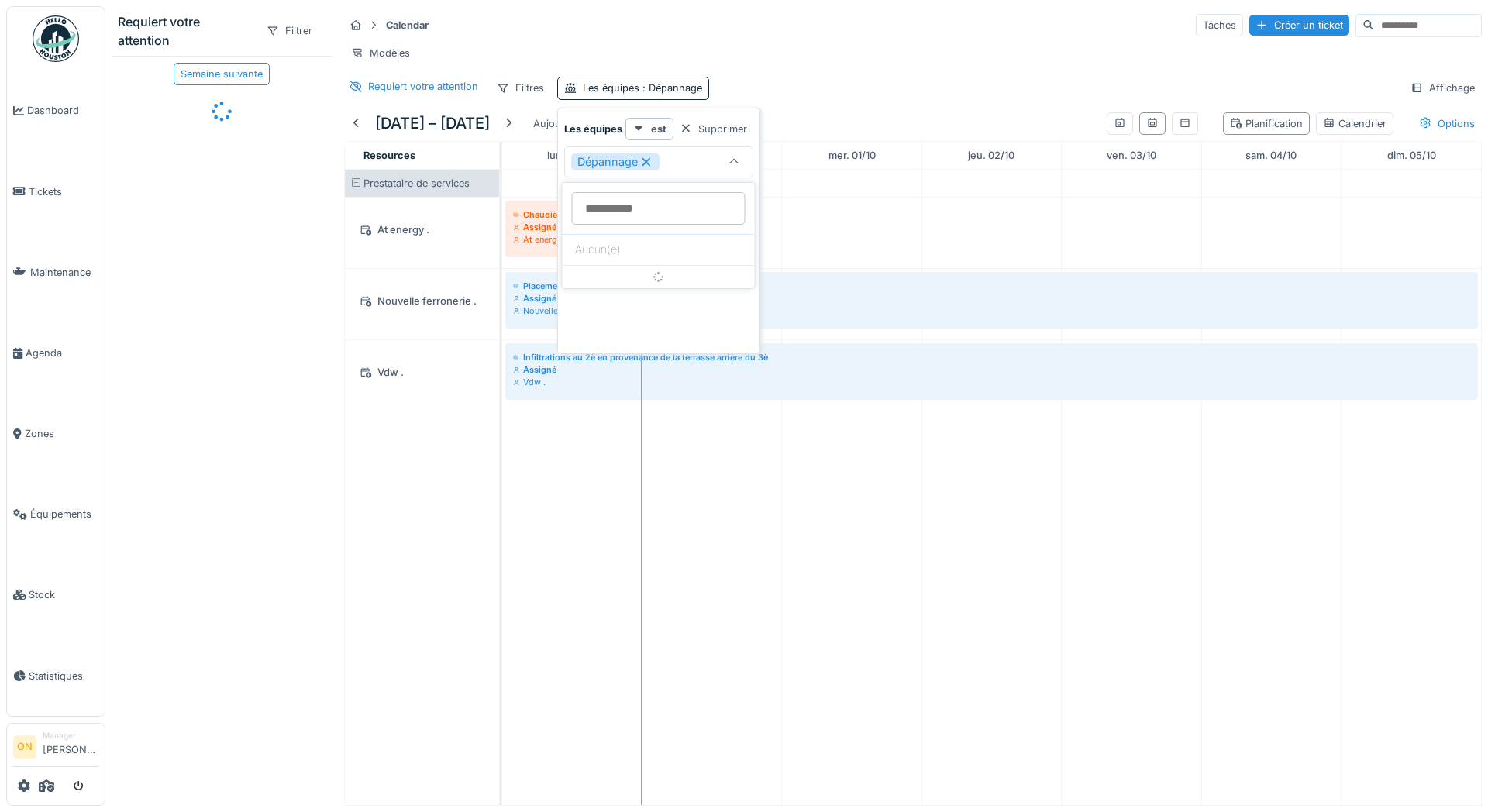
click at [845, 42] on div "Modèles" at bounding box center [913, 53] width 1138 height 23
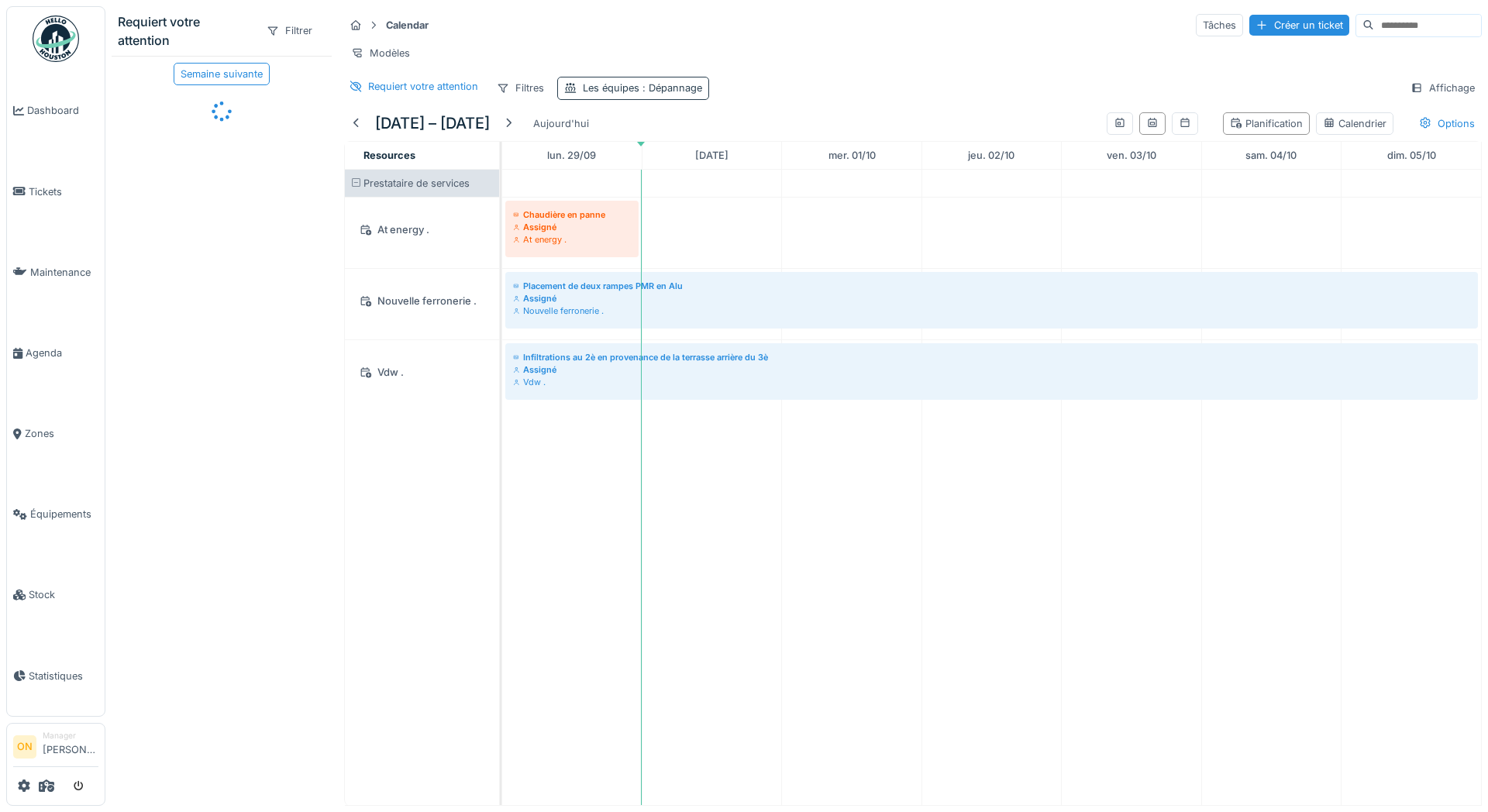
click at [669, 84] on span ": Dépannage" at bounding box center [671, 88] width 63 height 12
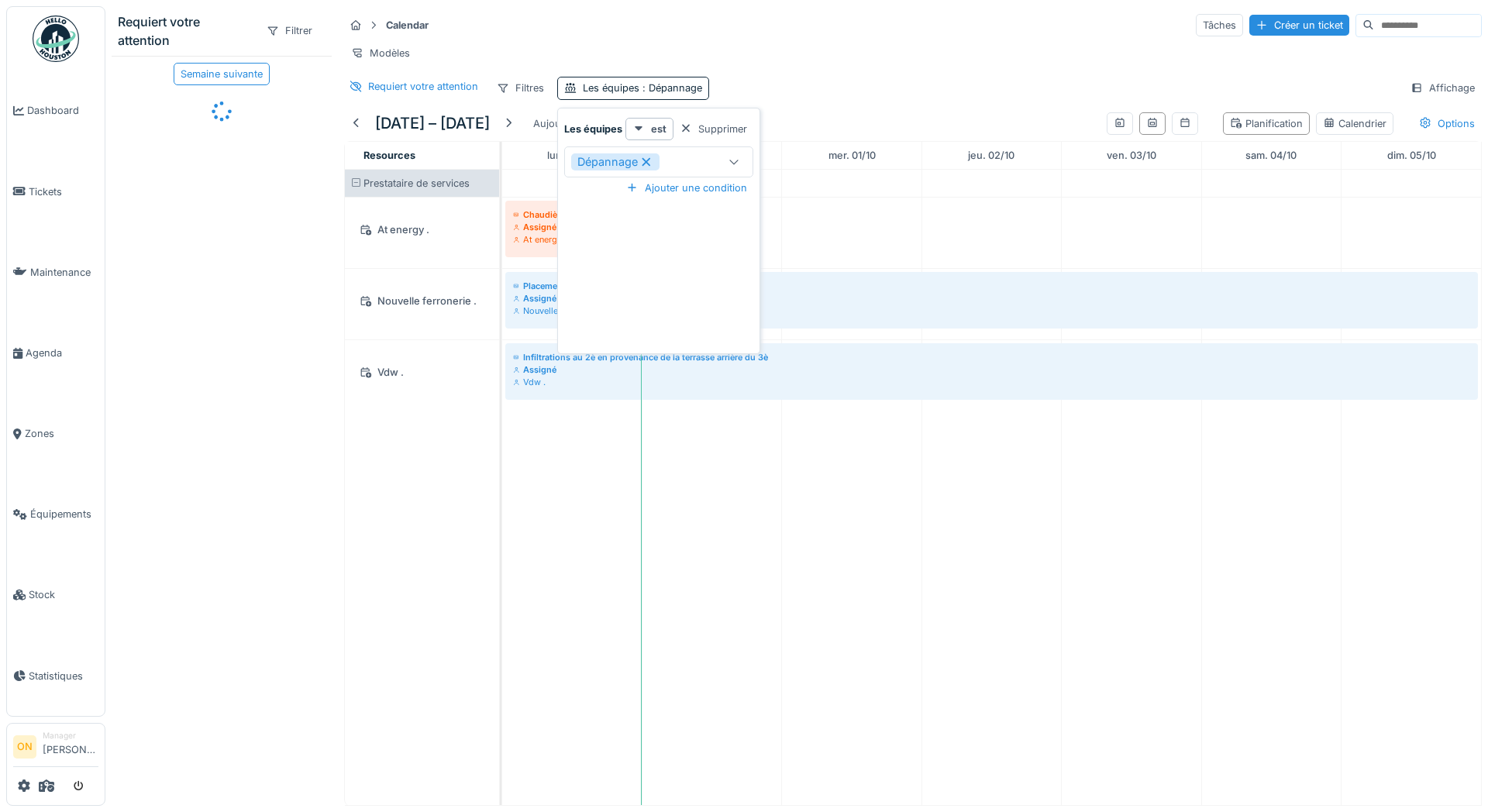
click at [679, 161] on div "Dépannage" at bounding box center [644, 162] width 145 height 17
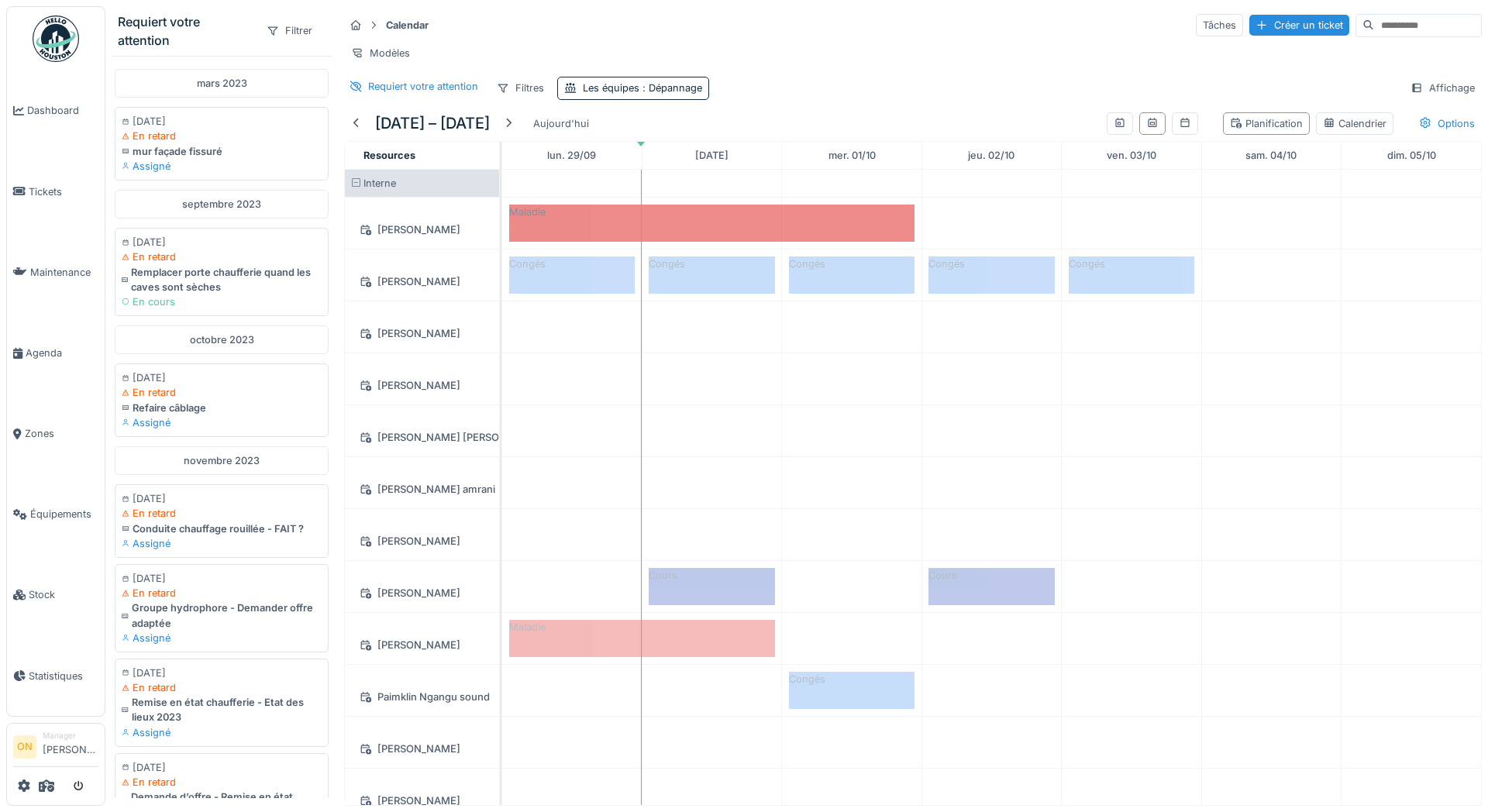
click at [770, 82] on div "Requiert votre attention Filtres Les équipes : Dépannage Affichage" at bounding box center [913, 88] width 1138 height 23
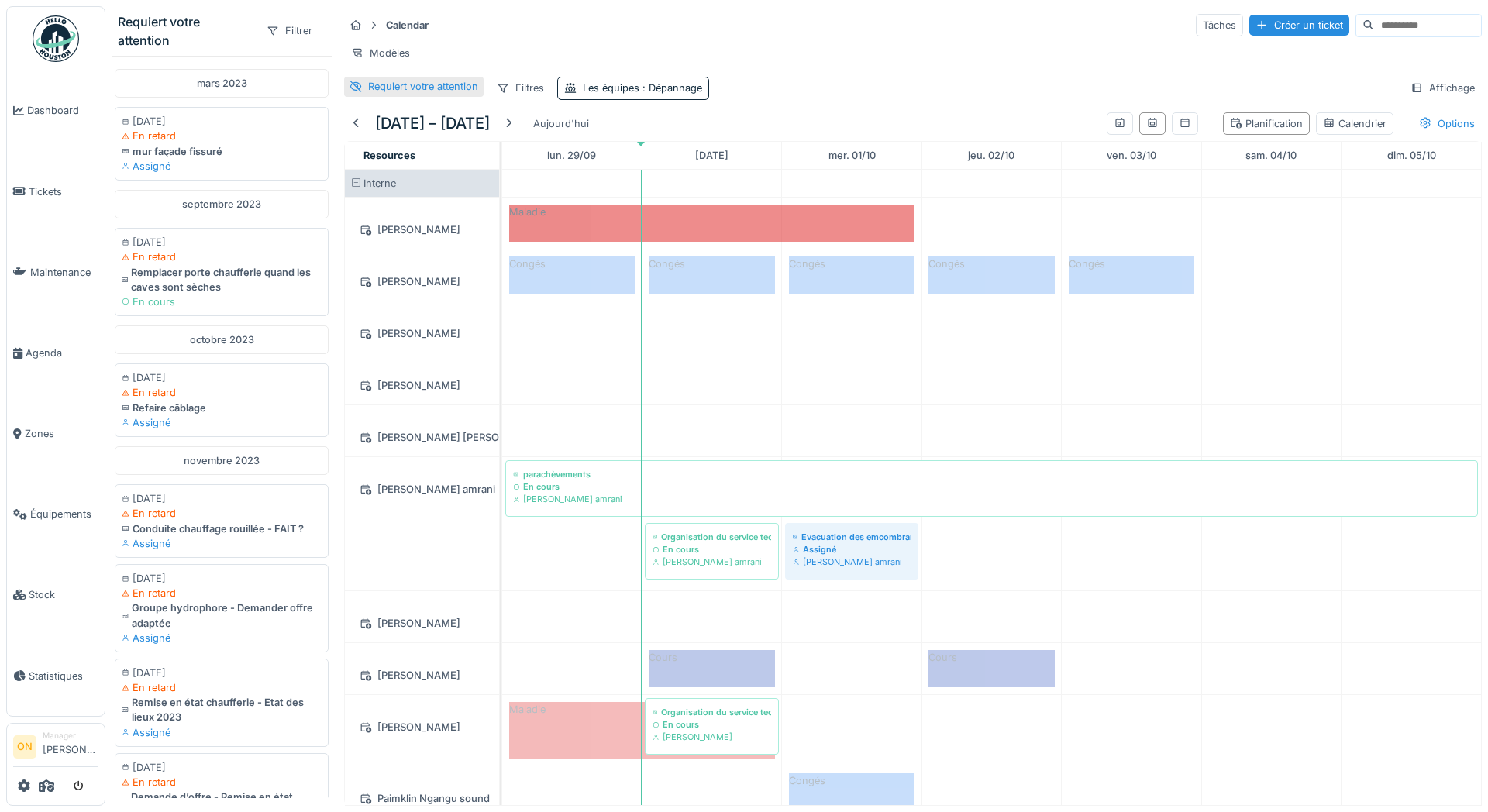
click at [410, 85] on div "Requiert votre attention" at bounding box center [422, 86] width 110 height 14
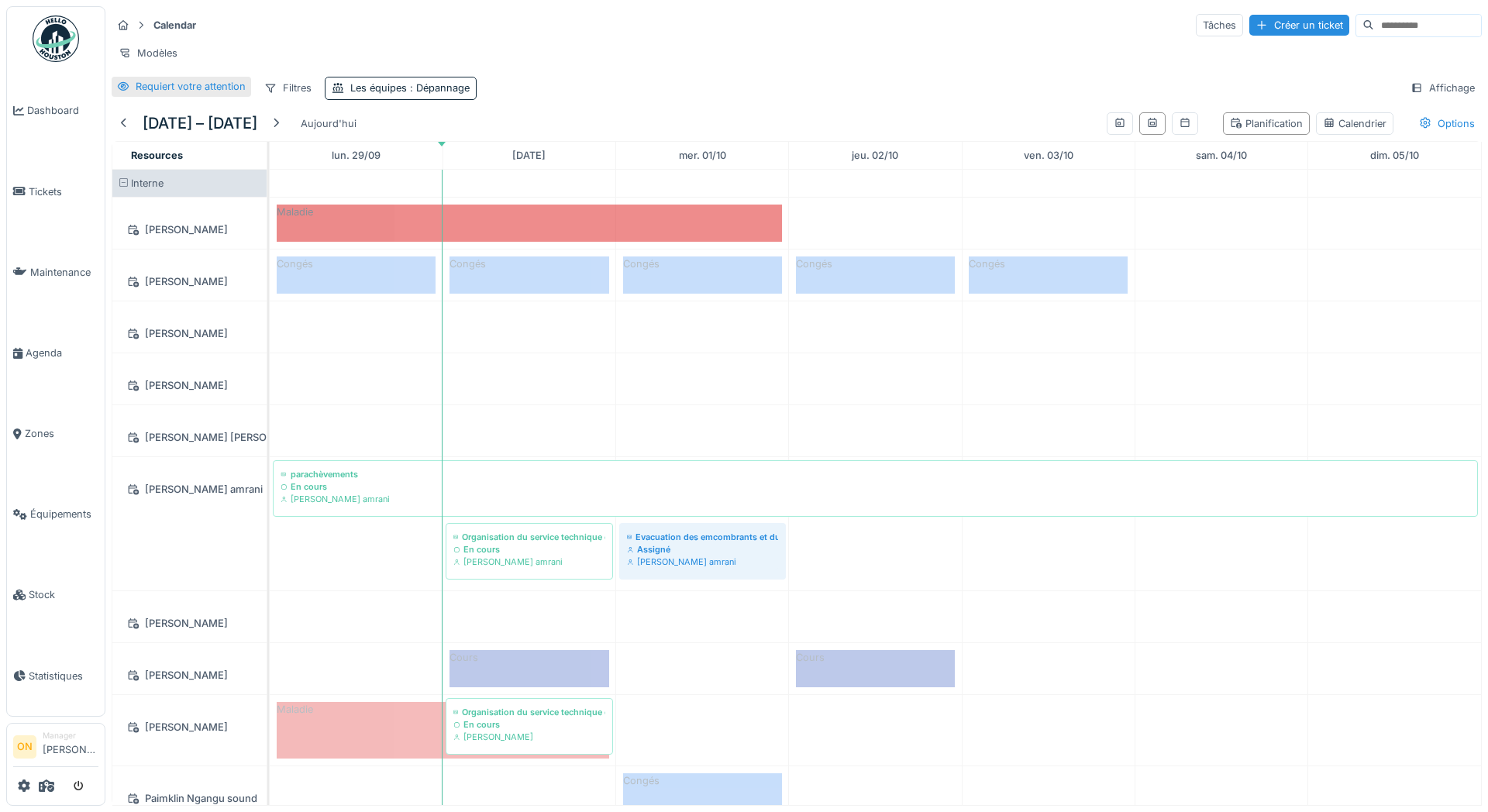
click at [214, 93] on div "Requiert votre attention" at bounding box center [190, 86] width 110 height 14
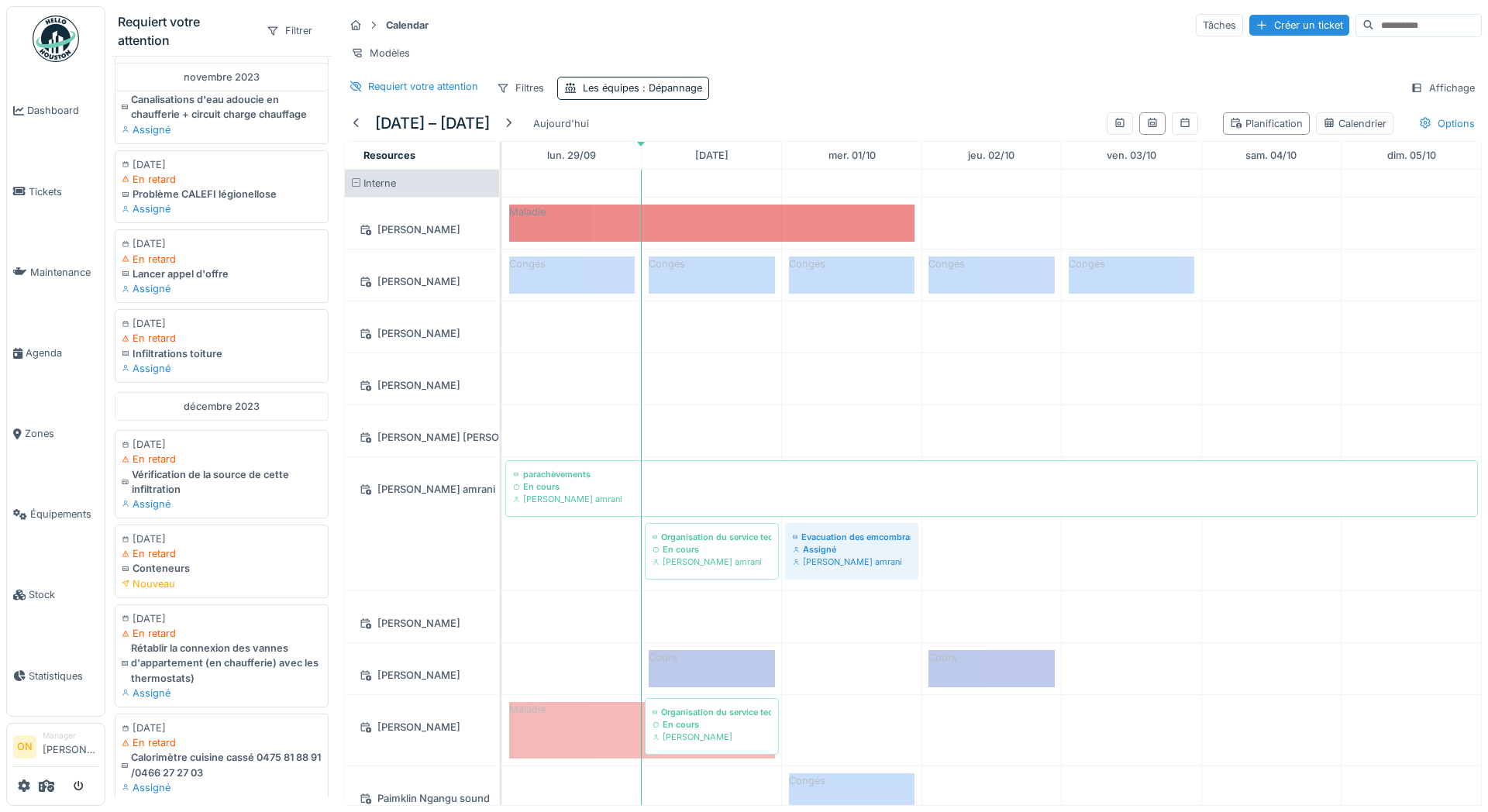
scroll to position [794, 0]
click at [514, 126] on div at bounding box center [508, 123] width 13 height 14
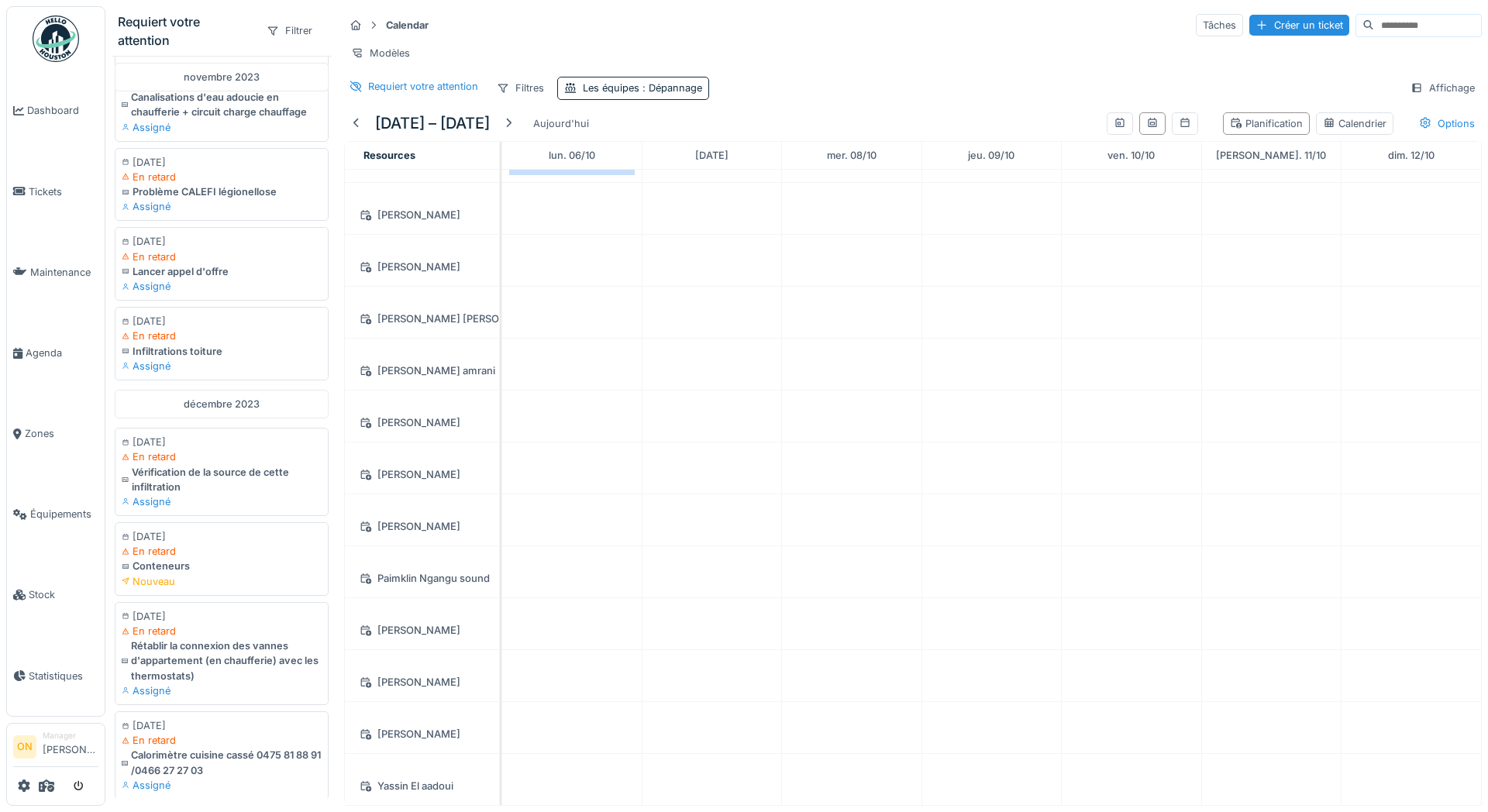
scroll to position [0, 0]
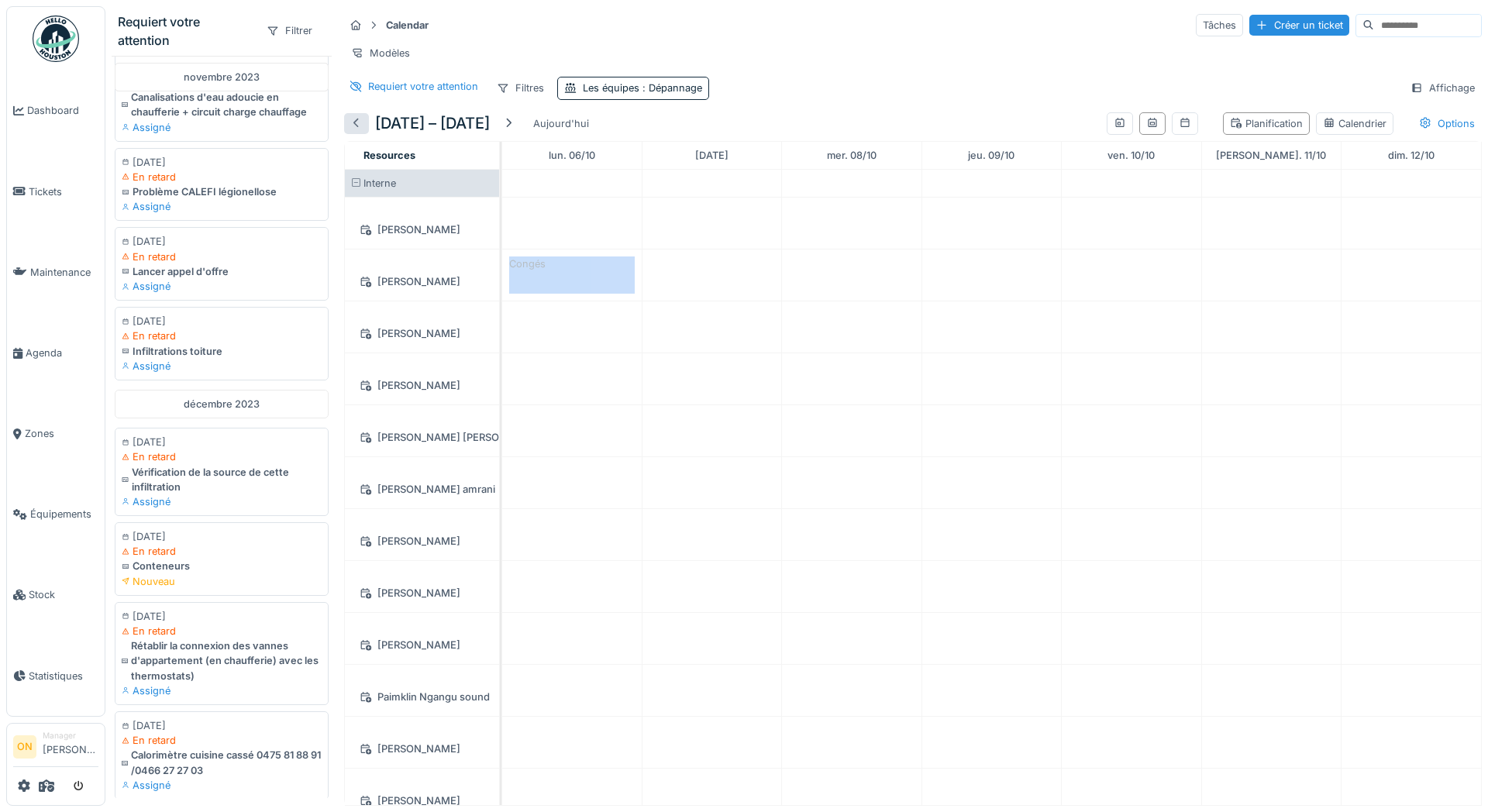
click at [357, 123] on div at bounding box center [356, 123] width 13 height 14
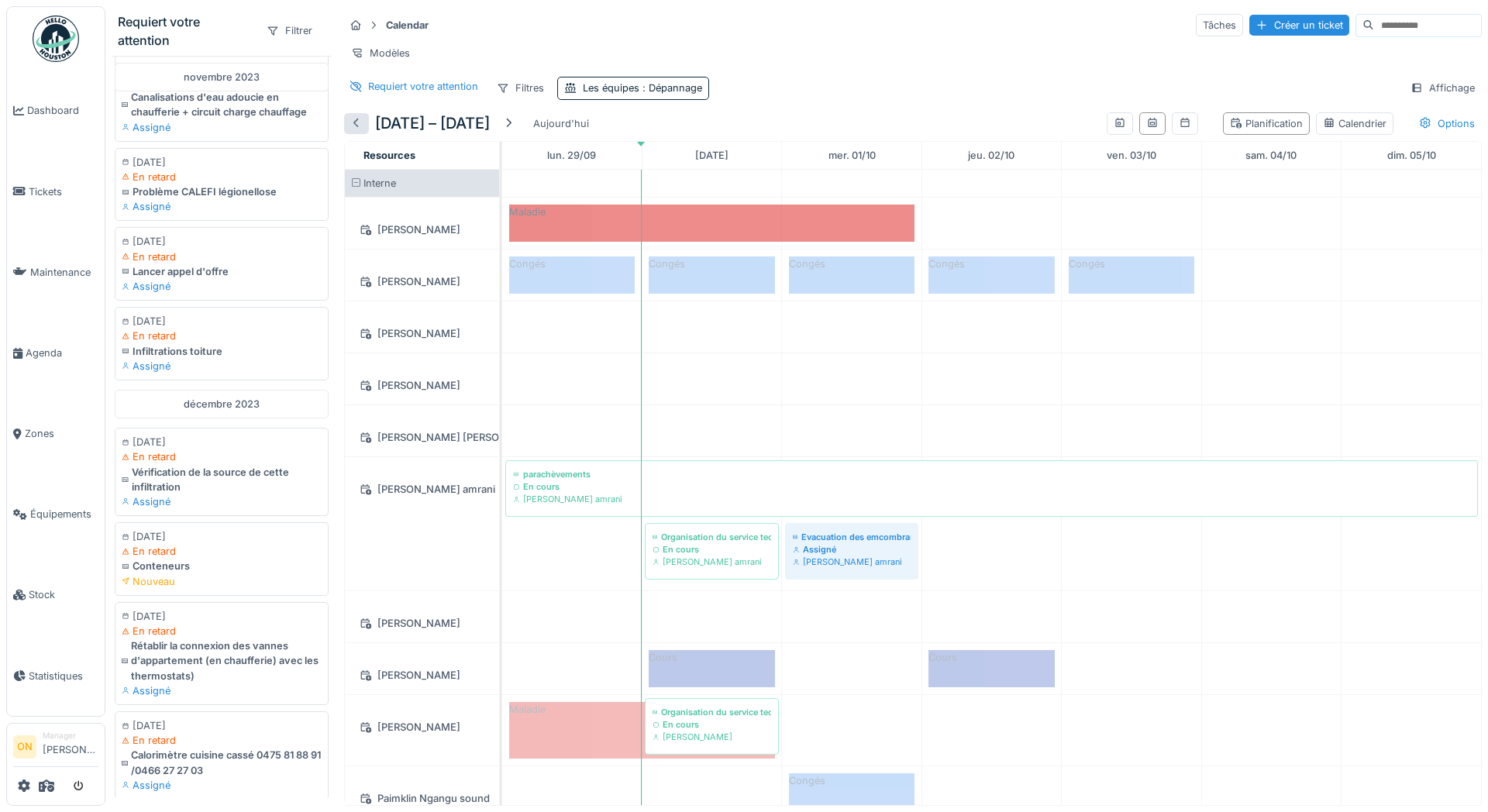
click at [357, 123] on div at bounding box center [356, 123] width 13 height 14
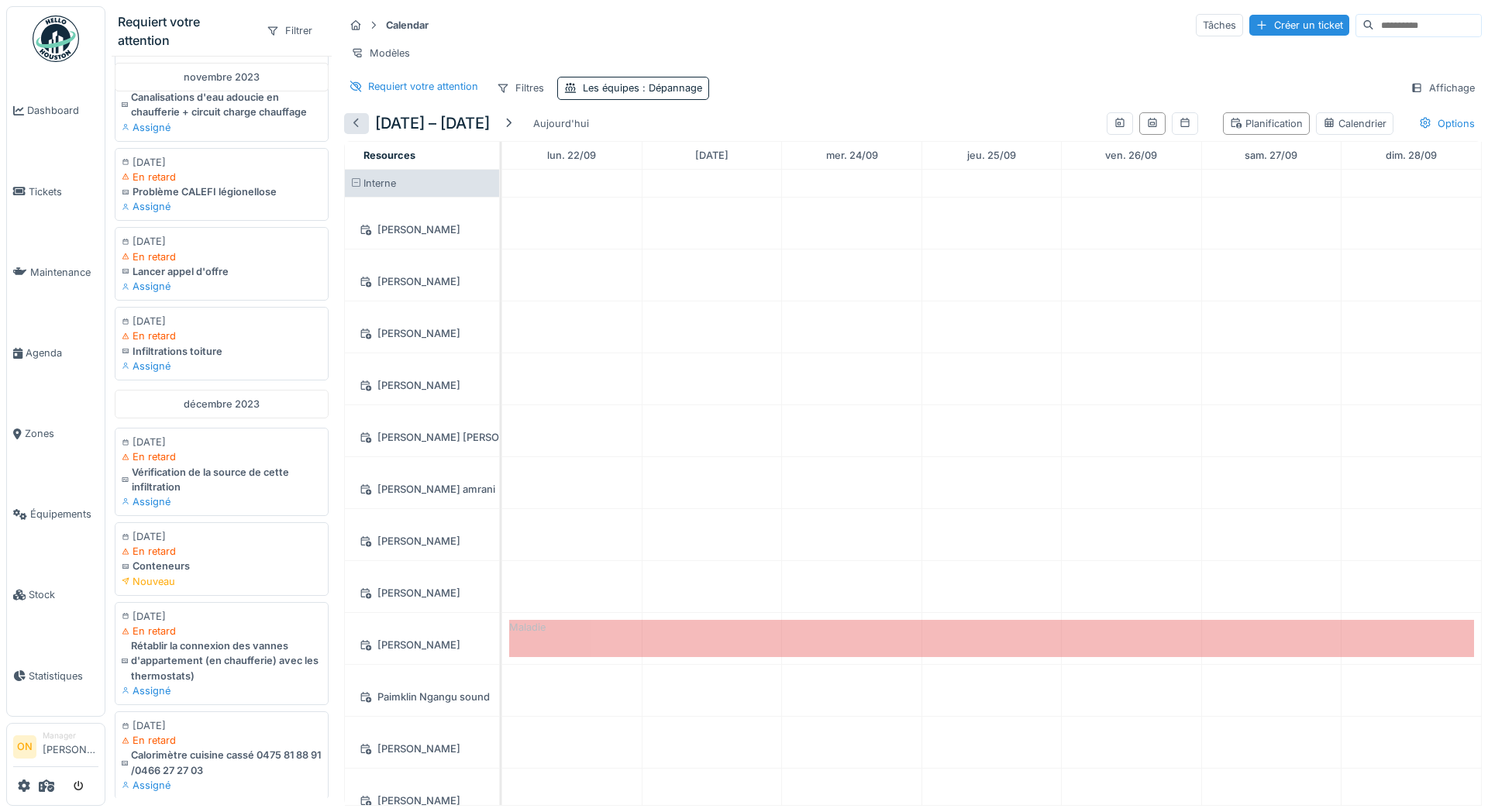
click at [359, 128] on div at bounding box center [356, 123] width 13 height 14
click at [514, 122] on div at bounding box center [508, 123] width 13 height 14
click at [843, 83] on div "Requiert votre attention Filtres Les équipes : Dépannage Affichage" at bounding box center [913, 88] width 1138 height 23
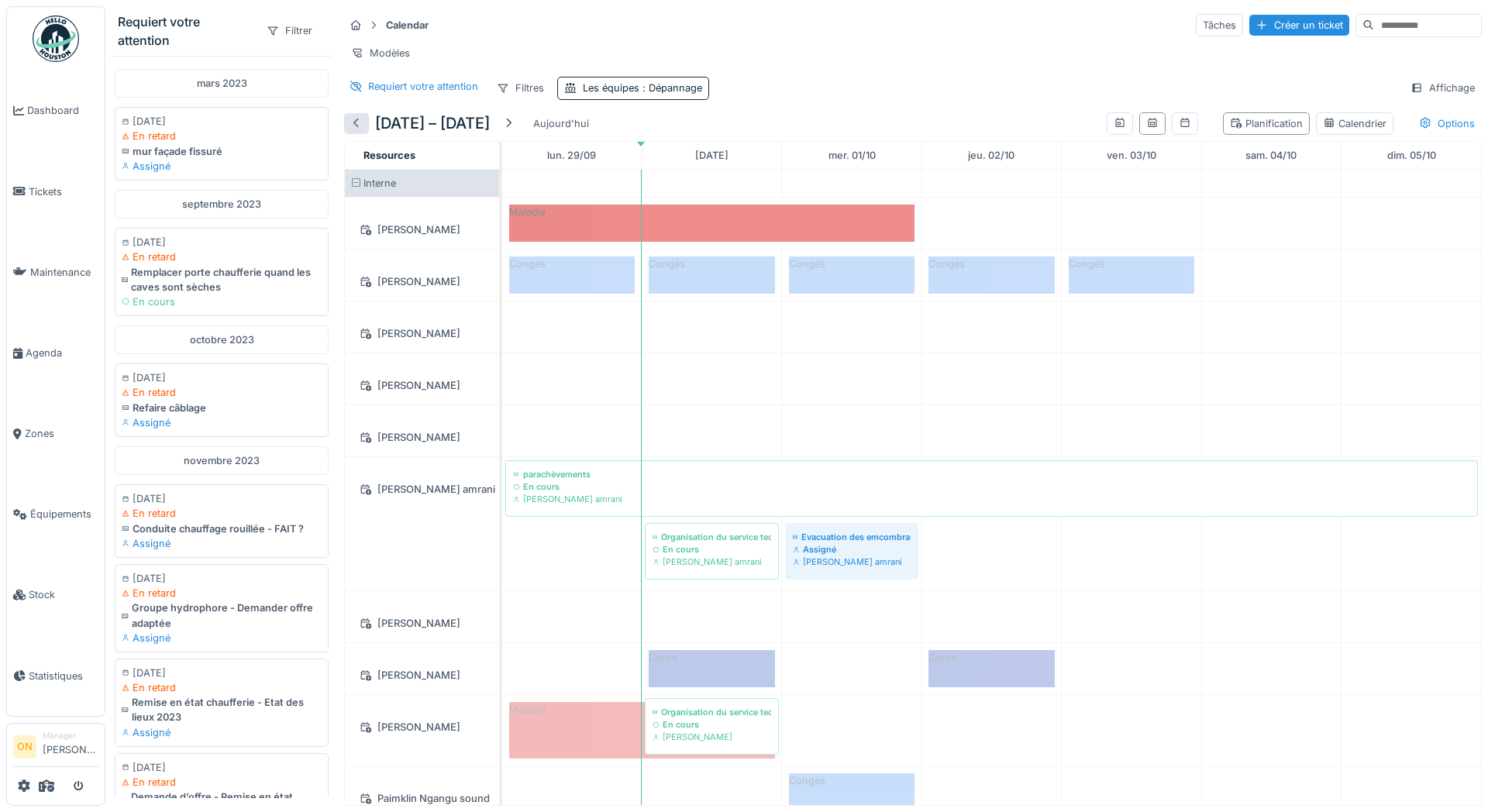
click at [353, 127] on div at bounding box center [356, 123] width 13 height 14
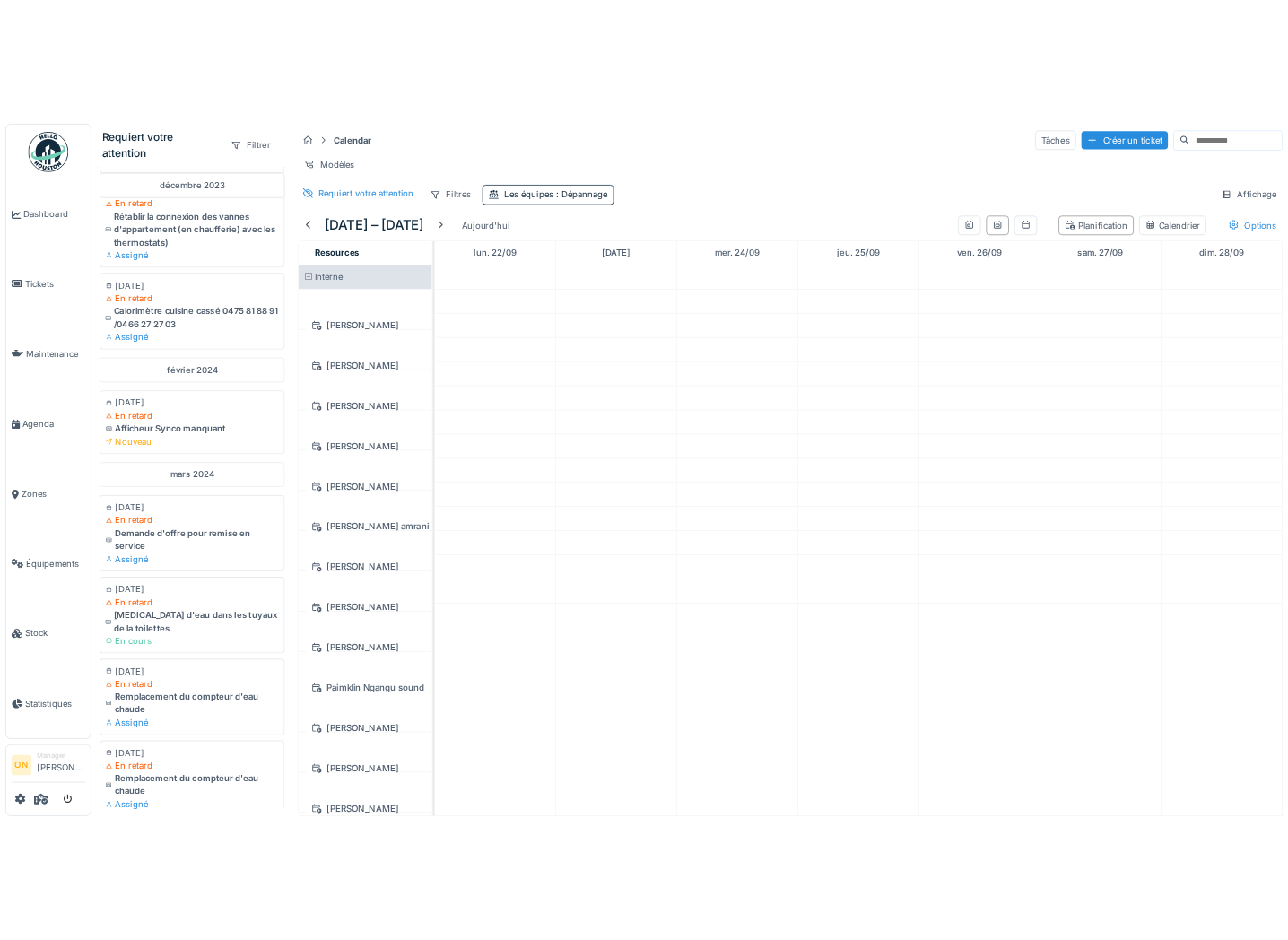
scroll to position [1577, 0]
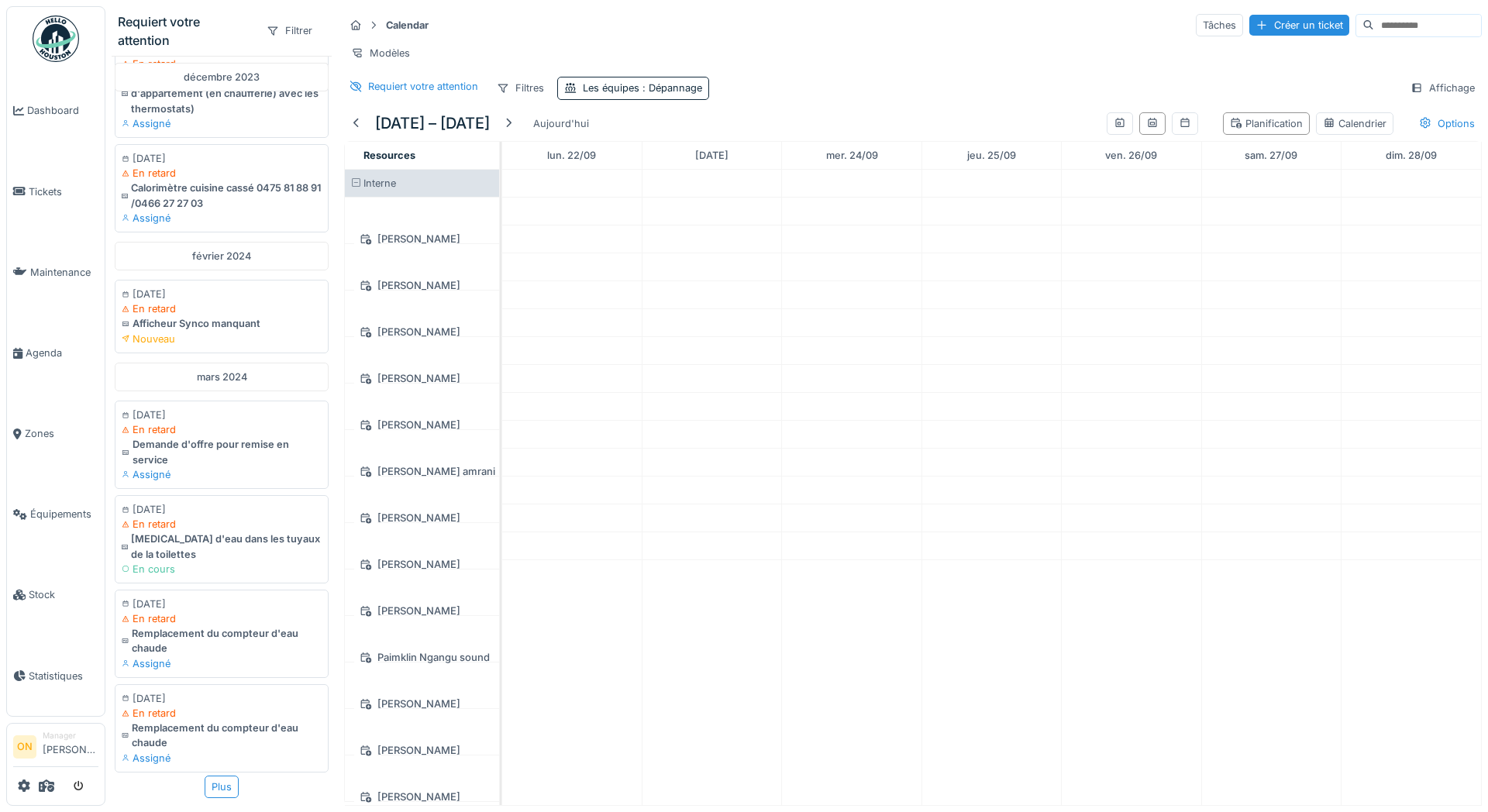
click at [1008, 60] on div "Modèles" at bounding box center [913, 53] width 1138 height 23
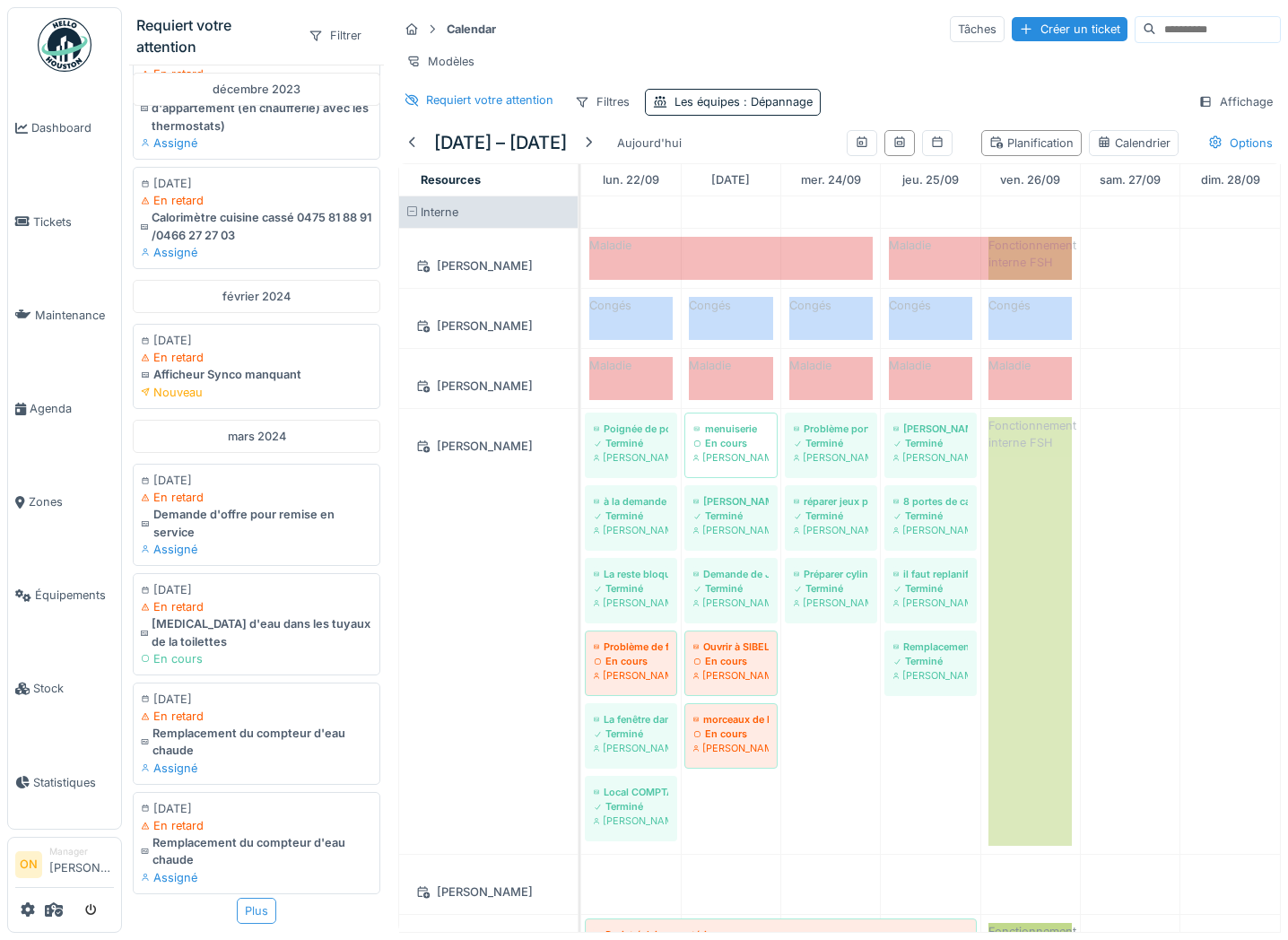
click at [248, 908] on div "Plus" at bounding box center [256, 911] width 40 height 26
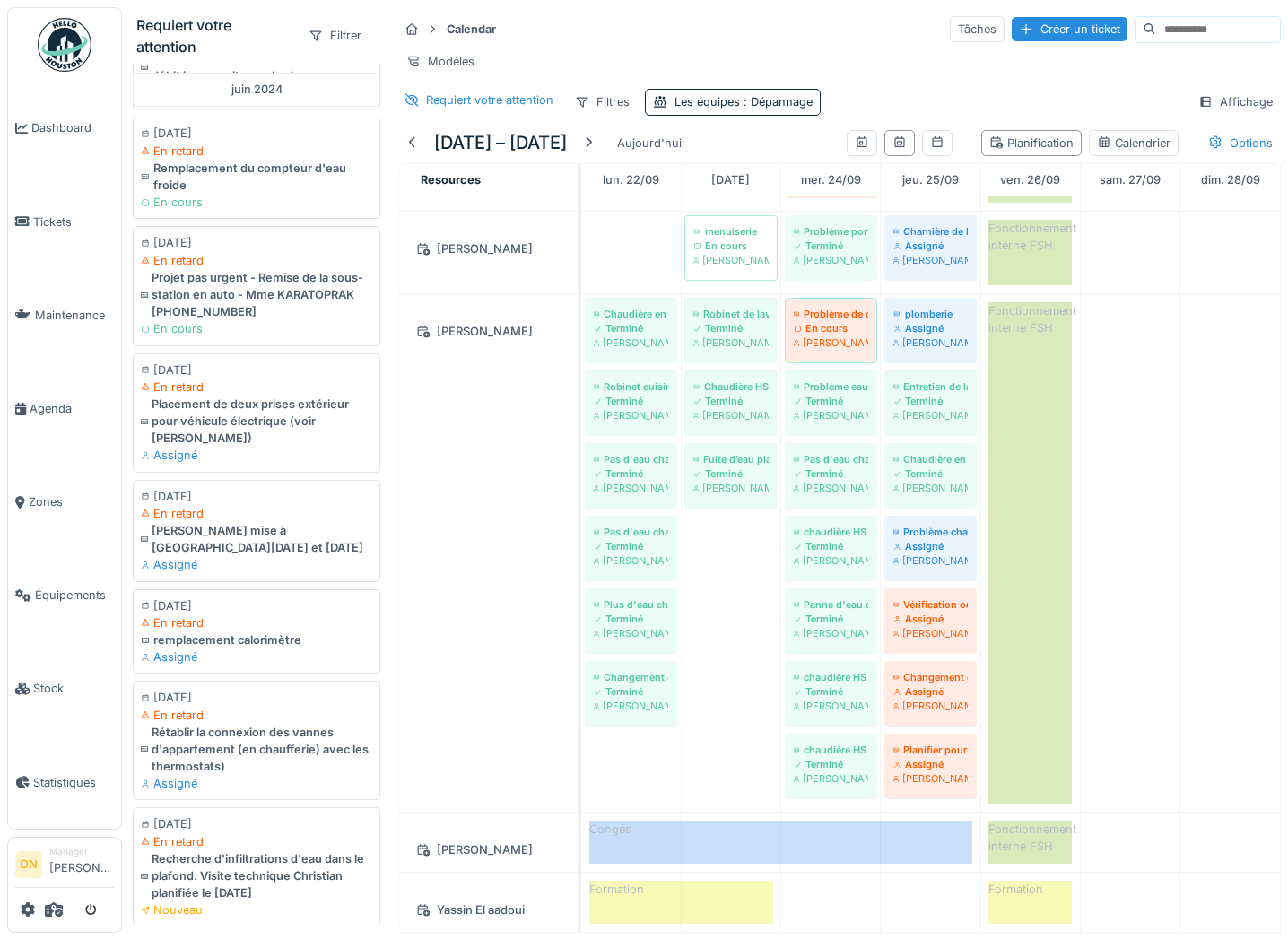
scroll to position [0, 0]
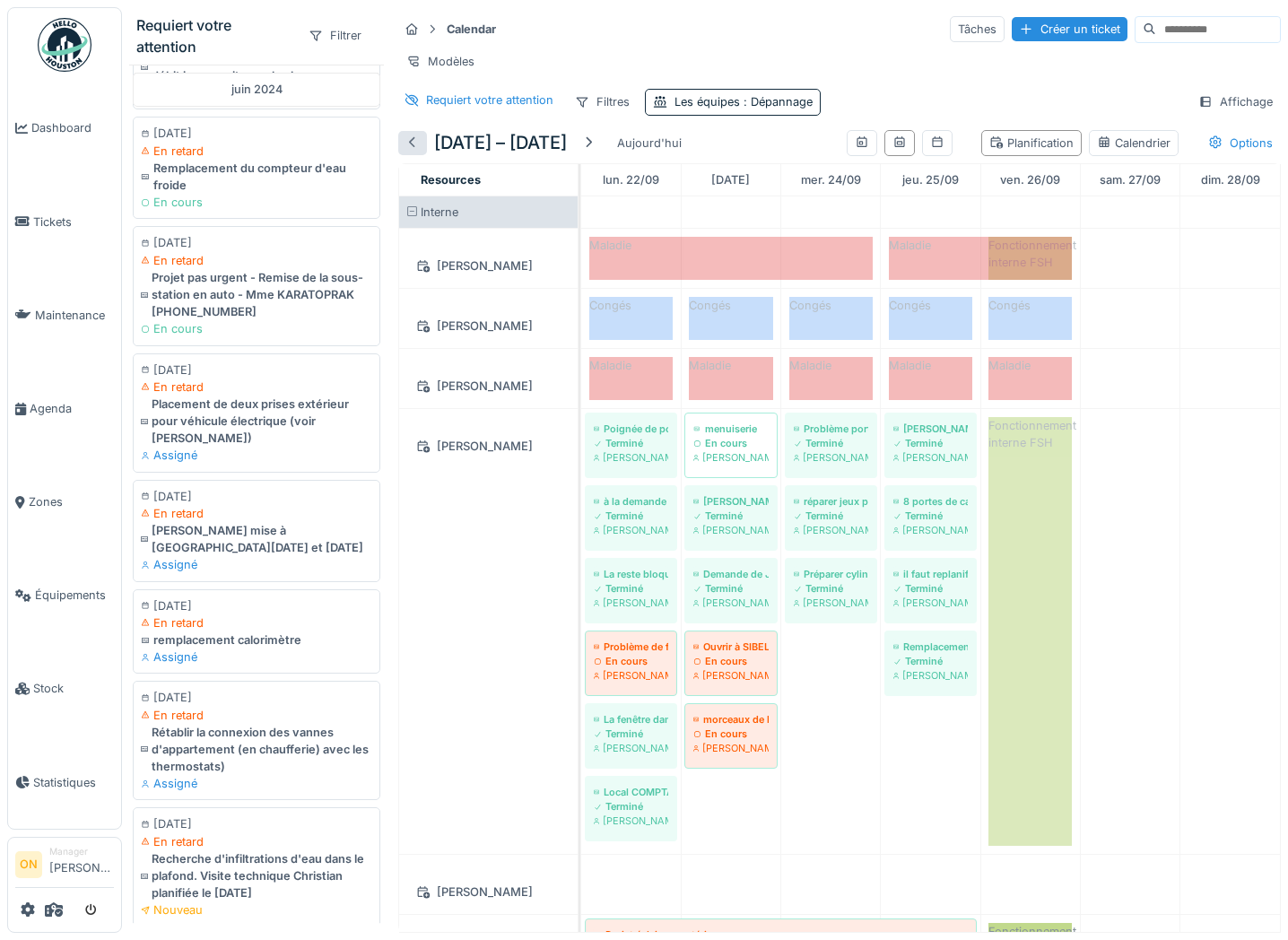
click at [414, 147] on div at bounding box center [412, 142] width 15 height 17
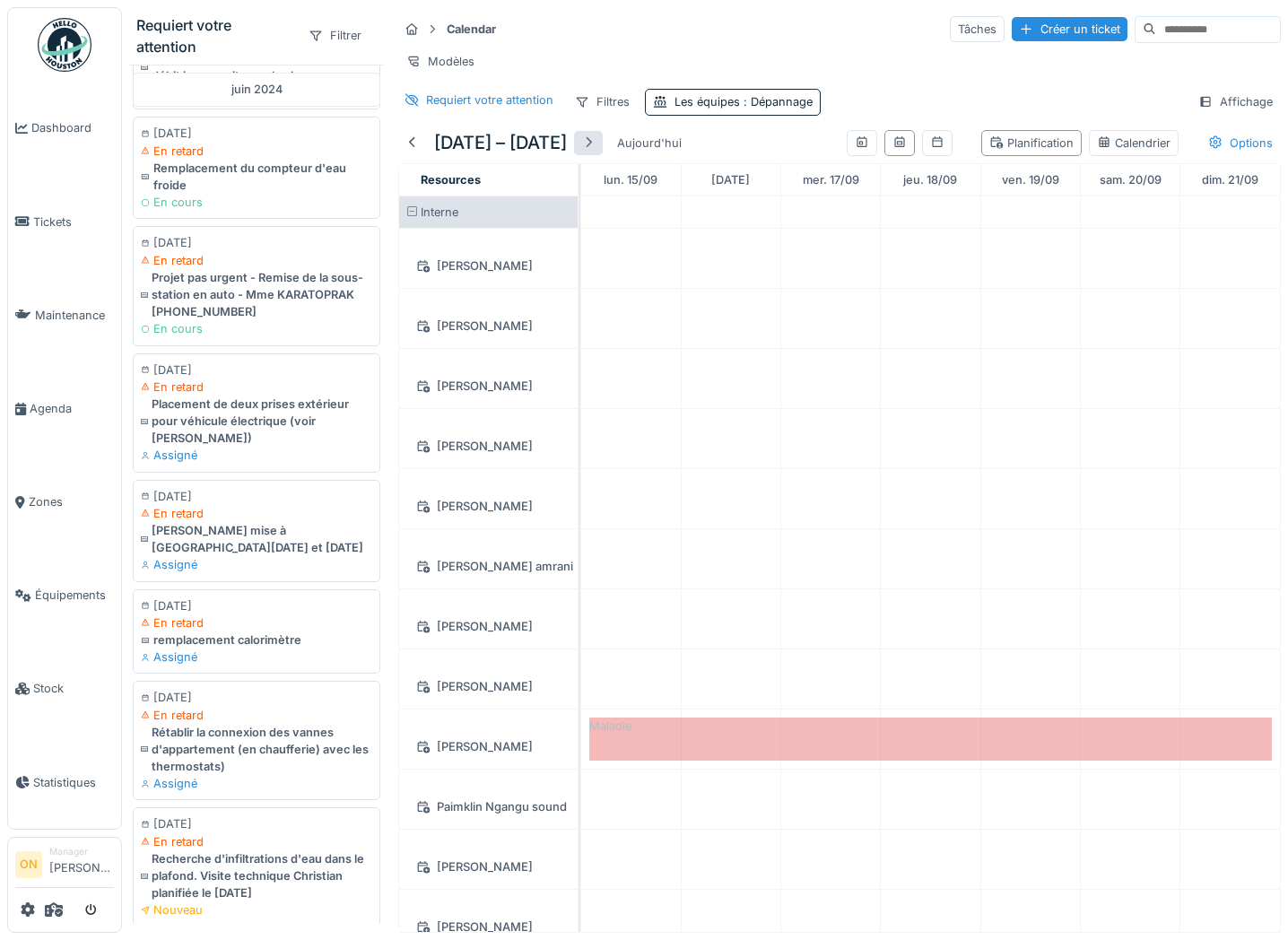
click at [595, 142] on div at bounding box center [588, 142] width 15 height 17
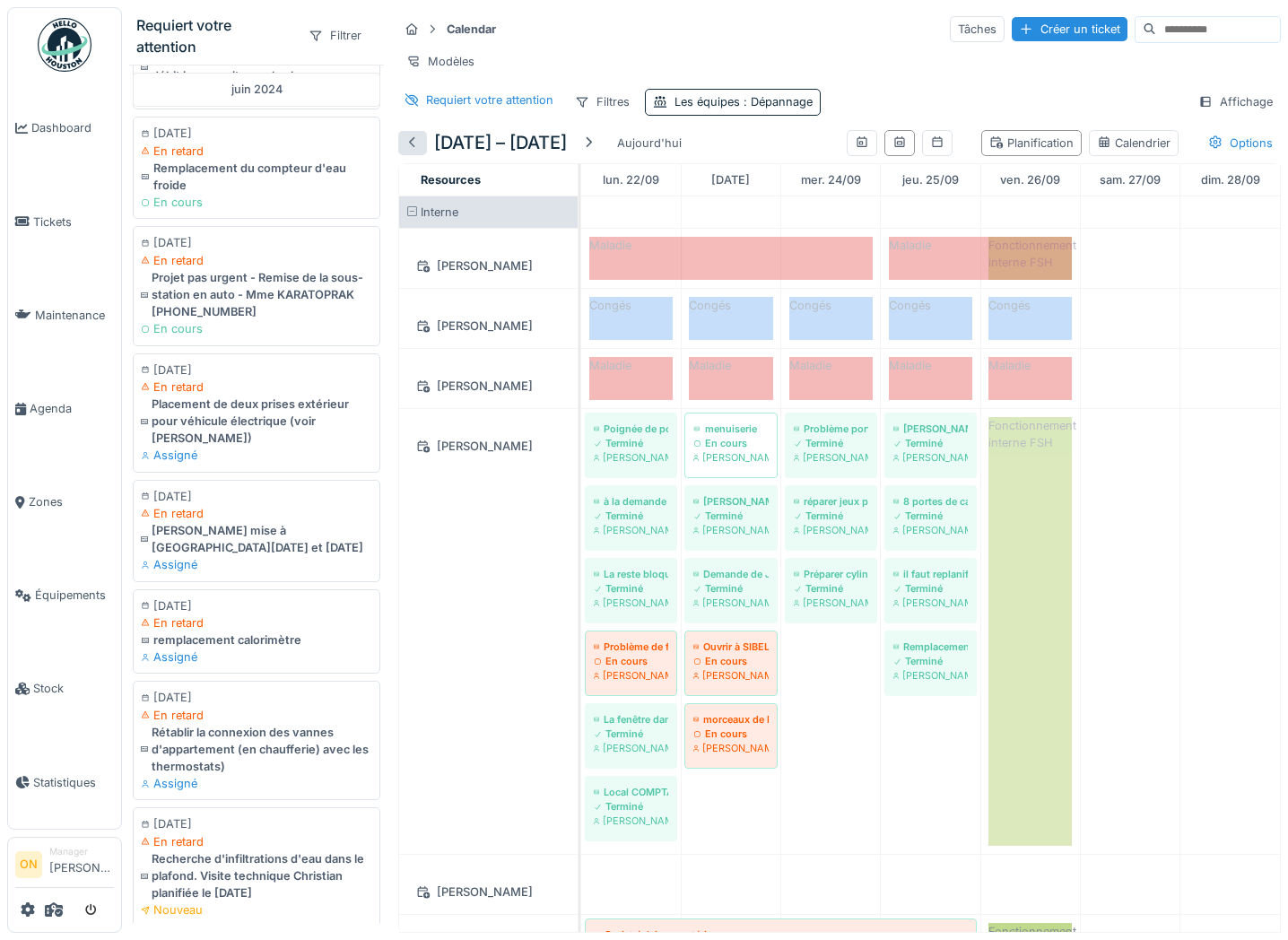
click at [404, 141] on div at bounding box center [412, 142] width 28 height 24
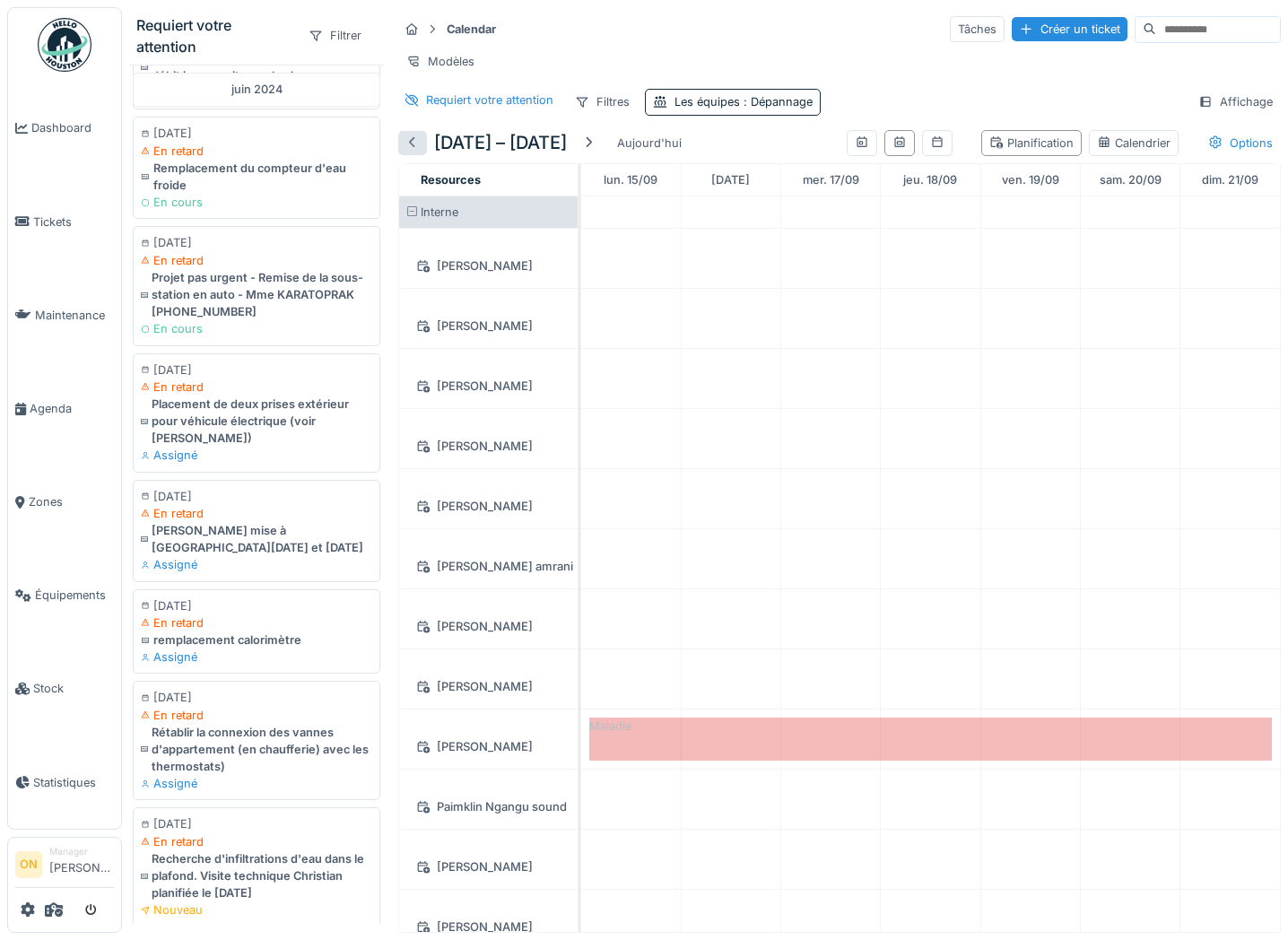
click at [404, 141] on div at bounding box center [412, 142] width 28 height 24
click at [589, 139] on div at bounding box center [587, 142] width 28 height 24
click at [823, 51] on div "Modèles" at bounding box center [840, 61] width 883 height 26
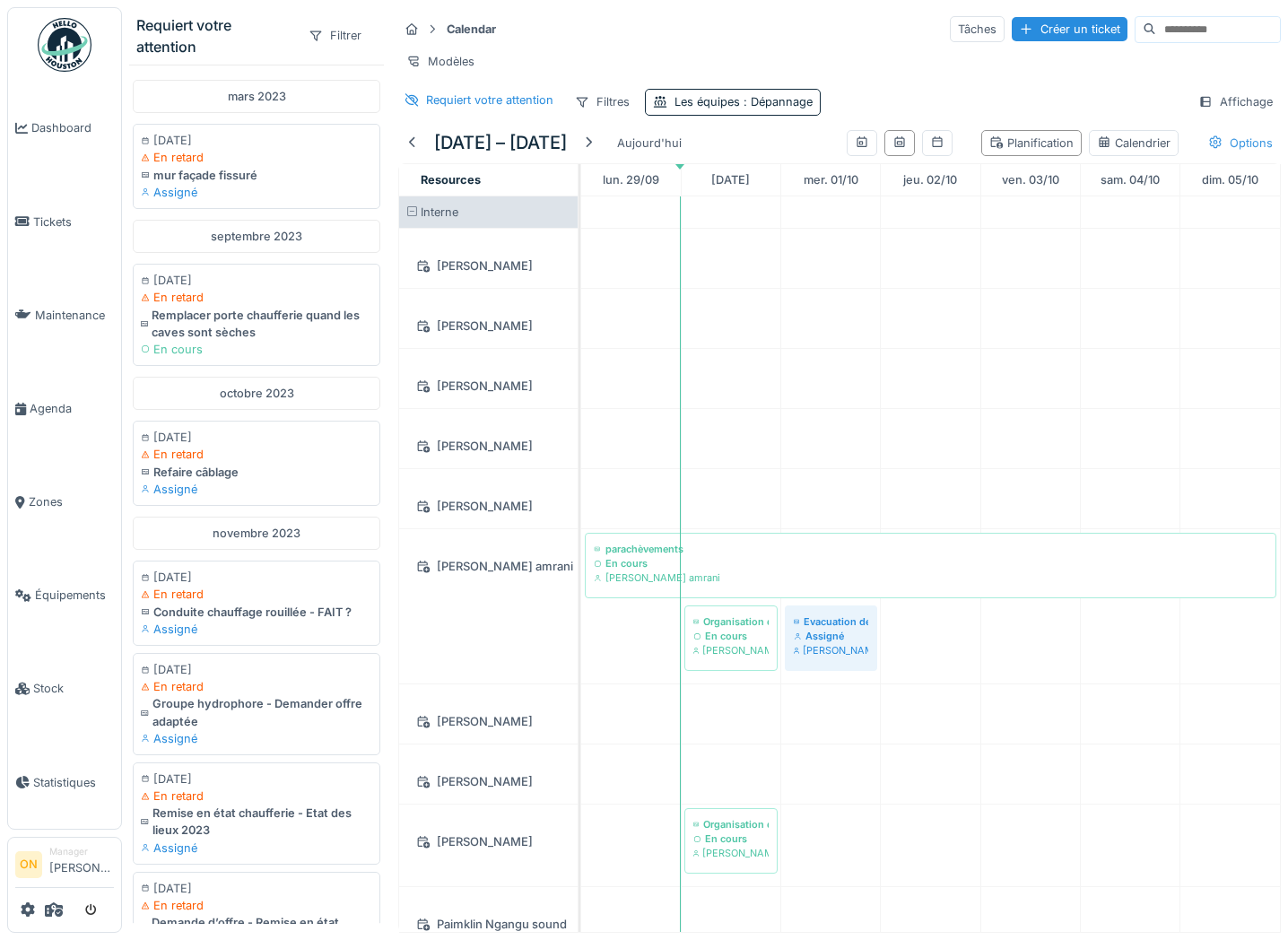
click at [1232, 140] on div "Options" at bounding box center [1240, 143] width 81 height 26
click at [1064, 209] on div at bounding box center [1058, 208] width 15 height 15
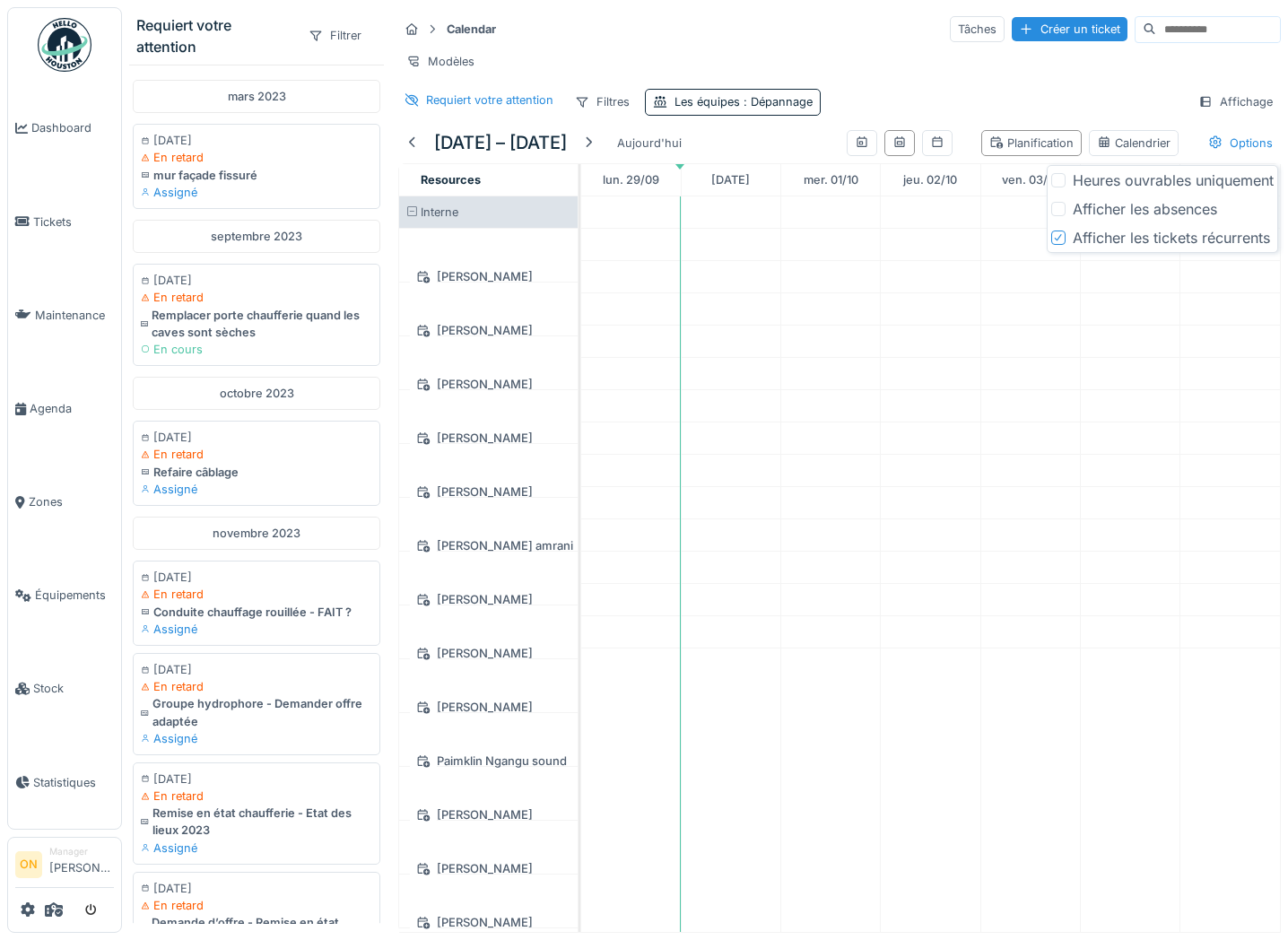
click at [881, 85] on div "Calendar Tâches Créer un ticket Modèles Requiert votre attention Filtres Les éq…" at bounding box center [839, 64] width 897 height 116
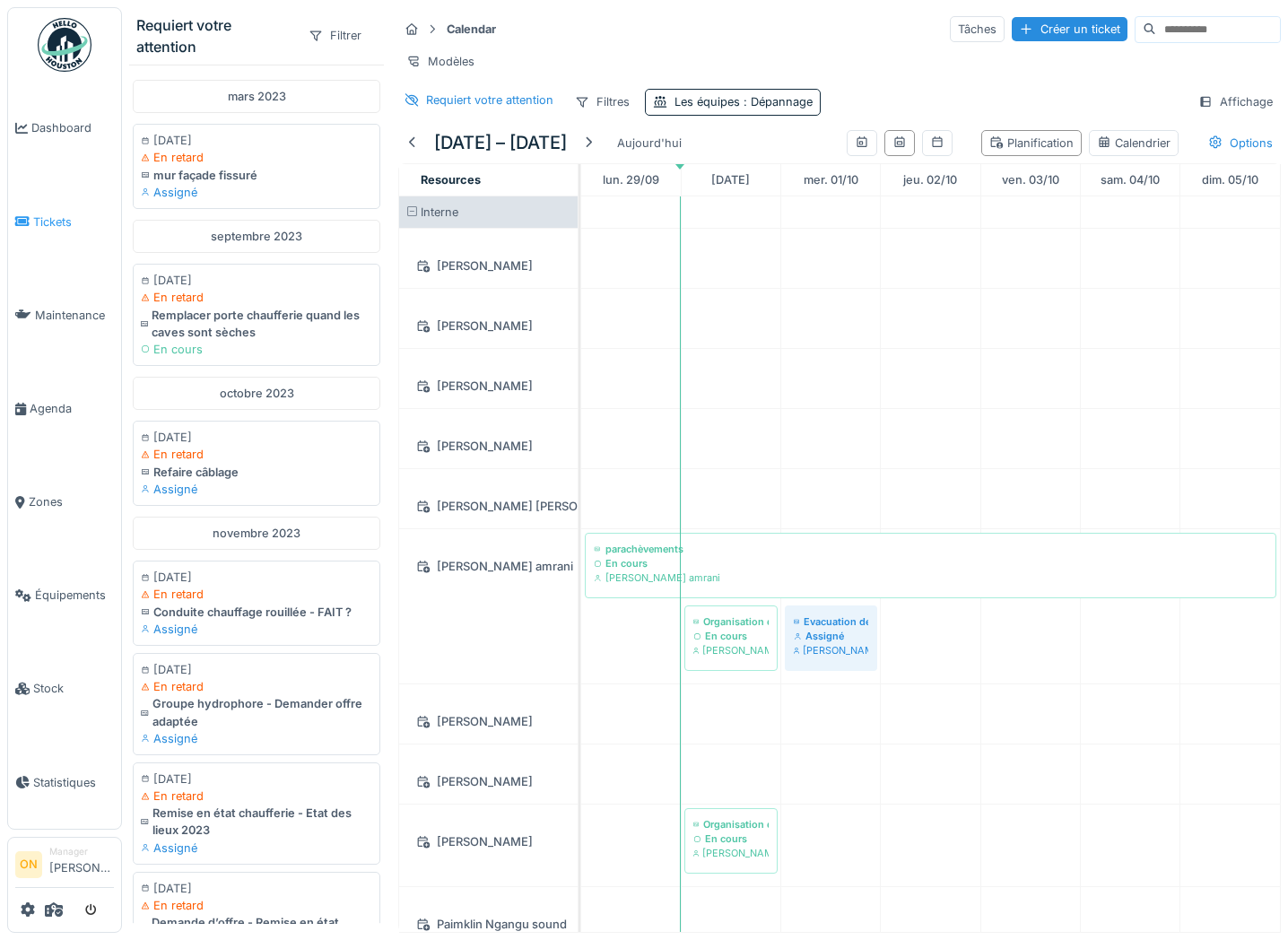
click at [57, 218] on span "Tickets" at bounding box center [73, 221] width 81 height 17
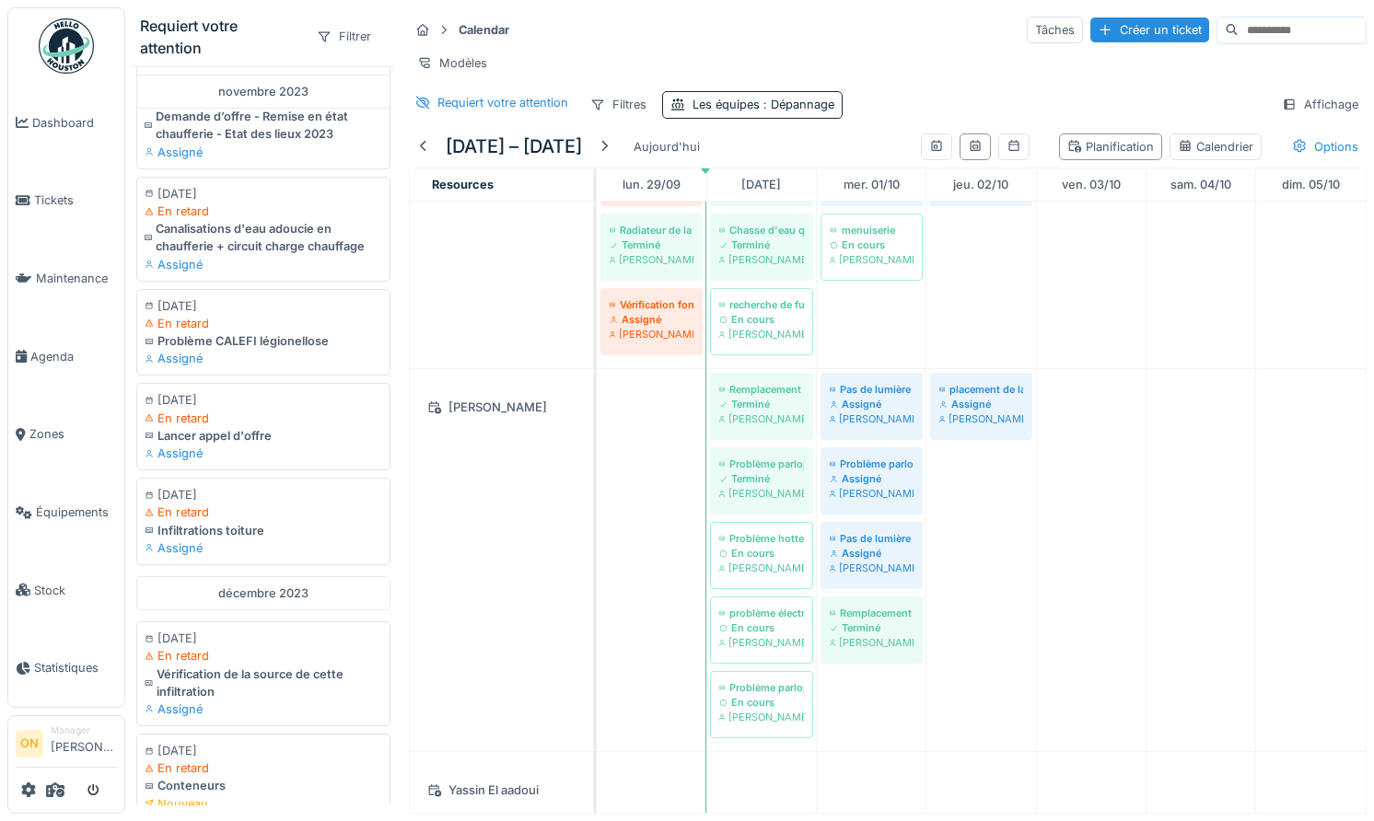
scroll to position [831, 0]
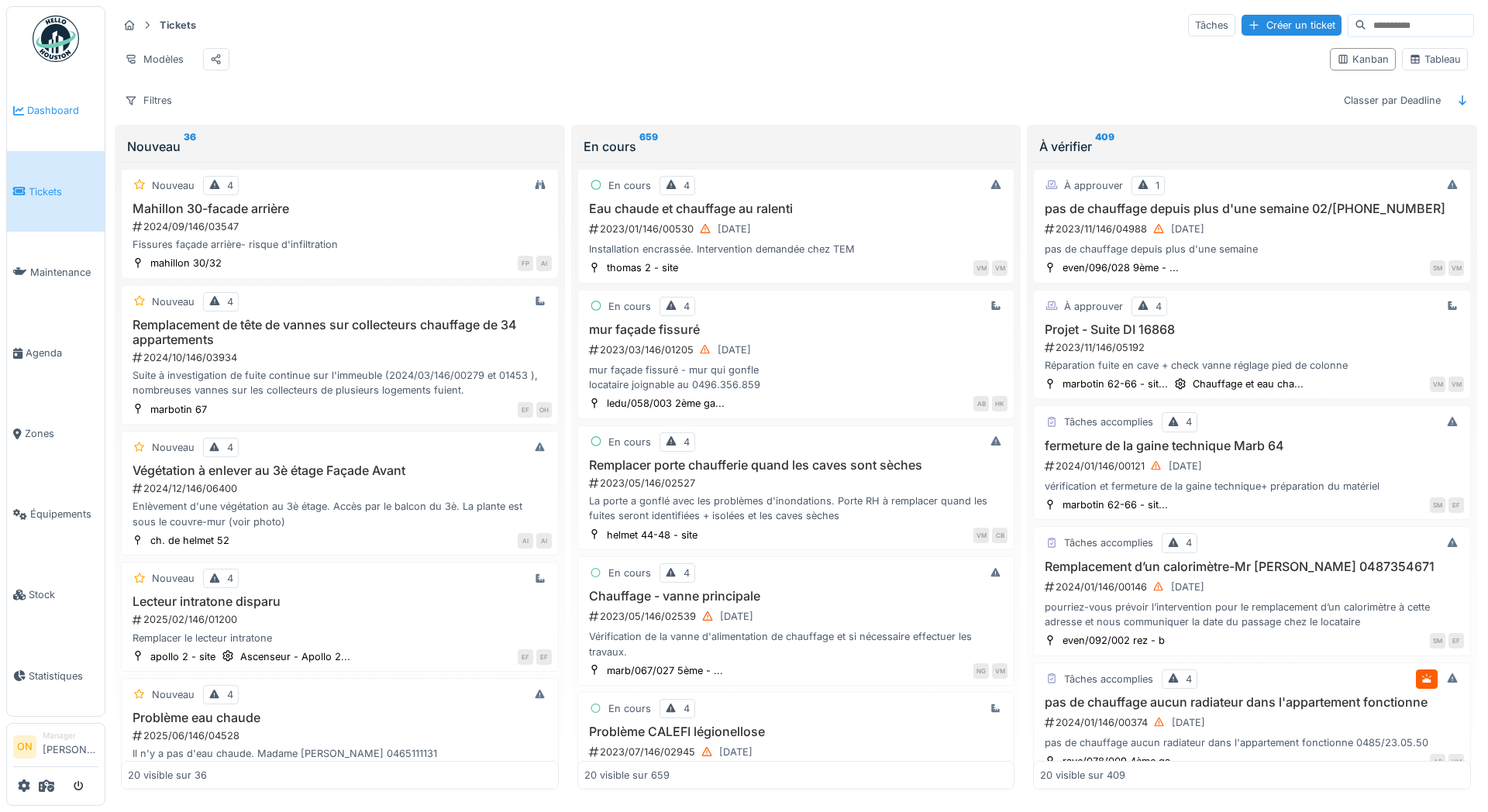
click at [40, 114] on span "Dashboard" at bounding box center [62, 109] width 72 height 14
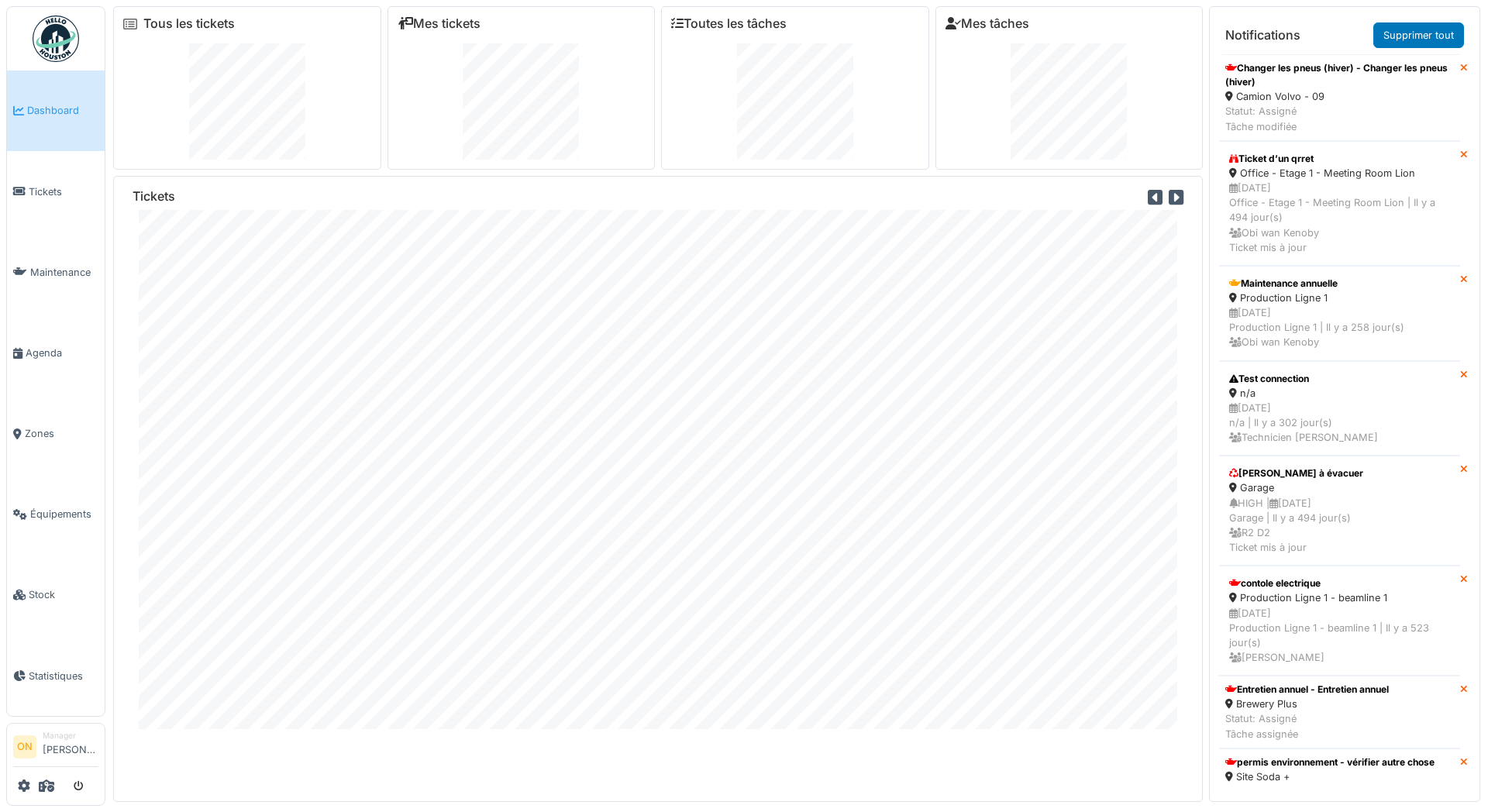
click at [53, 105] on span "Dashboard" at bounding box center [62, 109] width 72 height 14
click at [41, 346] on span "Agenda" at bounding box center [61, 353] width 73 height 14
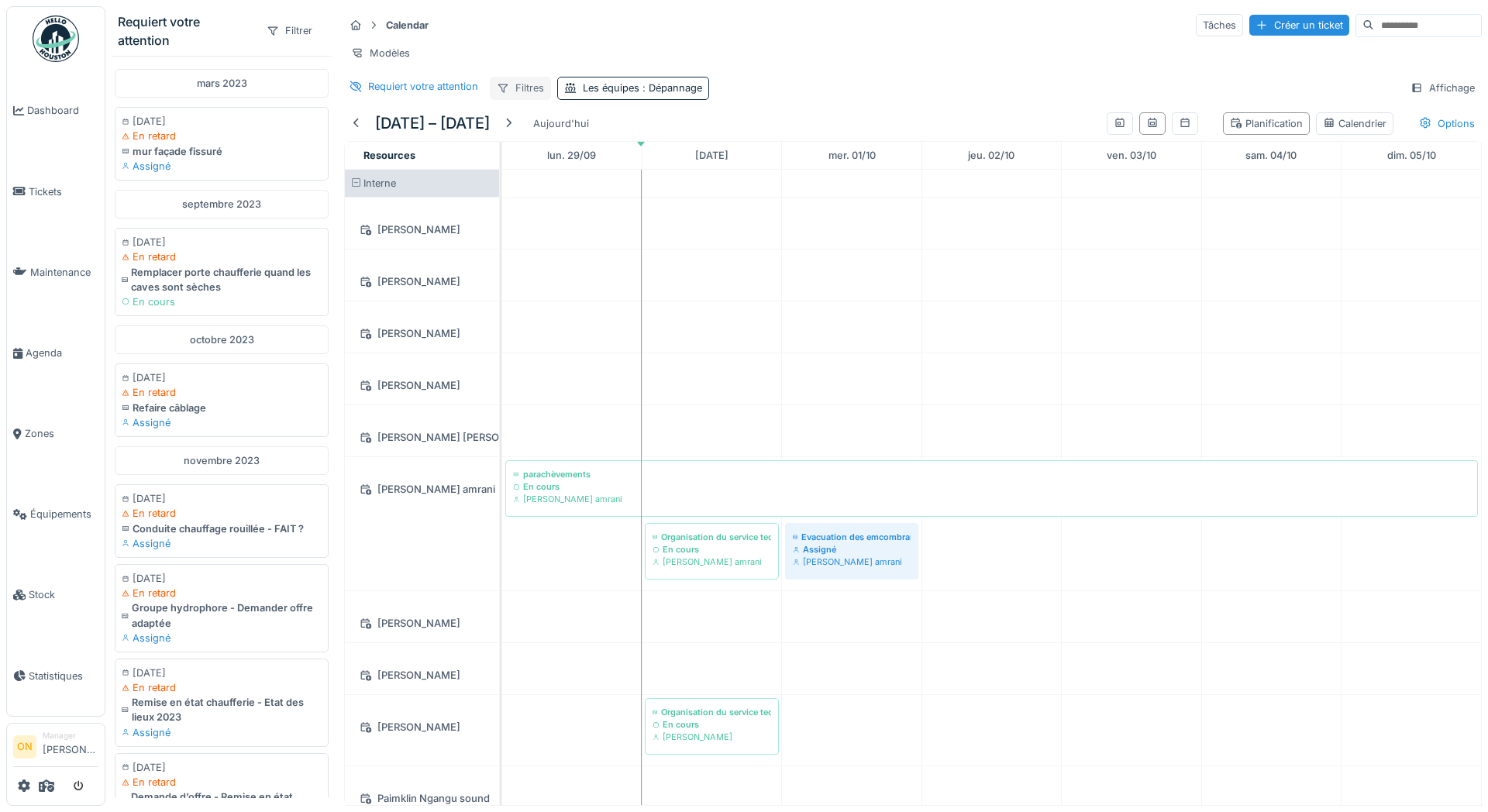
click at [521, 86] on div "Filtres" at bounding box center [520, 88] width 61 height 23
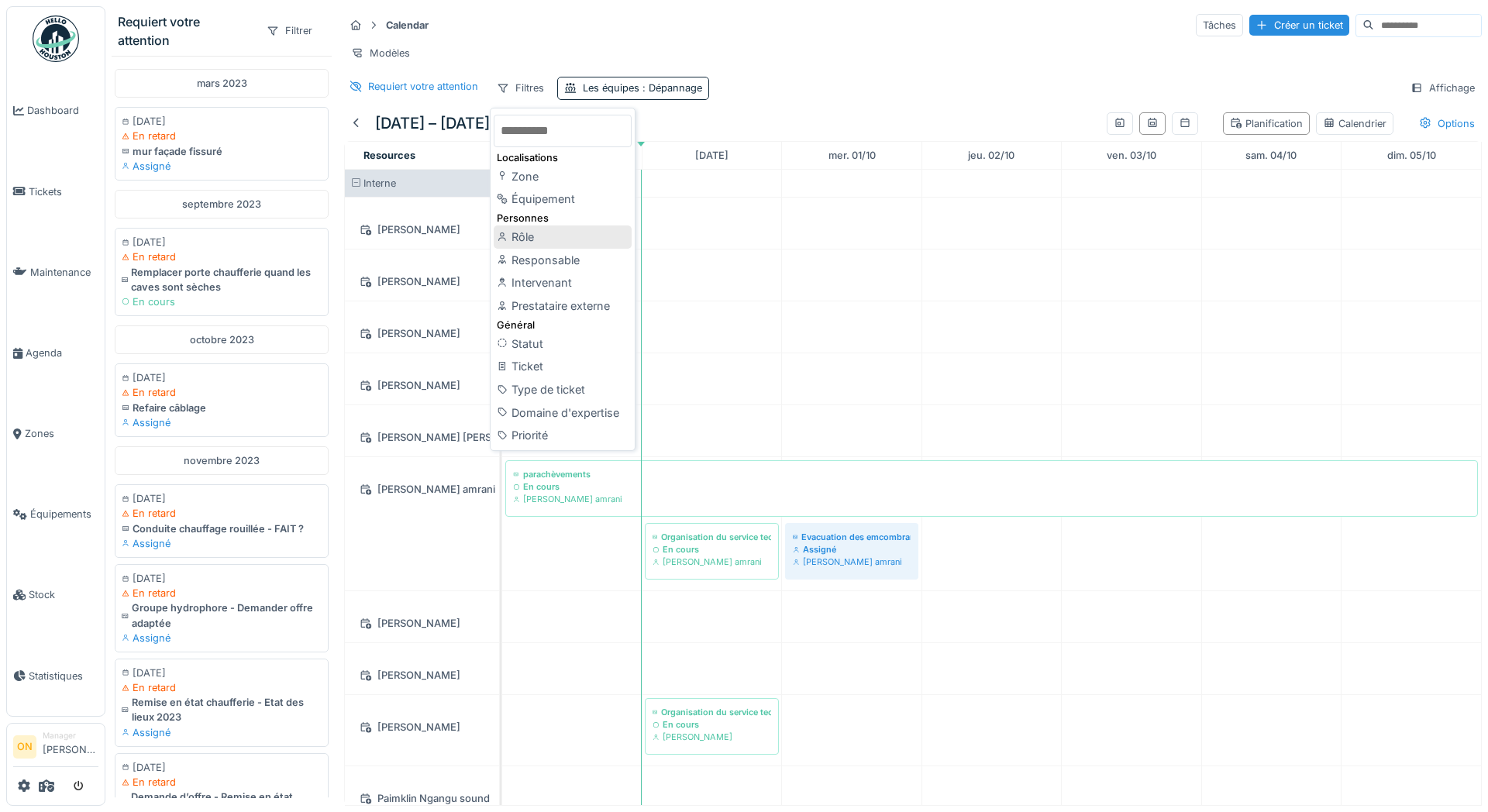
click at [537, 239] on div "Rôle" at bounding box center [562, 237] width 138 height 24
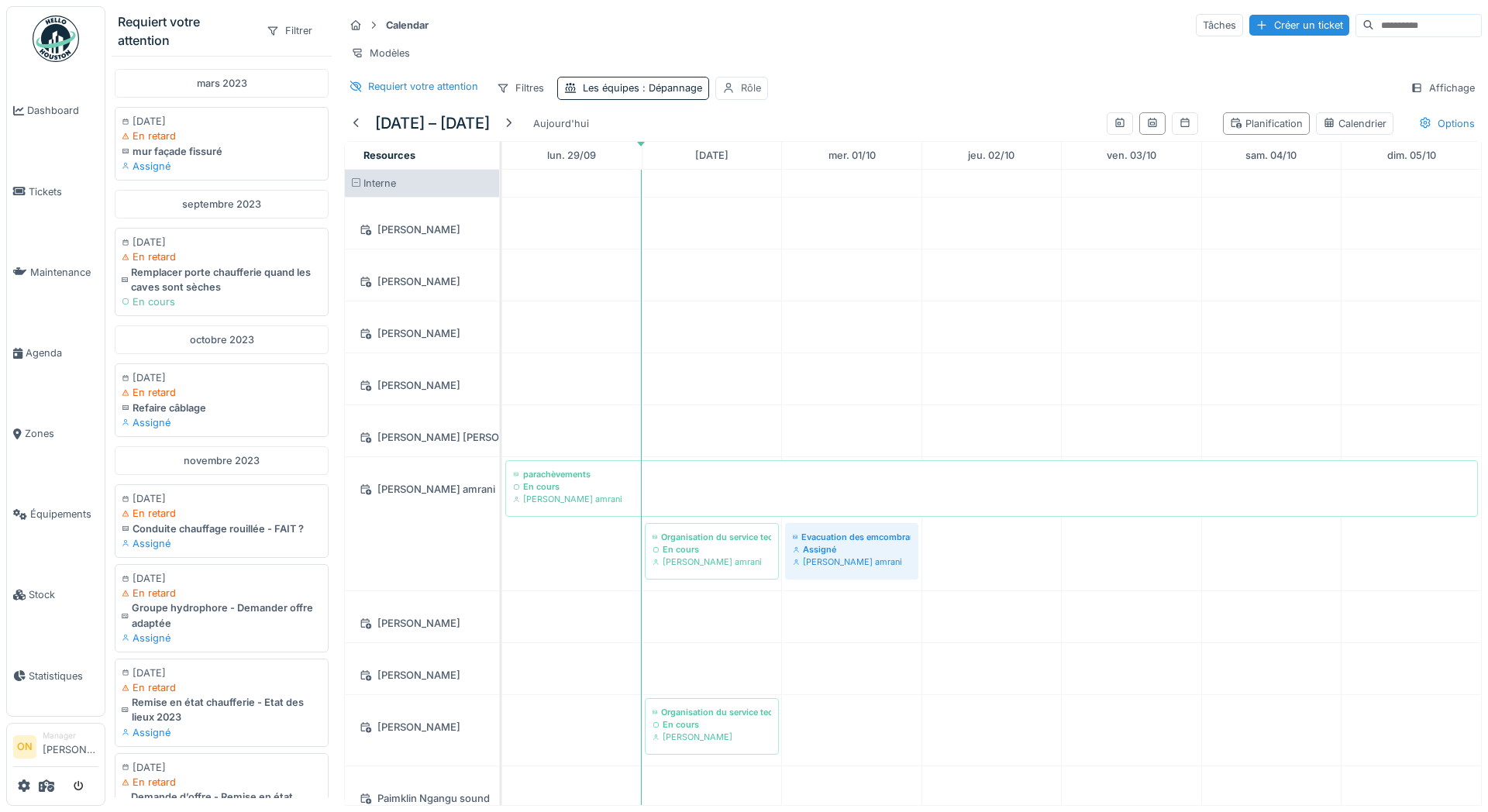
click at [744, 86] on div "Rôle" at bounding box center [751, 88] width 20 height 14
click at [760, 157] on div "Rôle" at bounding box center [750, 162] width 44 height 17
click at [771, 234] on div "Technicien" at bounding box center [797, 229] width 167 height 17
type input "**********"
click at [831, 49] on div "Modèles" at bounding box center [913, 53] width 1138 height 23
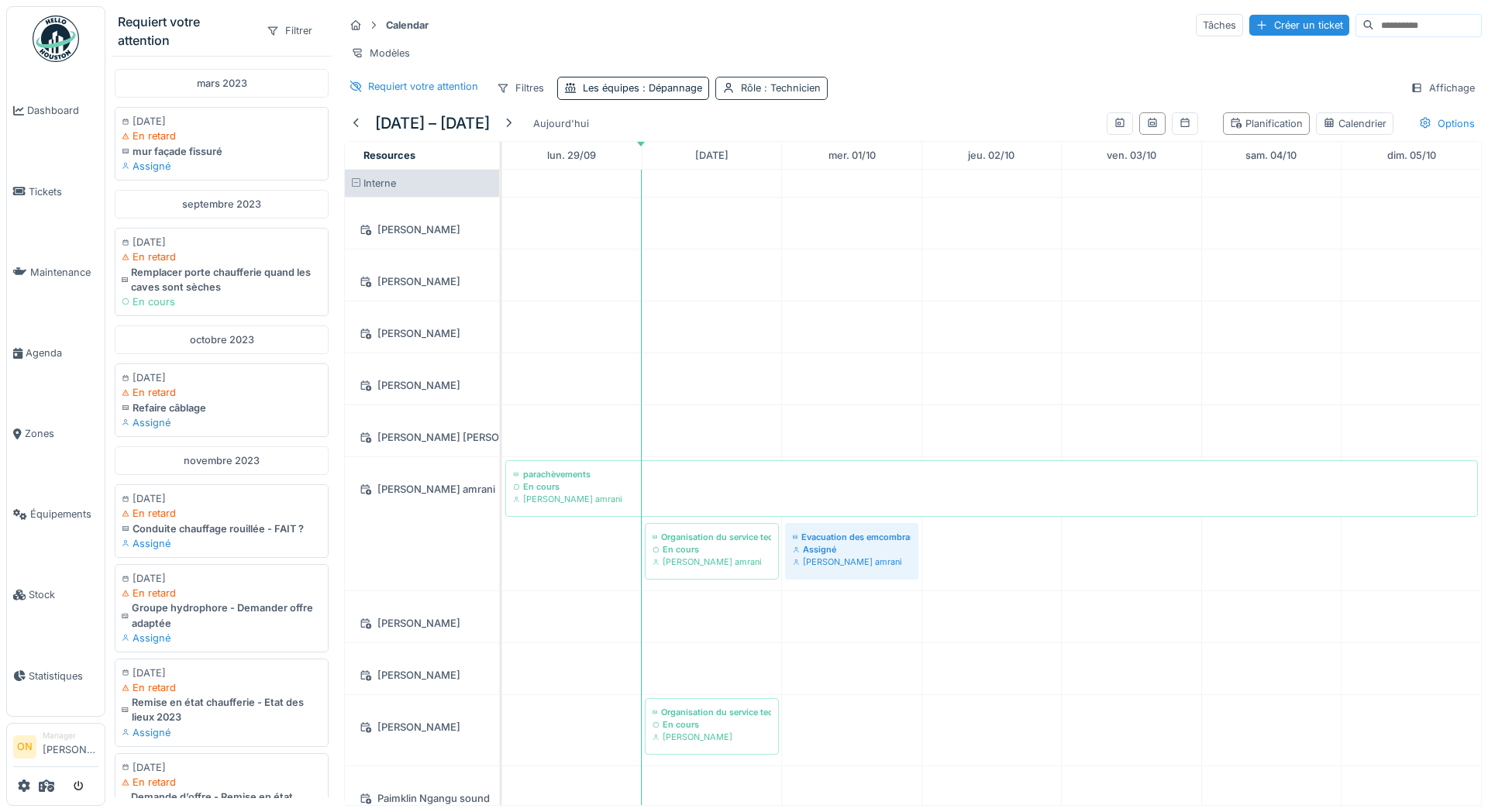
click at [757, 83] on div "Rôle : Technicien" at bounding box center [780, 88] width 80 height 14
click at [826, 125] on div "Supprimer" at bounding box center [833, 129] width 80 height 21
click at [853, 77] on div "Requiert votre attention Filtres Les équipes : Dépannage Affichage" at bounding box center [913, 88] width 1138 height 23
click at [514, 122] on div at bounding box center [508, 123] width 13 height 14
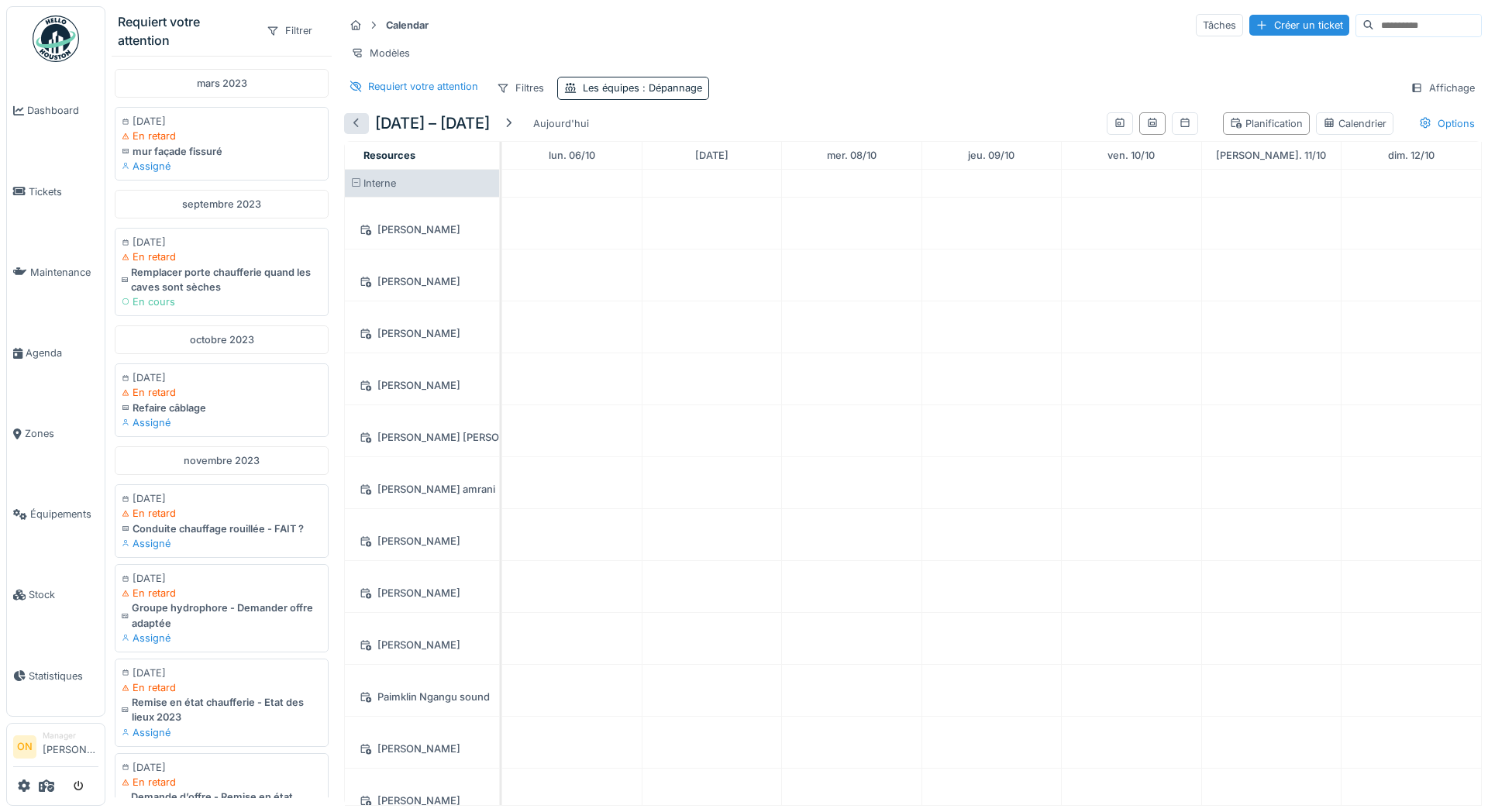
click at [363, 119] on div at bounding box center [356, 123] width 24 height 21
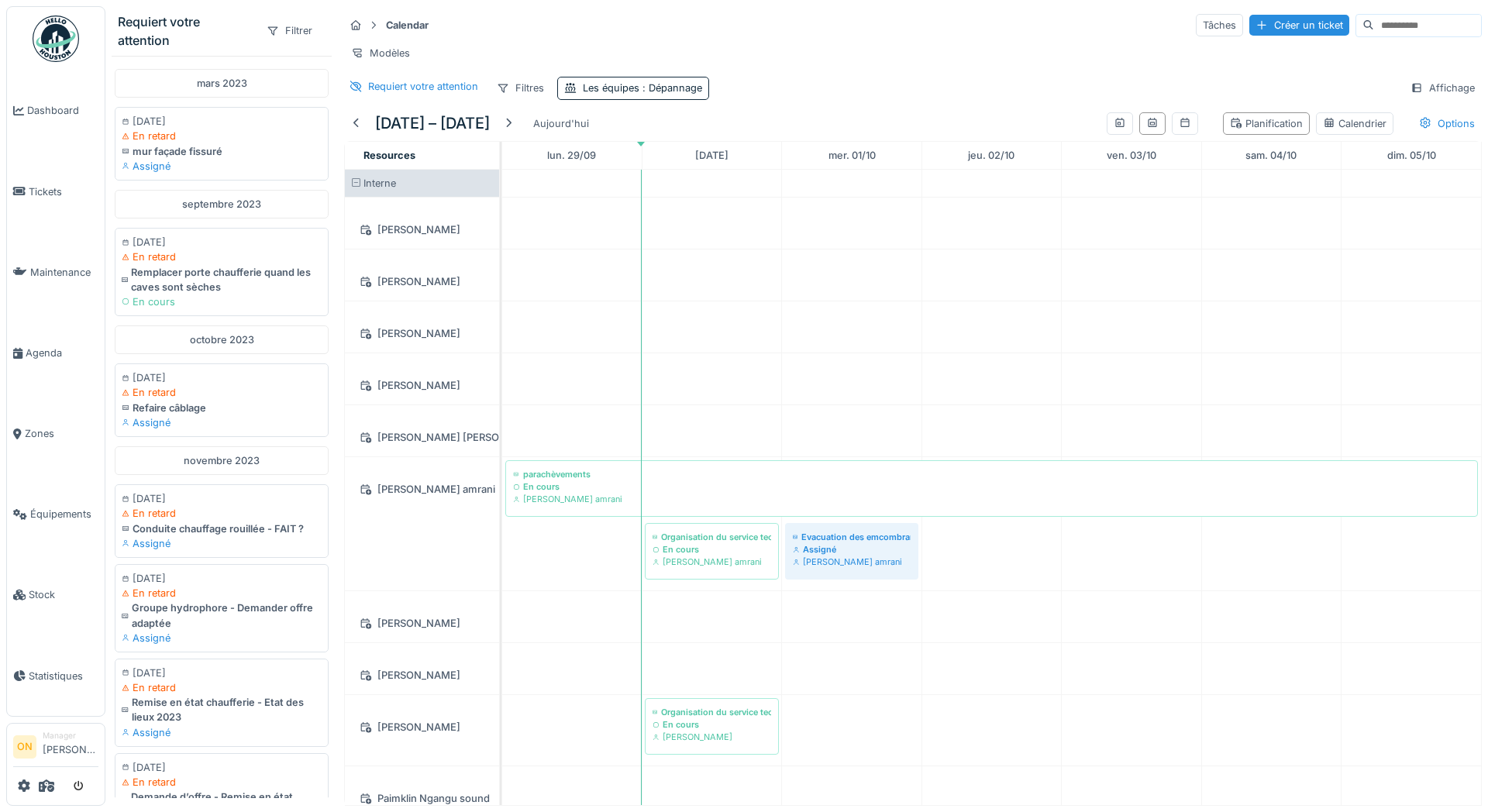
click at [804, 70] on div "Calendar Tâches Créer un ticket Modèles Requiert votre attention Filtres Les éq…" at bounding box center [912, 56] width 1150 height 100
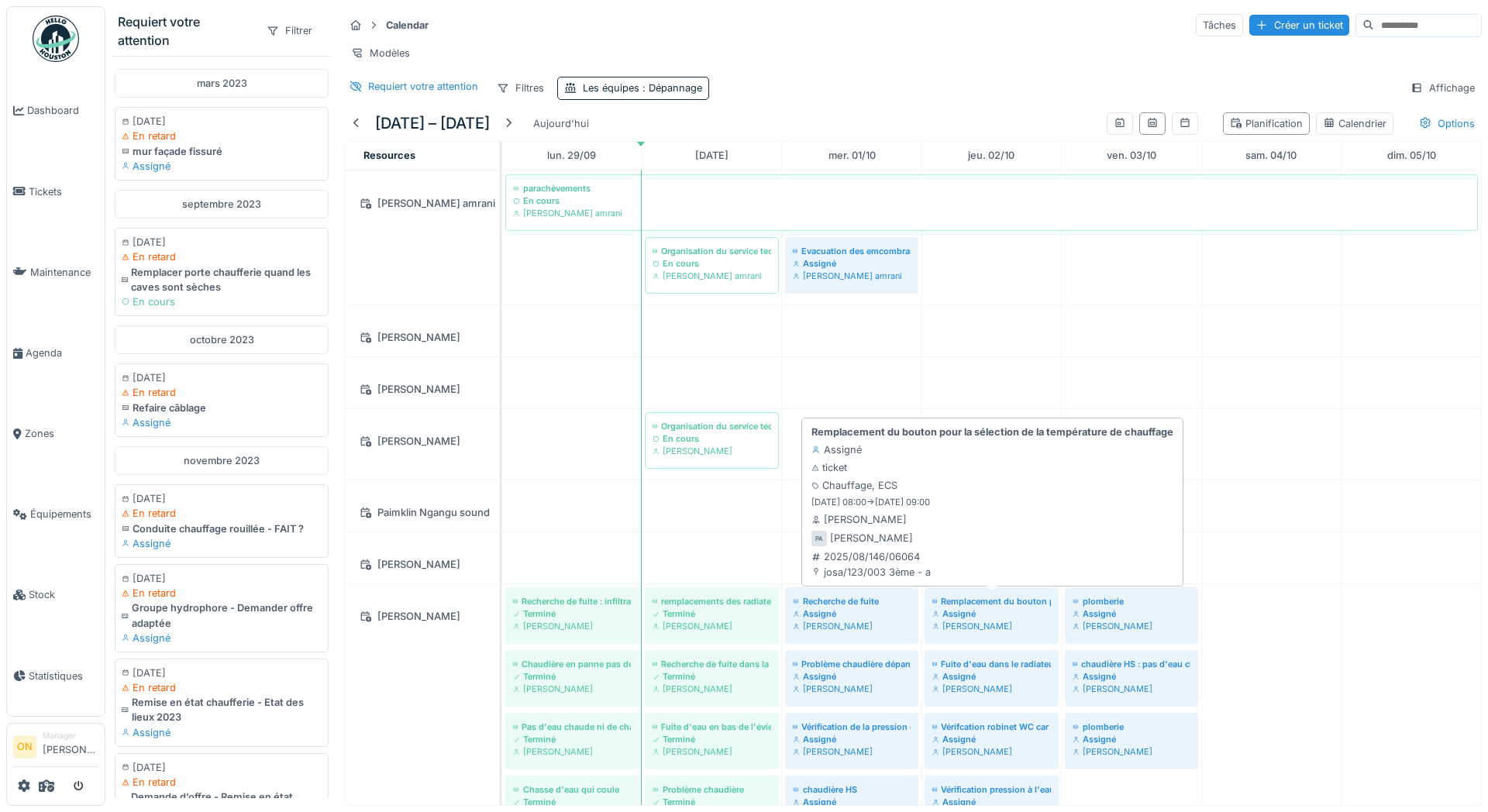
scroll to position [337, 0]
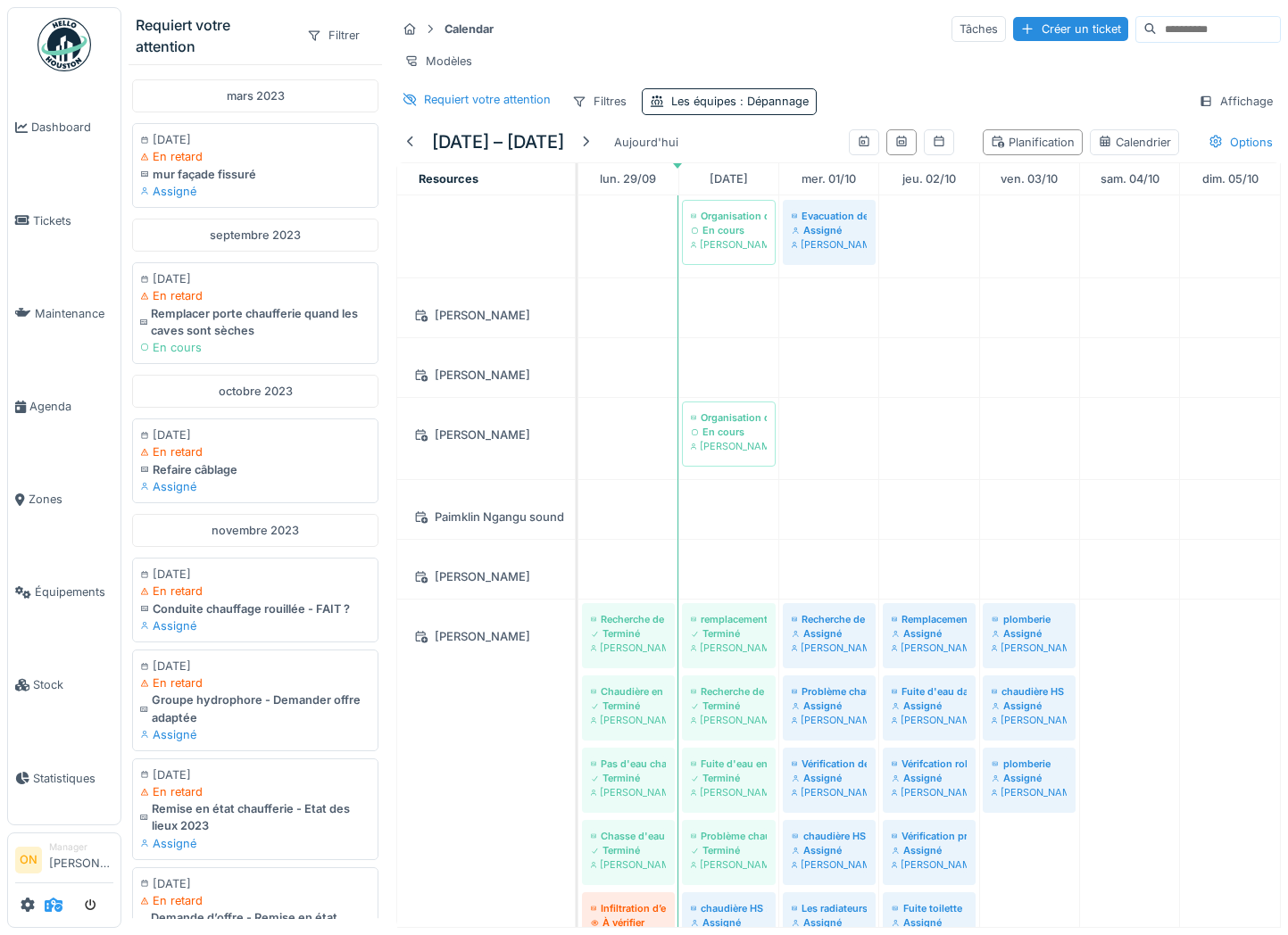
click at [51, 905] on icon at bounding box center [53, 904] width 17 height 15
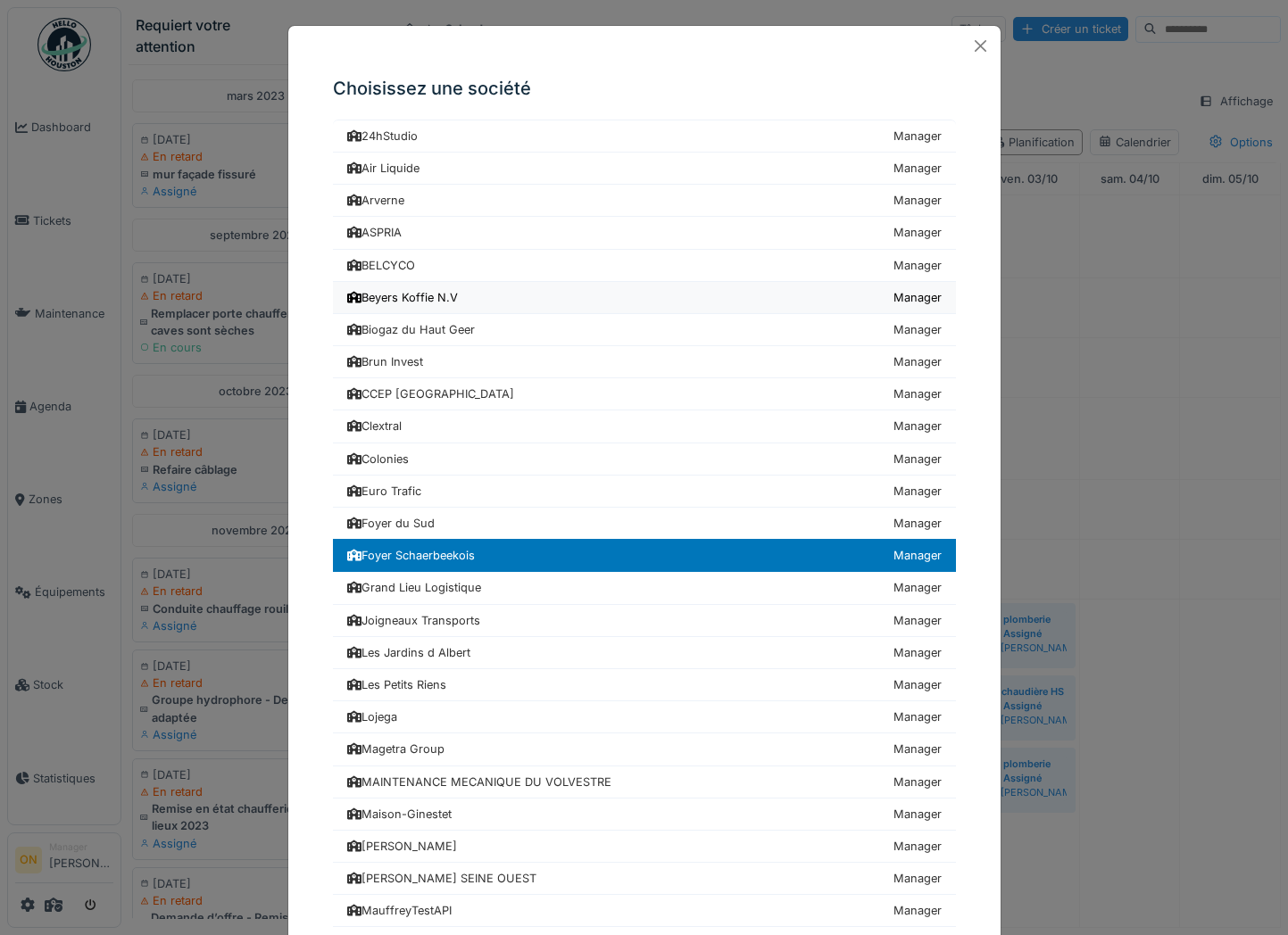
click at [414, 289] on div "Beyers Koffie N.V" at bounding box center [402, 296] width 110 height 16
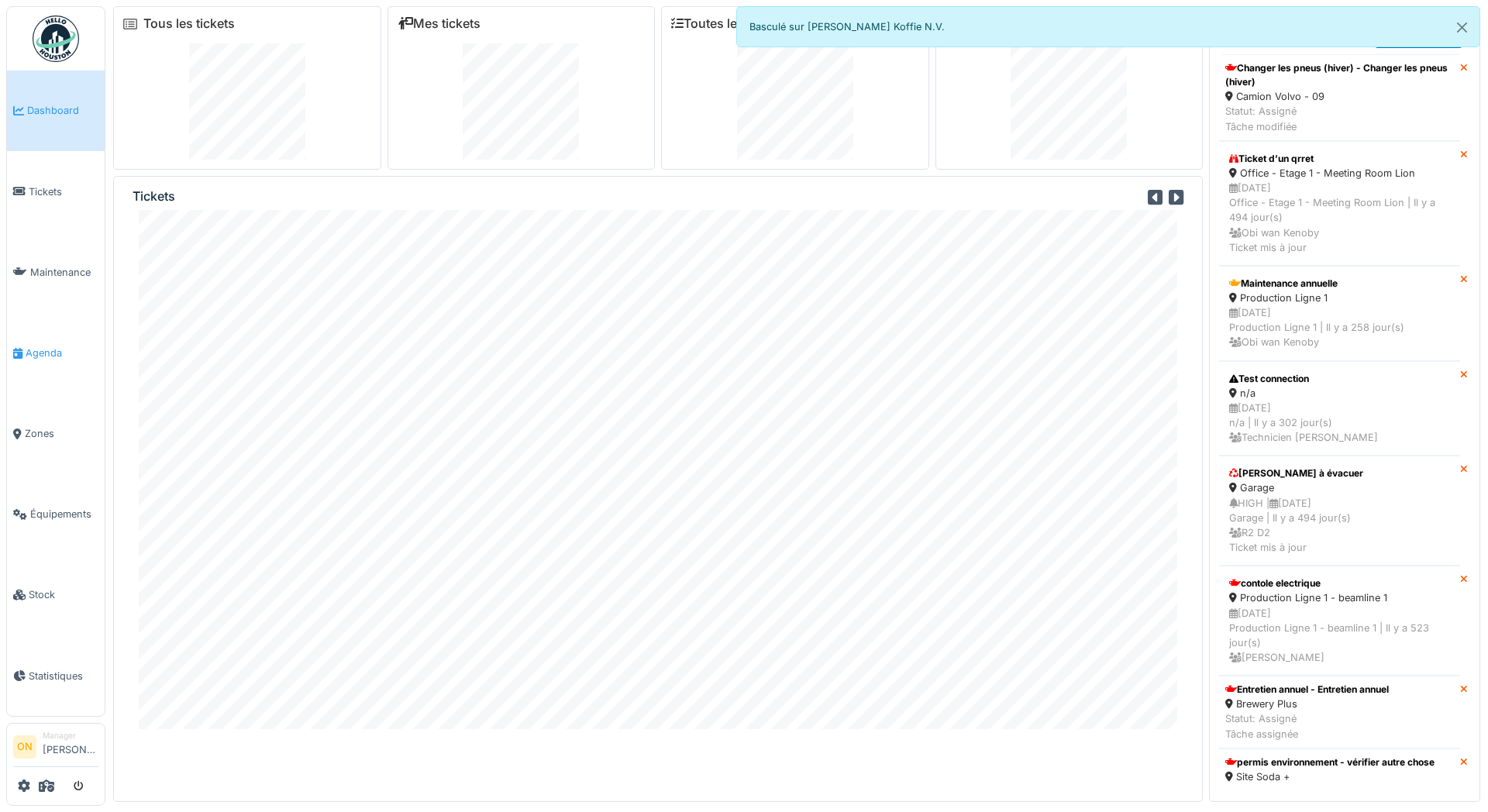
click at [33, 366] on link "Agenda" at bounding box center [56, 353] width 98 height 81
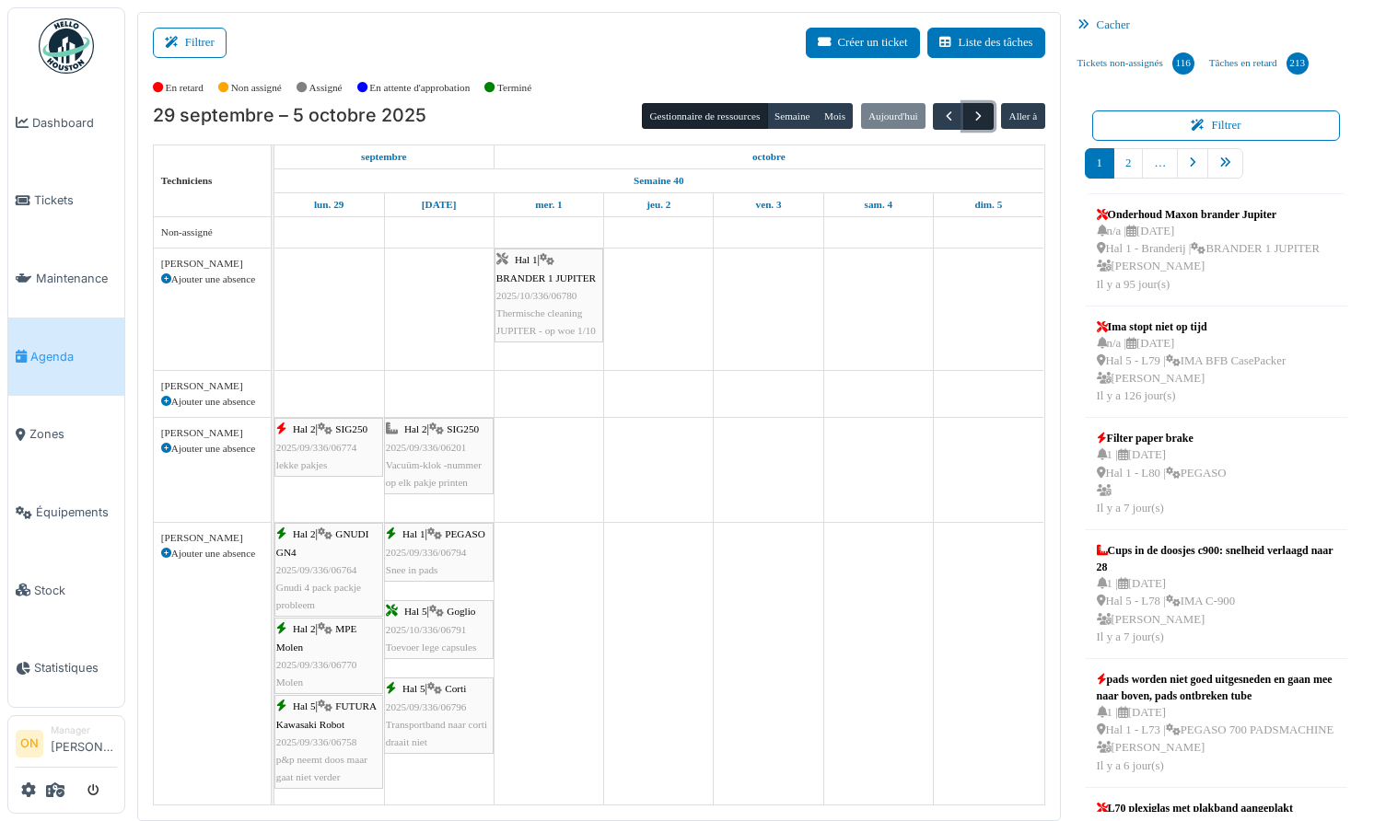
click at [974, 121] on span "button" at bounding box center [978, 117] width 16 height 16
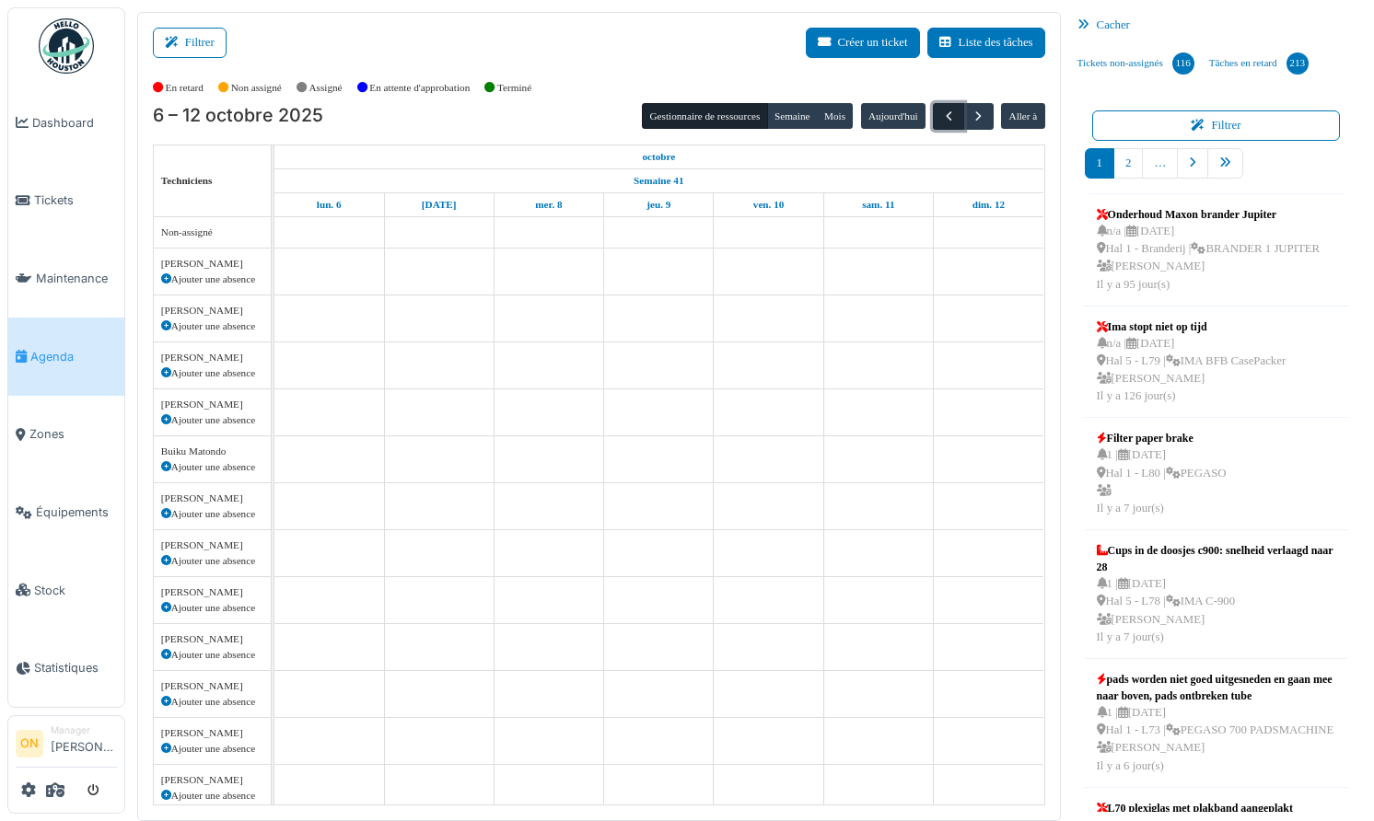
click at [948, 114] on span "button" at bounding box center [949, 117] width 16 height 16
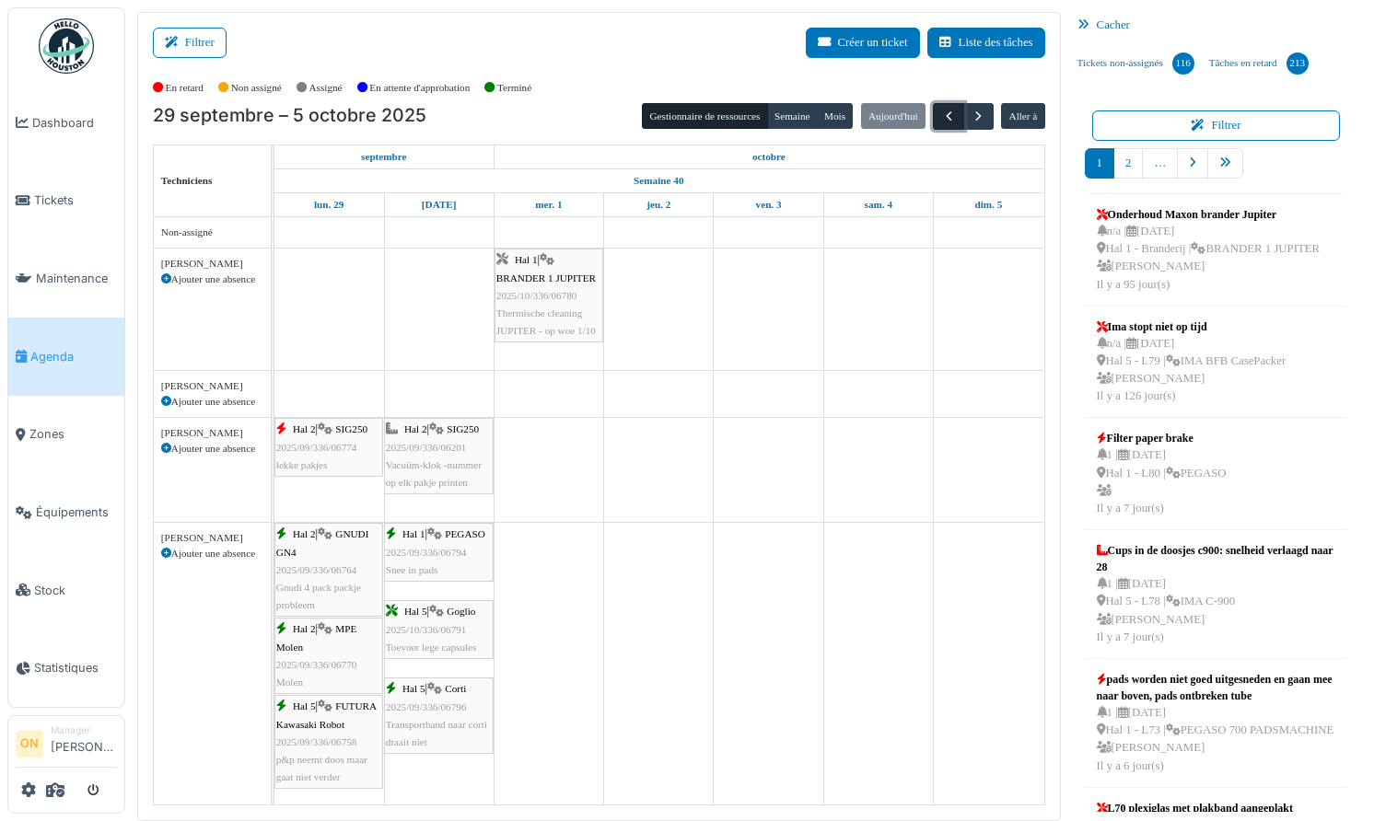
click at [948, 116] on span "button" at bounding box center [949, 117] width 16 height 16
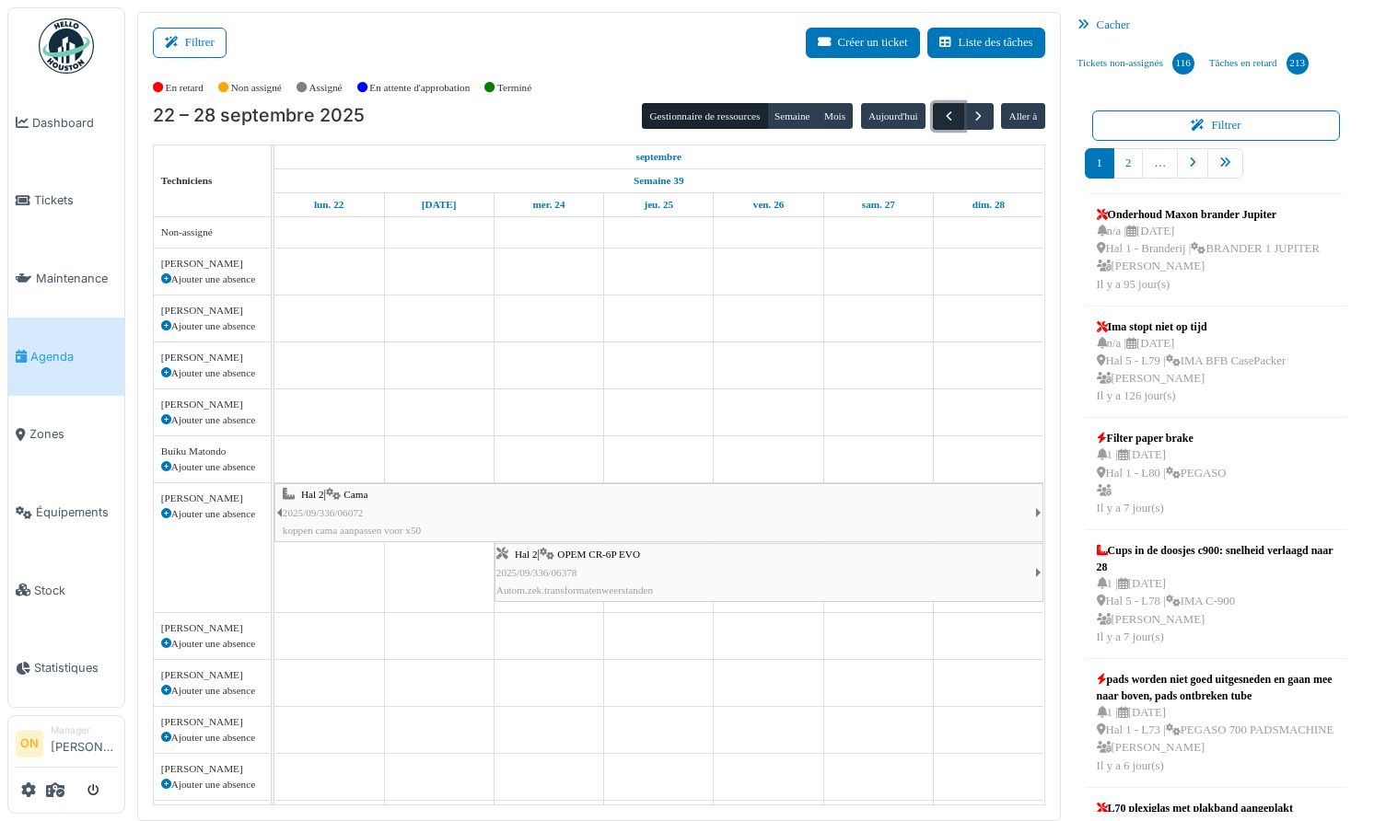
click at [948, 116] on span "button" at bounding box center [949, 117] width 16 height 16
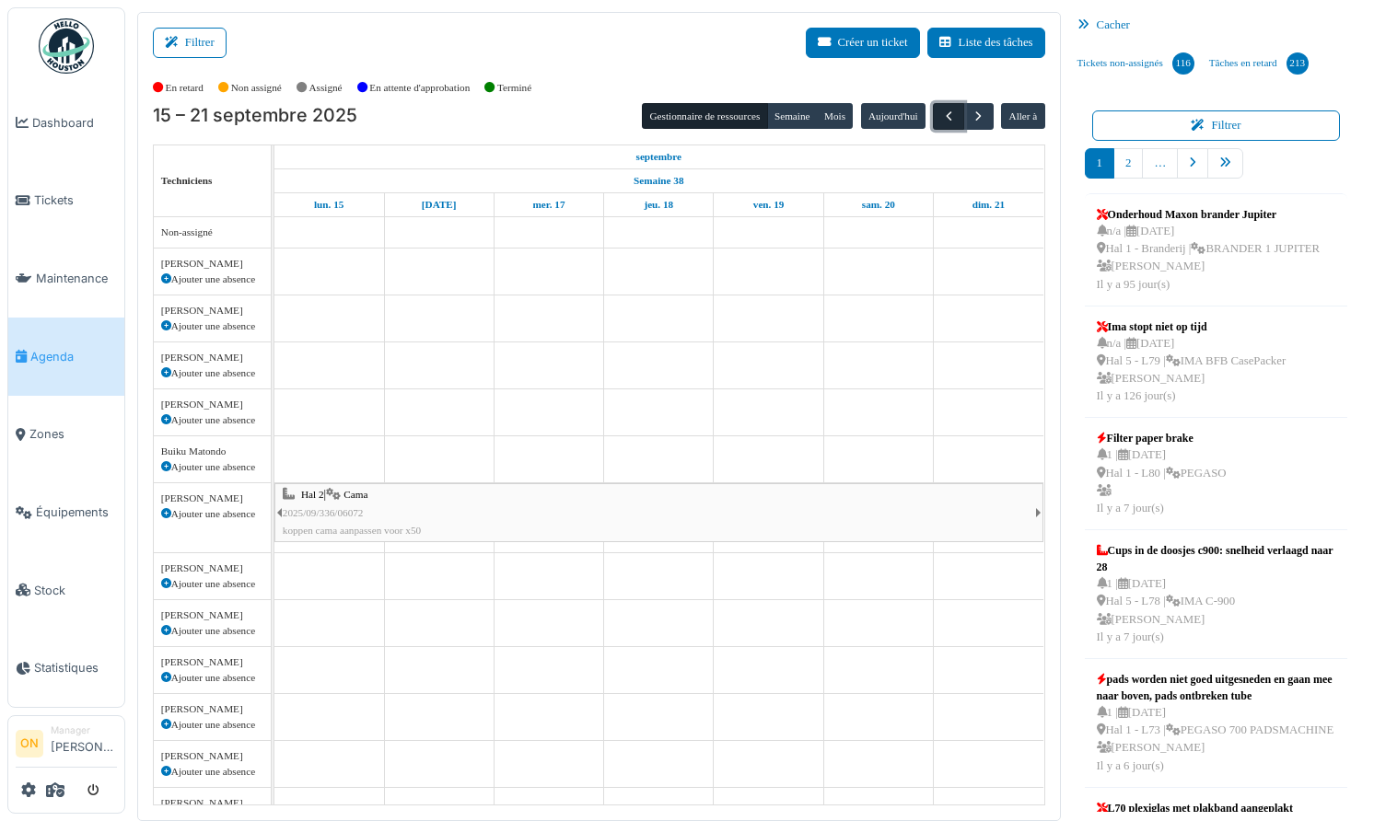
click at [948, 116] on span "button" at bounding box center [949, 117] width 16 height 16
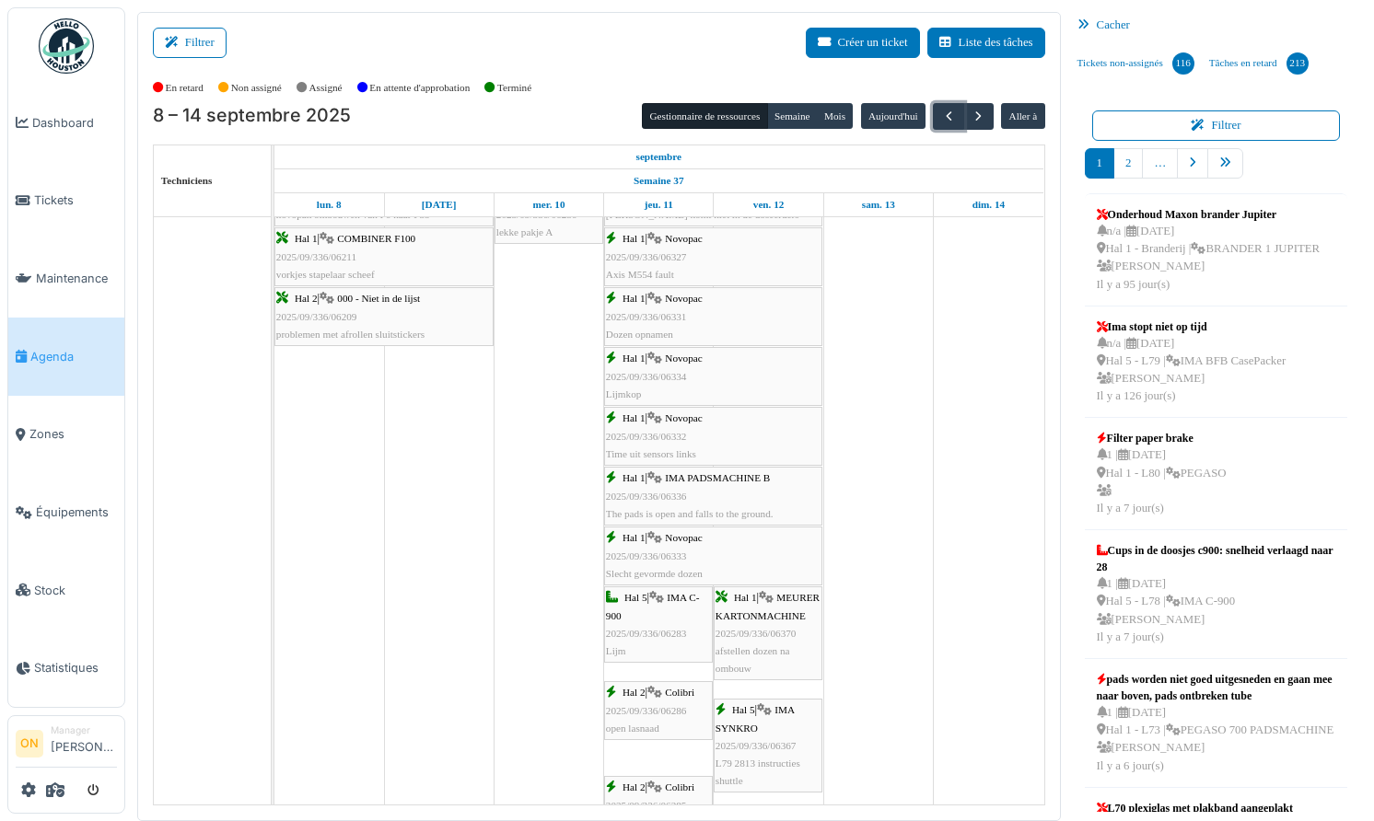
scroll to position [2836, 0]
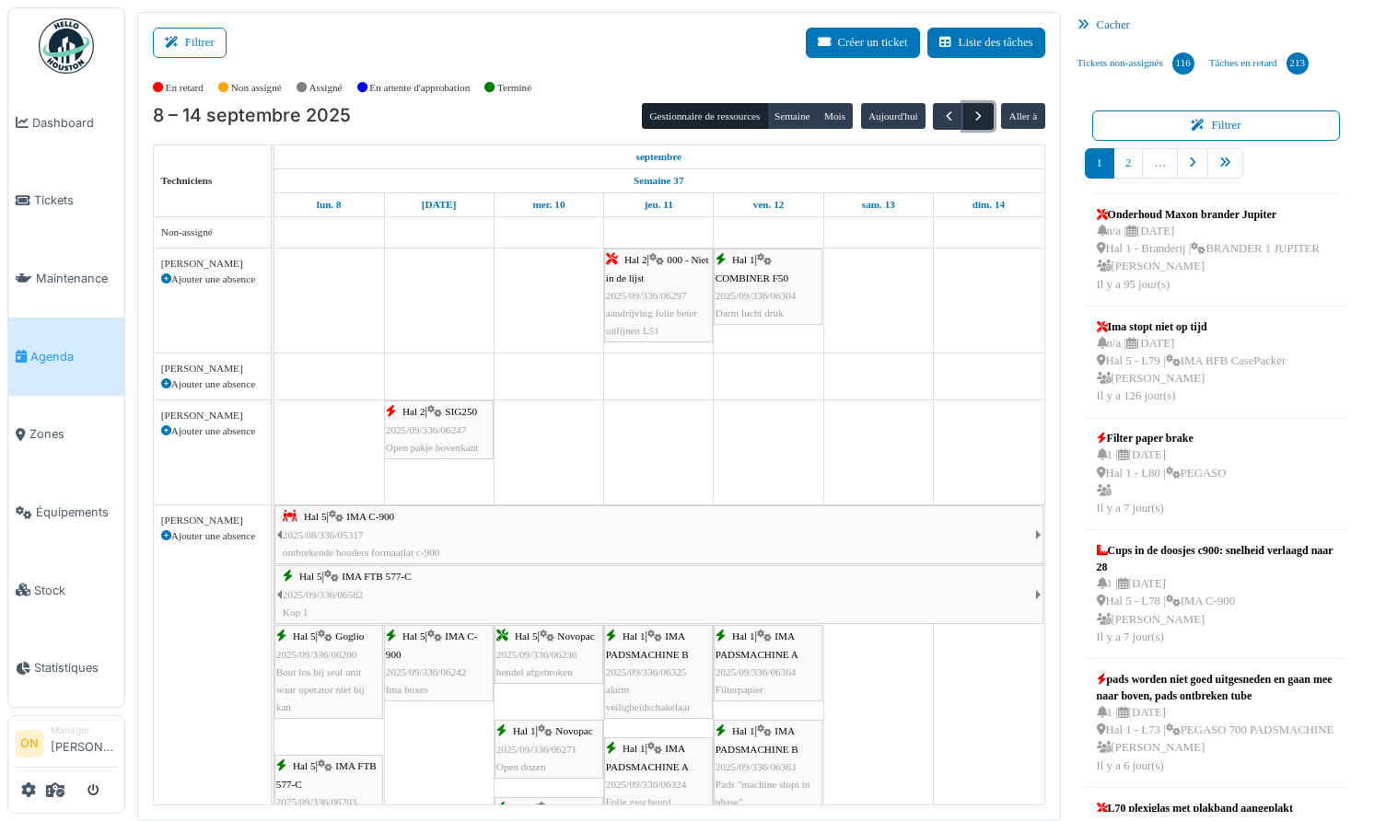
click at [976, 116] on span "button" at bounding box center [978, 117] width 16 height 16
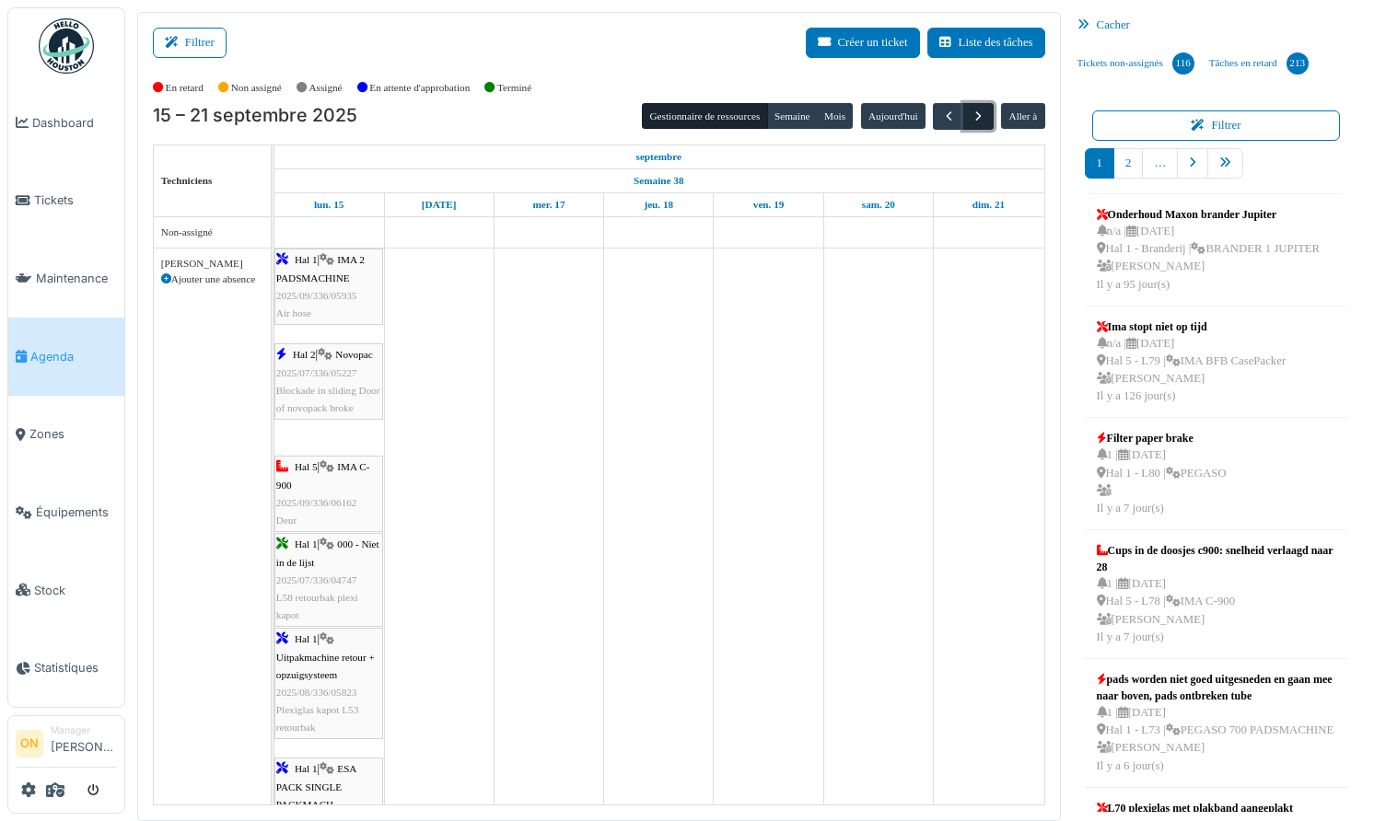
click at [976, 116] on span "button" at bounding box center [978, 117] width 16 height 16
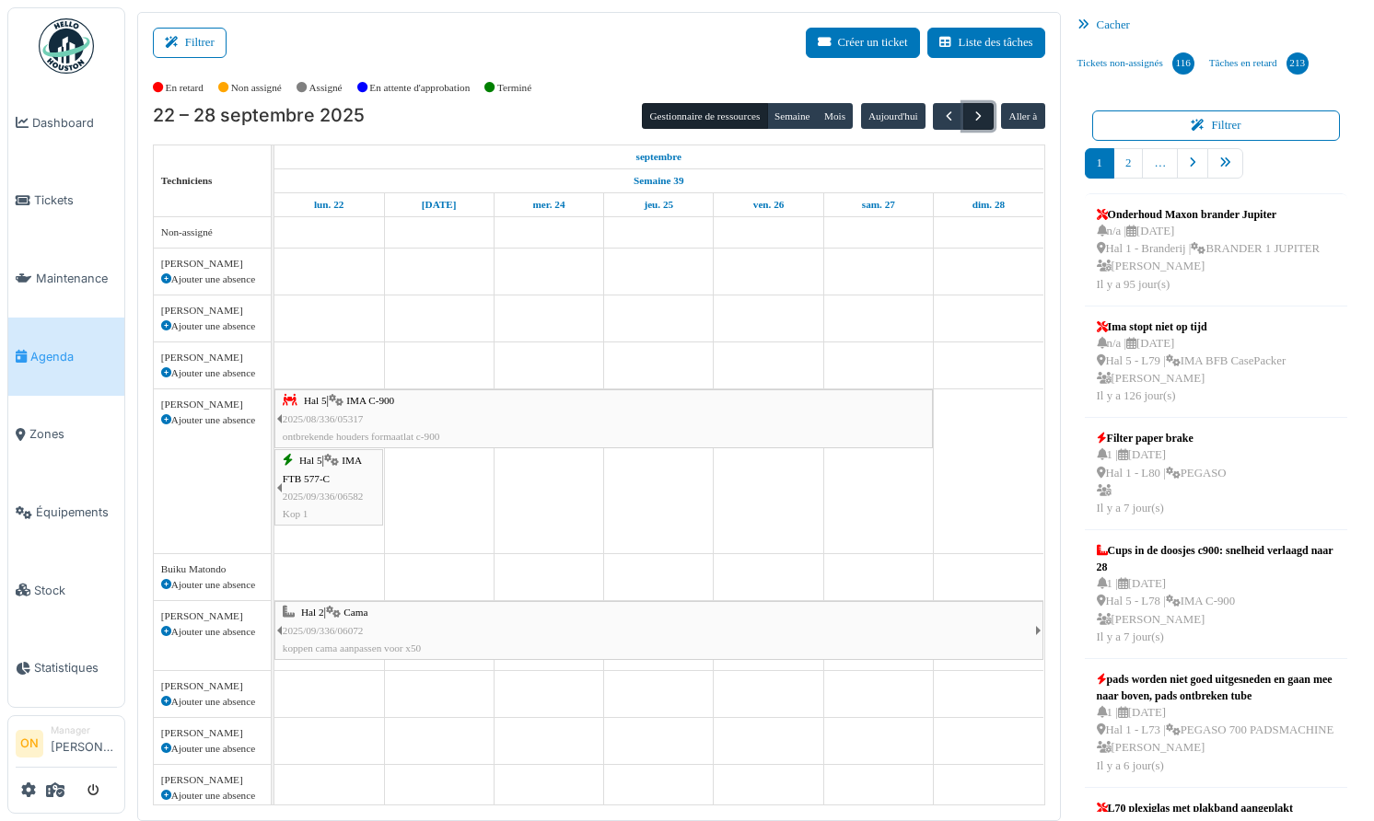
click at [976, 116] on span "button" at bounding box center [978, 117] width 16 height 16
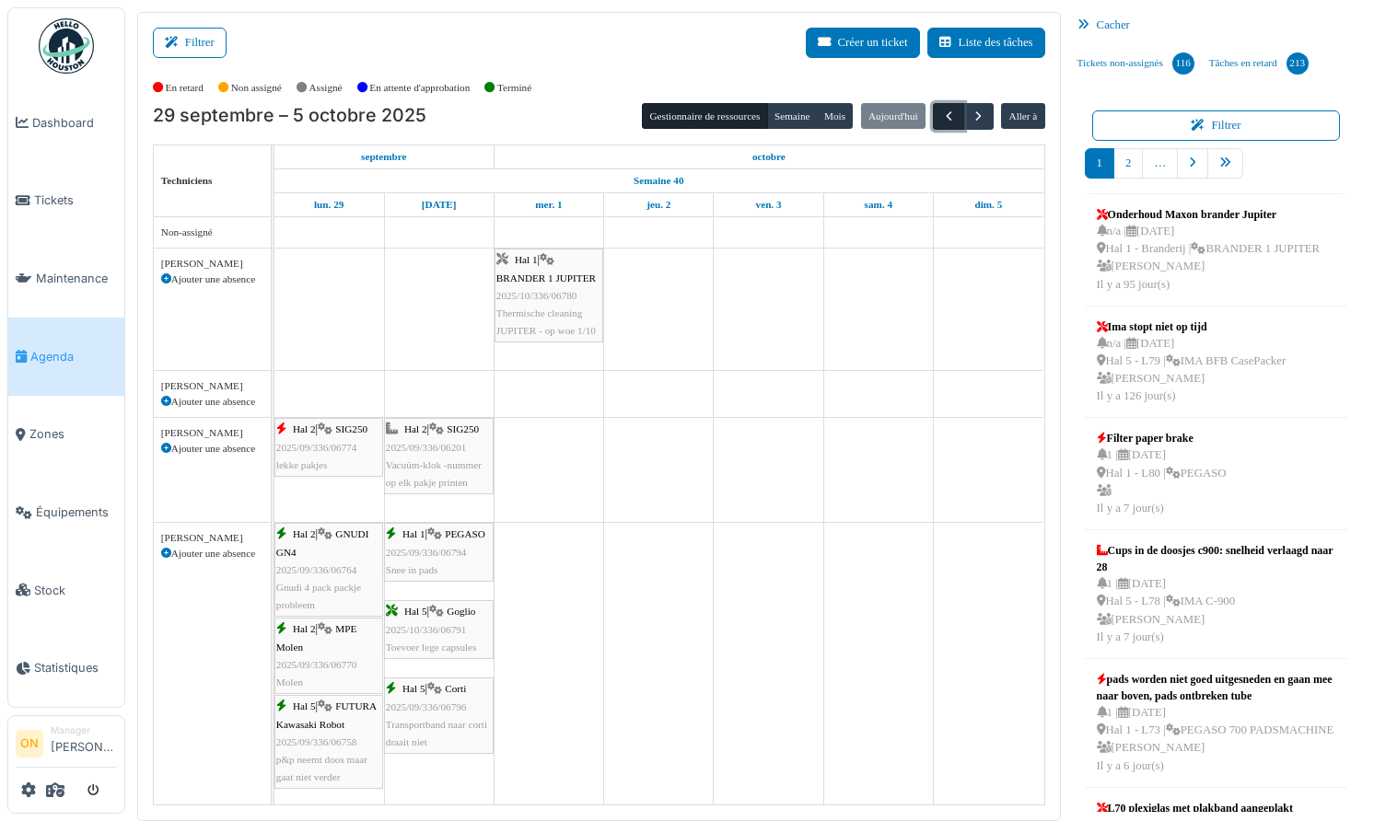
click at [942, 113] on span "button" at bounding box center [949, 117] width 16 height 16
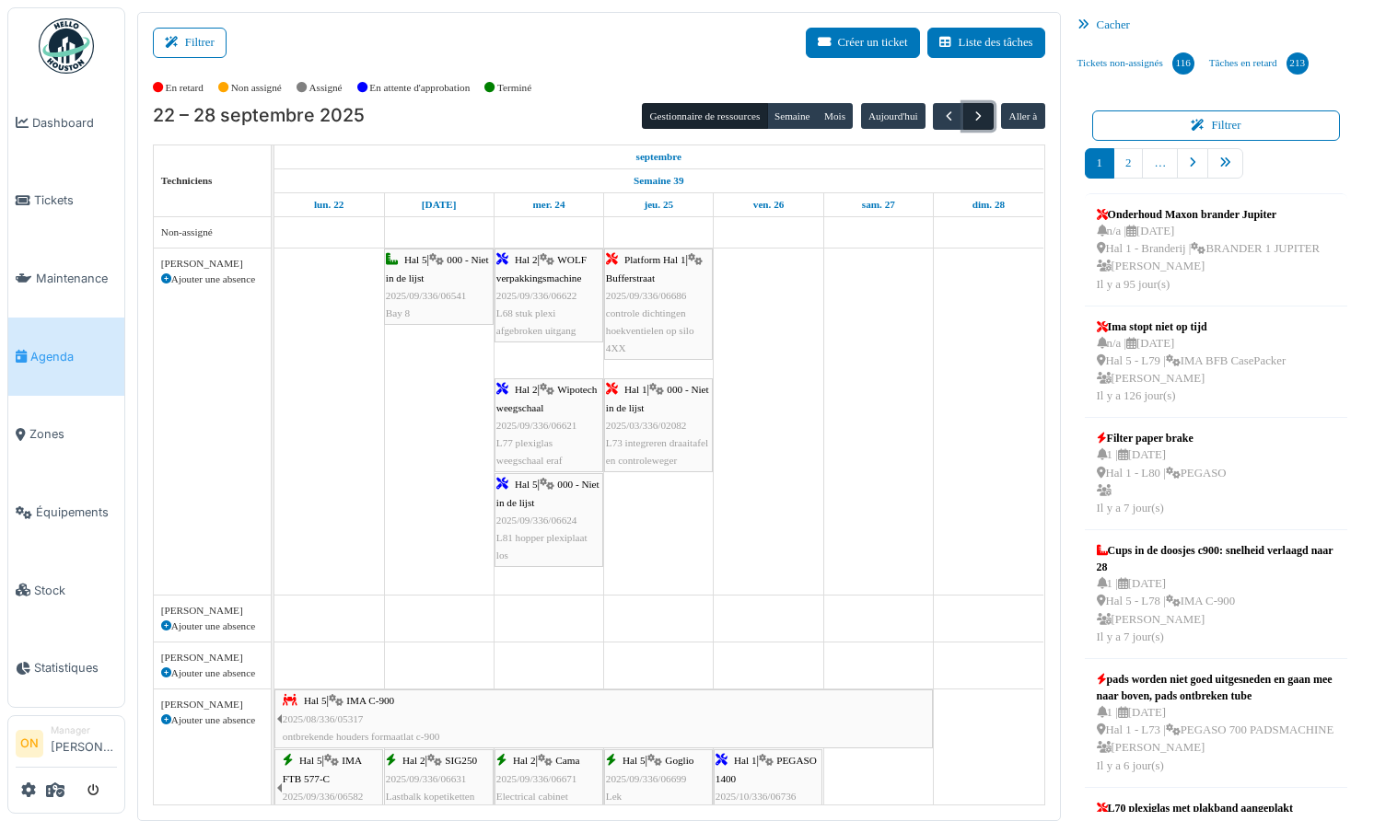
click at [974, 118] on span "button" at bounding box center [978, 117] width 16 height 16
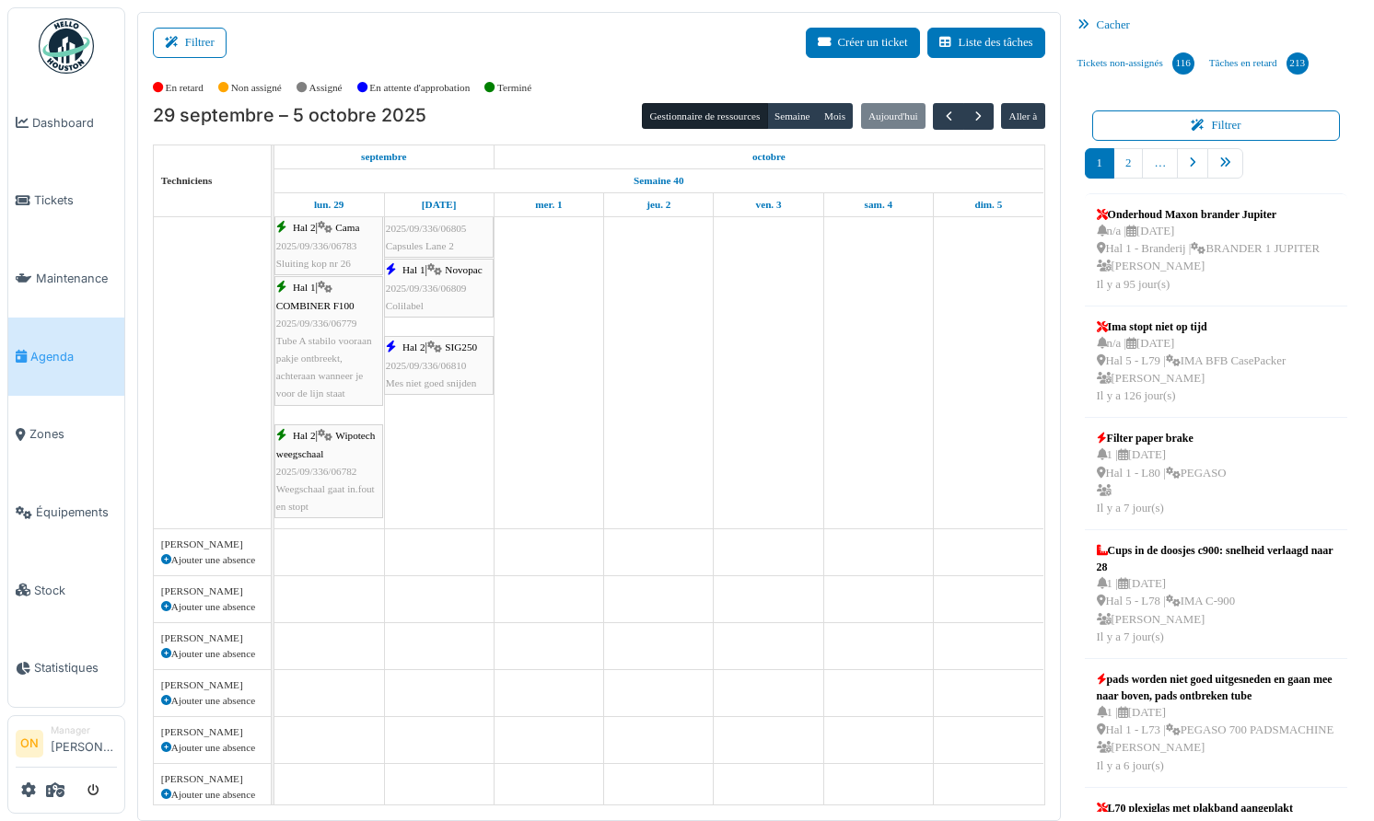
drag, startPoint x: 410, startPoint y: 53, endPoint x: 420, endPoint y: 55, distance: 10.3
click at [410, 53] on div "Filtrer Créer un ticket Liste des tâches" at bounding box center [599, 50] width 892 height 45
click at [971, 111] on span "button" at bounding box center [978, 117] width 16 height 16
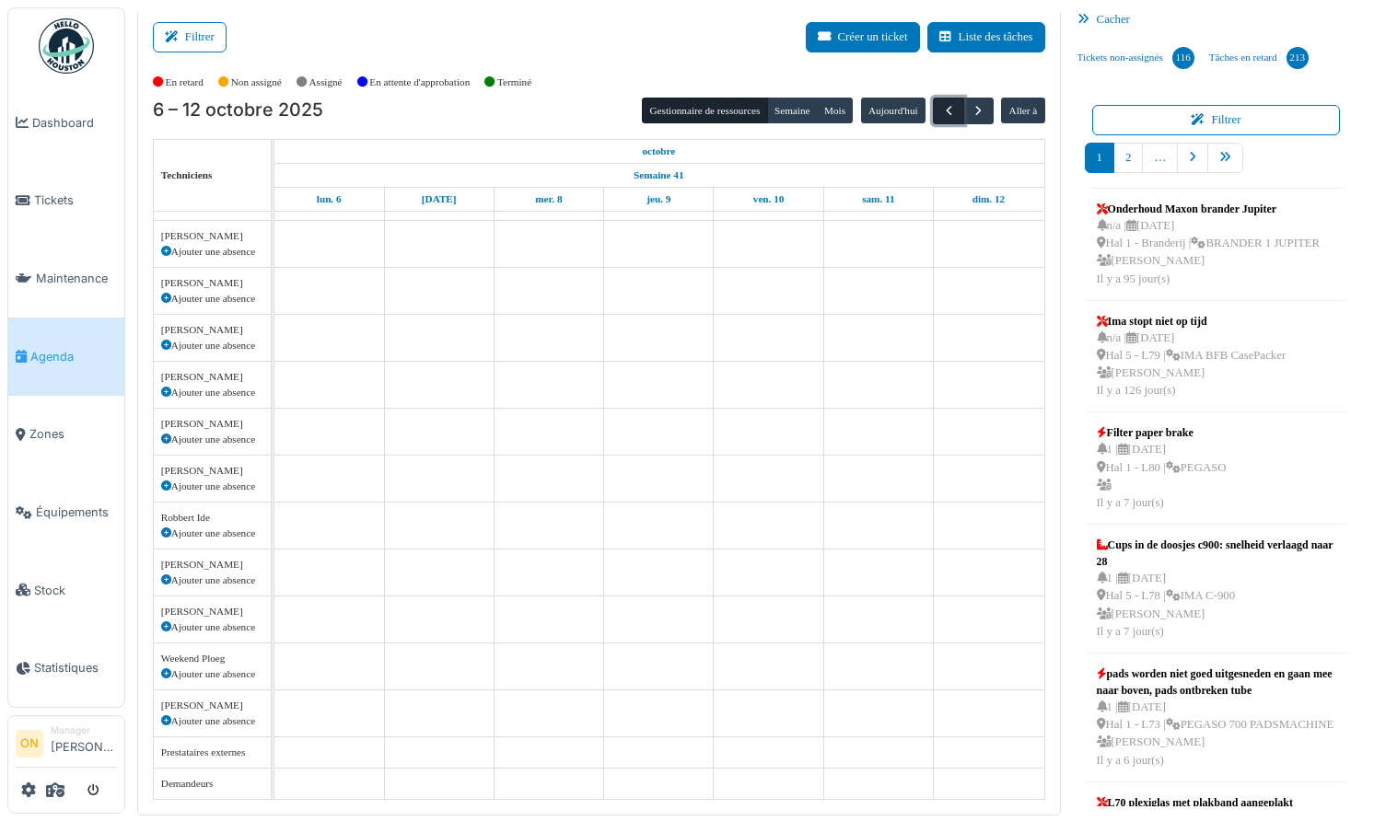
click at [945, 110] on span "button" at bounding box center [949, 111] width 16 height 16
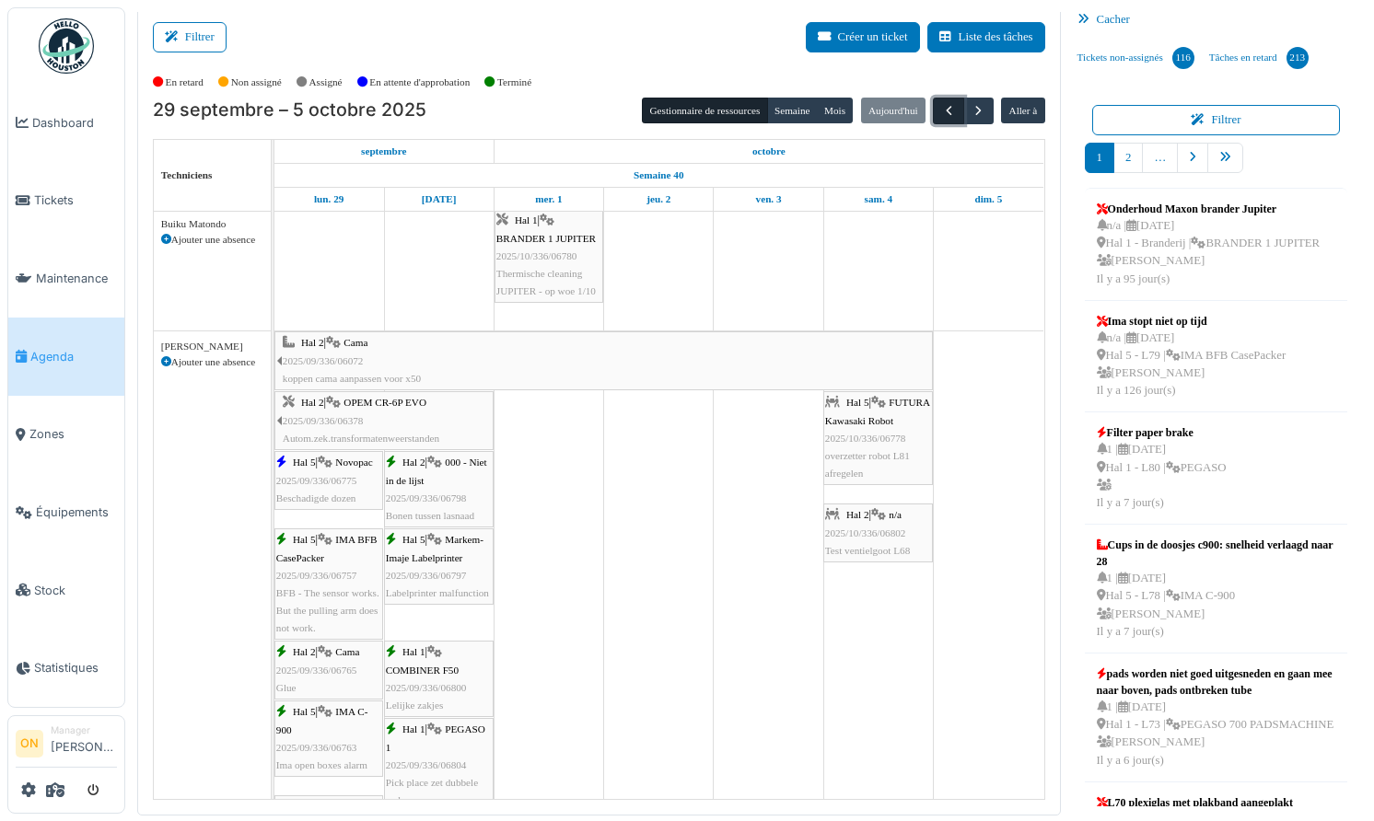
click at [944, 109] on span "button" at bounding box center [949, 111] width 16 height 16
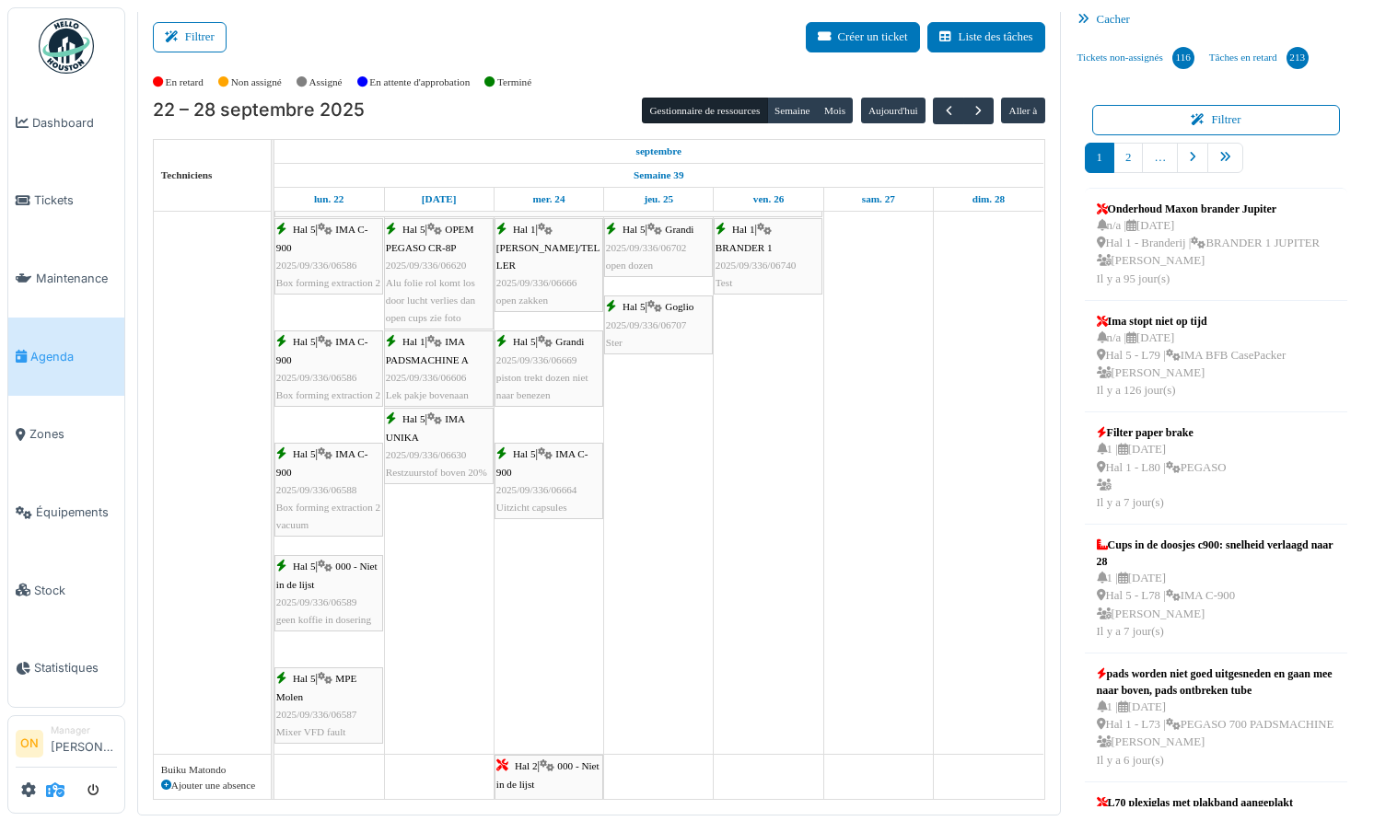
click at [52, 798] on span at bounding box center [55, 790] width 18 height 30
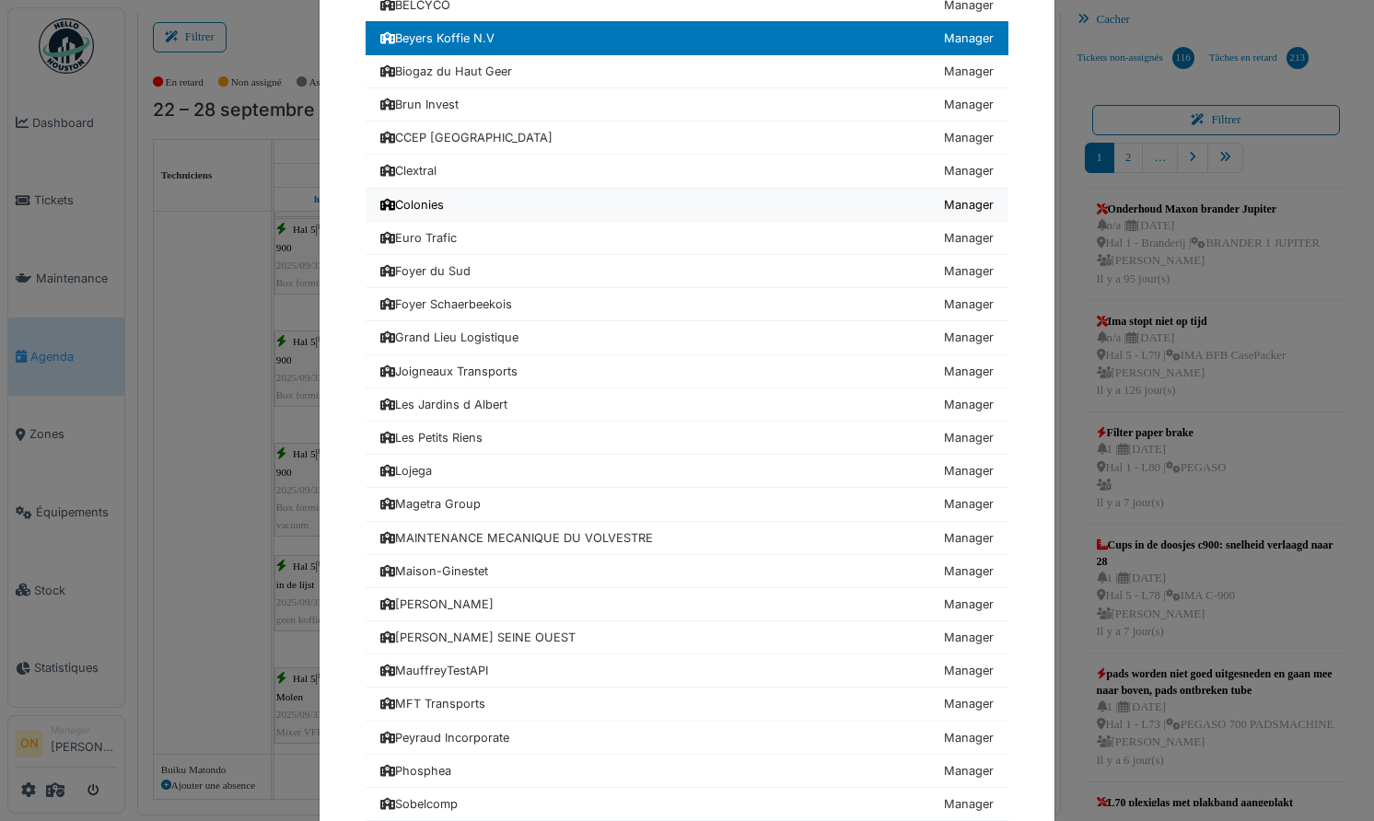
scroll to position [446, 0]
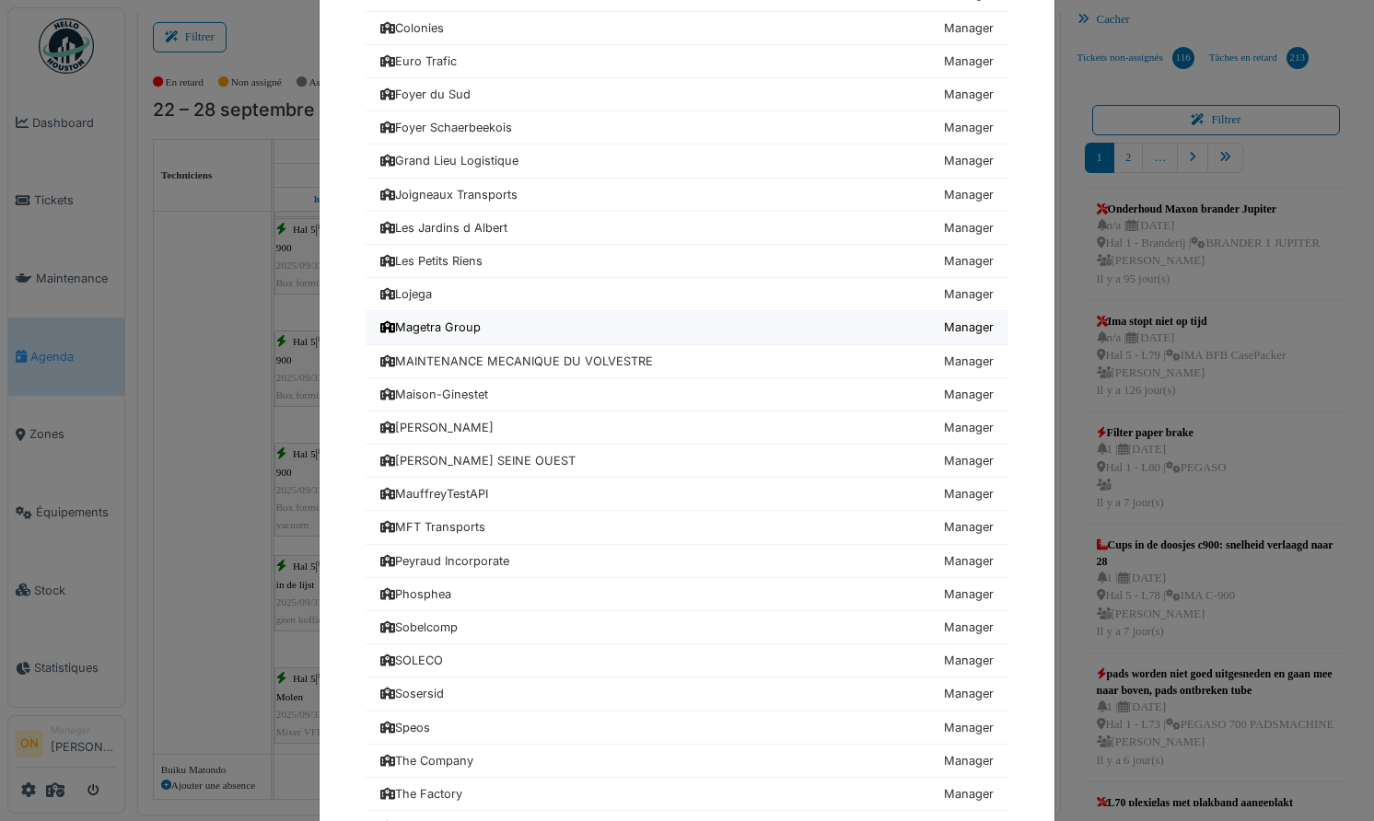
click at [442, 331] on div "Magetra Group" at bounding box center [430, 327] width 100 height 17
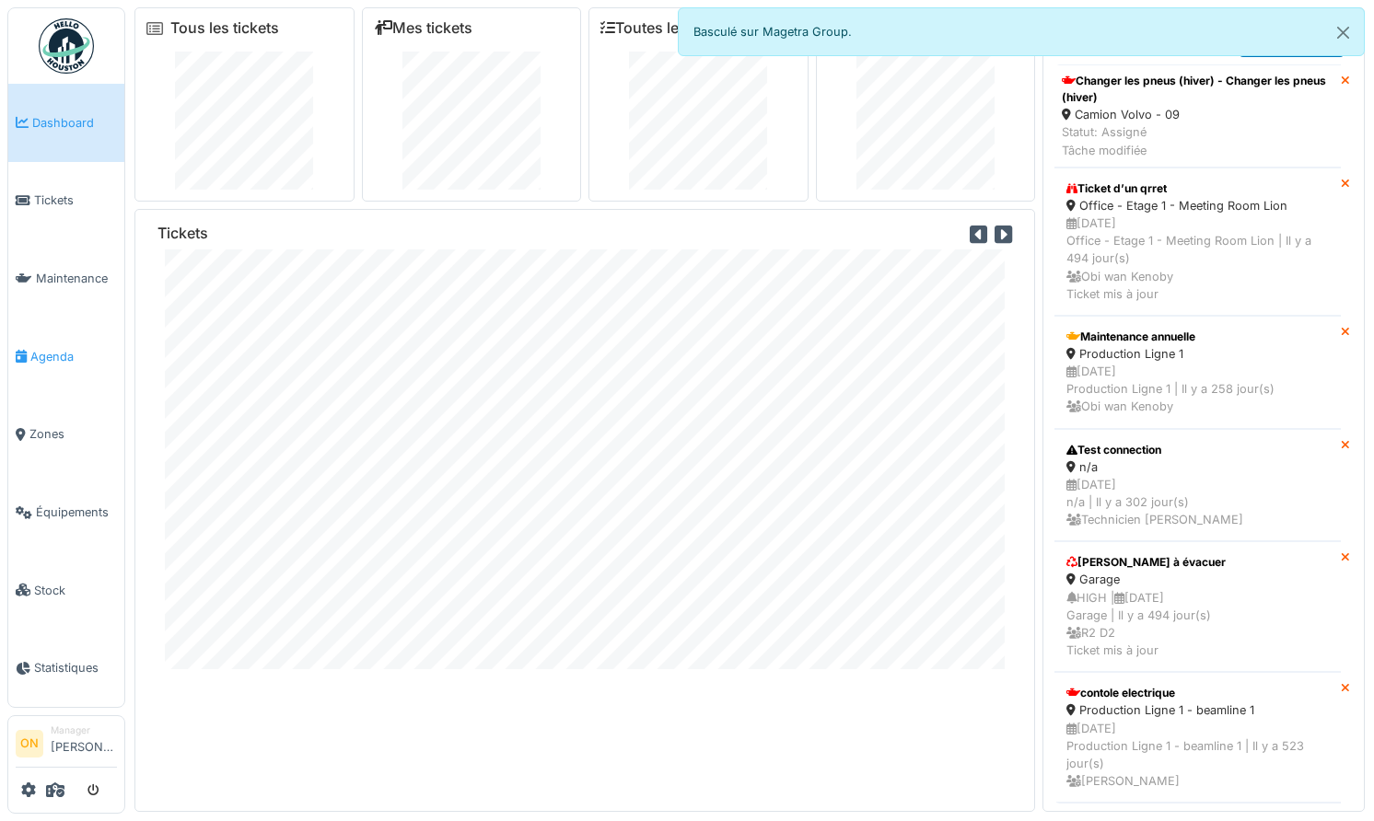
click at [43, 355] on span "Agenda" at bounding box center [73, 356] width 87 height 17
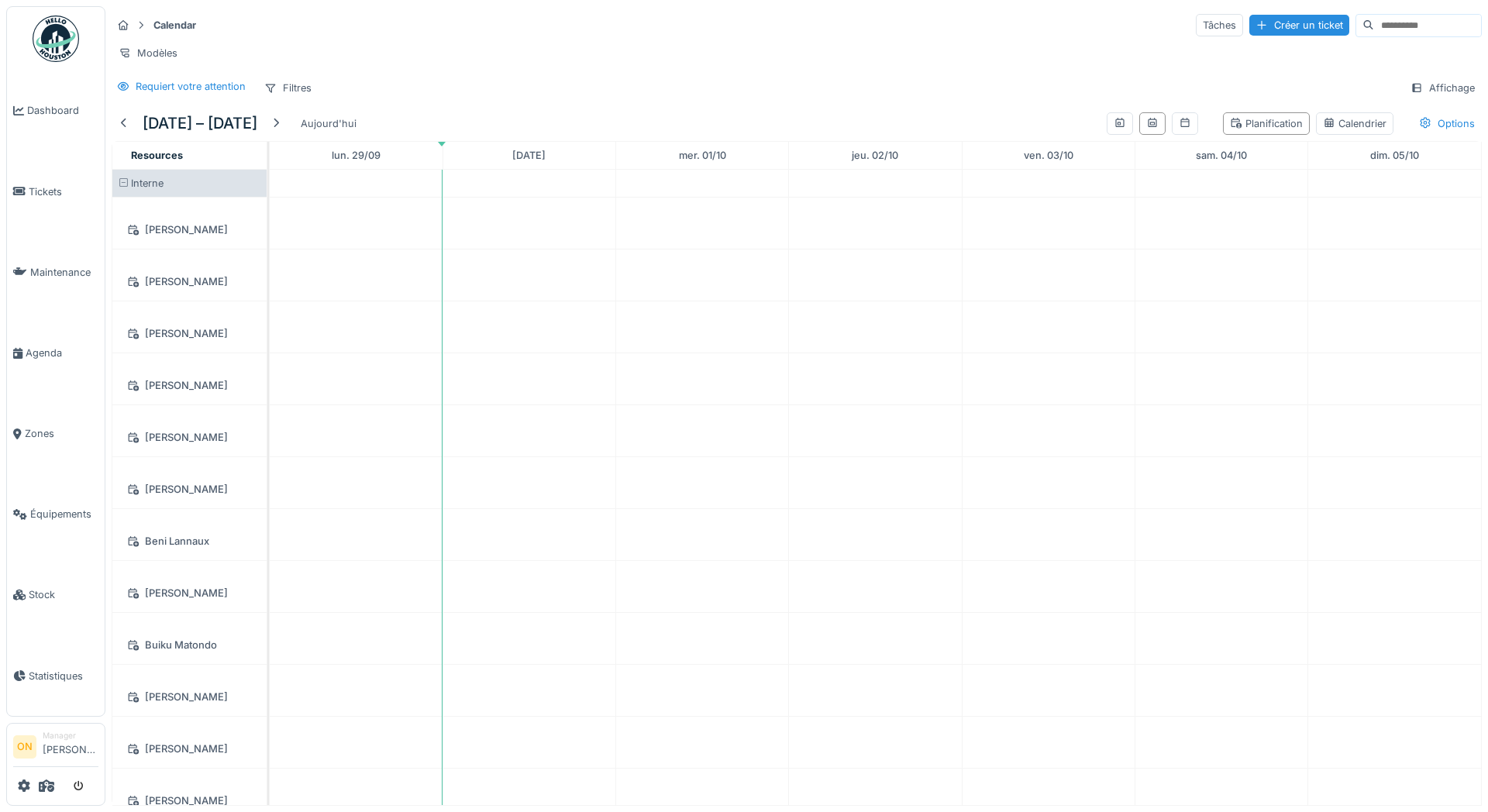
click at [613, 97] on div "Requiert votre attention Filtres Affichage" at bounding box center [797, 88] width 1370 height 23
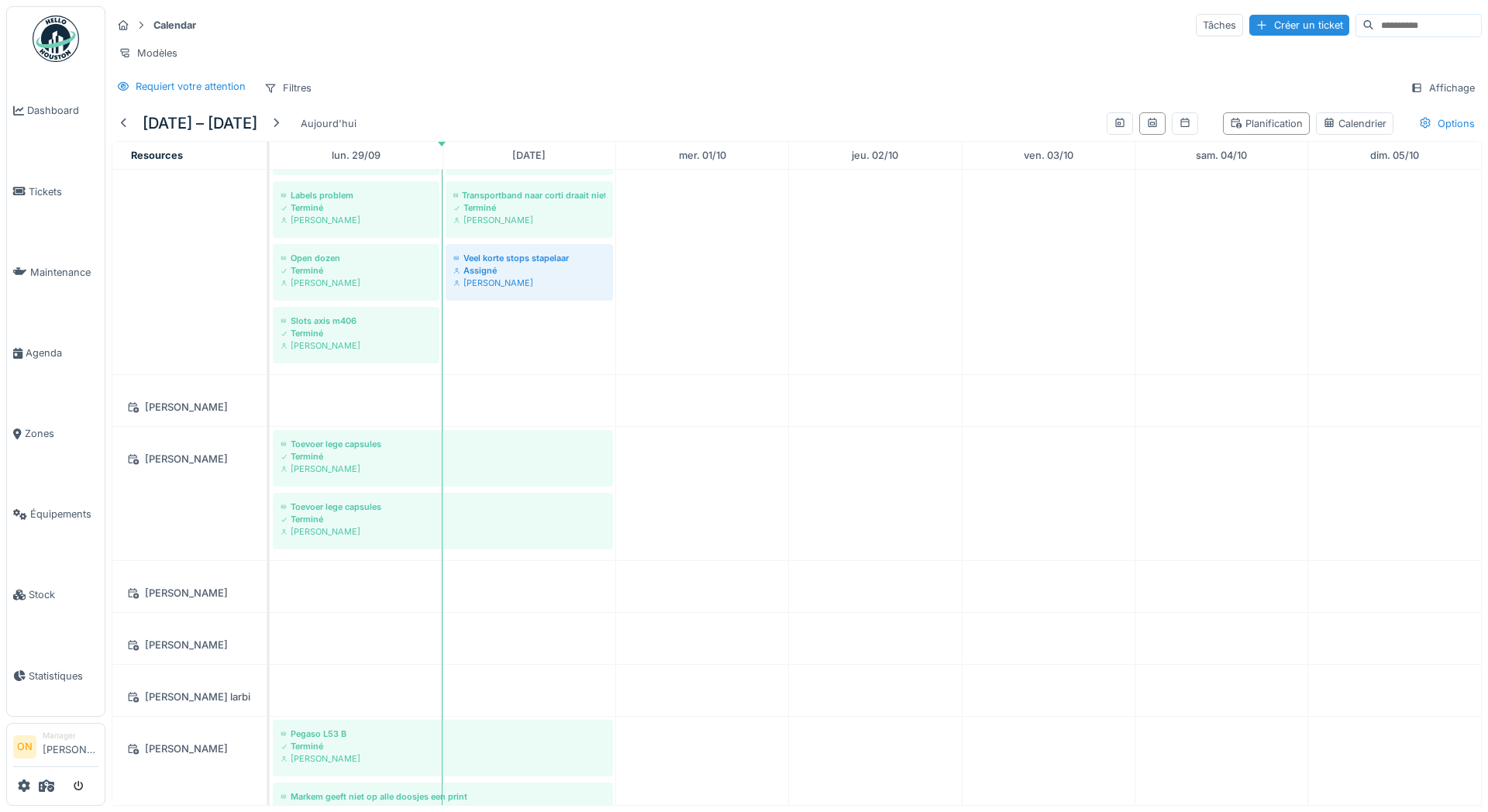
scroll to position [1213, 0]
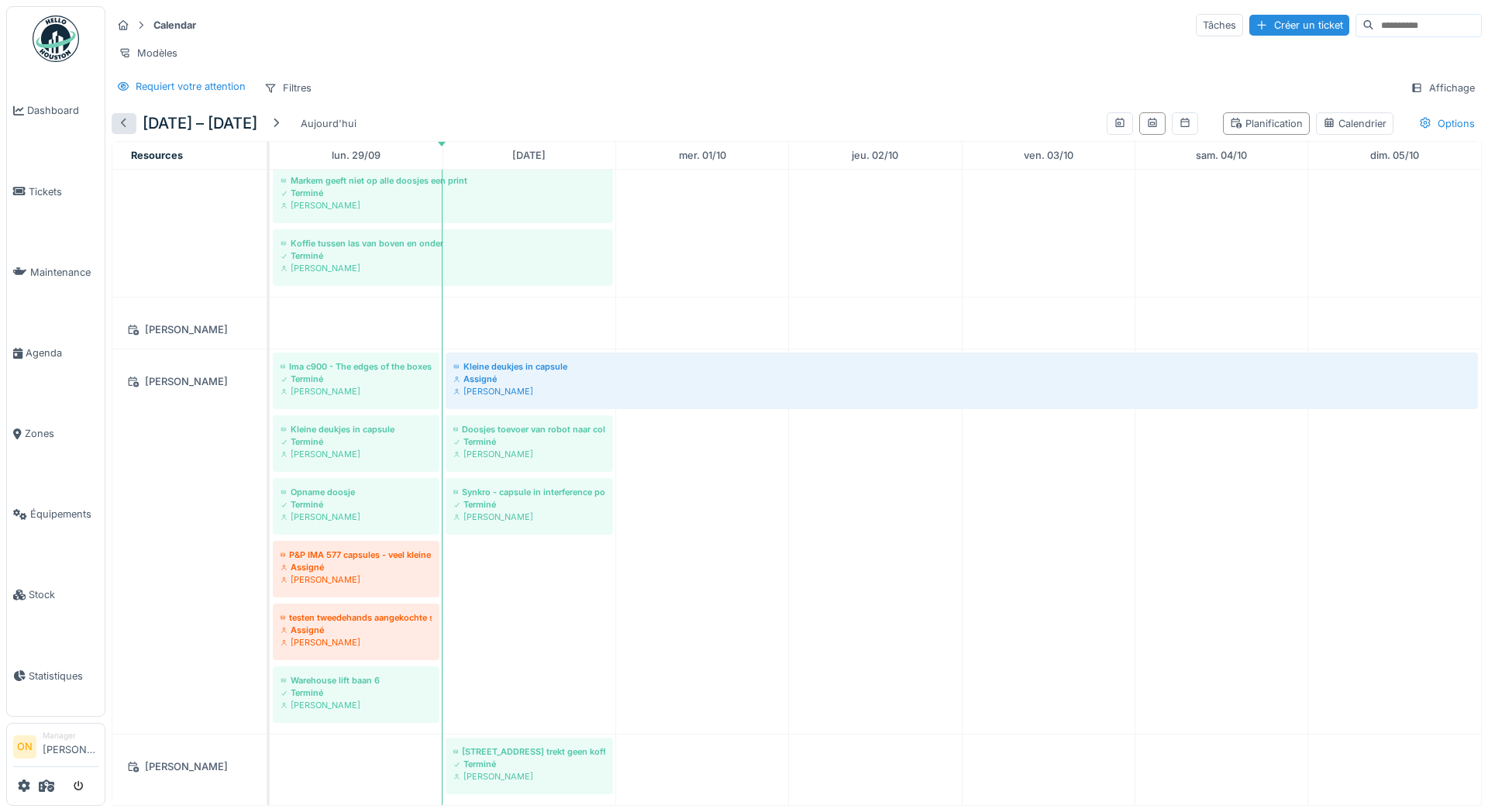
click at [122, 122] on div at bounding box center [124, 123] width 13 height 14
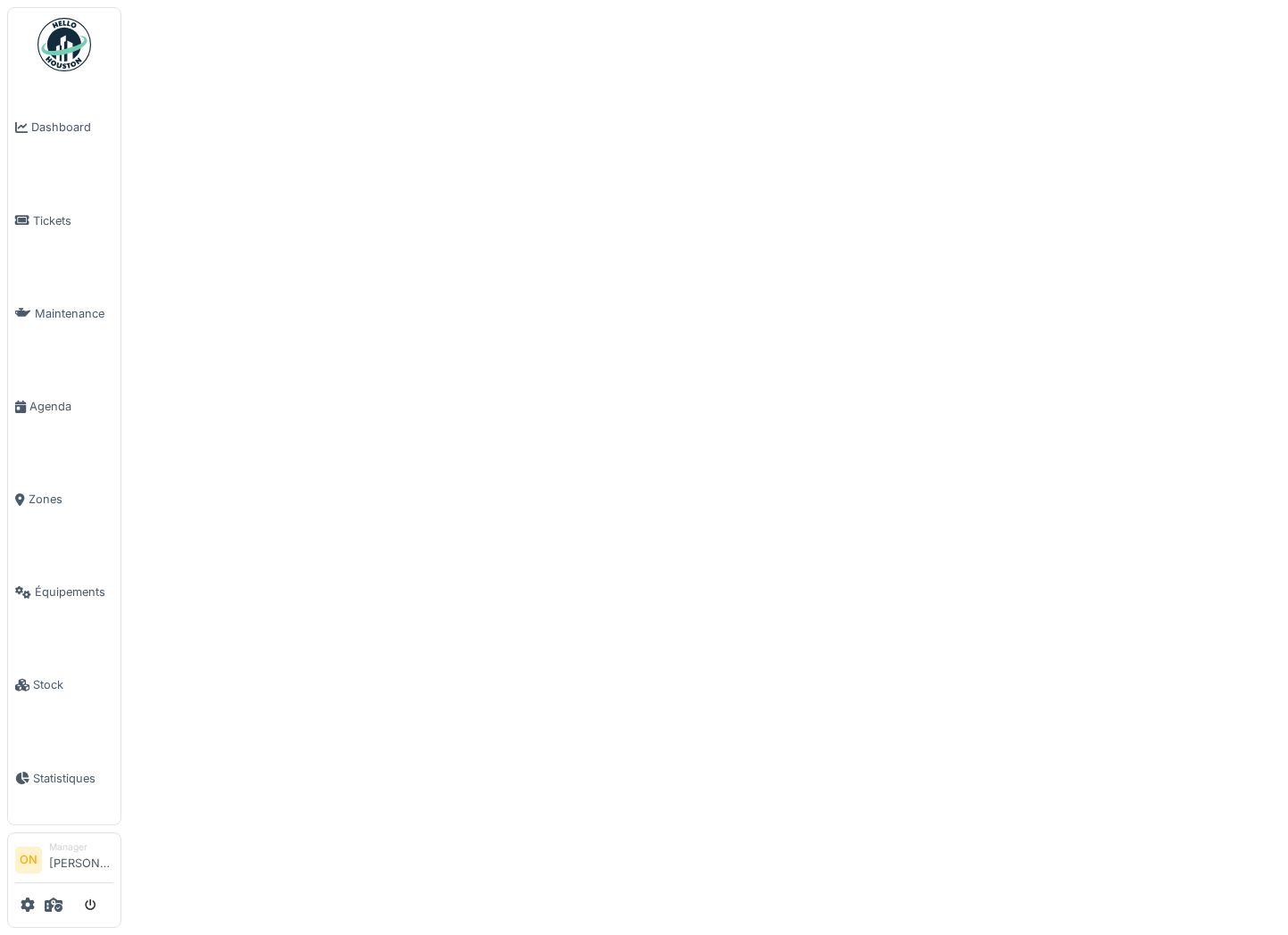
click at [1066, 301] on div at bounding box center [644, 467] width 1288 height 935
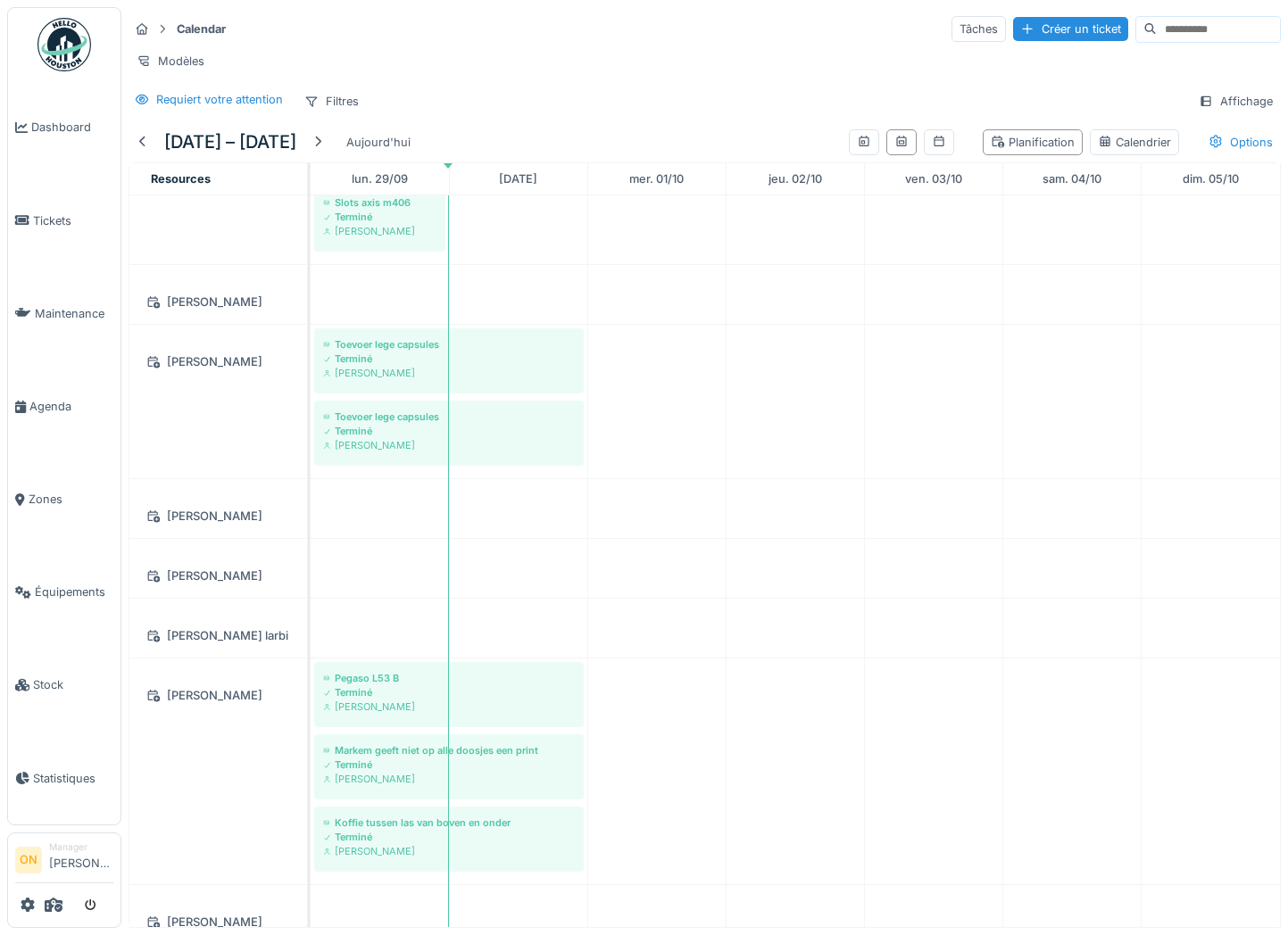
scroll to position [795, 0]
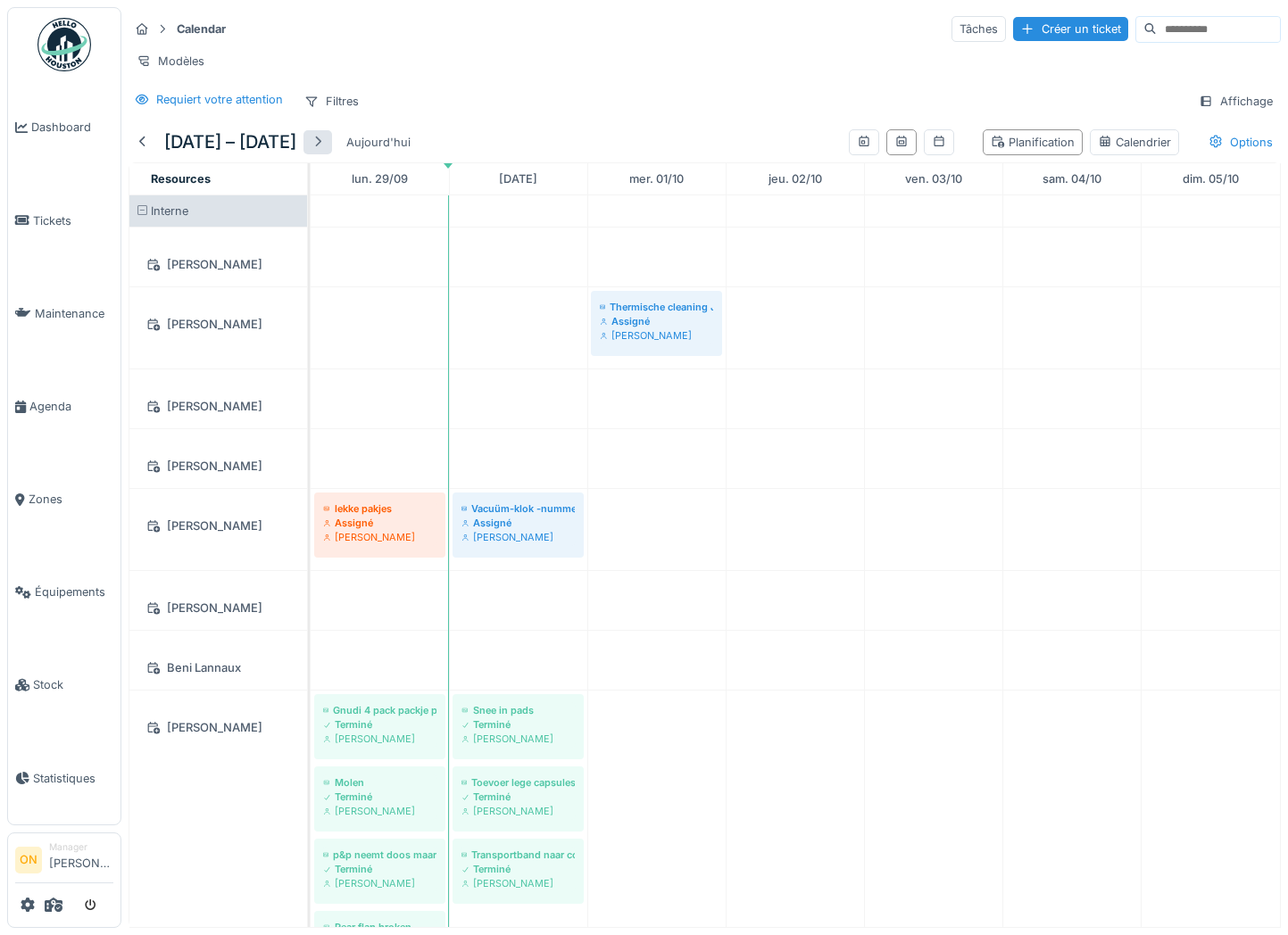
click at [325, 142] on div at bounding box center [317, 141] width 15 height 16
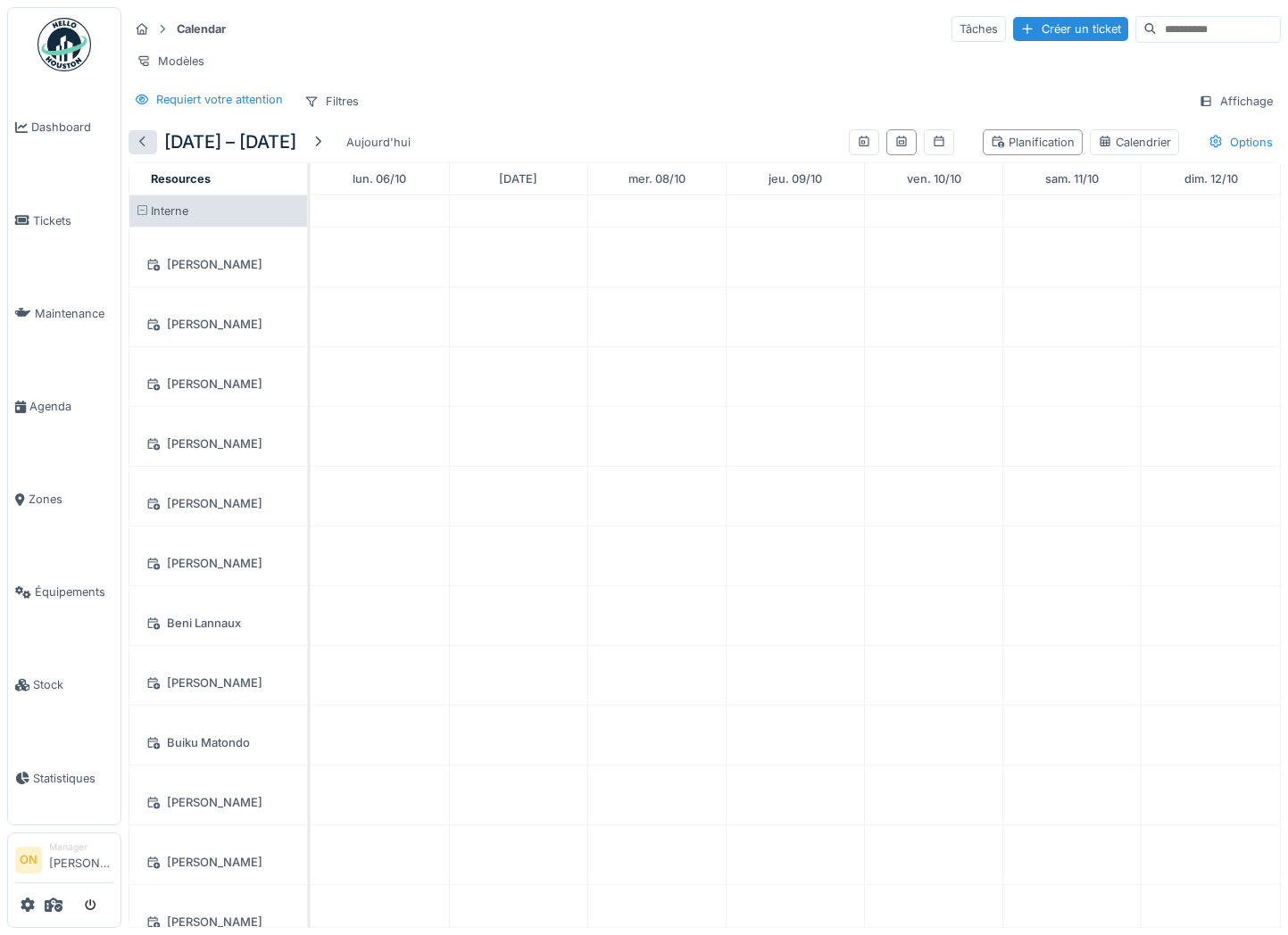
click at [141, 140] on div at bounding box center [142, 141] width 15 height 16
click at [654, 84] on div "Calendar Tâches Créer un ticket Modèles Requiert votre attention Filtres Affich…" at bounding box center [704, 64] width 1166 height 115
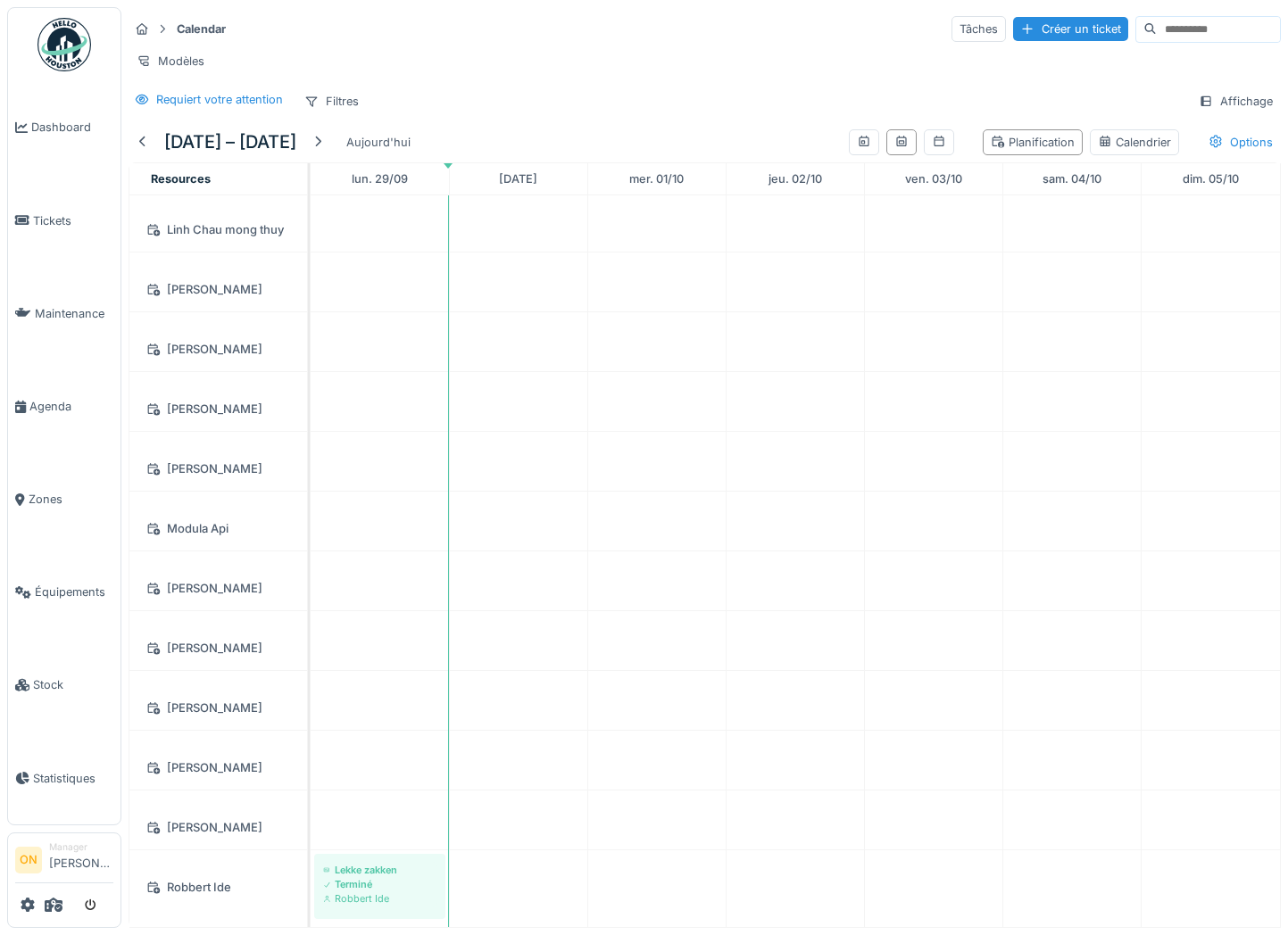
scroll to position [2506, 0]
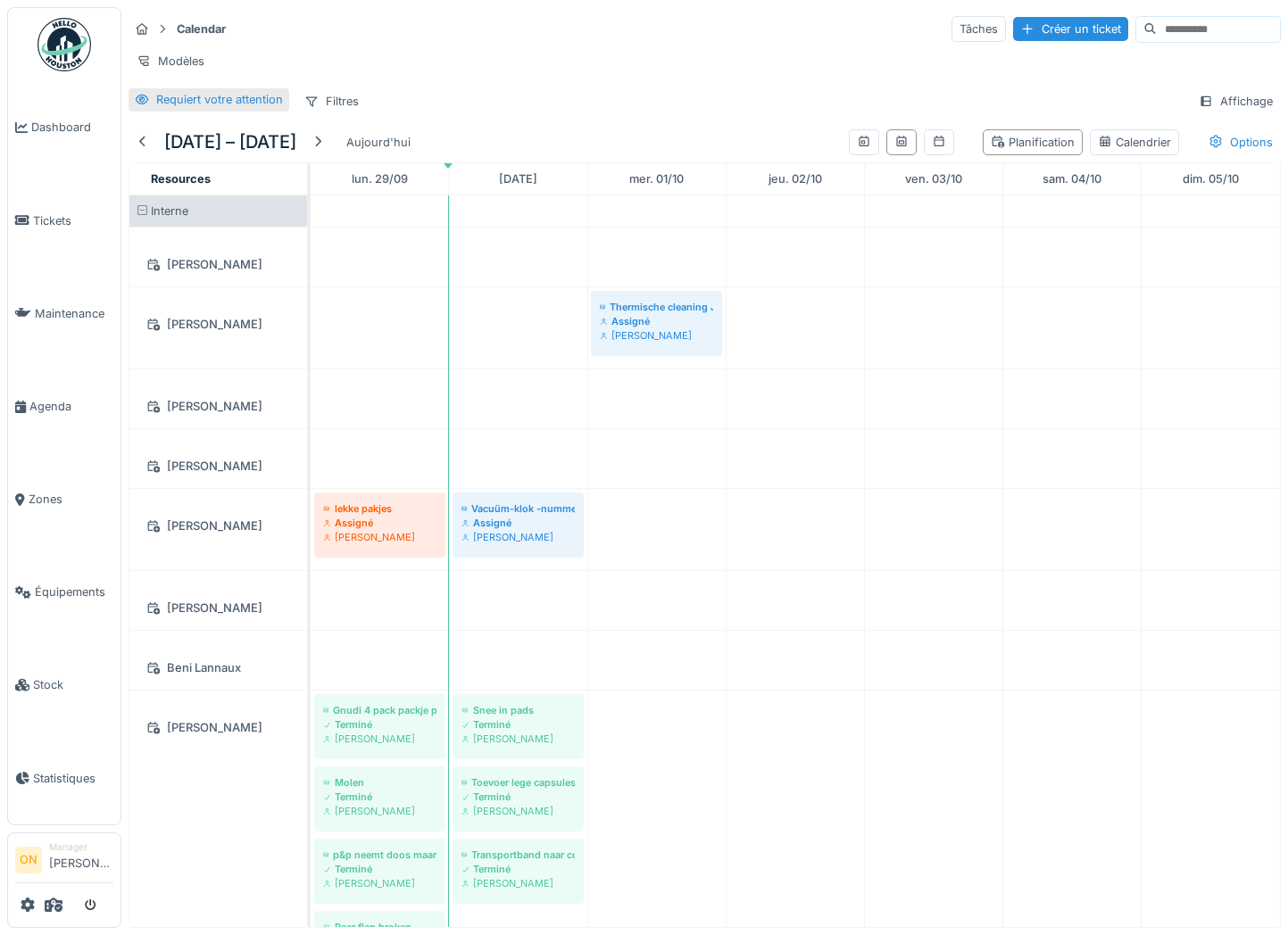
click at [204, 104] on div "Requiert votre attention" at bounding box center [219, 99] width 127 height 16
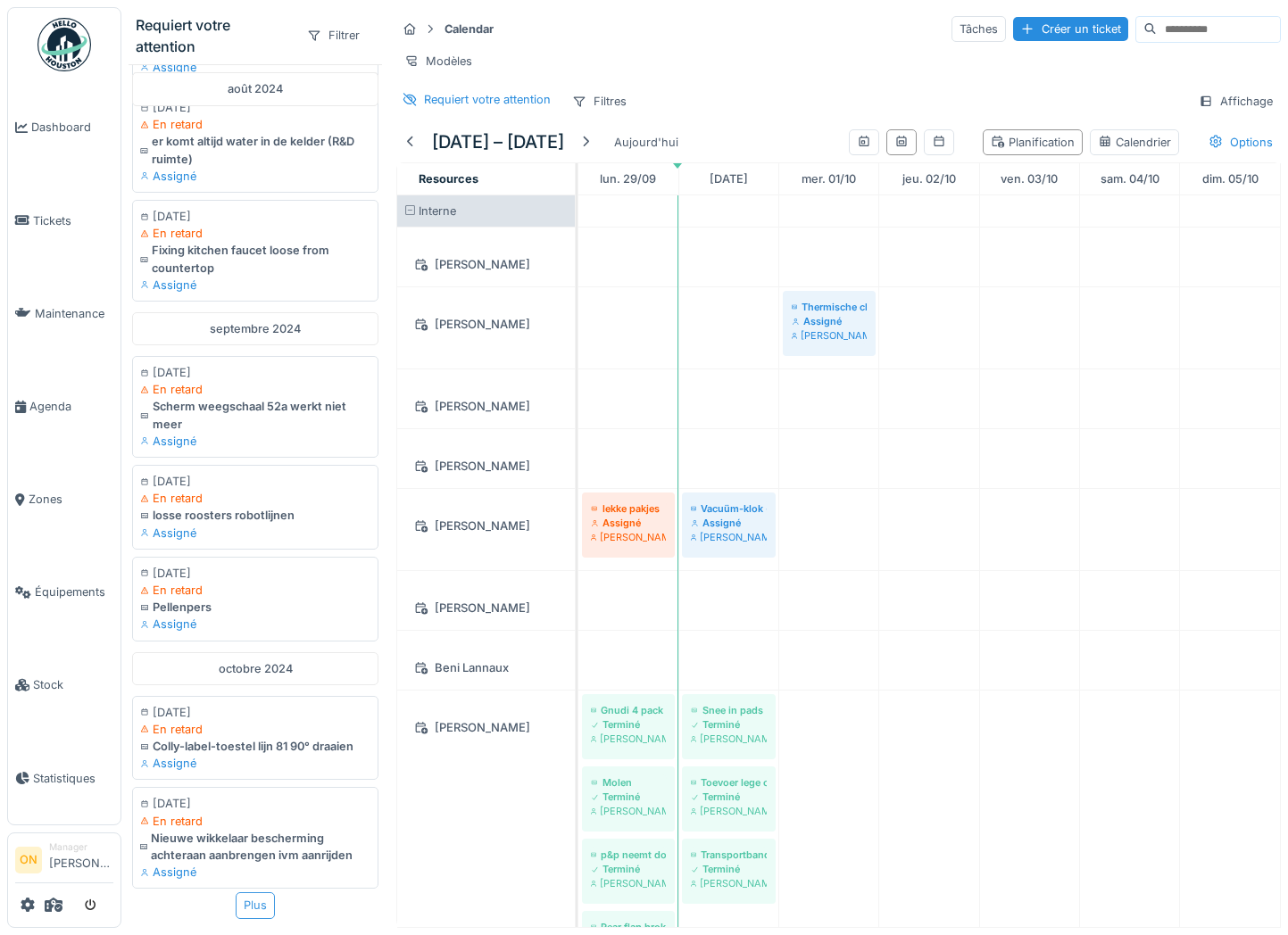
click at [257, 915] on div "Plus" at bounding box center [255, 905] width 40 height 26
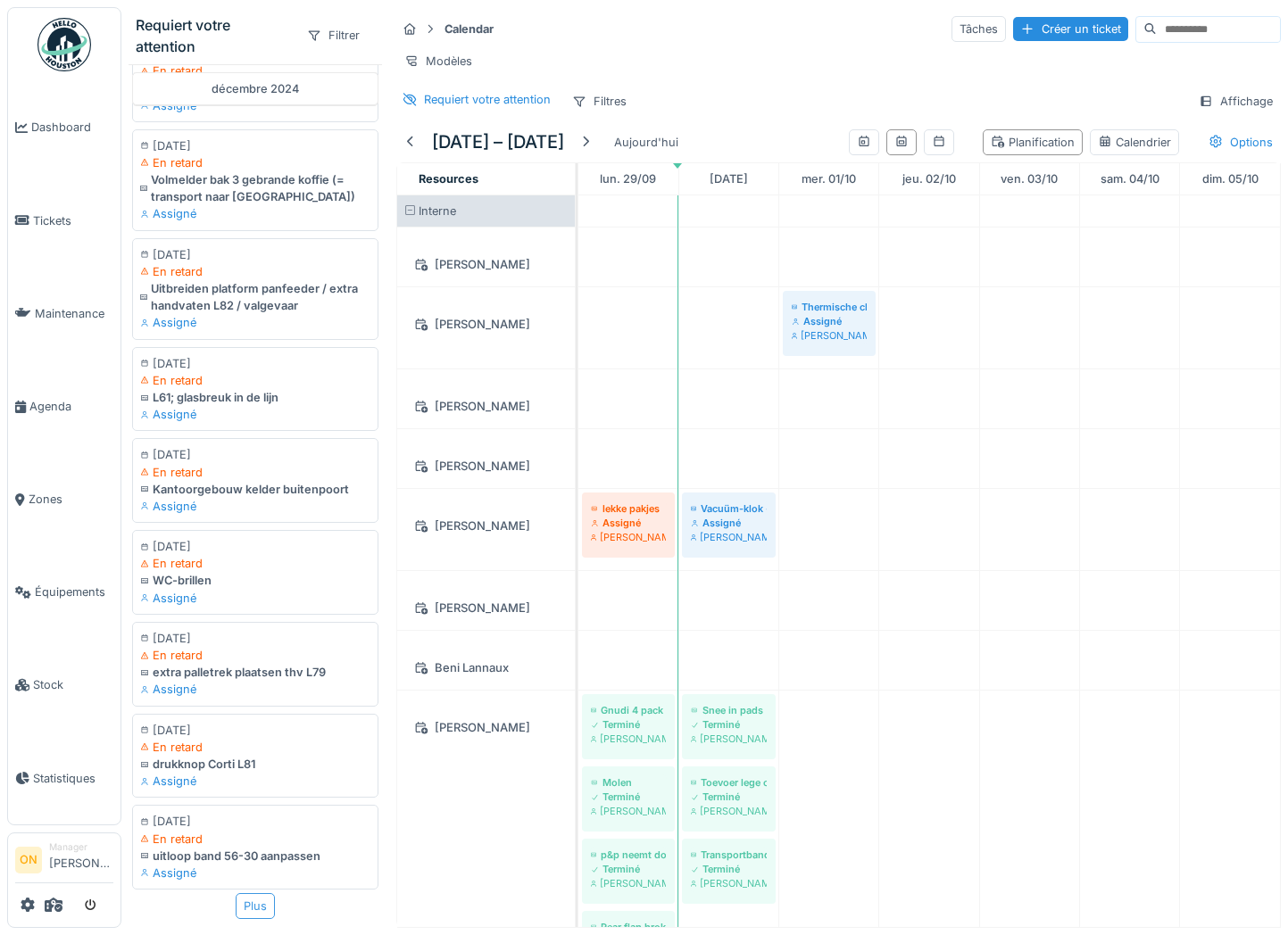
click at [255, 914] on div "Plus" at bounding box center [255, 906] width 40 height 26
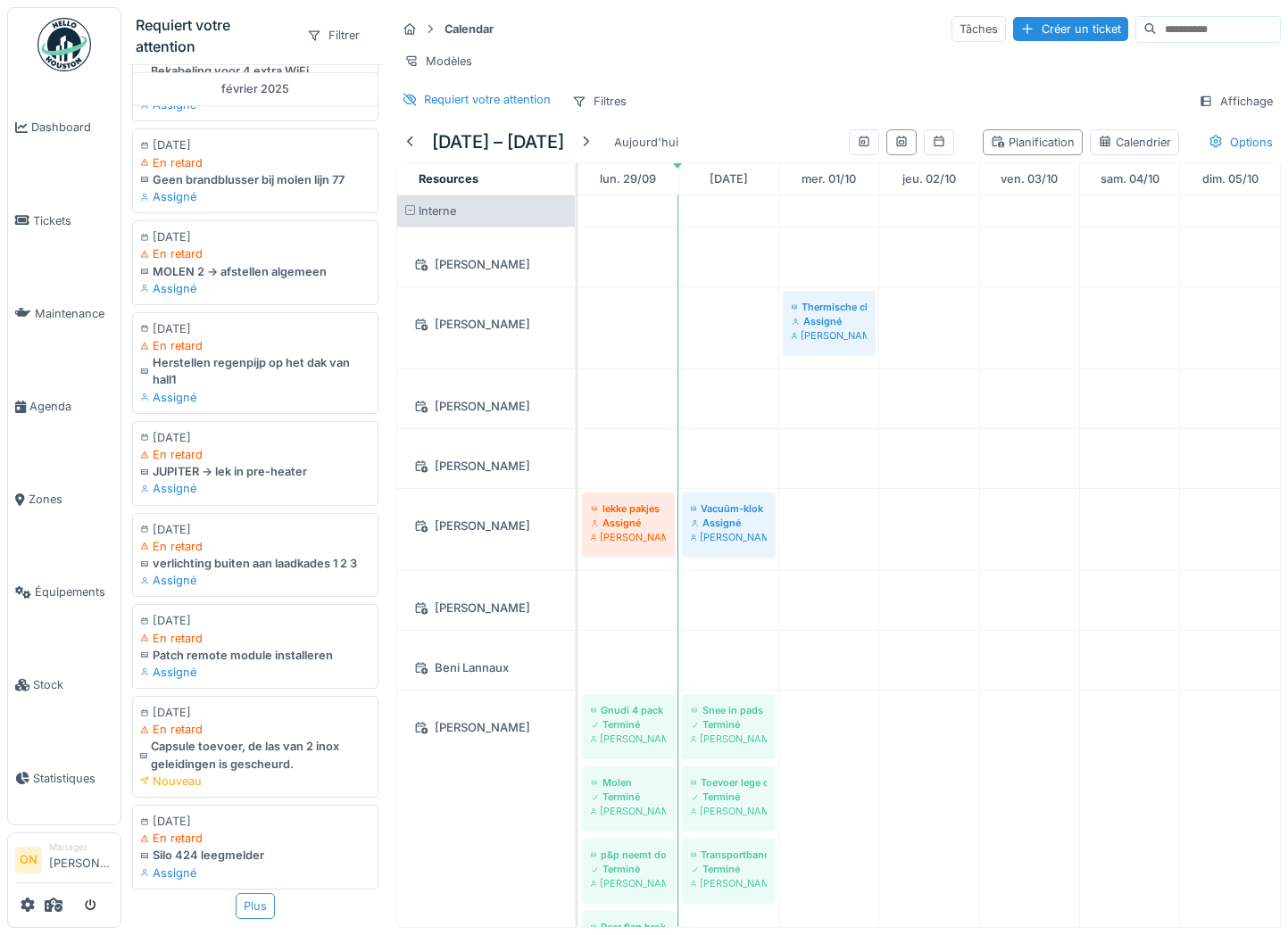
click at [259, 917] on div "Plus" at bounding box center [255, 906] width 40 height 26
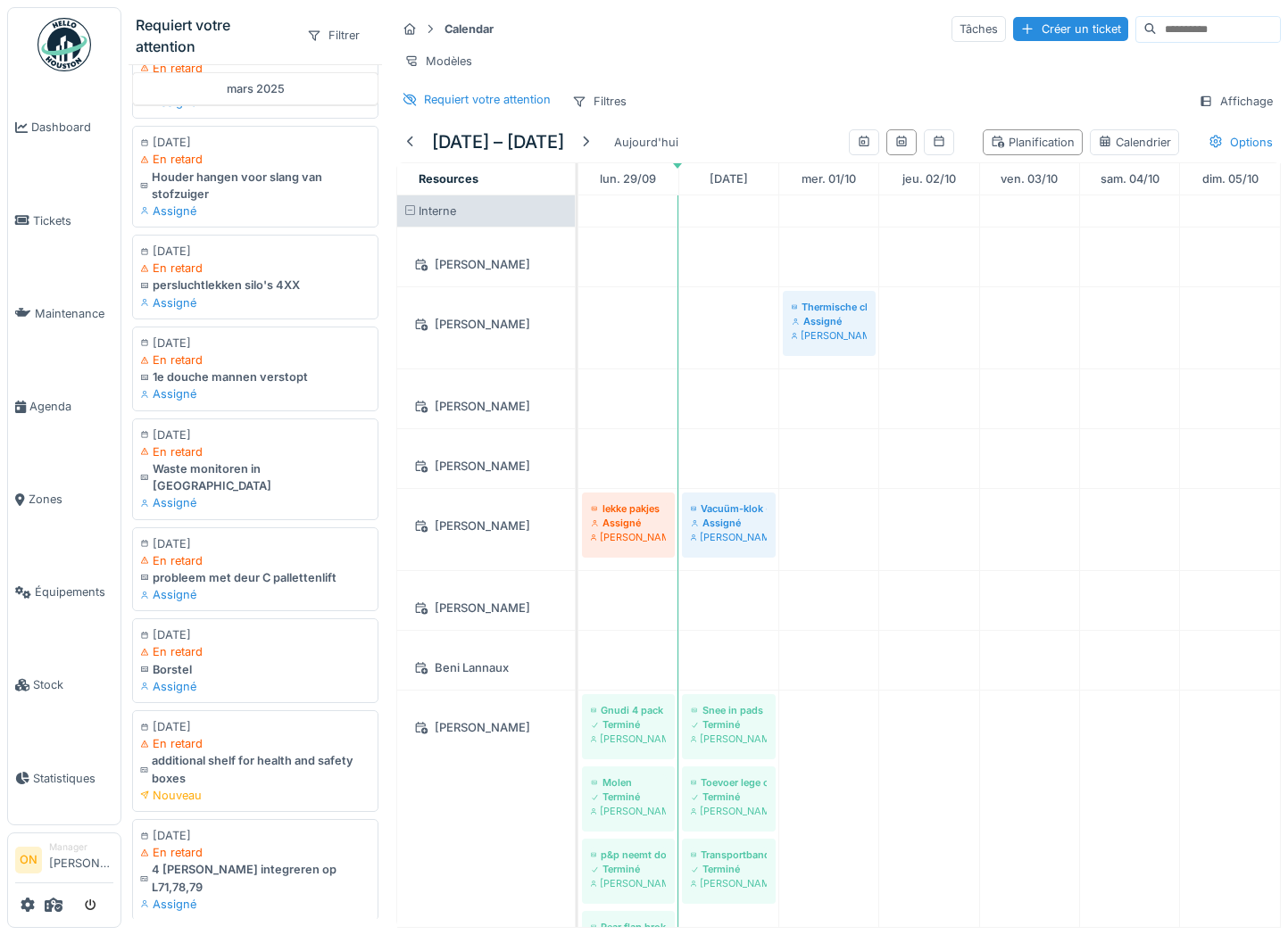
drag, startPoint x: 768, startPoint y: 70, endPoint x: 579, endPoint y: 143, distance: 202.6
click at [767, 72] on div "Modèles" at bounding box center [838, 61] width 884 height 26
click at [409, 140] on div at bounding box center [410, 141] width 15 height 16
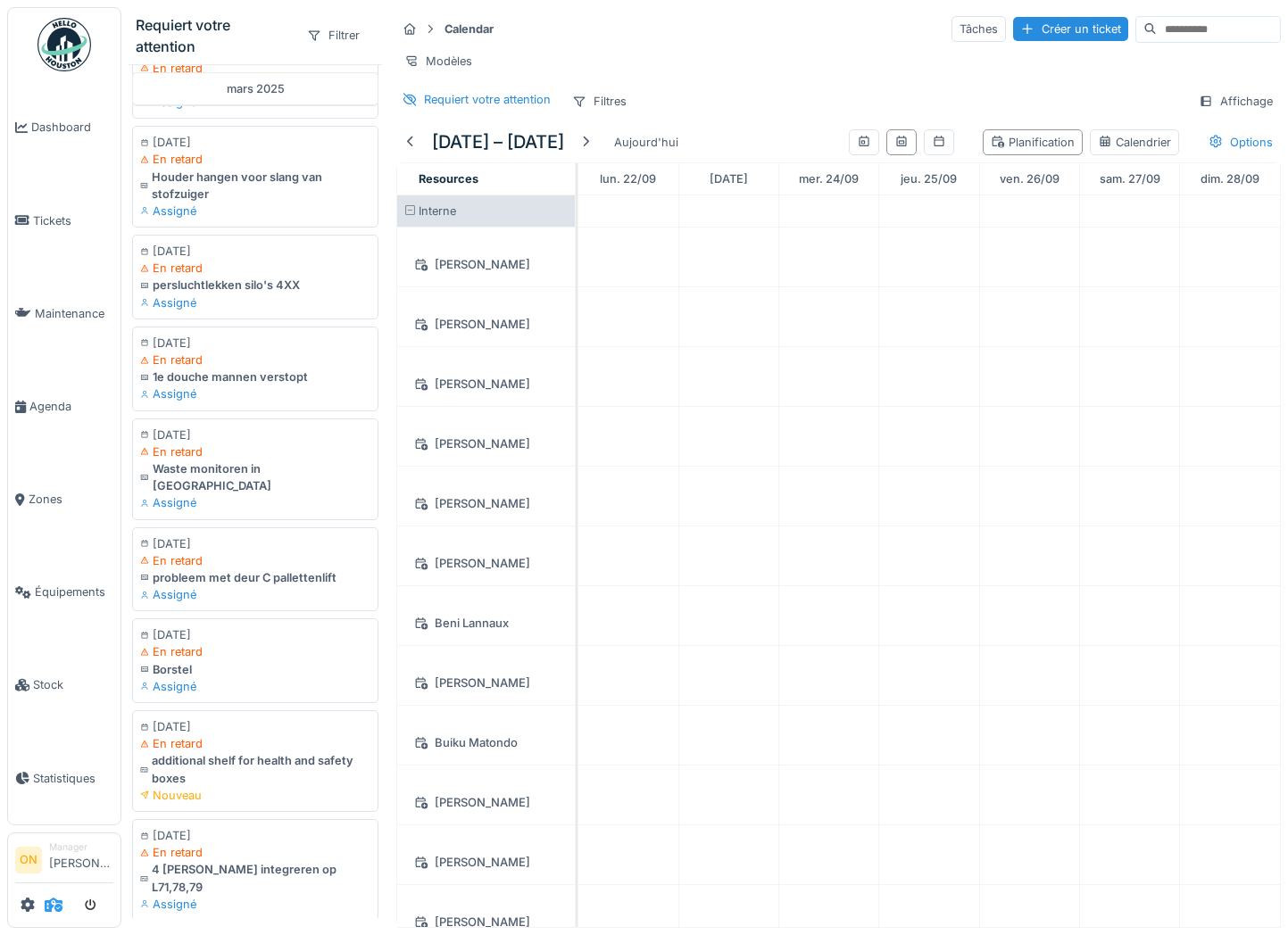
click at [51, 903] on icon at bounding box center [53, 904] width 17 height 15
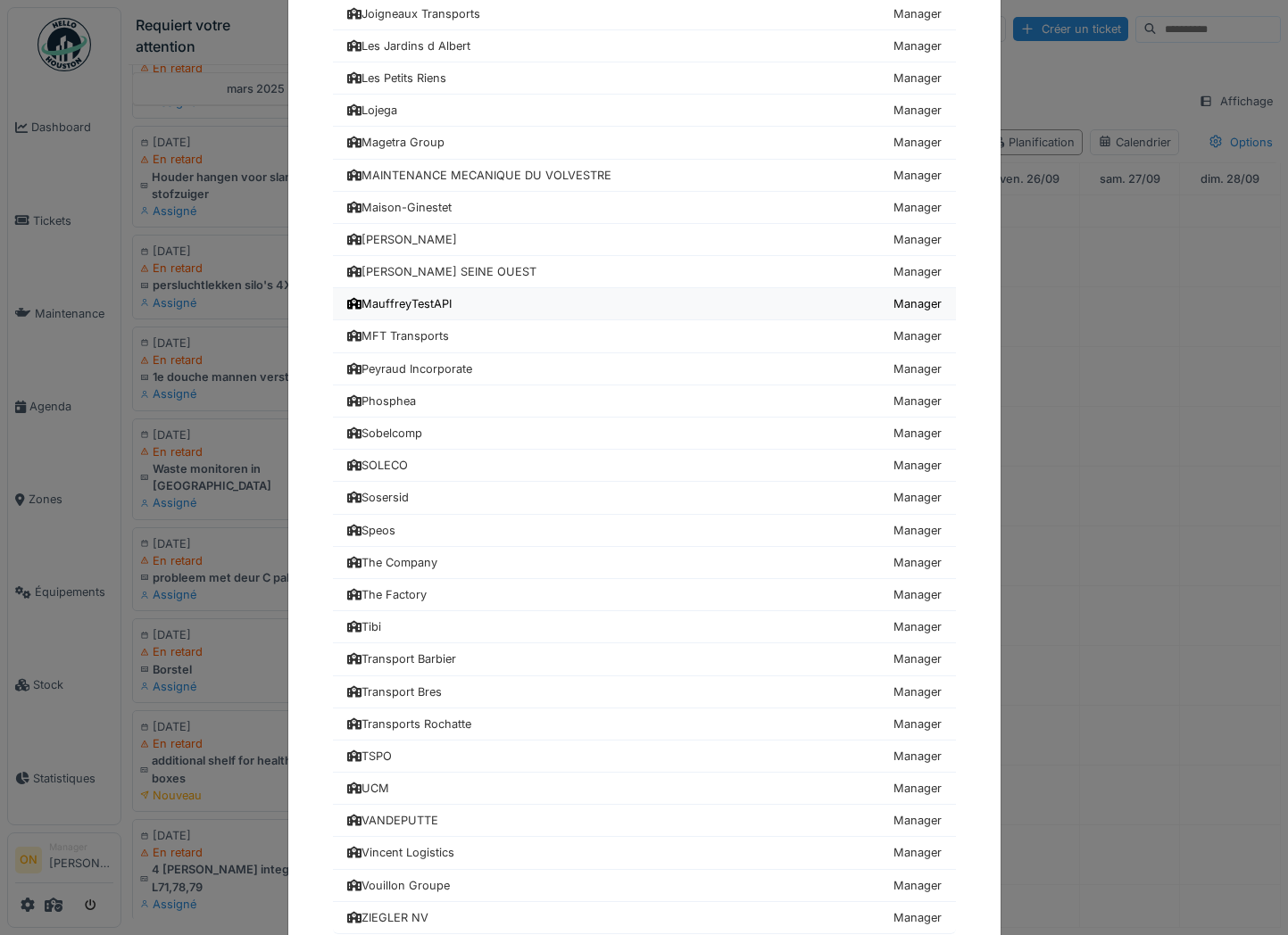
scroll to position [606, 0]
click at [440, 273] on div "[PERSON_NAME] SEINE OUEST" at bounding box center [441, 272] width 189 height 16
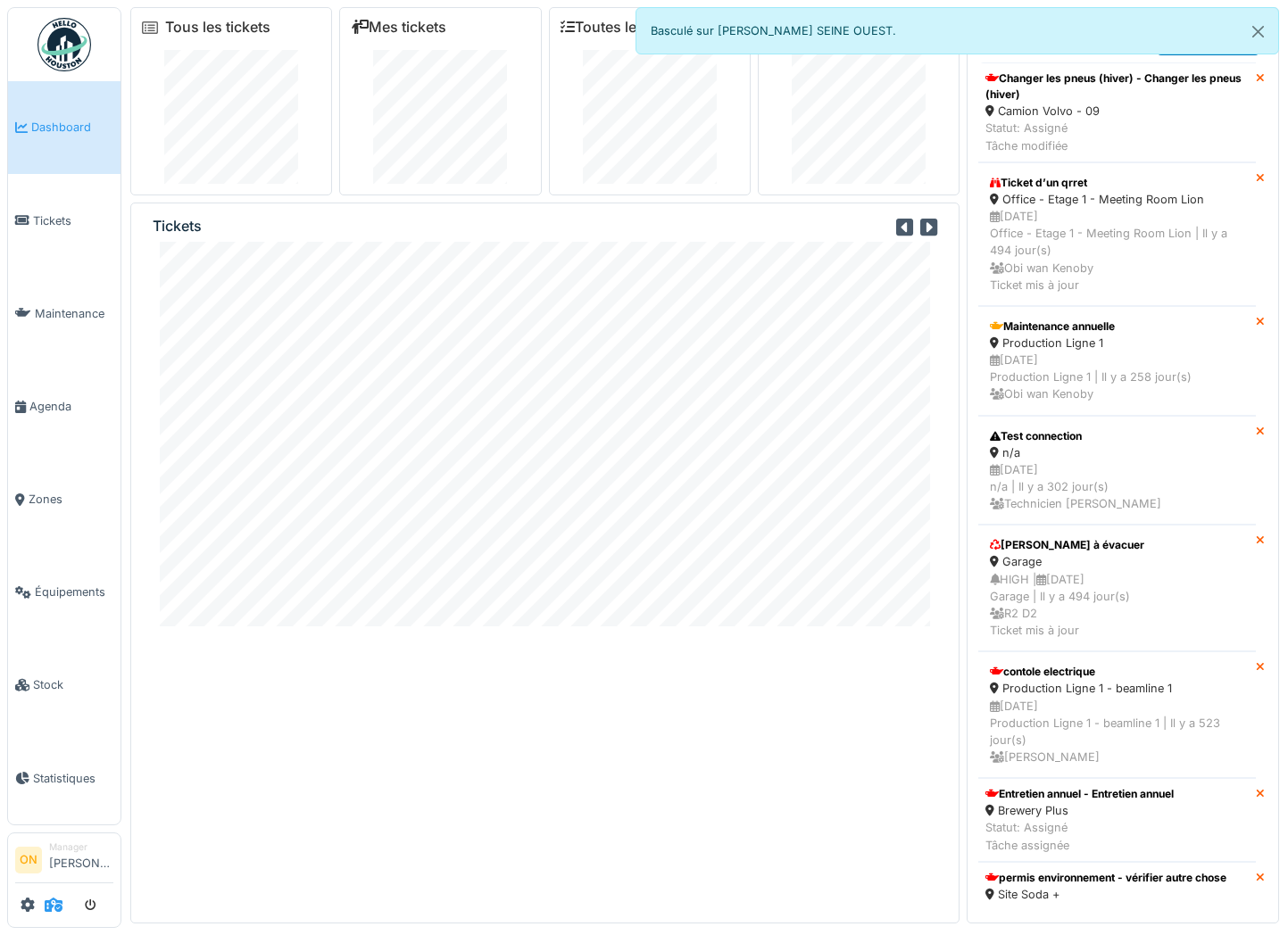
click at [53, 899] on icon at bounding box center [53, 904] width 17 height 15
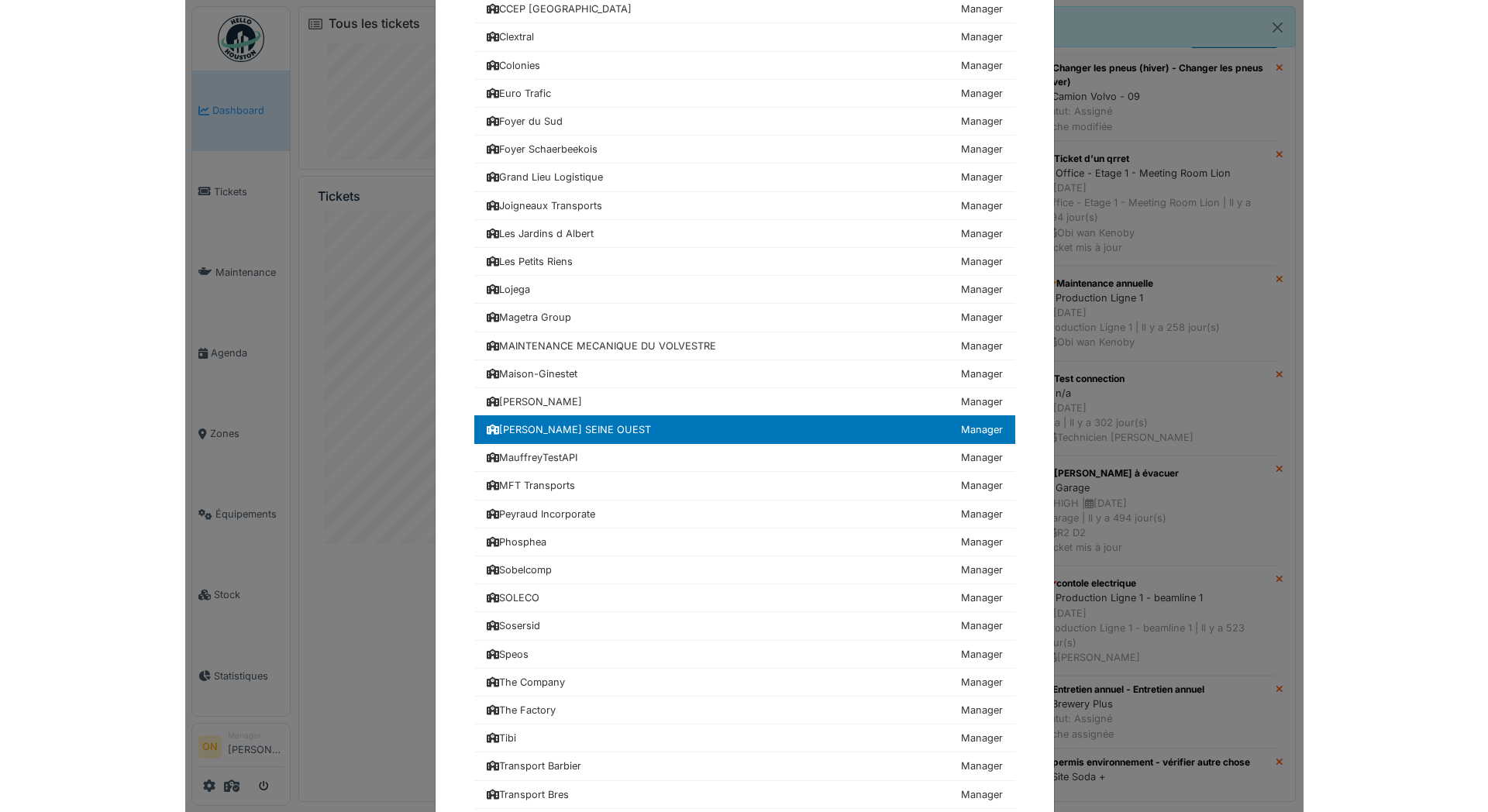
scroll to position [353, 0]
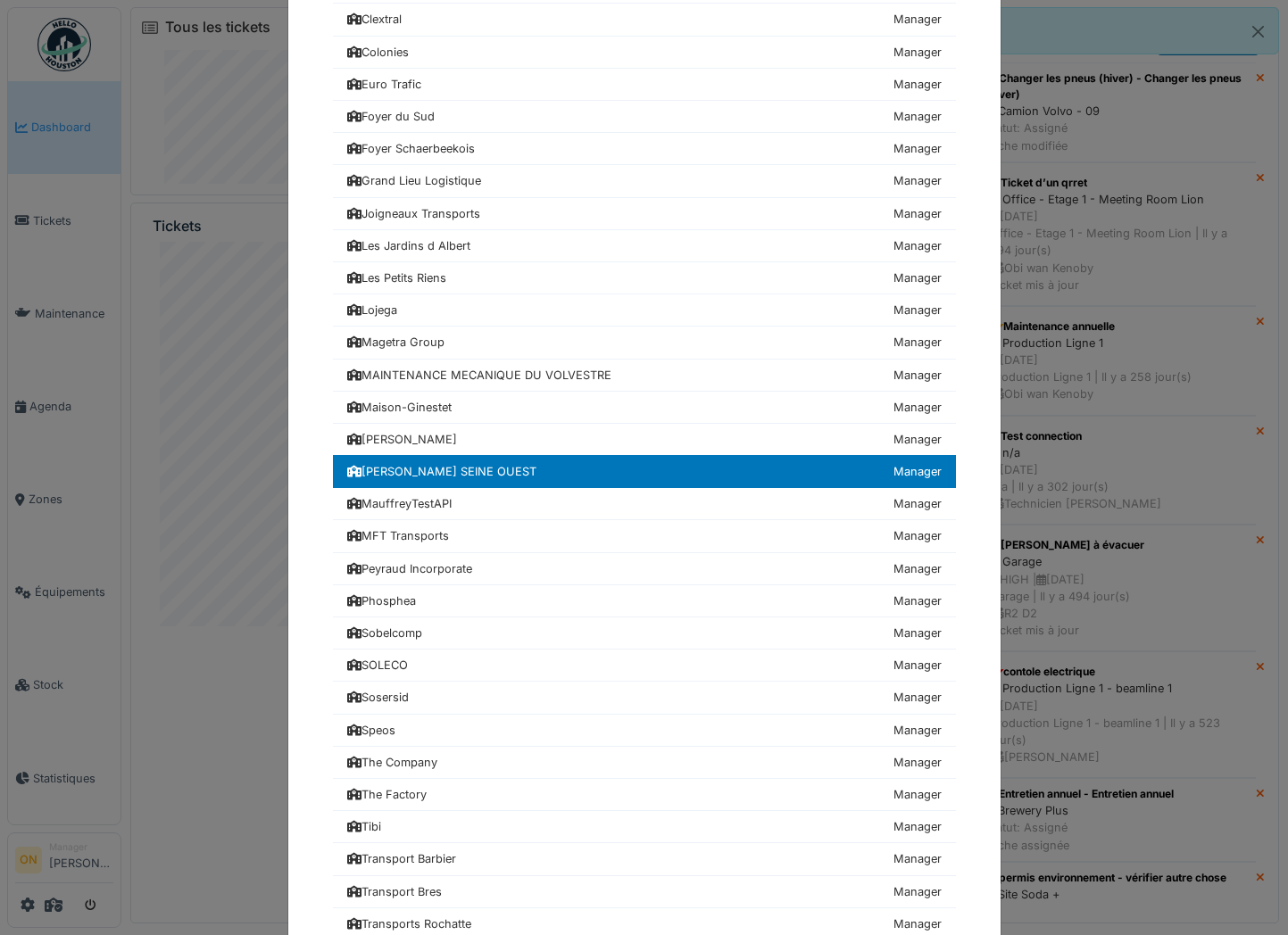
click at [1112, 561] on div "Choisissez une société 24hStudio Manager Air Liquide Manager [GEOGRAPHIC_DATA] …" at bounding box center [644, 467] width 1288 height 935
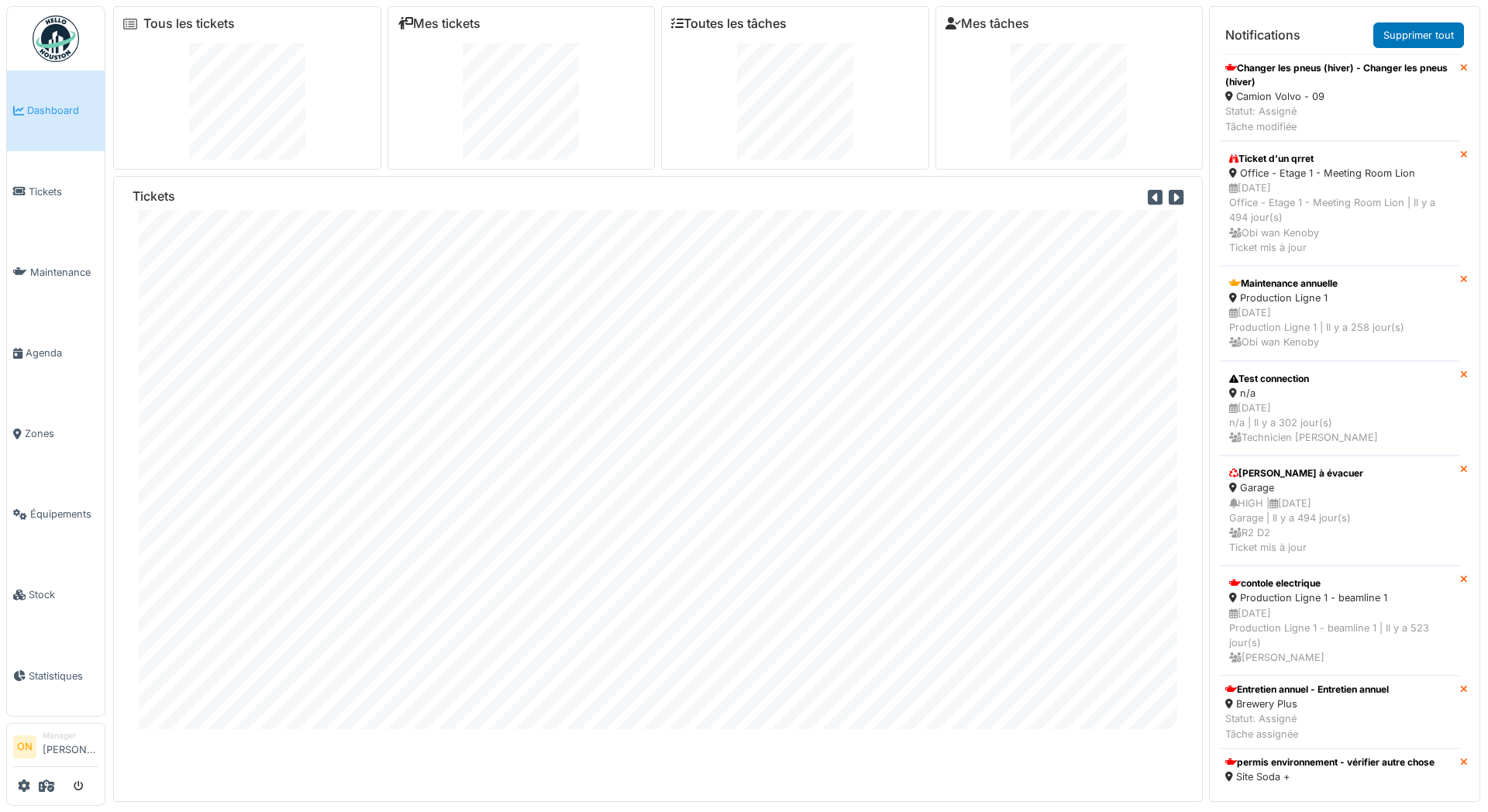
scroll to position [1, 0]
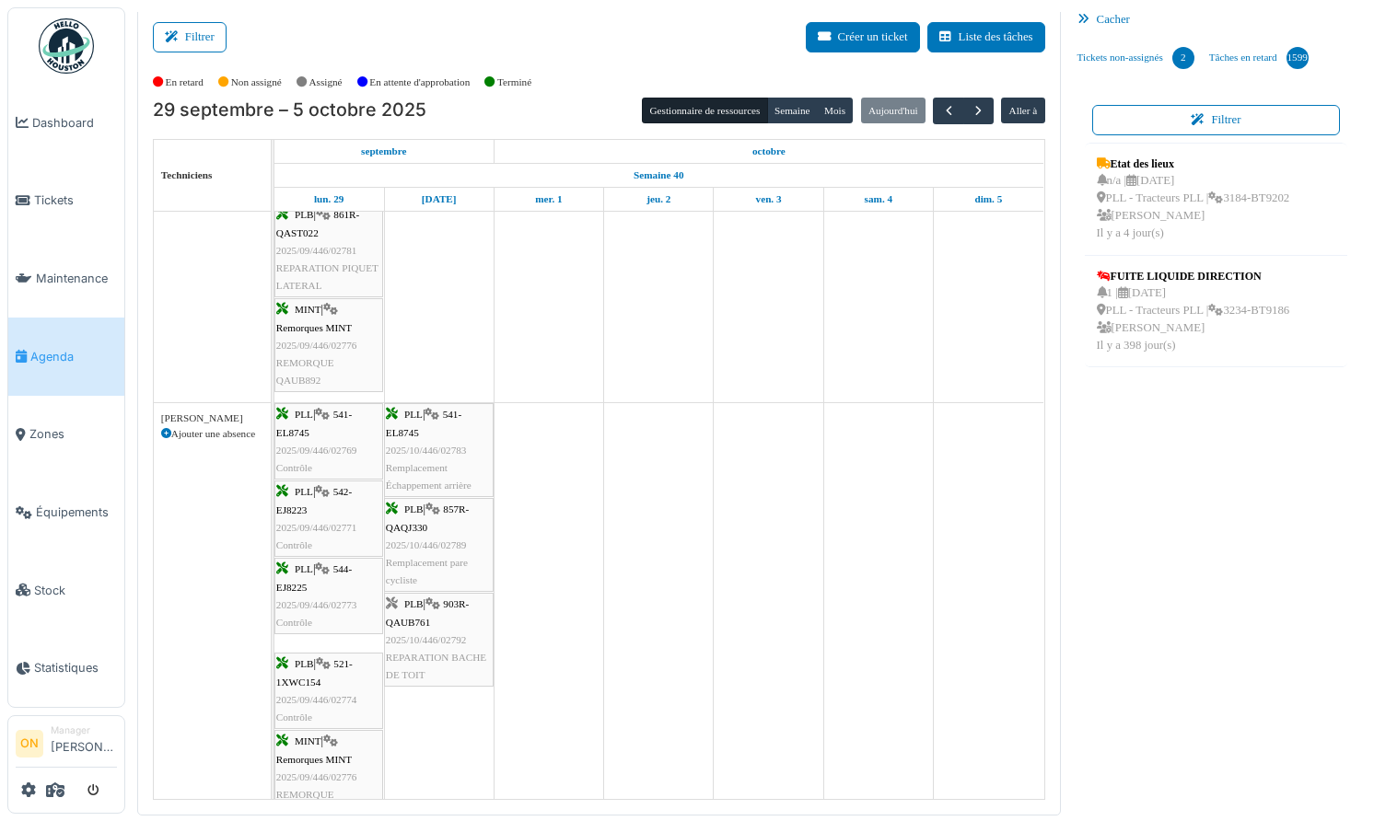
scroll to position [1088, 0]
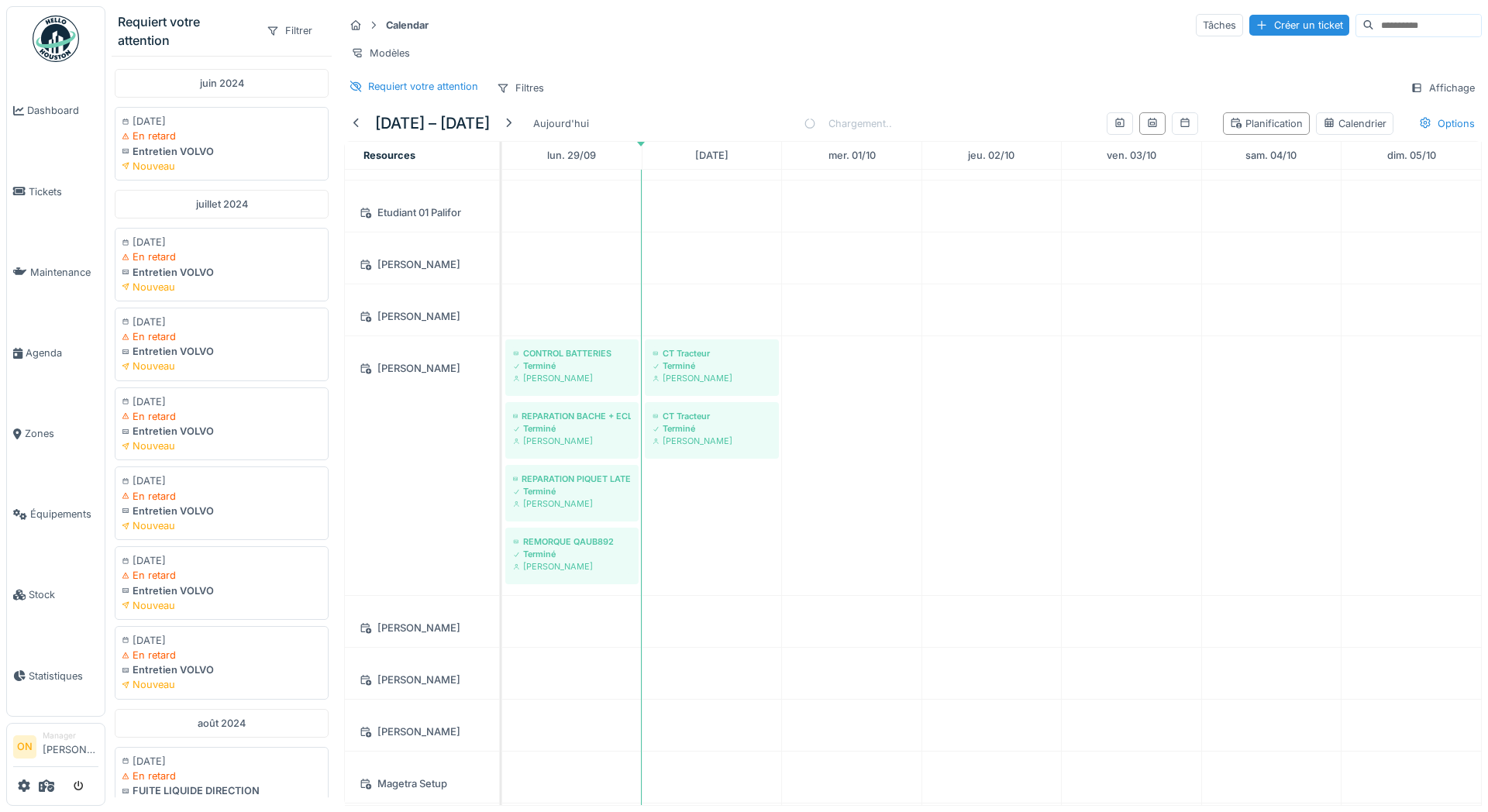
scroll to position [1017, 0]
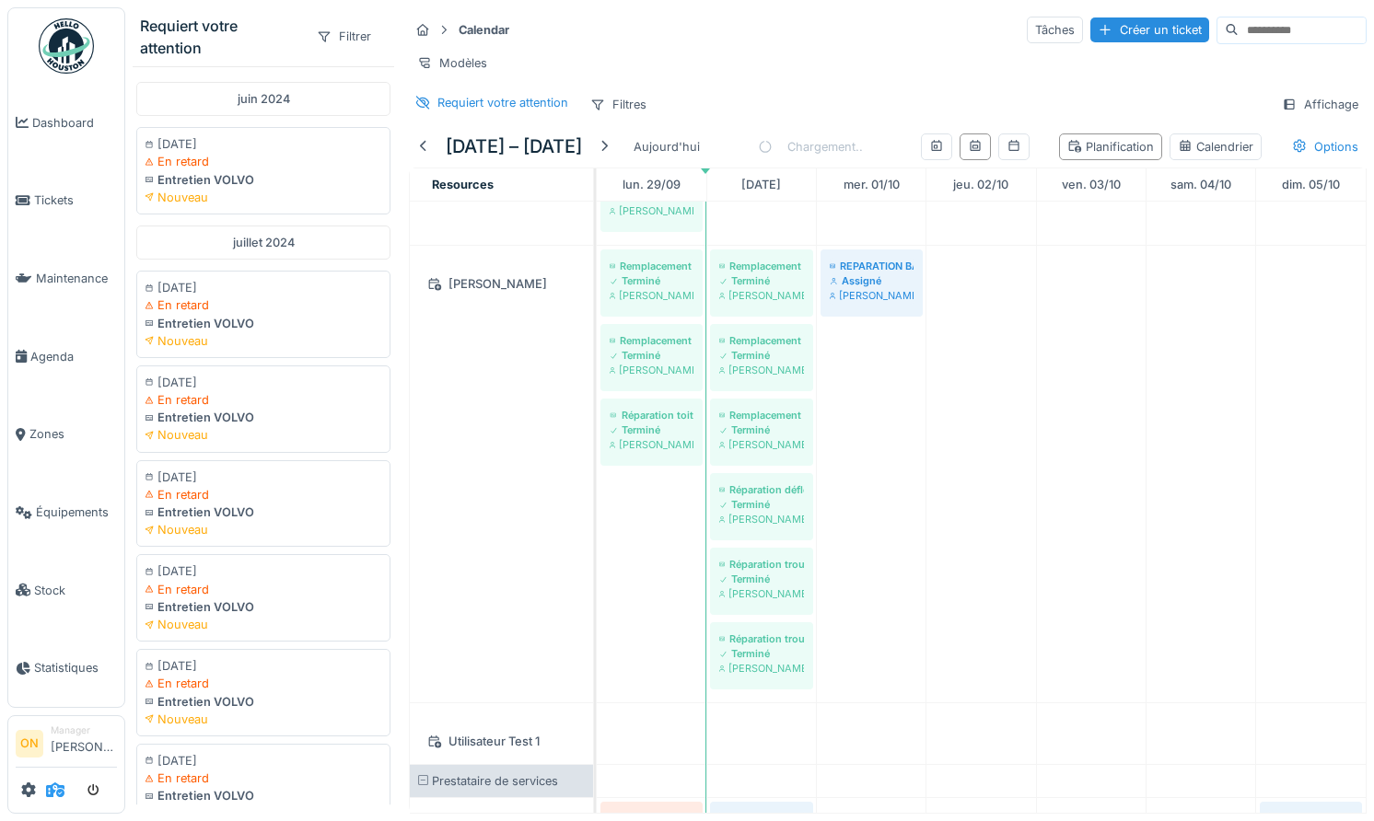
click at [46, 791] on icon at bounding box center [55, 790] width 18 height 15
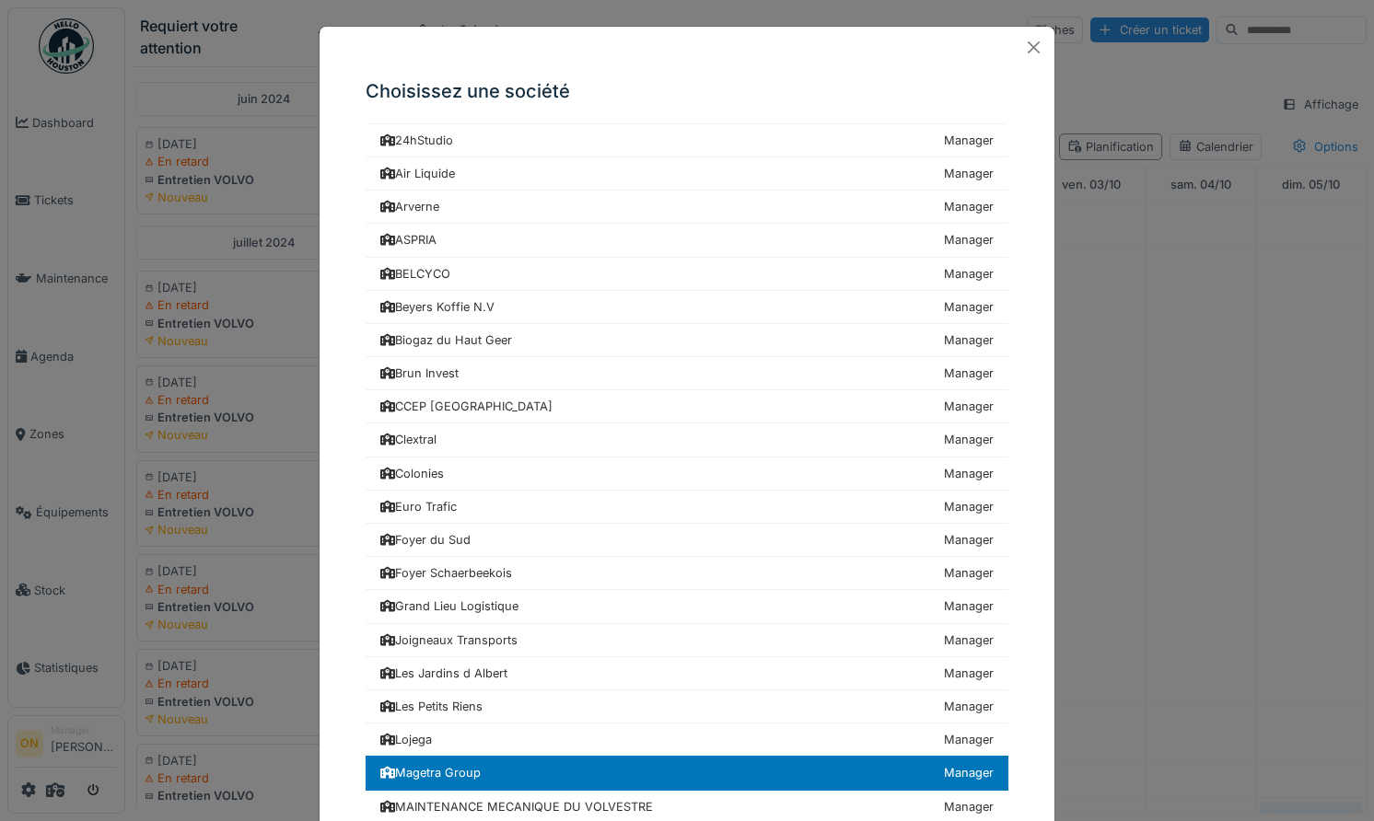
click at [203, 656] on div "Choisissez une société 24hStudio Manager Air Liquide Manager [GEOGRAPHIC_DATA] …" at bounding box center [687, 410] width 1374 height 821
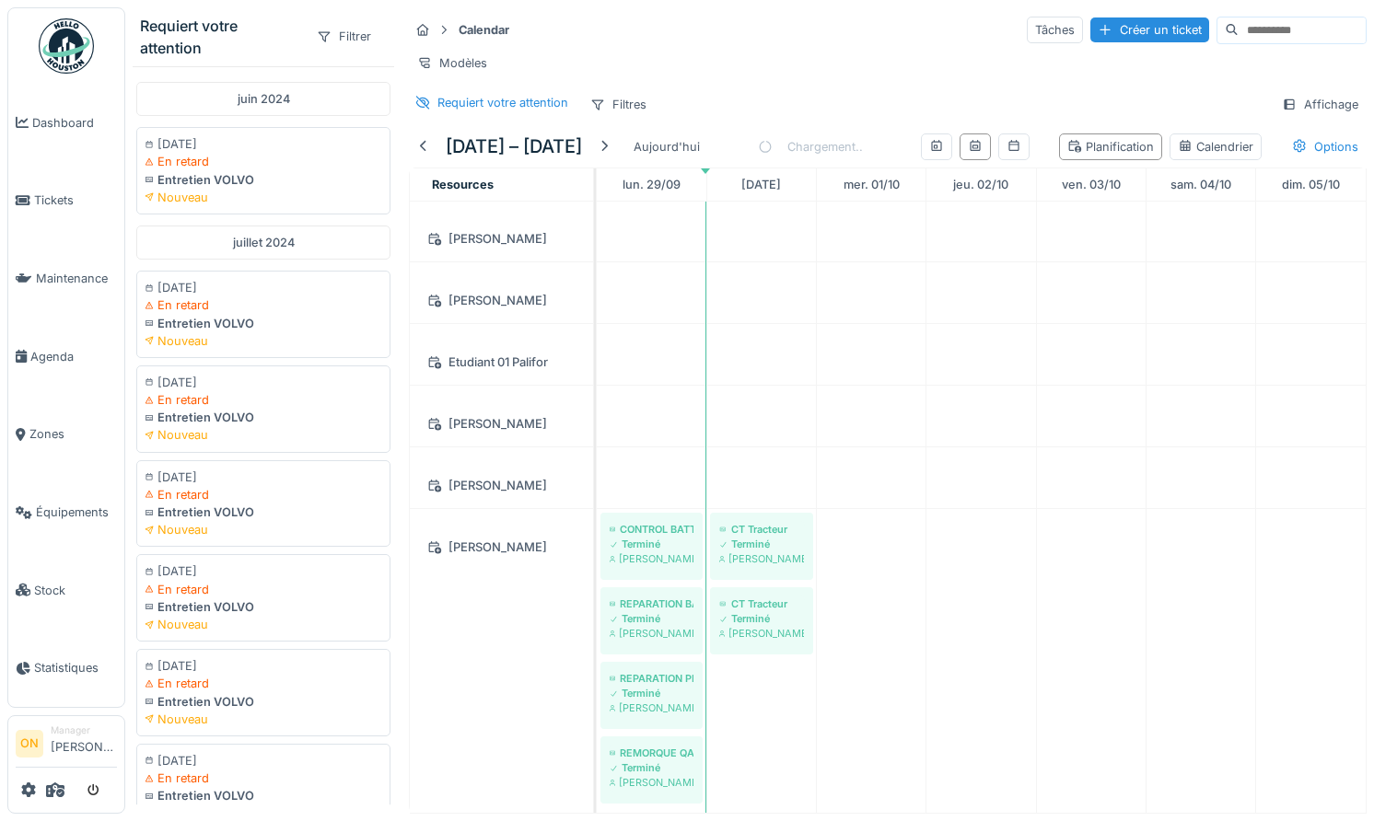
scroll to position [964, 0]
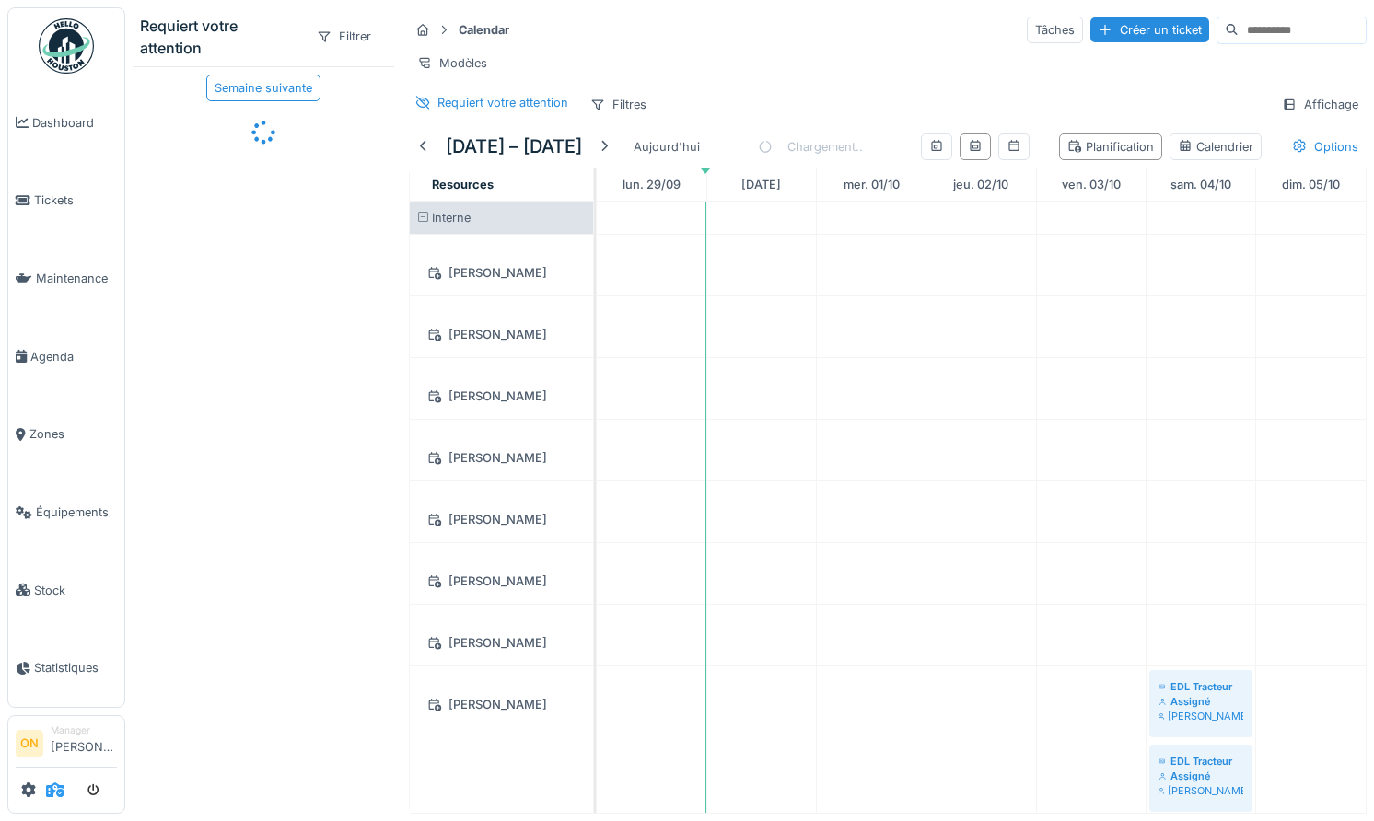
click at [54, 796] on icon at bounding box center [55, 790] width 18 height 15
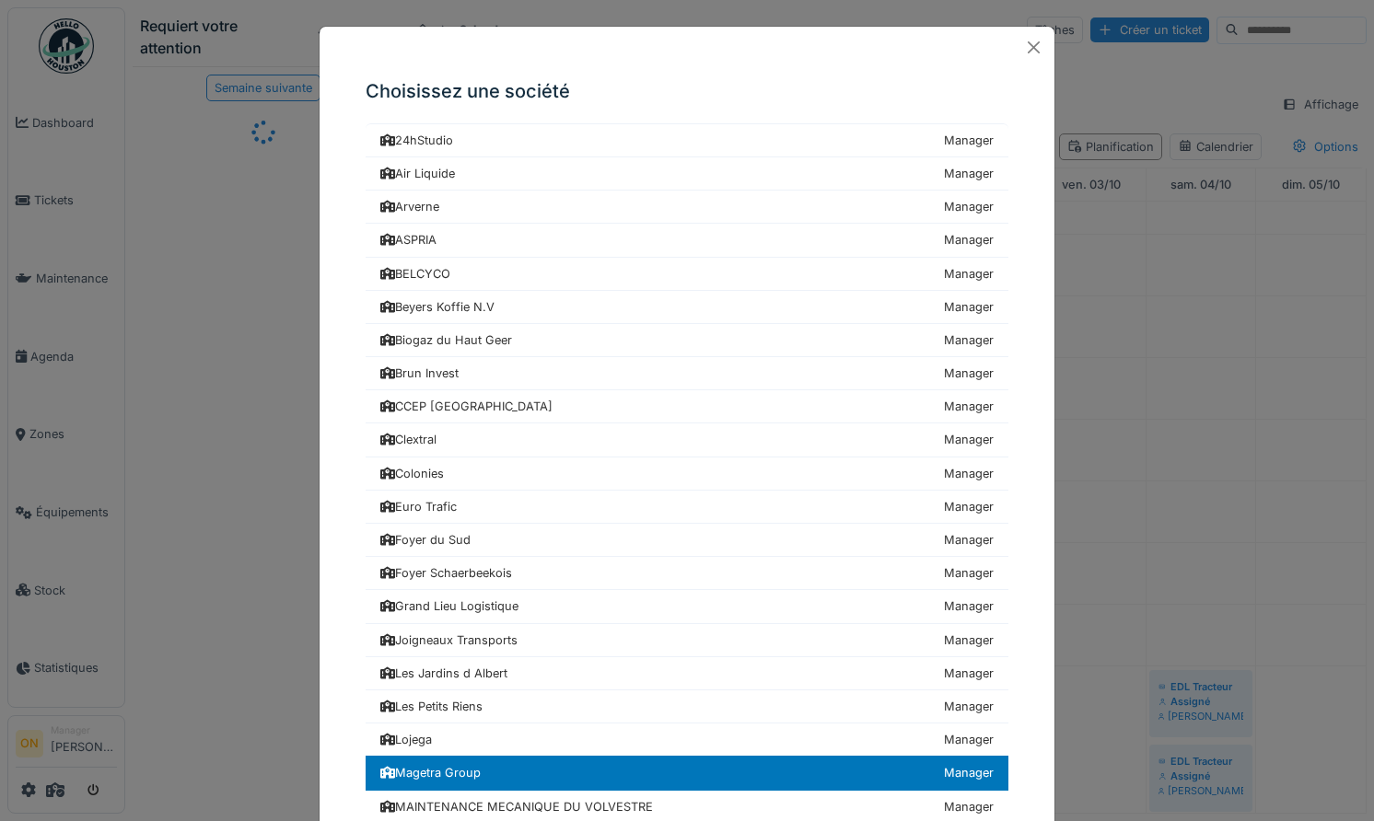
click at [265, 607] on div "Choisissez une société 24hStudio Manager Air Liquide Manager [GEOGRAPHIC_DATA] …" at bounding box center [687, 410] width 1374 height 821
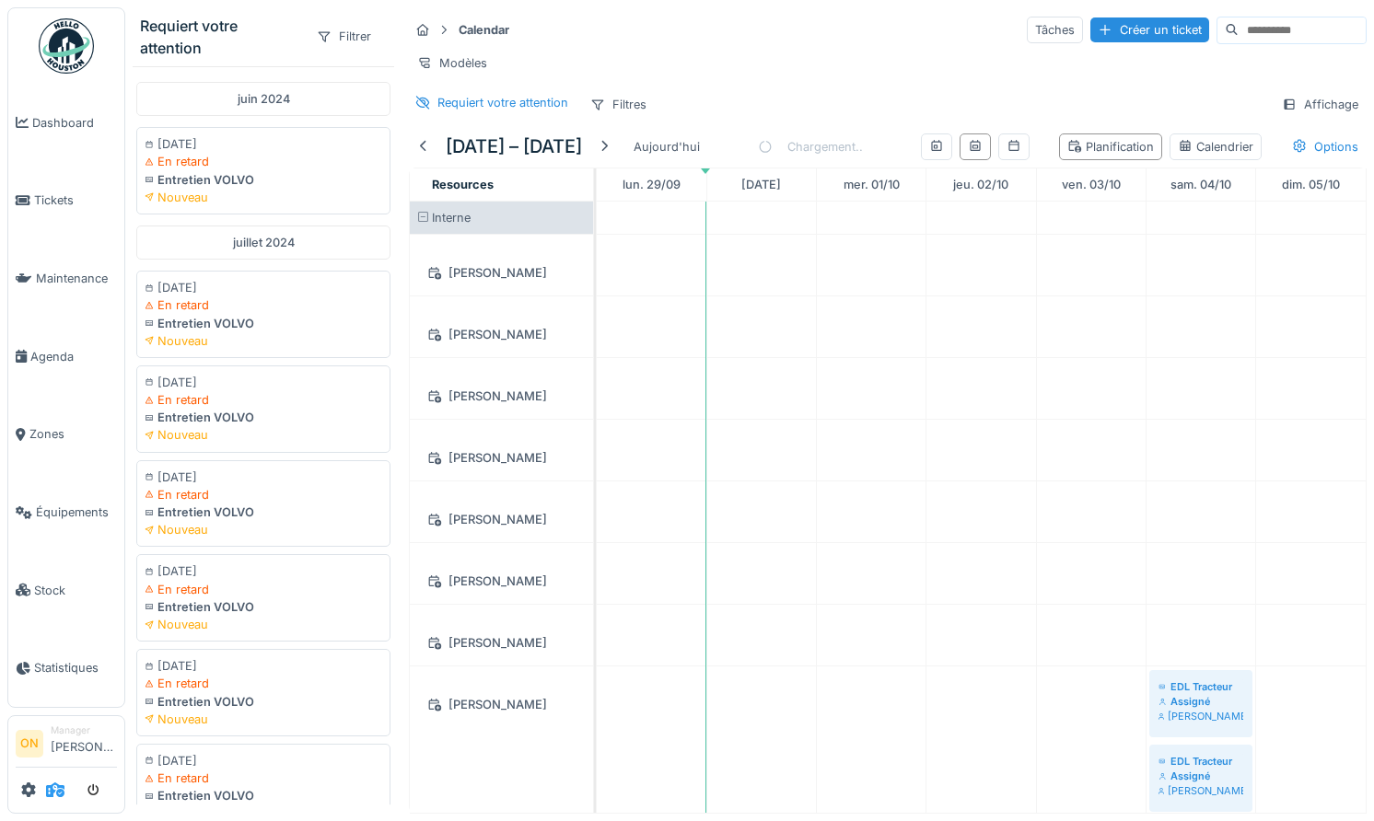
click at [46, 788] on icon at bounding box center [55, 790] width 18 height 15
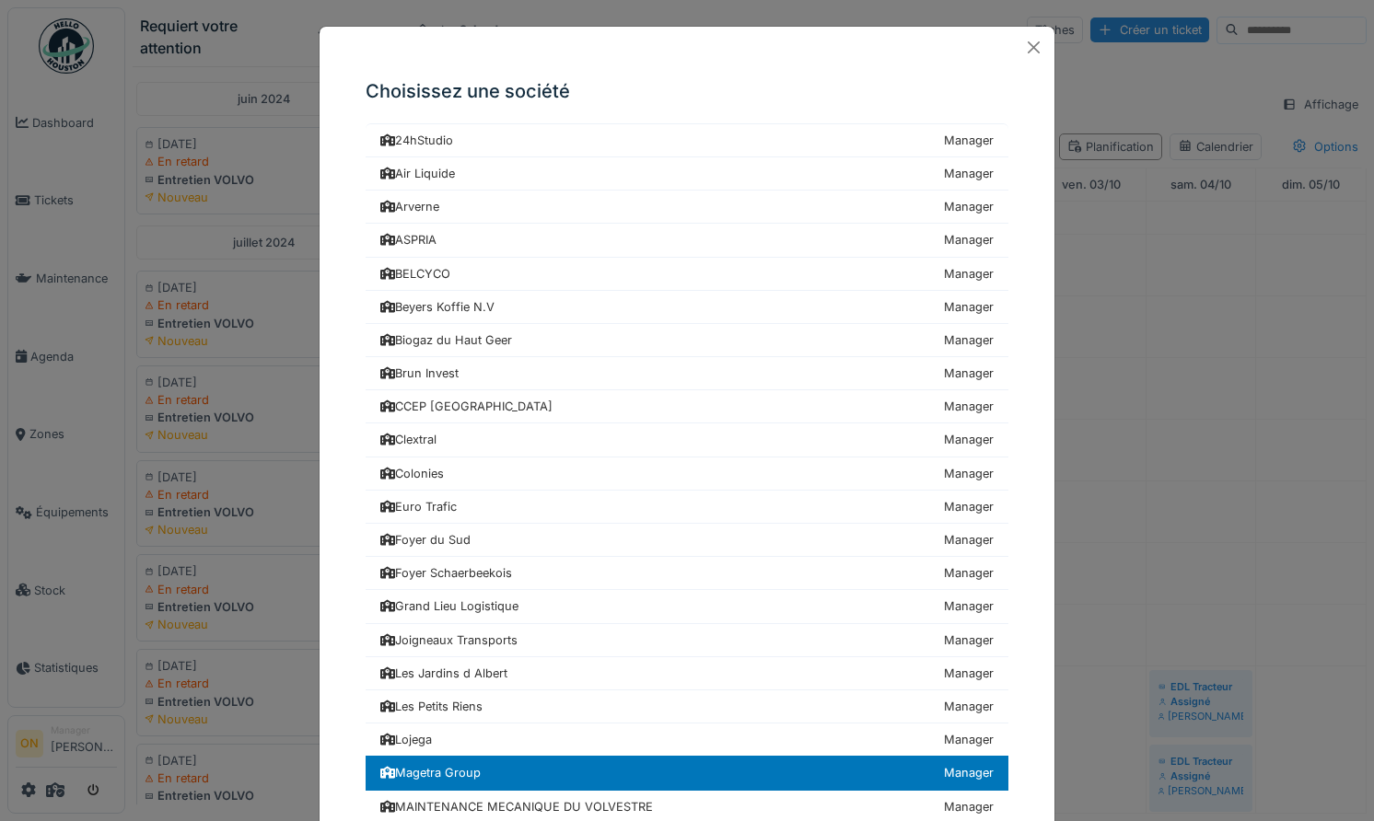
click at [238, 667] on div "Choisissez une société 24hStudio Manager Air Liquide Manager [GEOGRAPHIC_DATA] …" at bounding box center [687, 410] width 1374 height 821
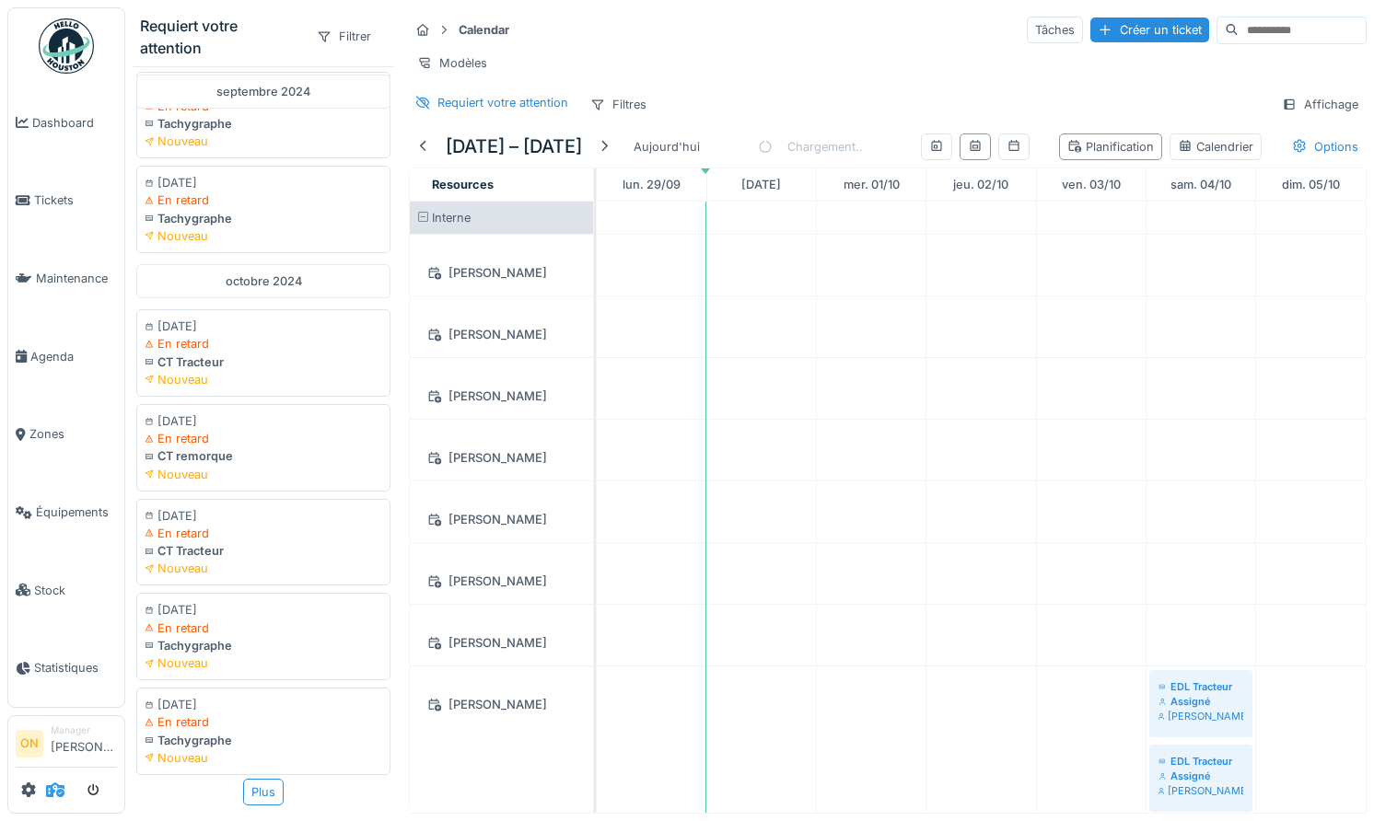
click at [56, 791] on icon at bounding box center [55, 790] width 18 height 15
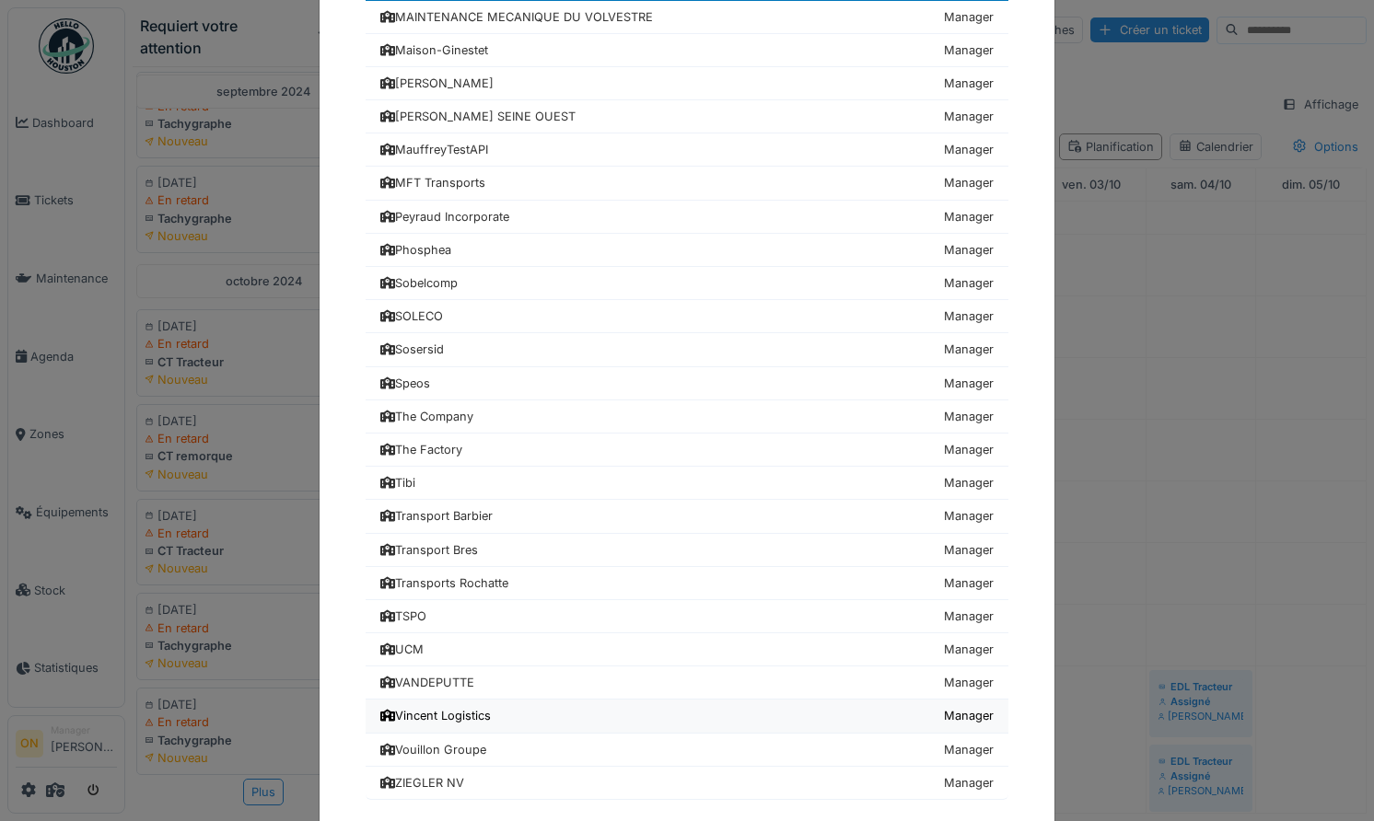
click at [491, 721] on div "Vincent Logistics" at bounding box center [435, 715] width 110 height 17
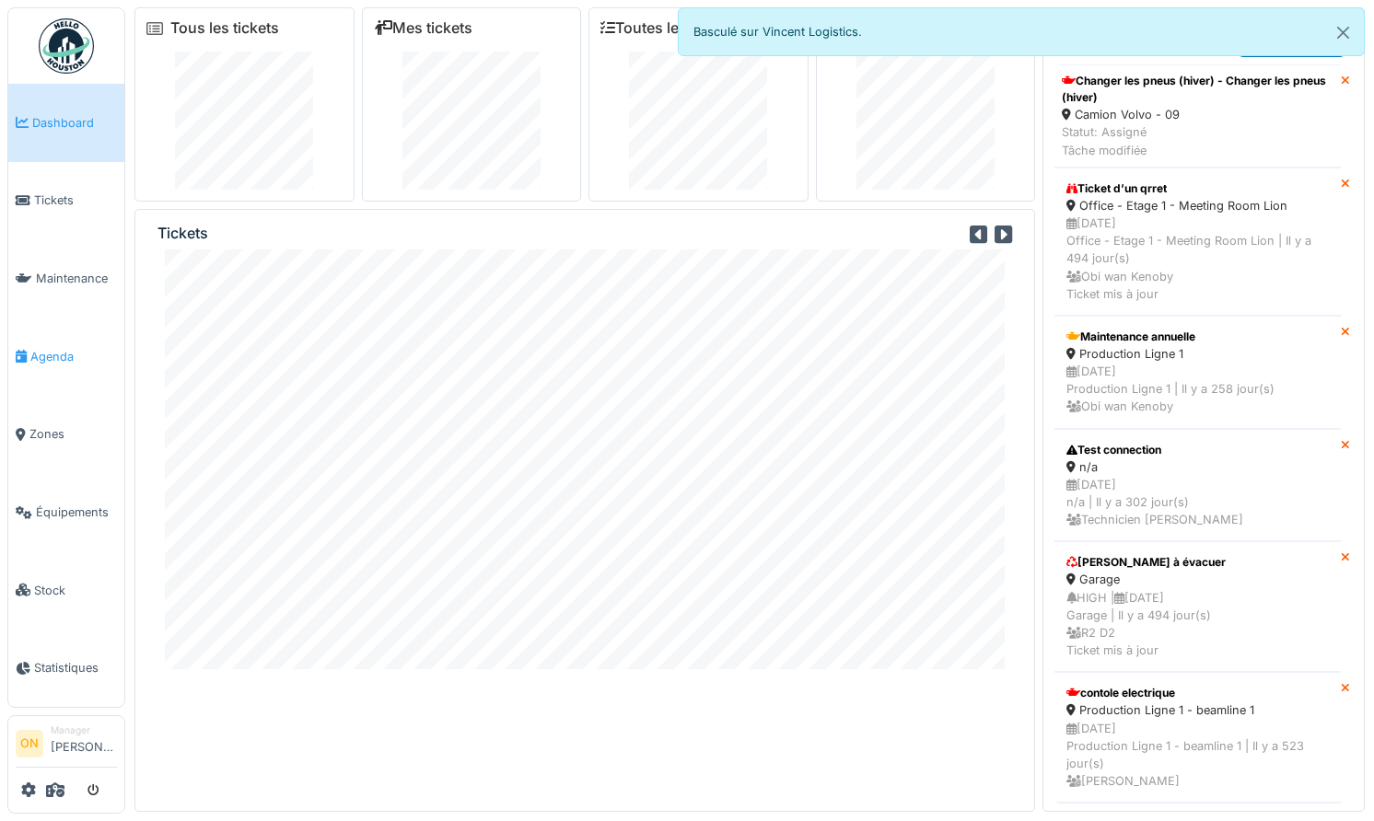
click at [37, 358] on link "Agenda" at bounding box center [66, 357] width 116 height 78
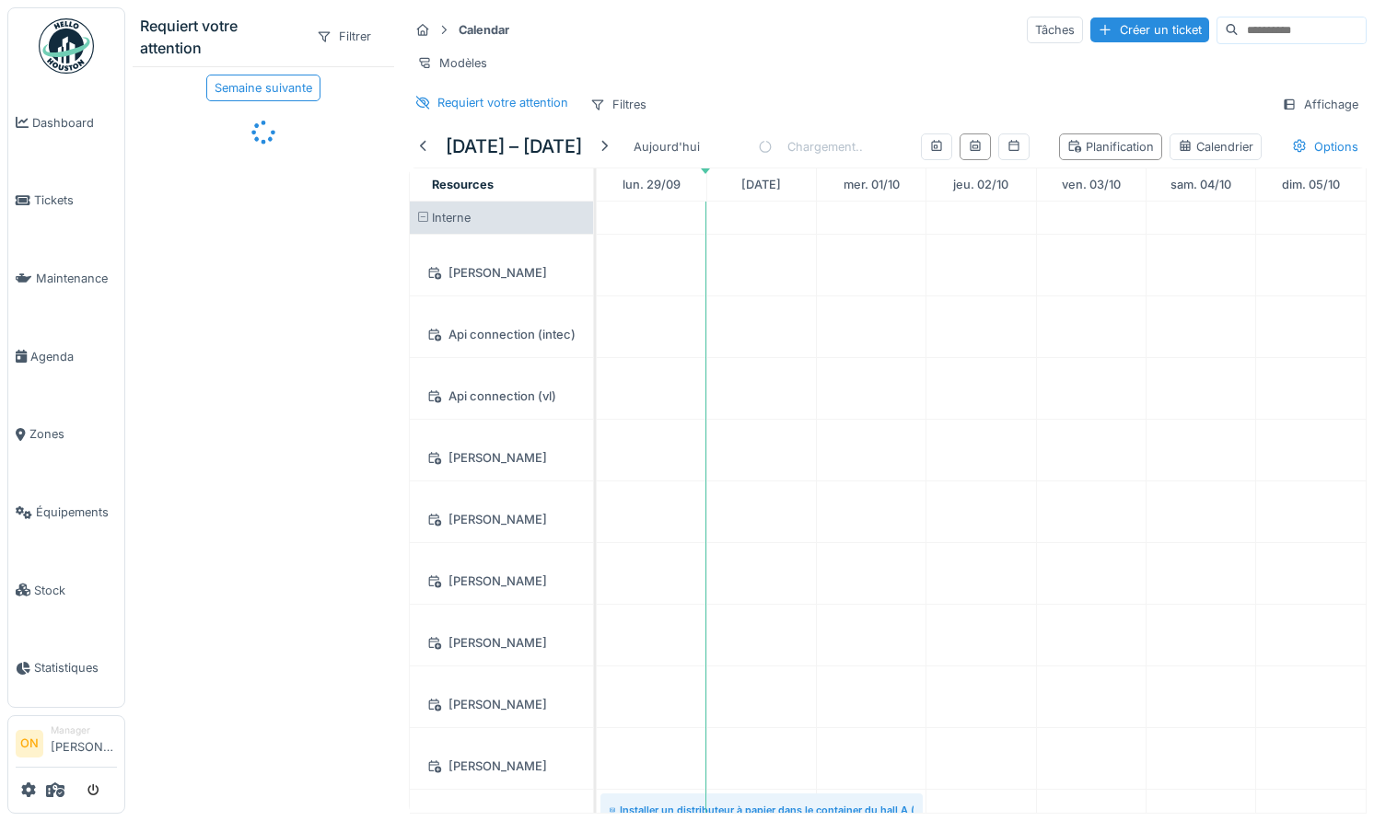
click at [735, 87] on div "Calendar Tâches Créer un ticket Modèles Requiert votre attention Filtres Affich…" at bounding box center [887, 66] width 972 height 119
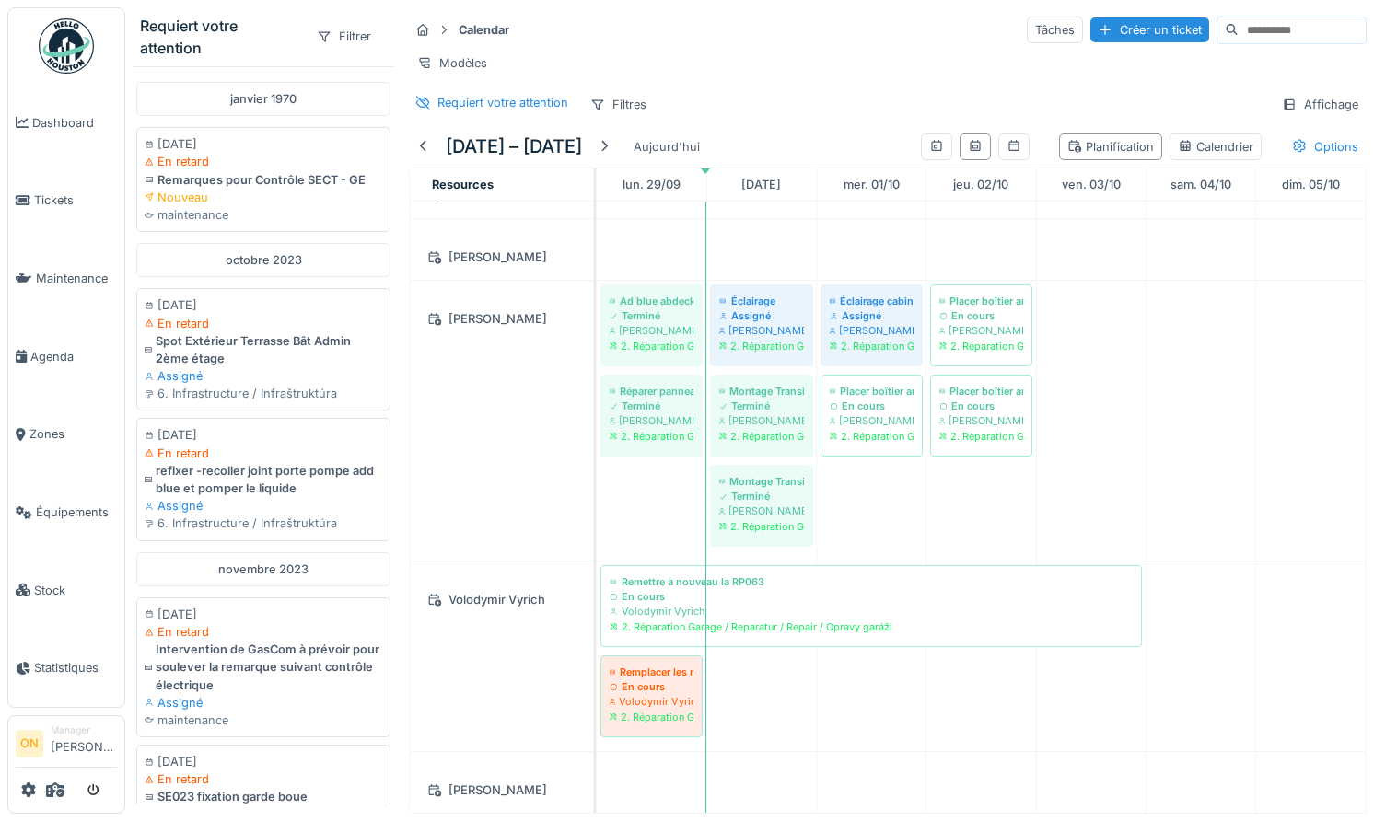
scroll to position [2225, 0]
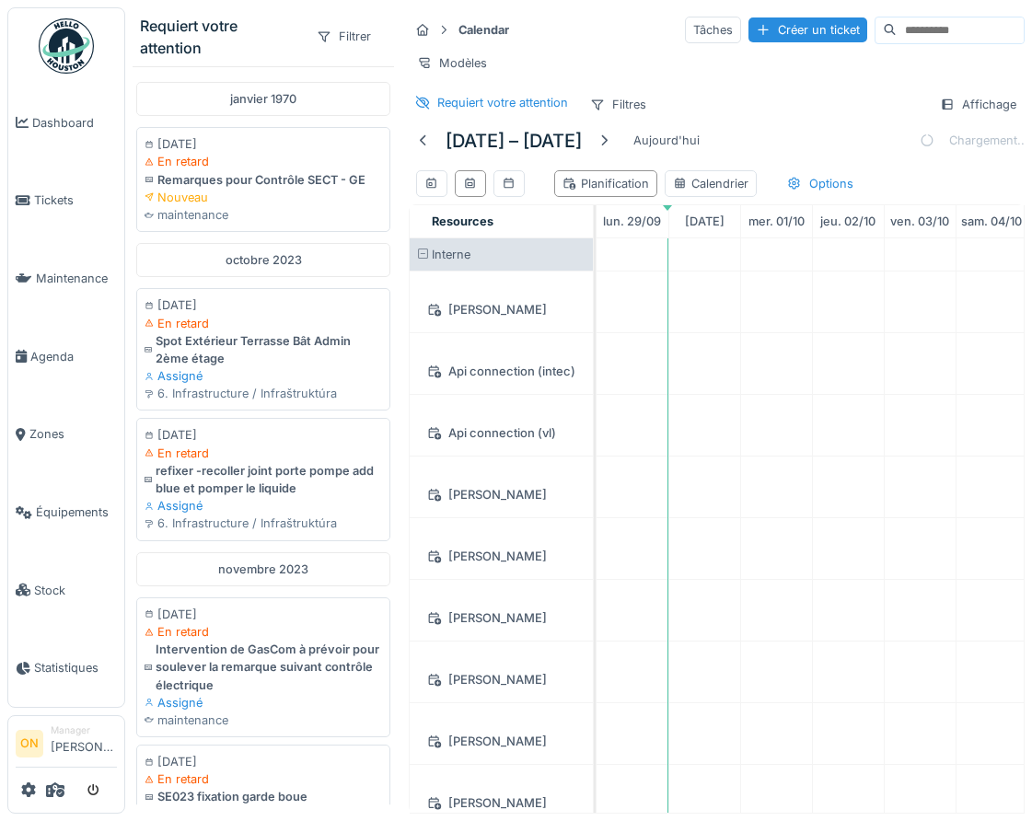
click at [806, 96] on div "Requiert votre attention Filtres Affichage" at bounding box center [717, 104] width 616 height 27
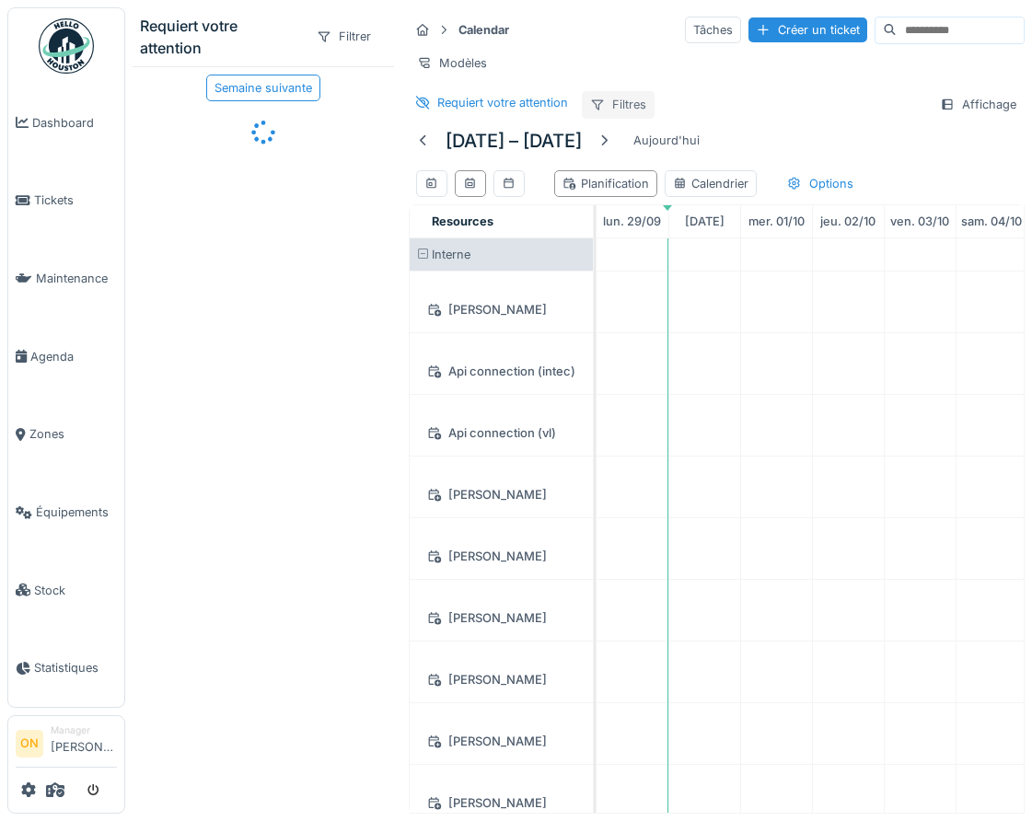
click at [621, 105] on div "Filtres" at bounding box center [618, 104] width 73 height 27
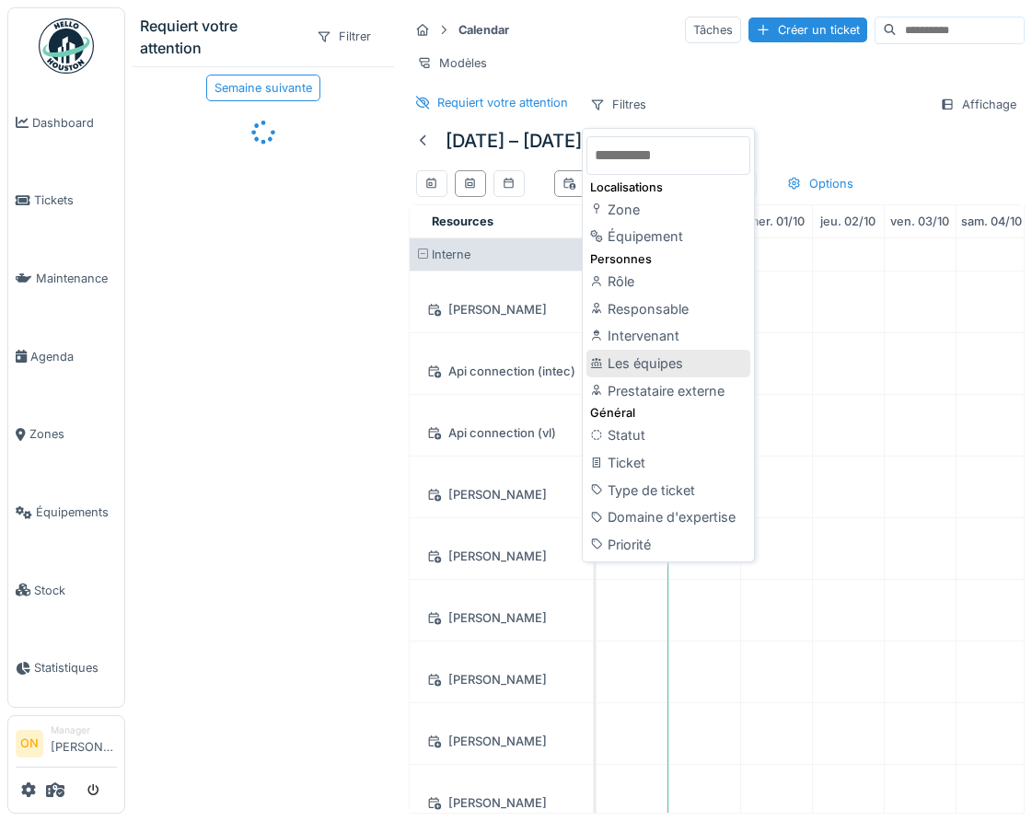
click at [689, 360] on div "Les équipes" at bounding box center [668, 364] width 164 height 28
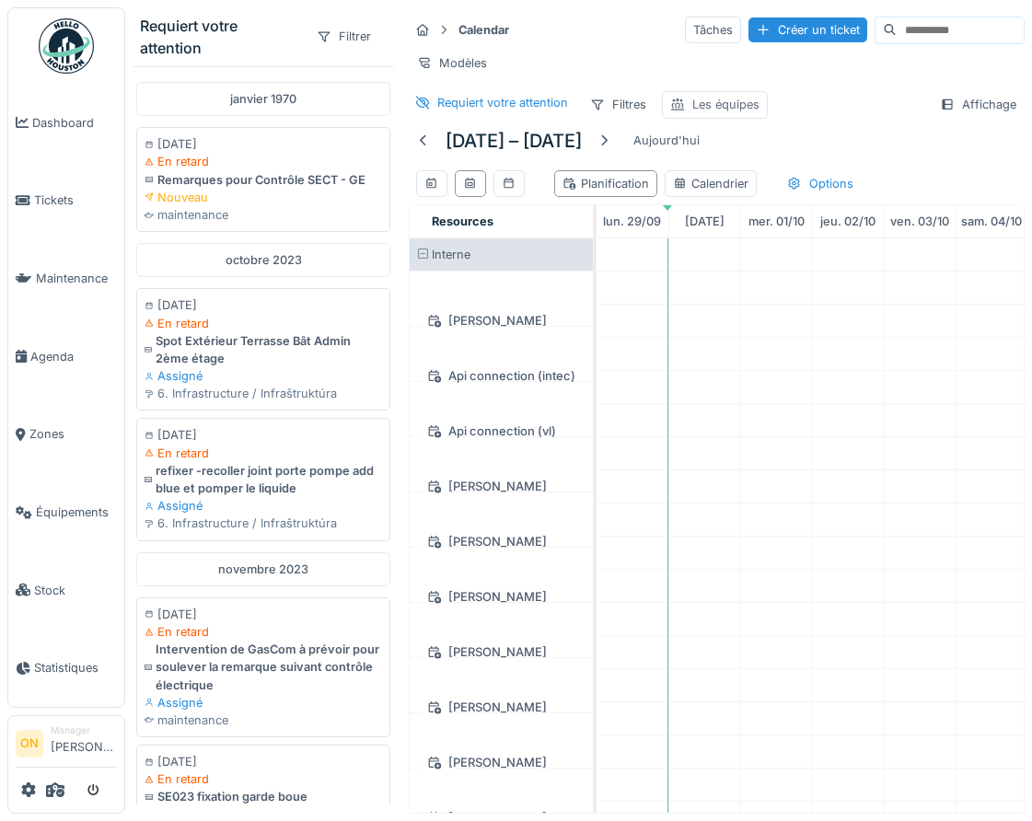
click at [717, 110] on div "Les équipes" at bounding box center [725, 104] width 67 height 17
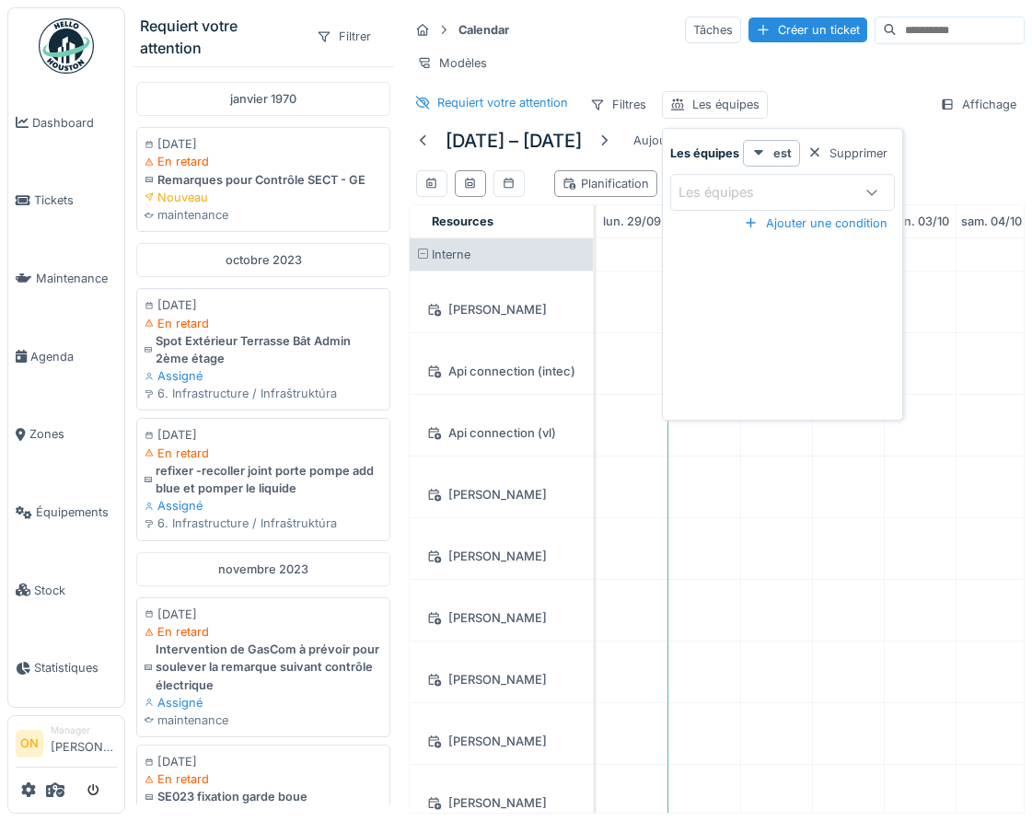
click at [784, 186] on div "Les équipes" at bounding box center [765, 192] width 172 height 20
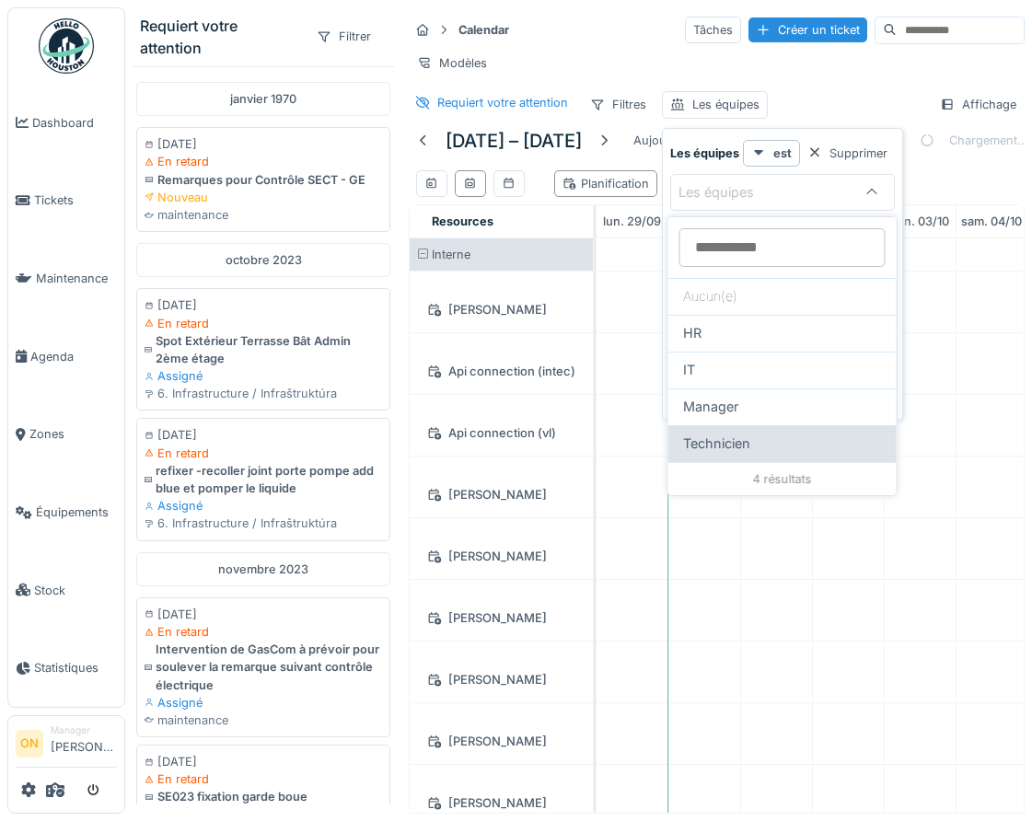
click at [755, 446] on div "Technicien" at bounding box center [782, 444] width 199 height 20
type input "***"
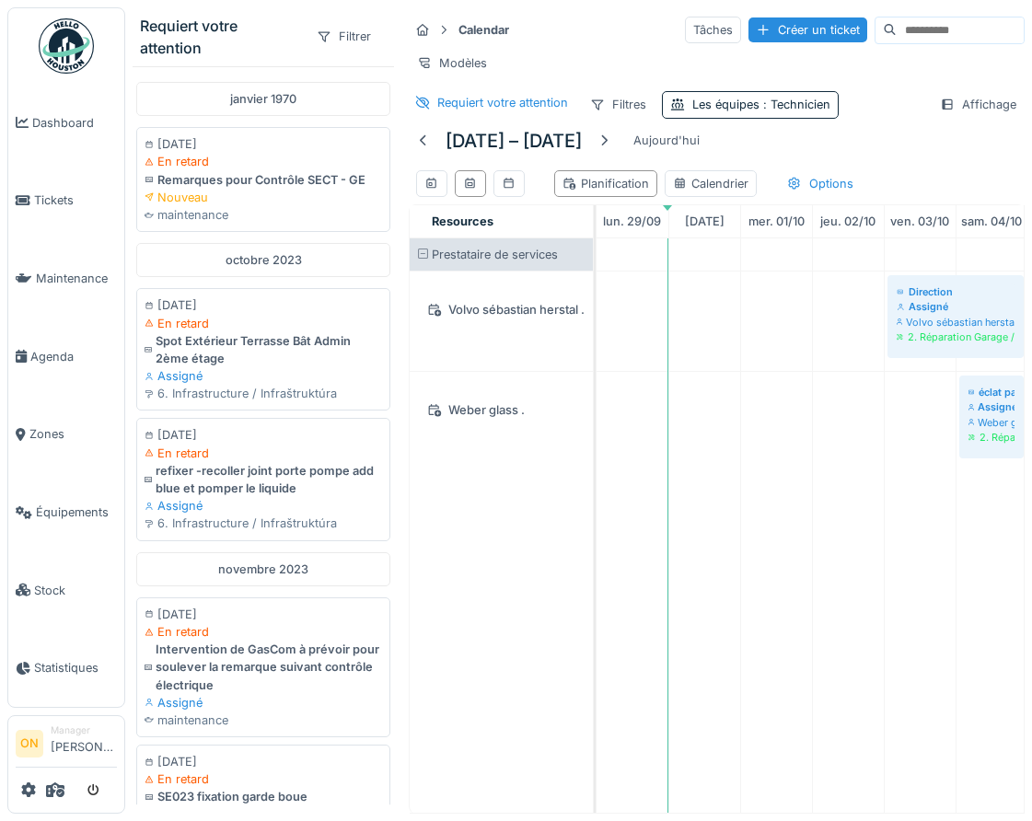
click at [936, 153] on div "[DATE] – [DATE] [DATE] Planification Calendrier Options" at bounding box center [717, 165] width 616 height 78
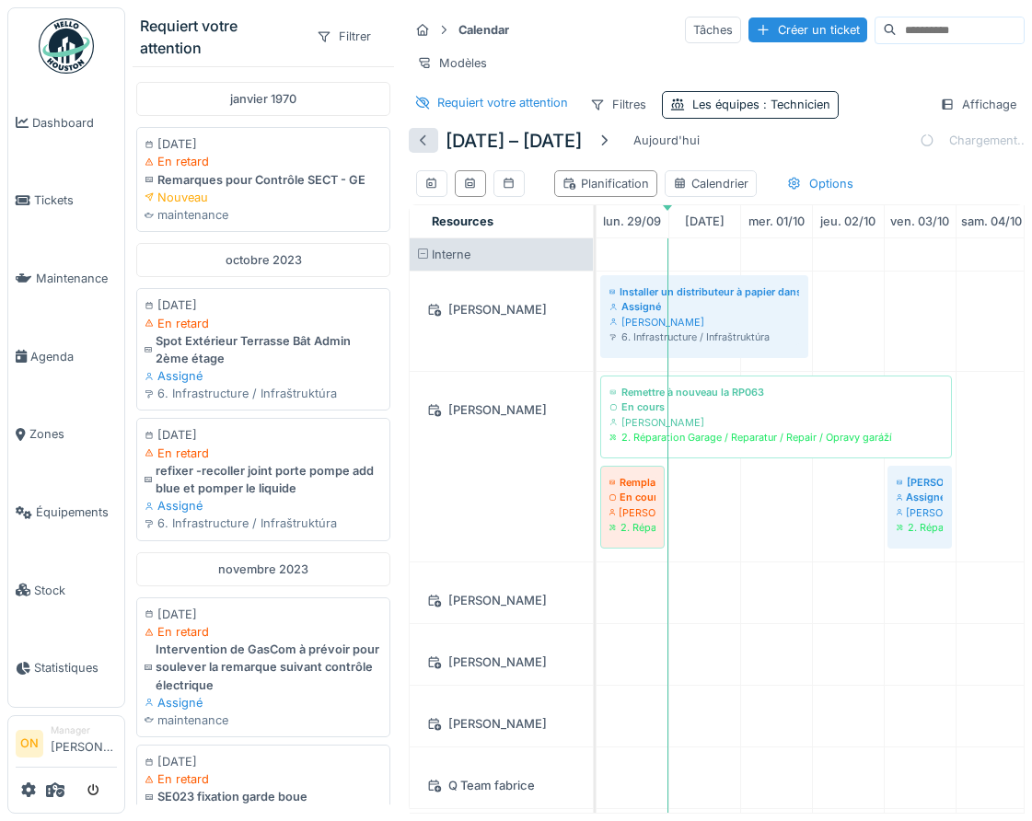
click at [419, 141] on div at bounding box center [423, 140] width 15 height 17
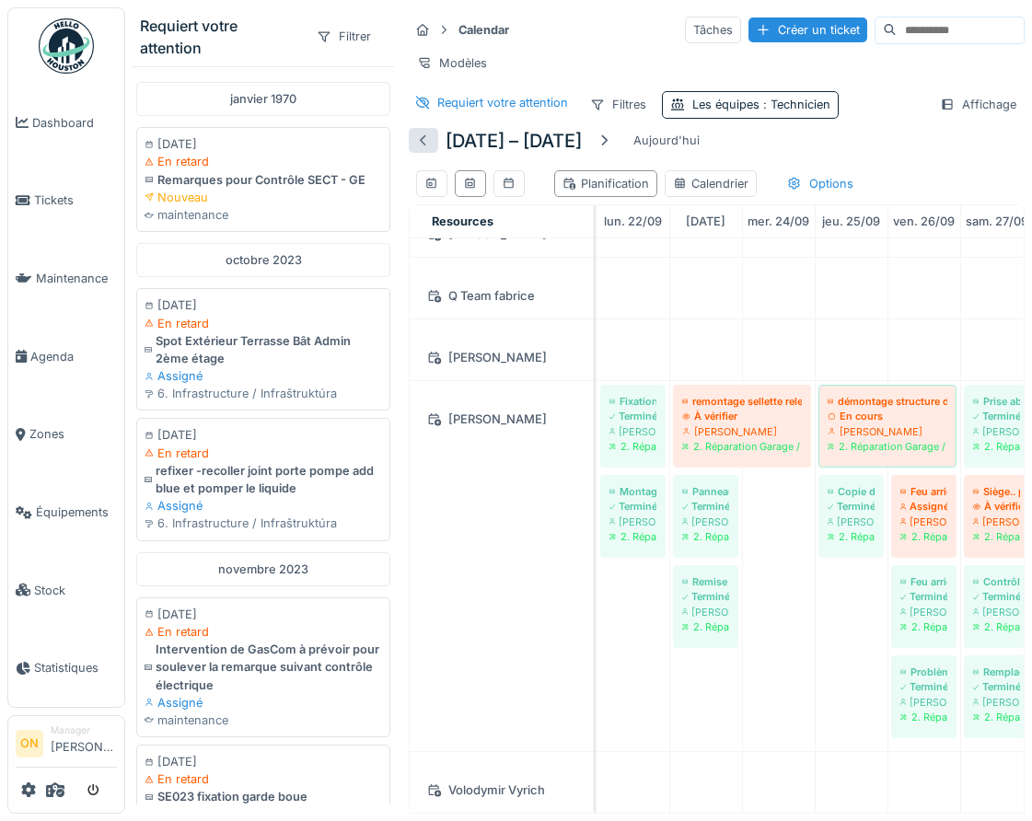
click at [421, 144] on div at bounding box center [423, 140] width 15 height 17
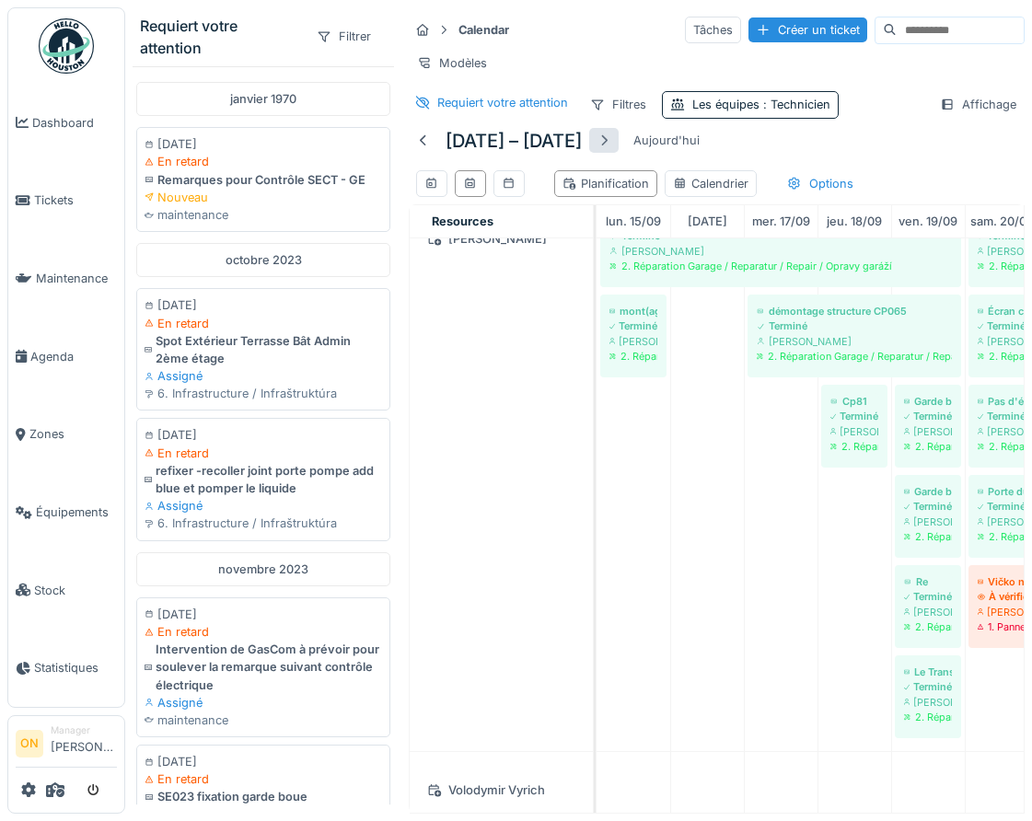
click at [611, 141] on div at bounding box center [604, 140] width 15 height 17
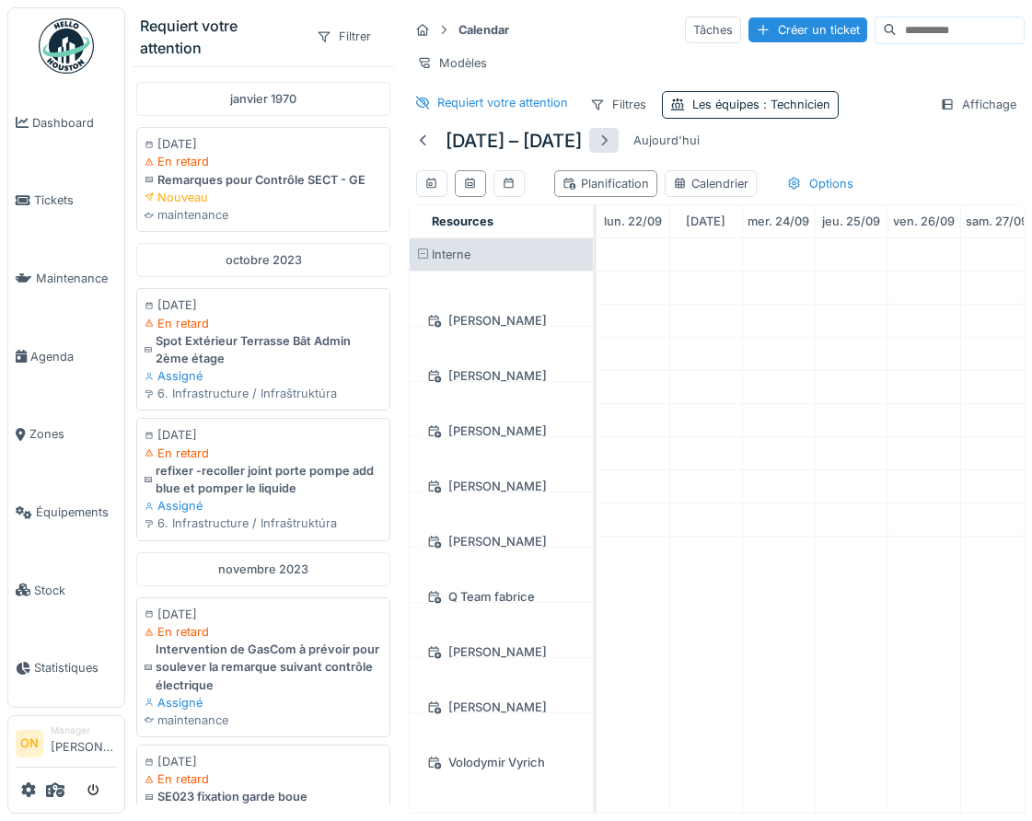
click at [619, 140] on div at bounding box center [603, 140] width 29 height 25
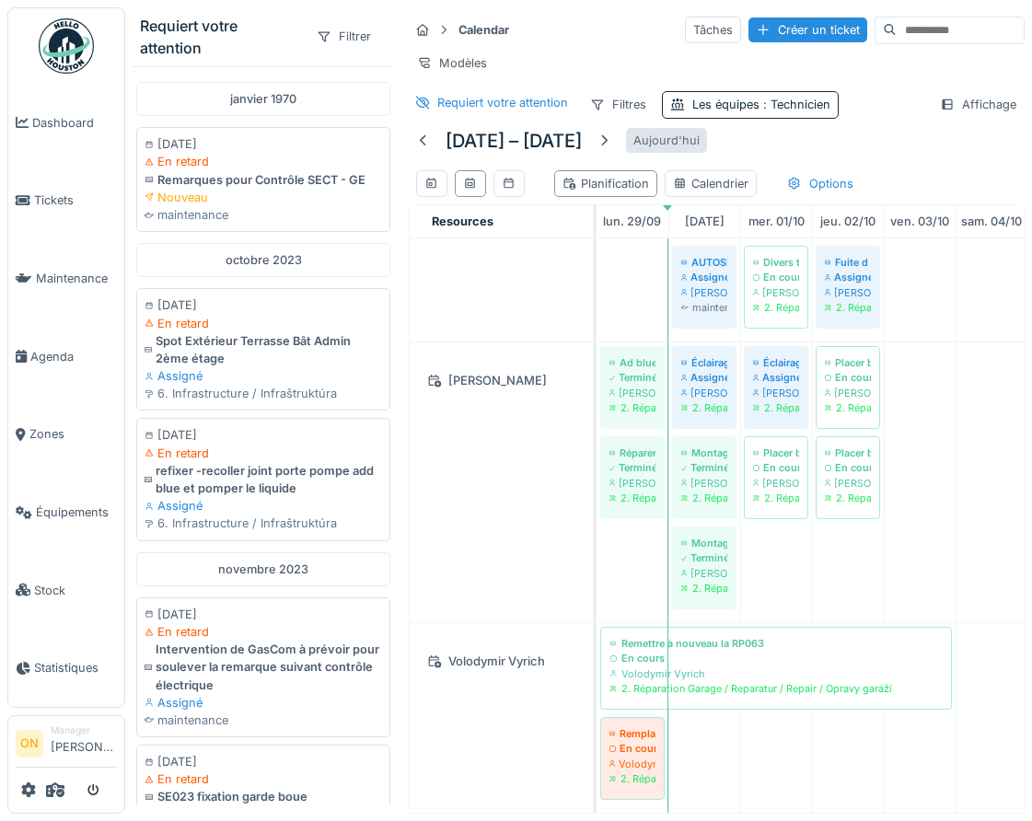
click at [707, 147] on div "Aujourd'hui" at bounding box center [666, 140] width 81 height 25
click at [707, 145] on div "Aujourd'hui" at bounding box center [666, 140] width 81 height 25
click at [611, 141] on div at bounding box center [604, 140] width 15 height 17
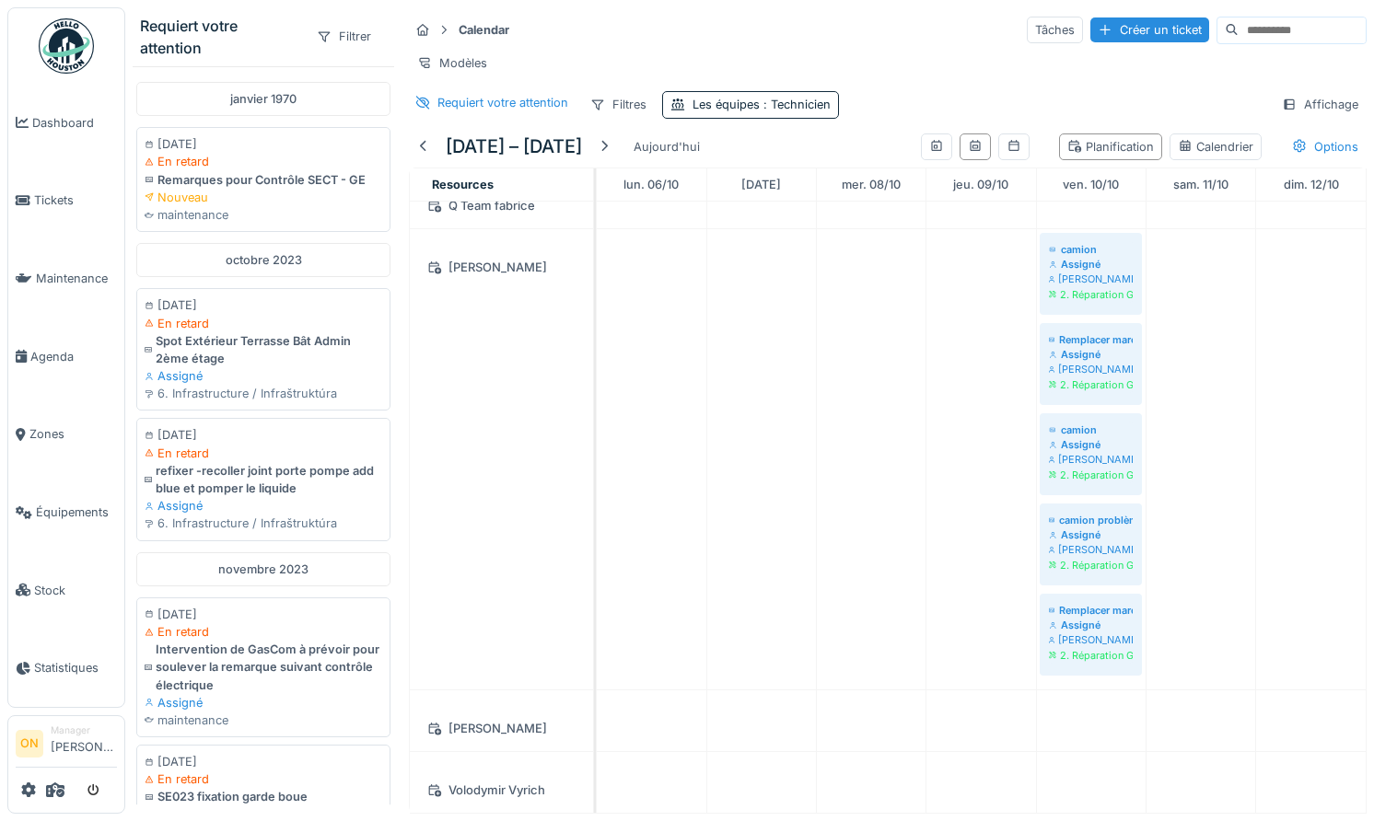
drag, startPoint x: 841, startPoint y: 42, endPoint x: 830, endPoint y: 55, distance: 17.0
click at [839, 45] on div "Calendar Tâches Créer un ticket" at bounding box center [888, 30] width 958 height 30
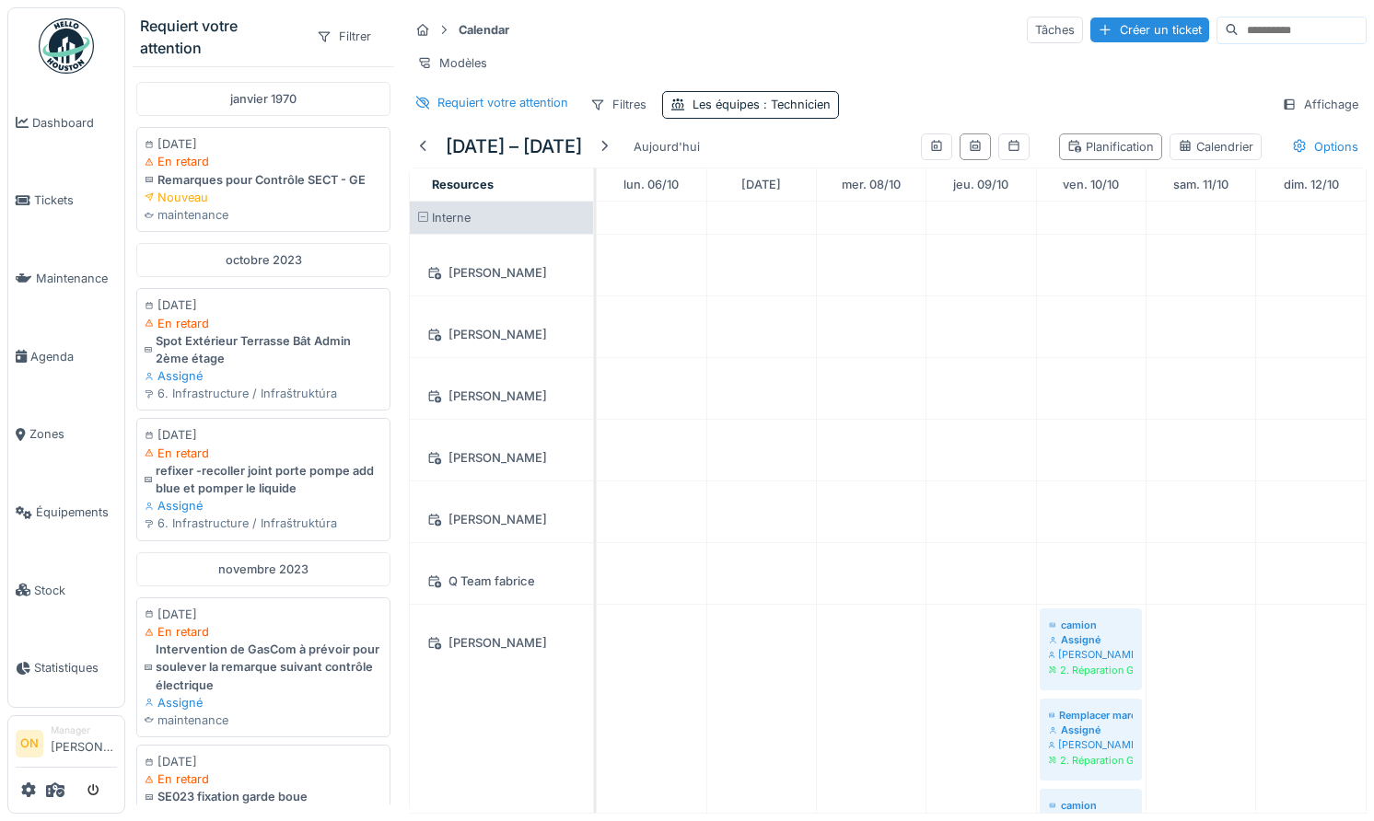
click at [773, 51] on div "Modèles" at bounding box center [888, 63] width 958 height 27
click at [764, 112] on div "Les équipes : Technicien" at bounding box center [761, 104] width 138 height 17
click at [828, 192] on div "Technicien" at bounding box center [765, 192] width 172 height 20
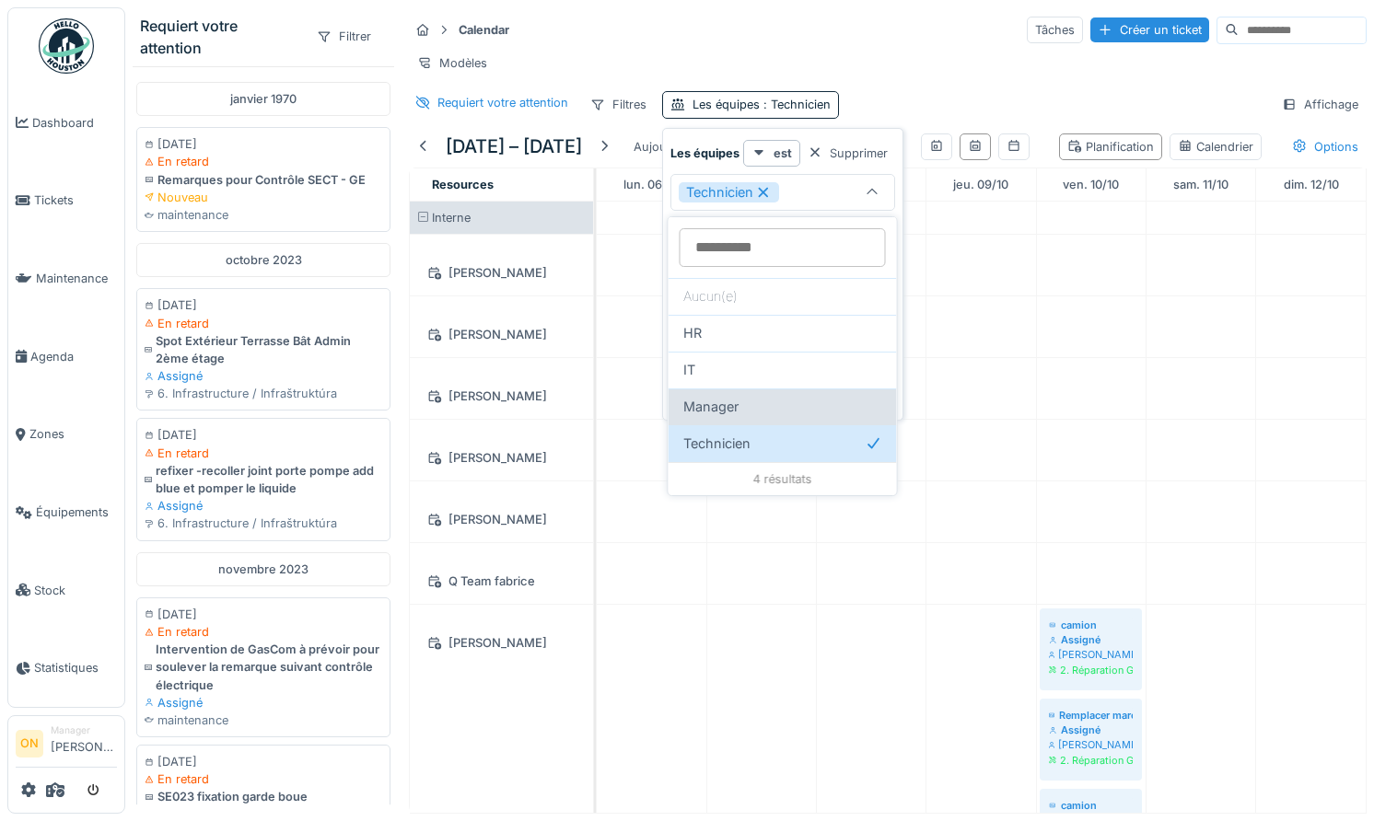
click at [769, 404] on div "Manager" at bounding box center [782, 407] width 199 height 20
type input "*******"
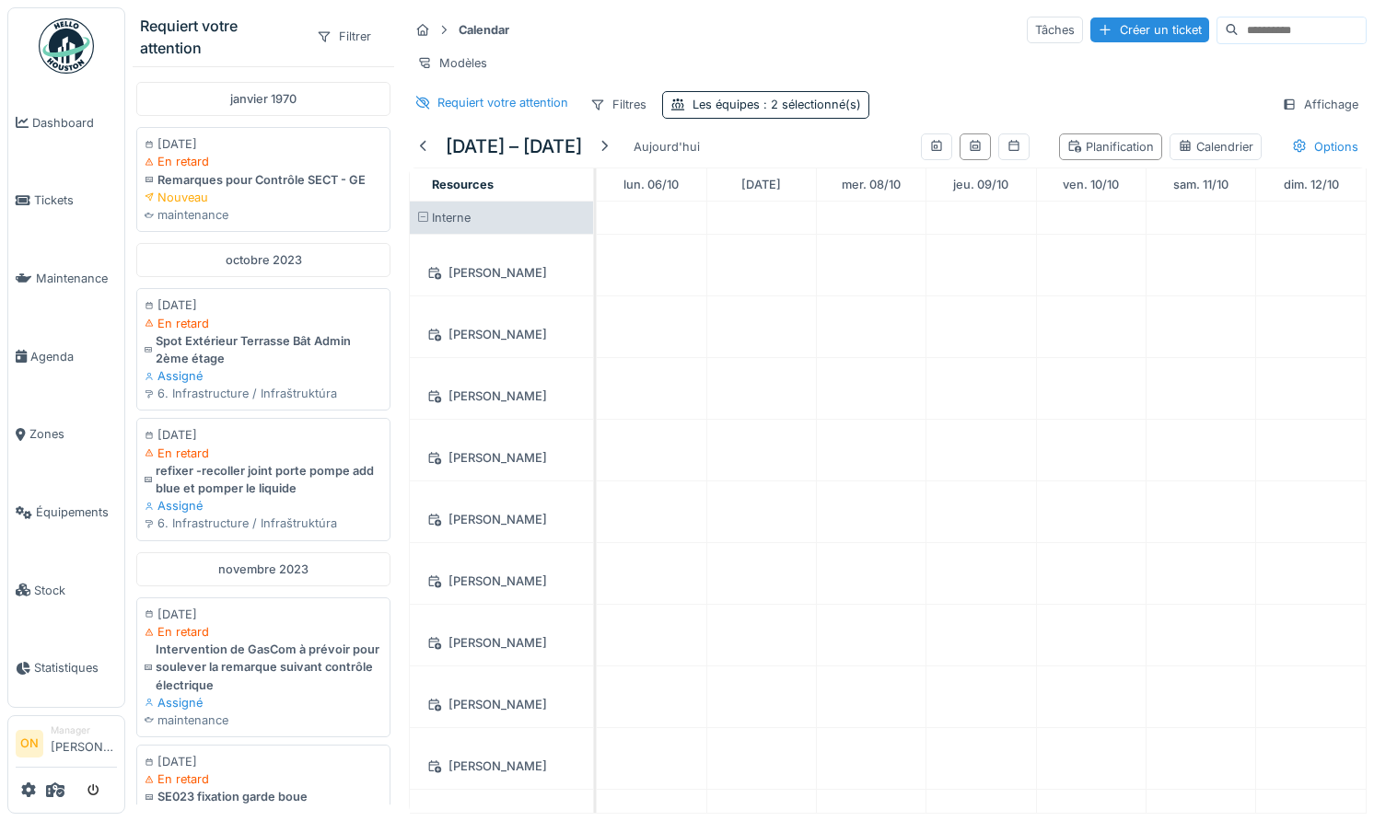
click at [801, 52] on div "Modèles" at bounding box center [888, 63] width 958 height 27
click at [743, 105] on div "Les équipes : 2 sélectionné(s)" at bounding box center [776, 104] width 168 height 17
click at [863, 153] on div "Supprimer" at bounding box center [850, 153] width 95 height 25
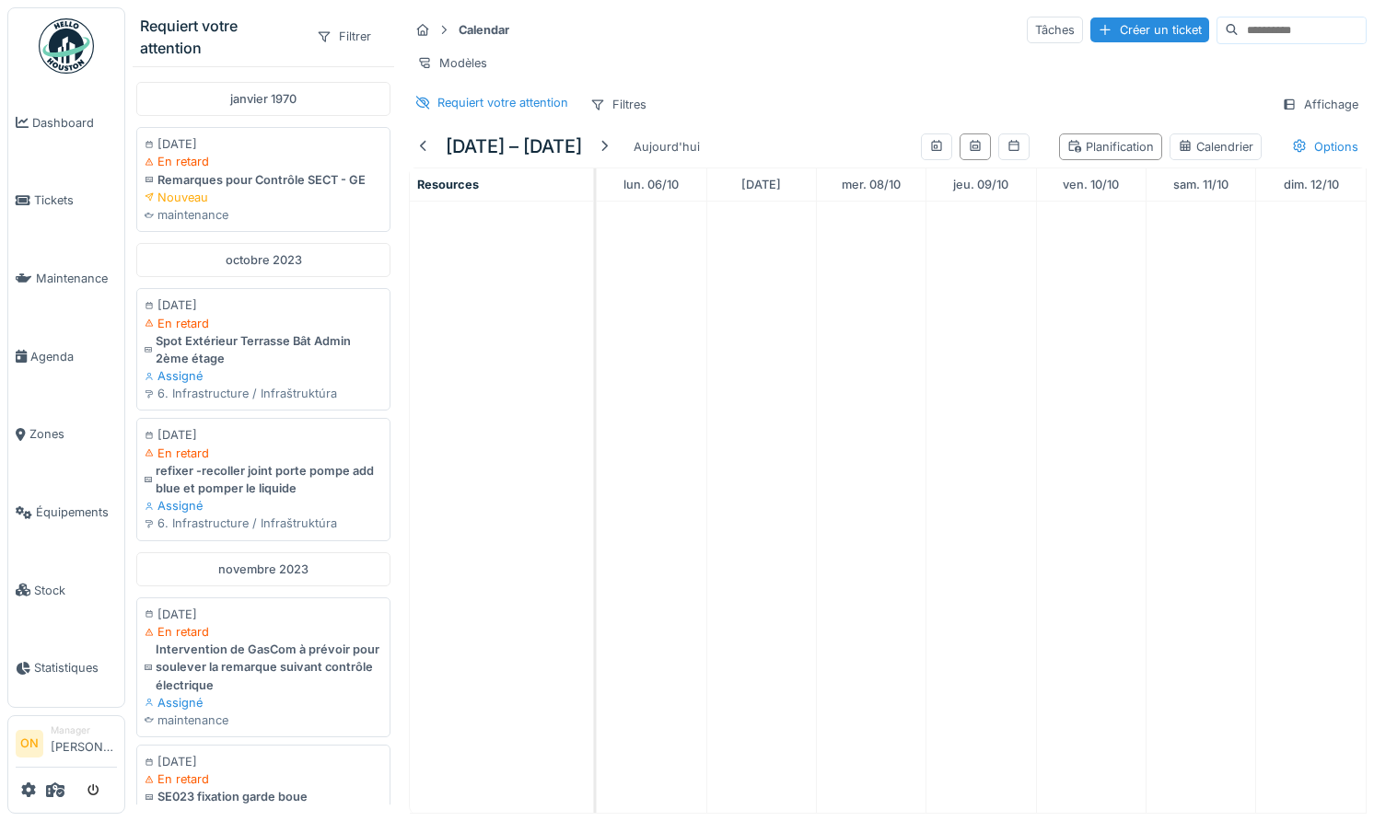
click at [919, 63] on div "Modèles" at bounding box center [888, 63] width 958 height 27
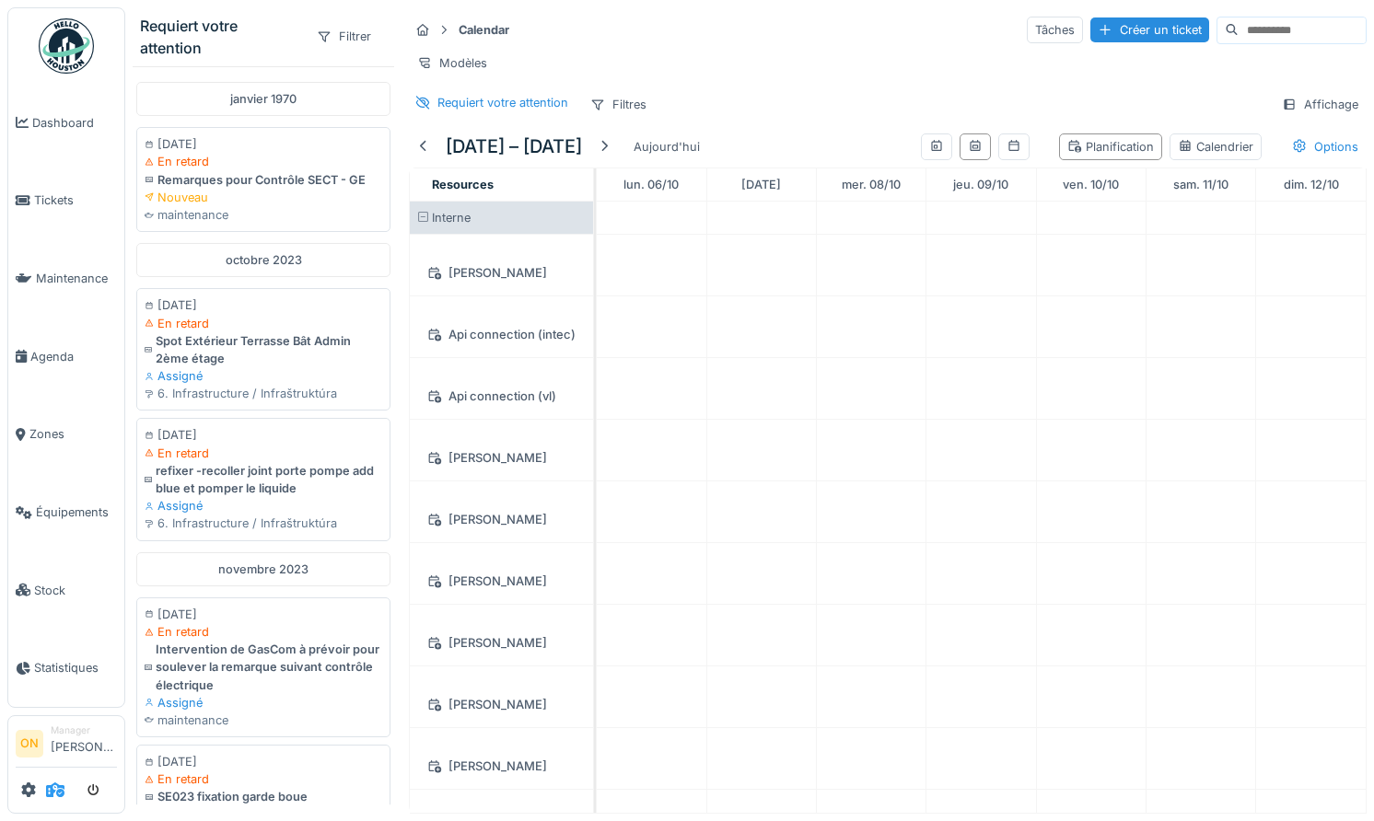
click at [60, 785] on icon at bounding box center [55, 790] width 18 height 15
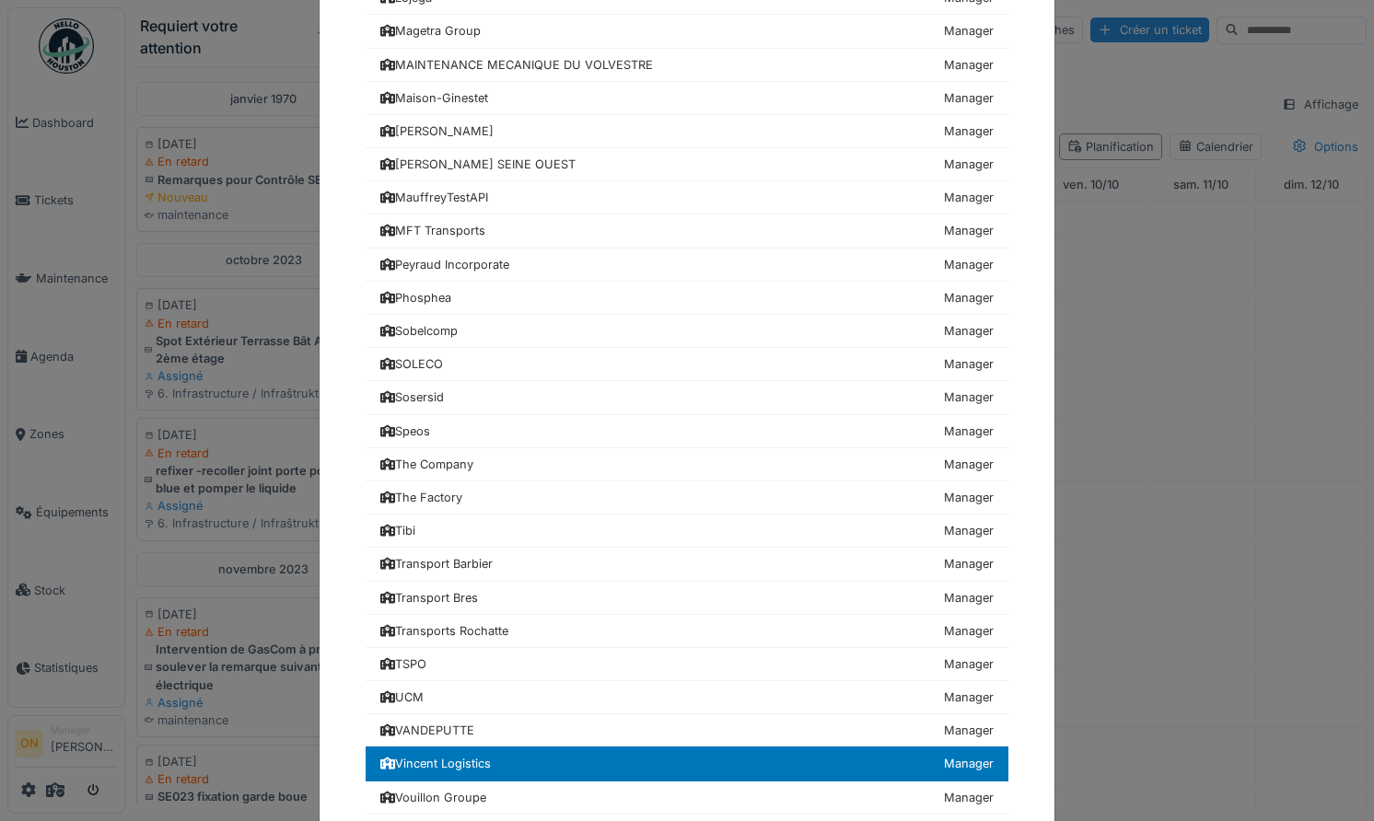
scroll to position [827, 0]
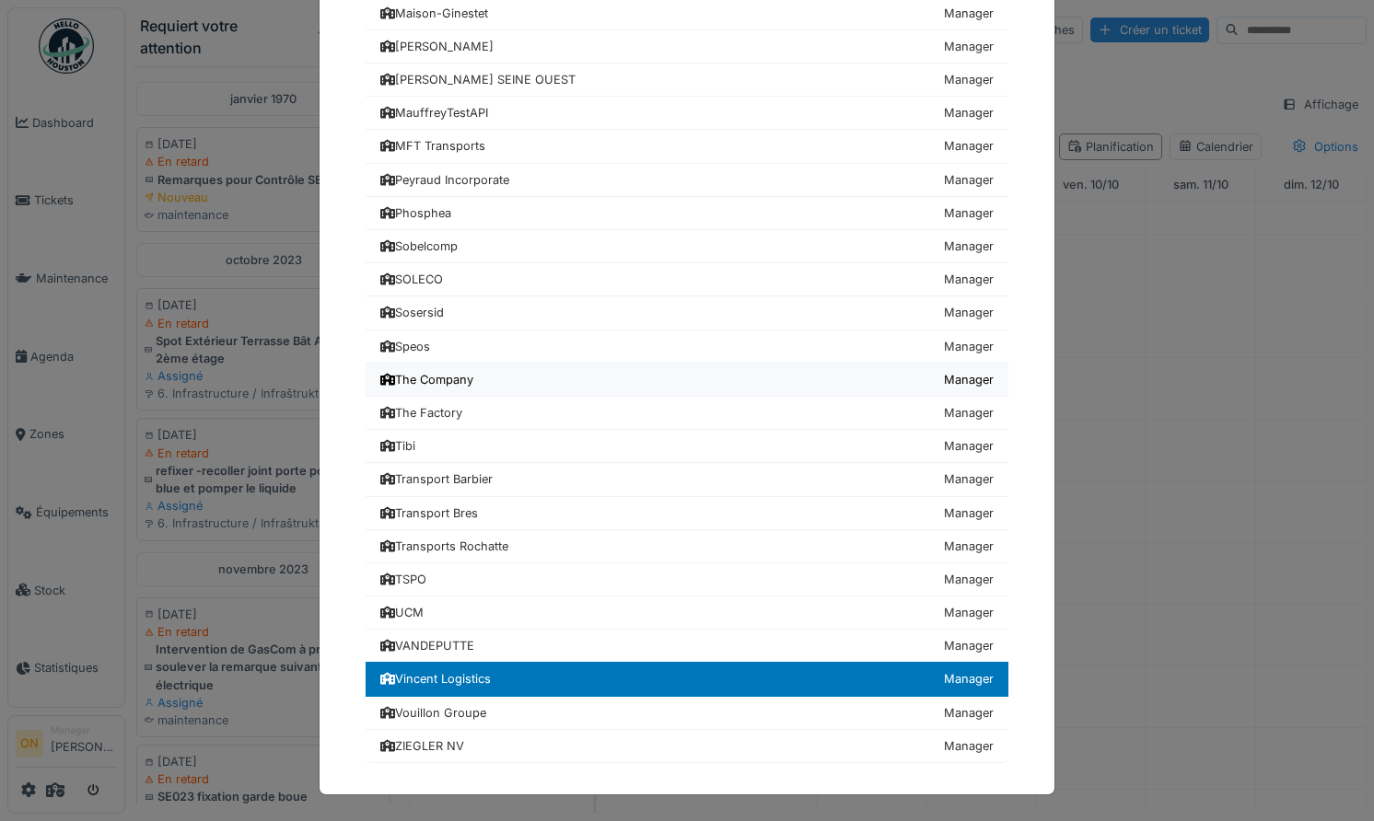
click at [459, 381] on div "The Company" at bounding box center [426, 379] width 93 height 17
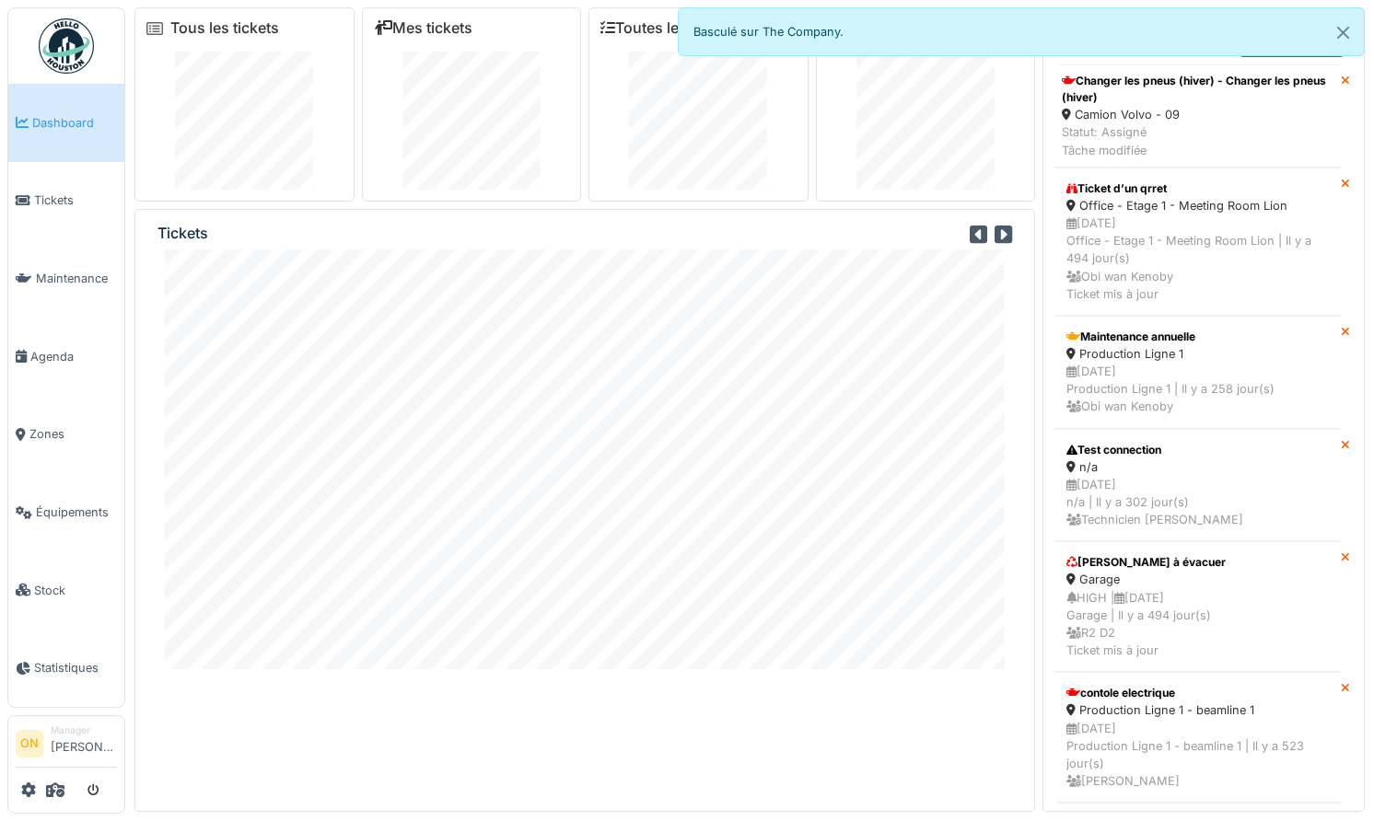
click at [399, 153] on div at bounding box center [472, 121] width 196 height 138
click at [64, 786] on icon at bounding box center [55, 790] width 18 height 15
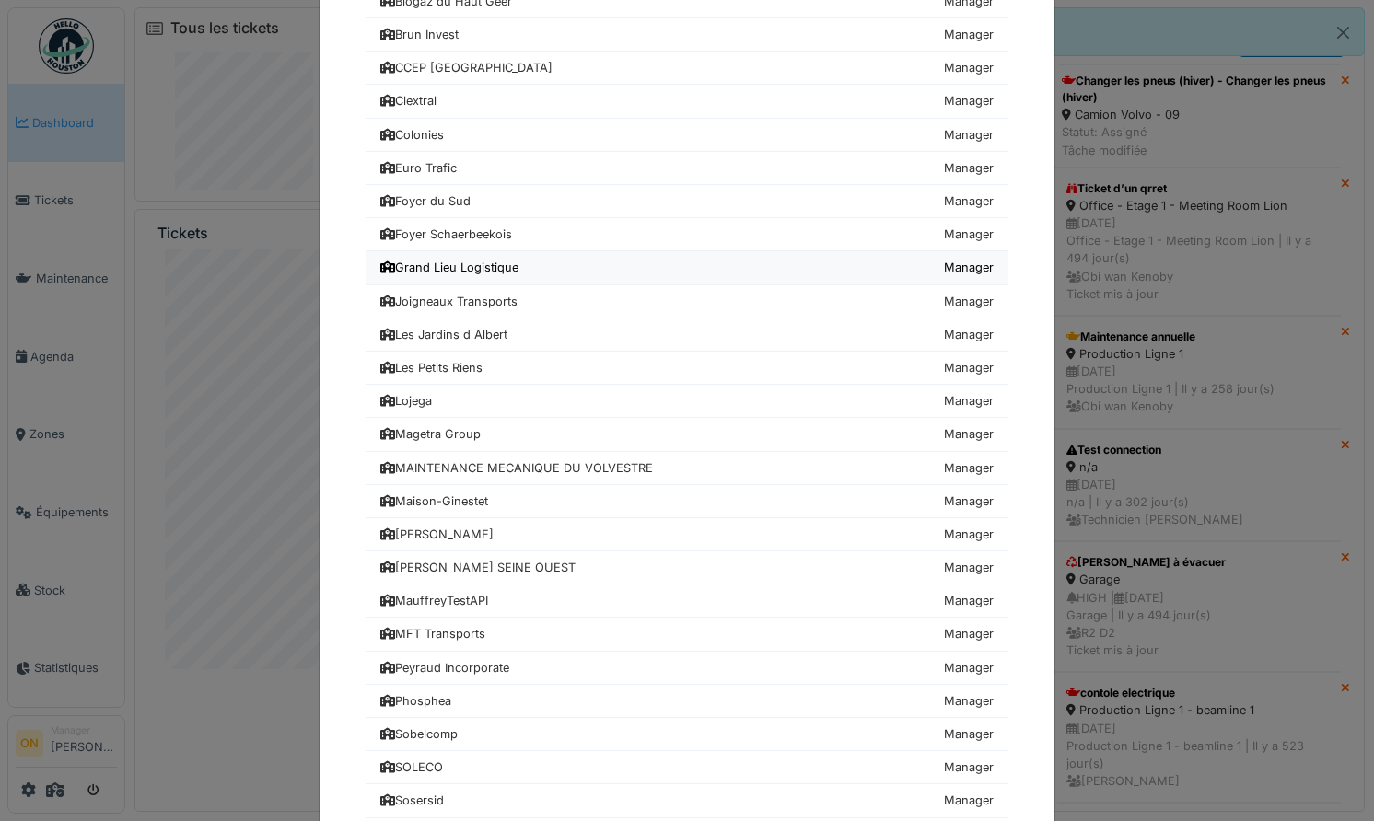
scroll to position [827, 0]
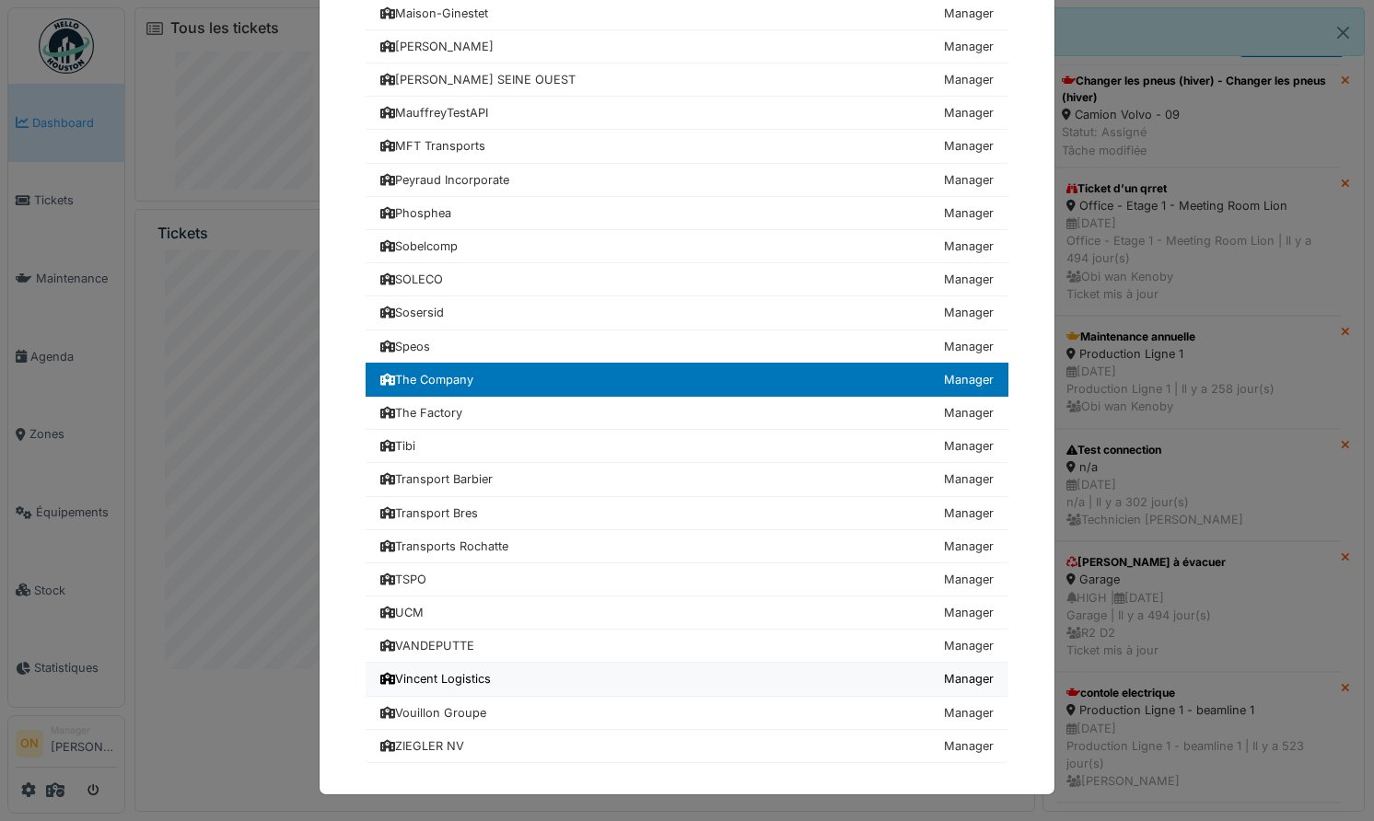
click at [464, 675] on div "Vincent Logistics" at bounding box center [435, 678] width 110 height 17
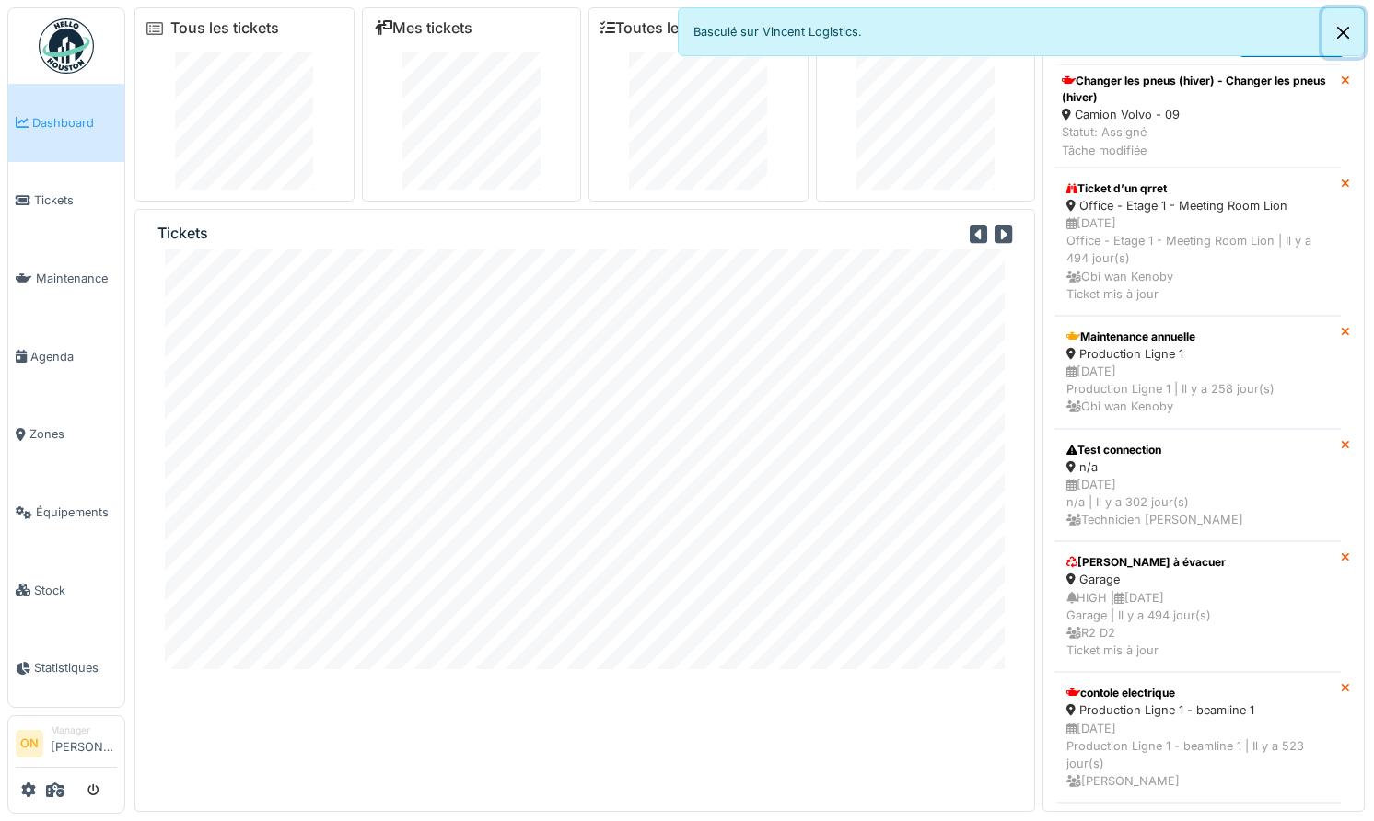
click at [1031, 26] on button "Close" at bounding box center [1342, 32] width 41 height 49
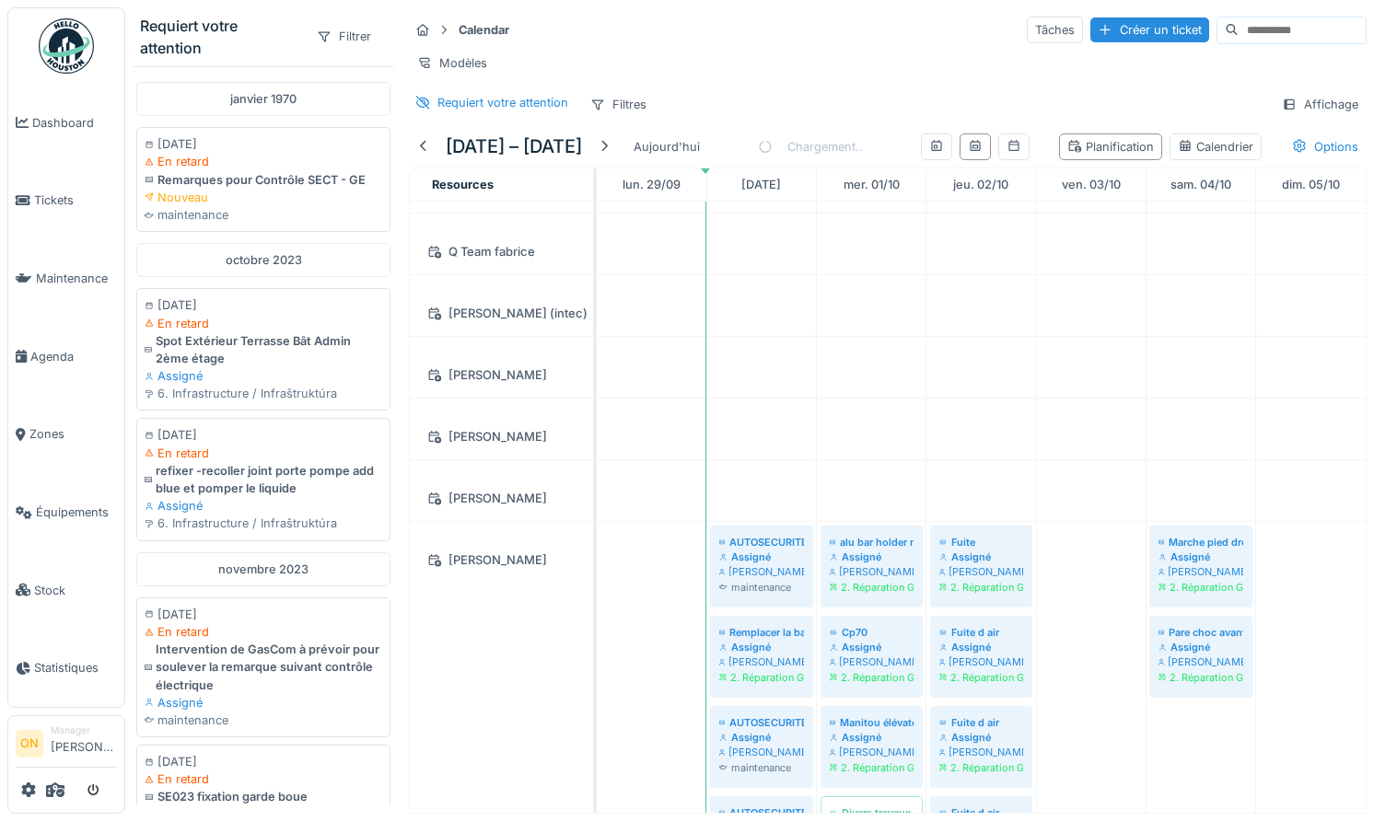
scroll to position [1423, 0]
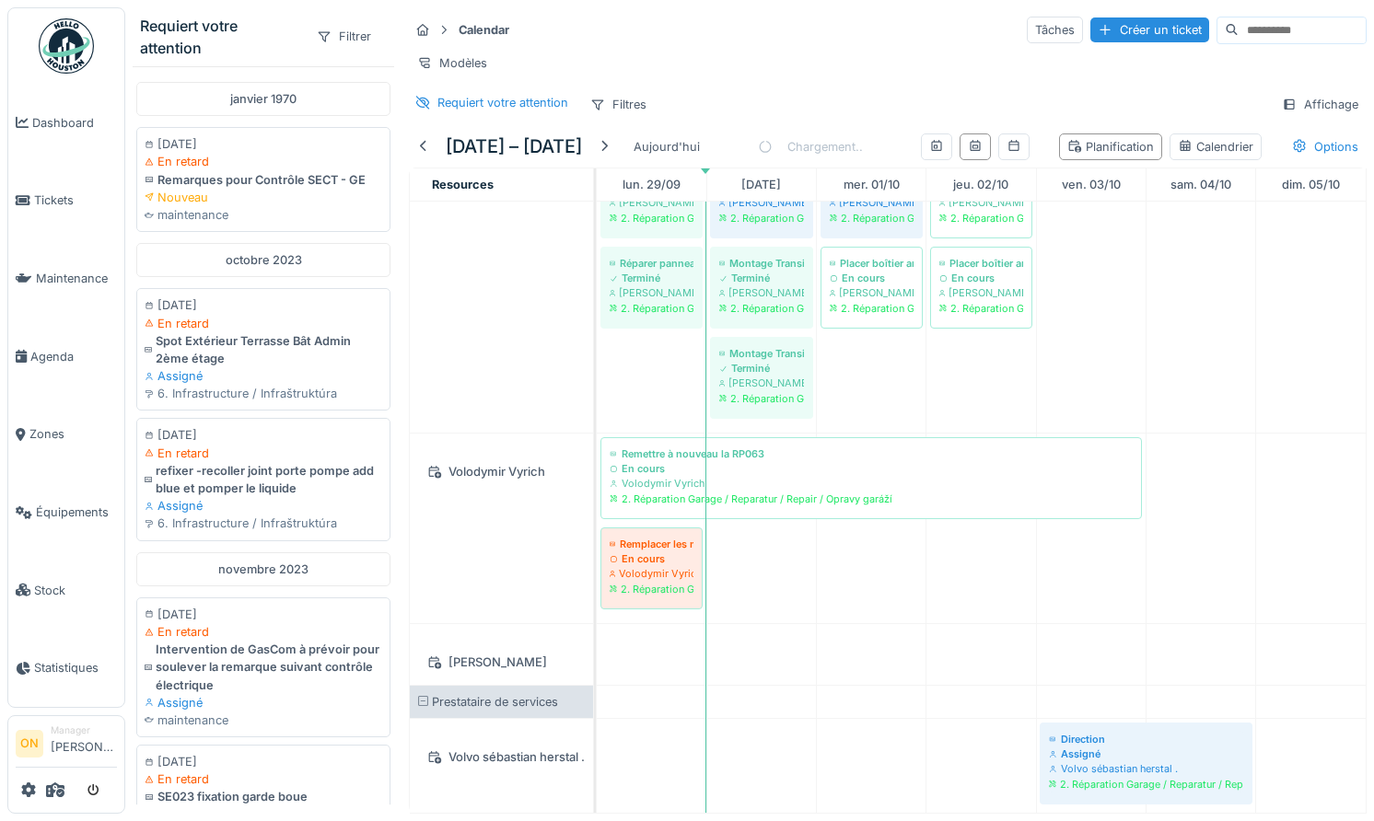
click at [773, 145] on icon at bounding box center [765, 147] width 17 height 14
click at [827, 143] on div "Chargement.." at bounding box center [810, 146] width 105 height 41
click at [799, 143] on div "Chargement.." at bounding box center [810, 146] width 105 height 41
click at [56, 792] on icon at bounding box center [55, 790] width 18 height 15
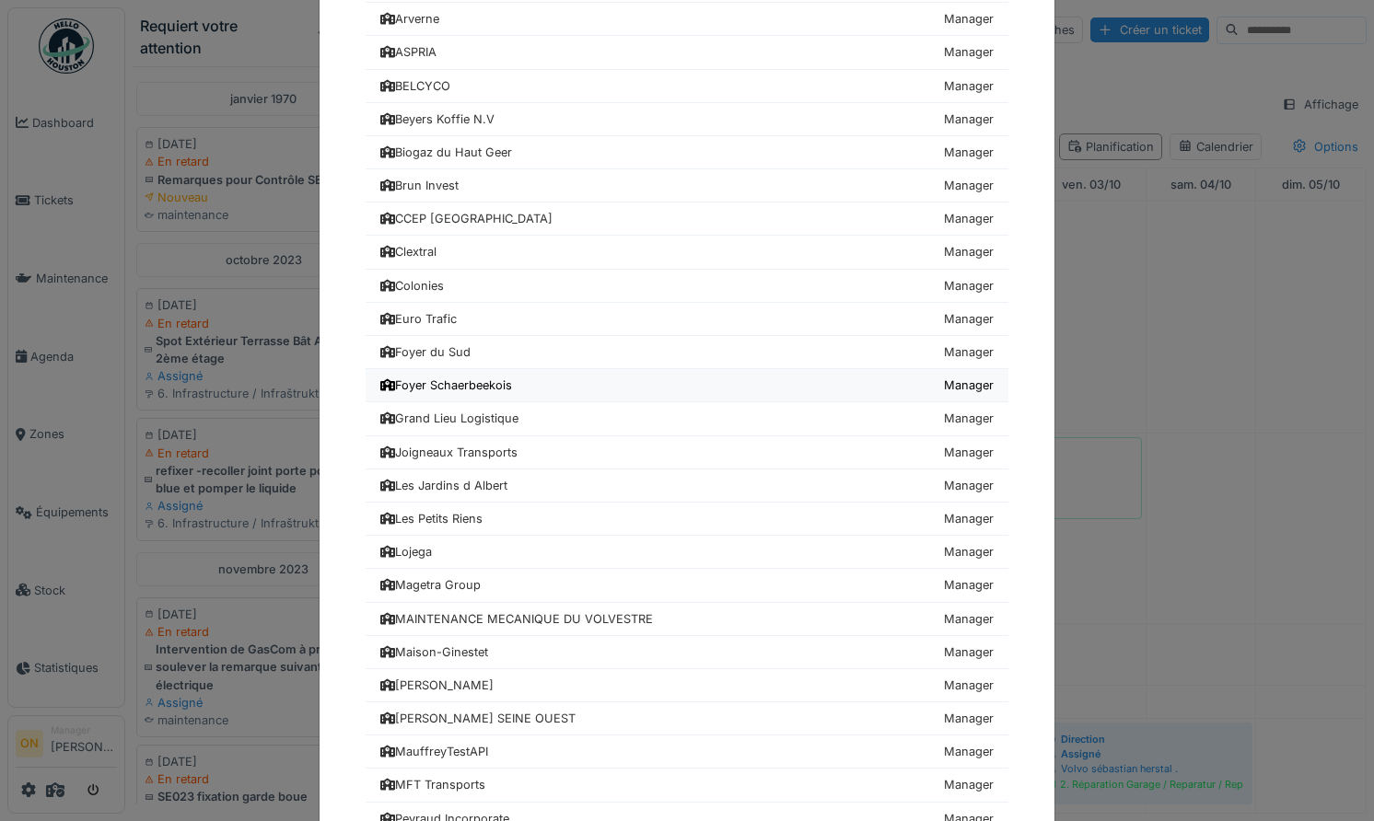
click at [470, 396] on link "Foyer Schaerbeekois Manager" at bounding box center [687, 385] width 643 height 33
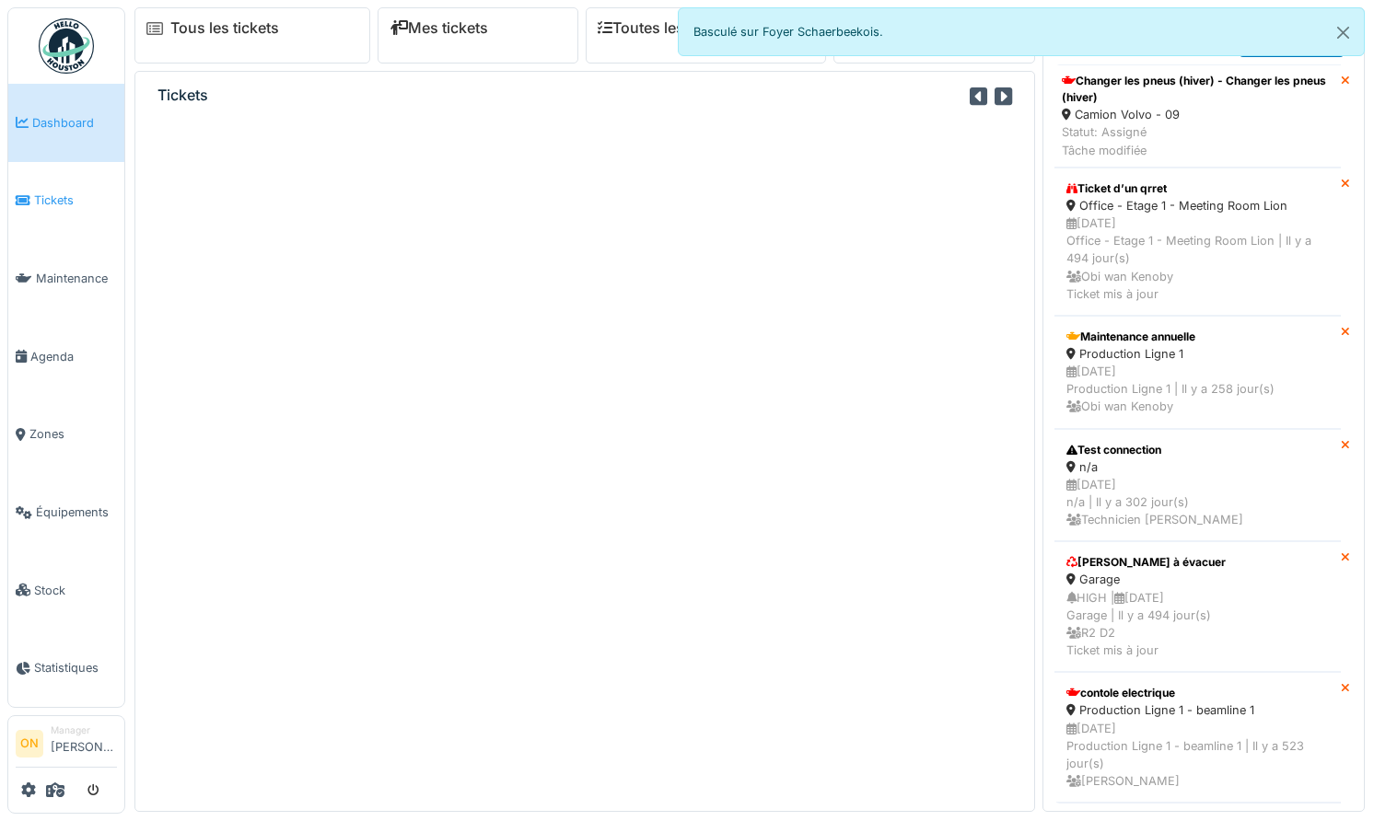
click at [55, 200] on span "Tickets" at bounding box center [75, 200] width 83 height 17
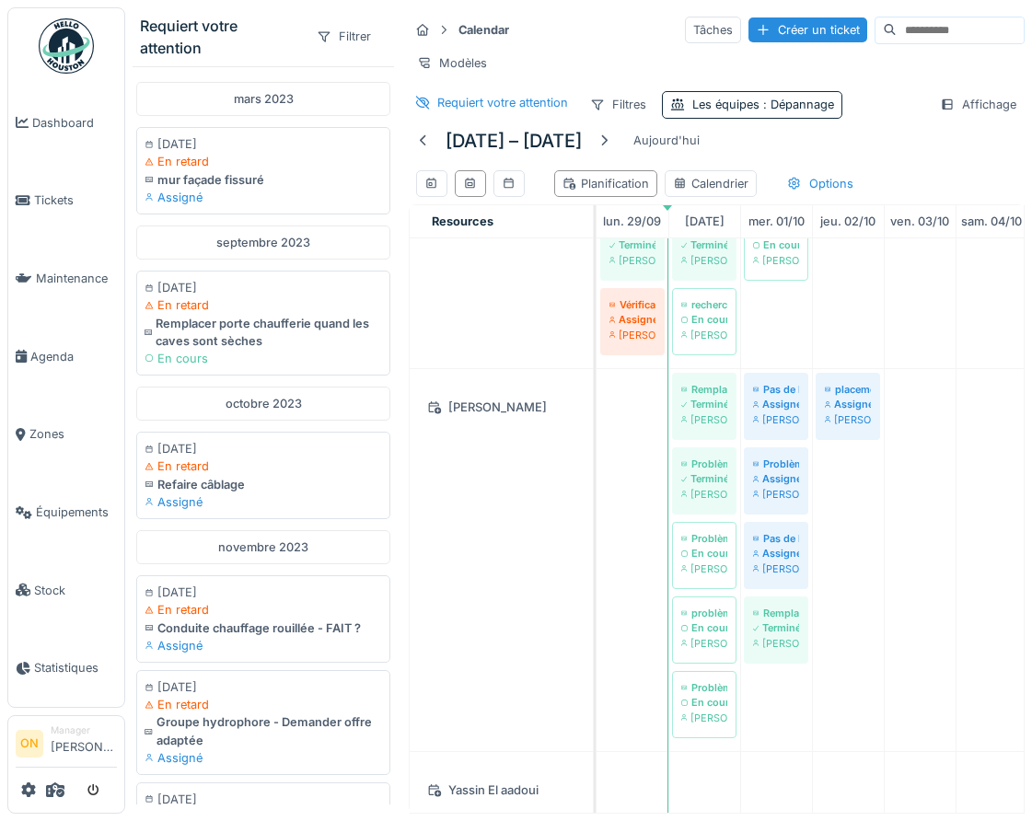
click at [295, 48] on div "Requiert votre attention" at bounding box center [220, 37] width 161 height 44
click at [638, 48] on div "Calendar Tâches Créer un ticket Modèles Requiert votre attention Filtres Les éq…" at bounding box center [716, 66] width 631 height 119
